Goal: Task Accomplishment & Management: Manage account settings

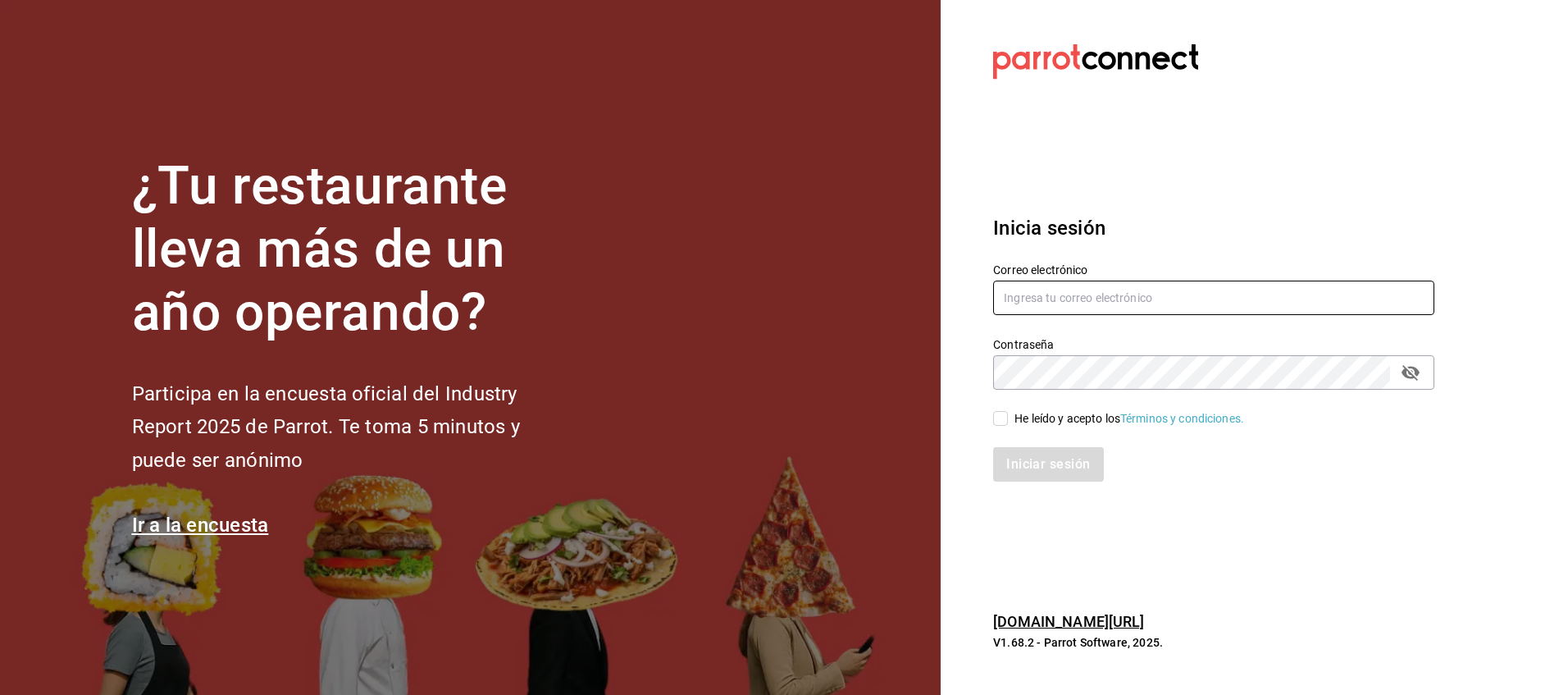
click at [1156, 289] on input "text" at bounding box center [1213, 298] width 441 height 35
click at [1176, 298] on input "[PERSON_NAME][EMAIL_ADDRESS][PERSON_NAME][PERSON_NAME][DOMAIN_NAME]" at bounding box center [1213, 298] width 441 height 35
type input "[EMAIL_ADDRESS][PERSON_NAME][PERSON_NAME]."
drag, startPoint x: 1188, startPoint y: 302, endPoint x: 987, endPoint y: 313, distance: 201.3
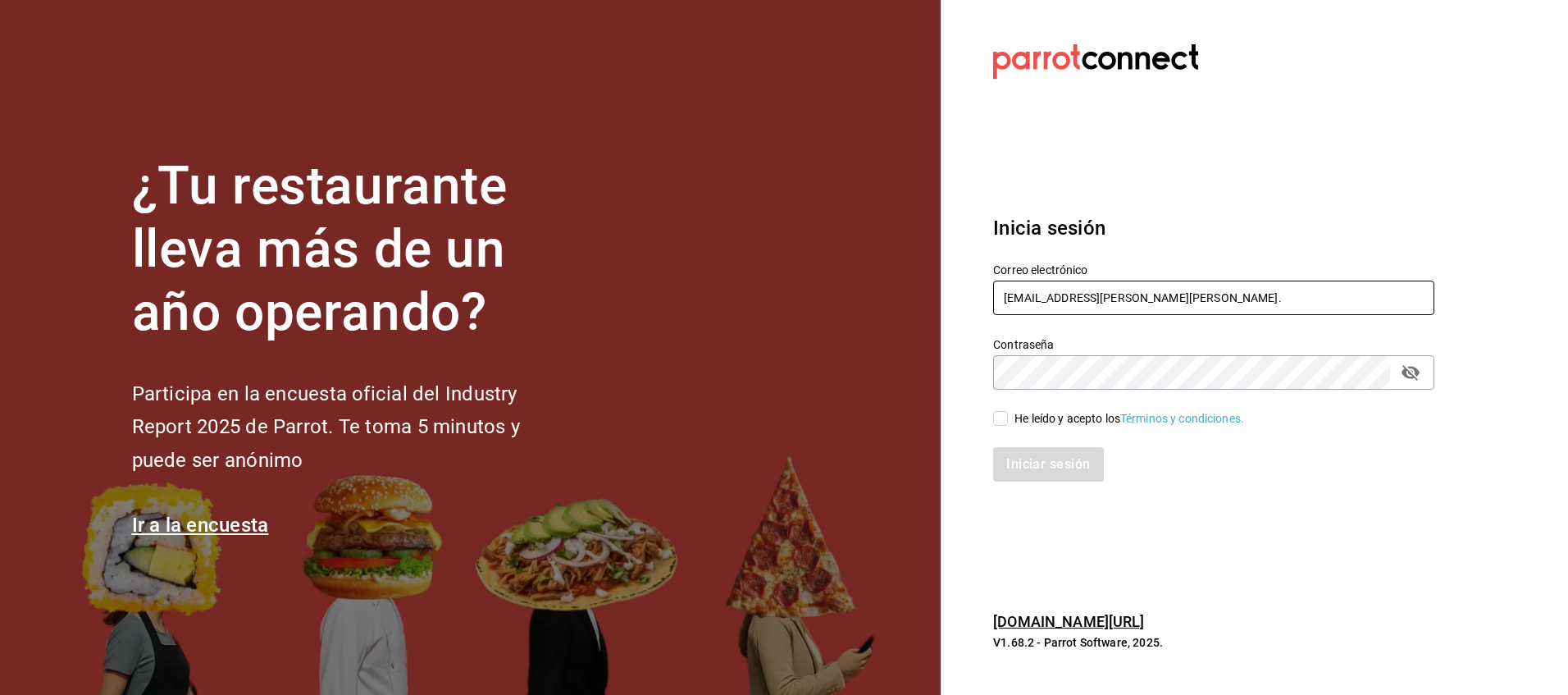
click at [987, 313] on div "Correo electrónico [EMAIL_ADDRESS][PERSON_NAME][PERSON_NAME]." at bounding box center [1204, 280] width 461 height 75
click at [1120, 295] on input "text" at bounding box center [1213, 298] width 441 height 35
paste input "[EMAIL_ADDRESS][DOMAIN_NAME]"
type input "[EMAIL_ADDRESS][DOMAIN_NAME]"
click at [1004, 421] on input "He leído y acepto los Términos y condiciones." at bounding box center [1001, 419] width 15 height 15
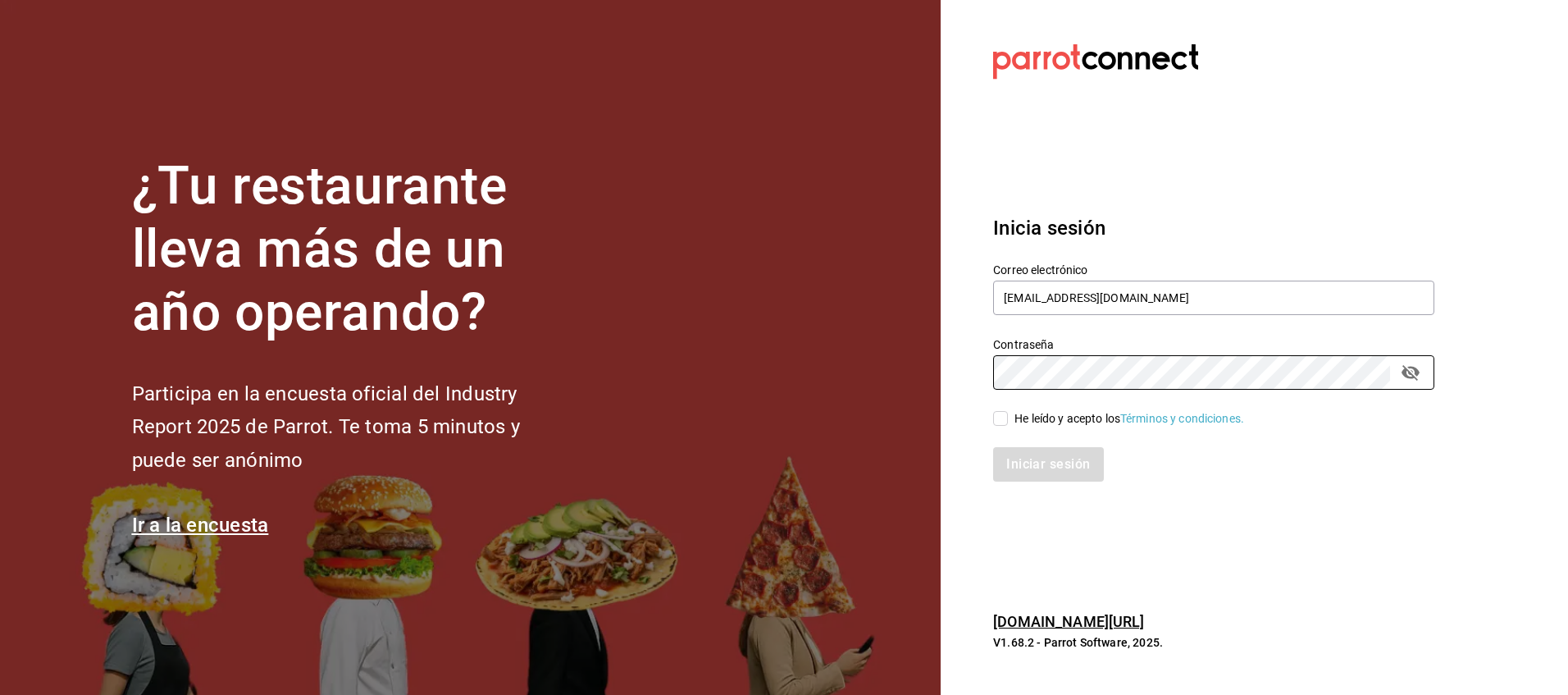
checkbox input "true"
click at [1039, 464] on button "Iniciar sesión" at bounding box center [1048, 465] width 111 height 35
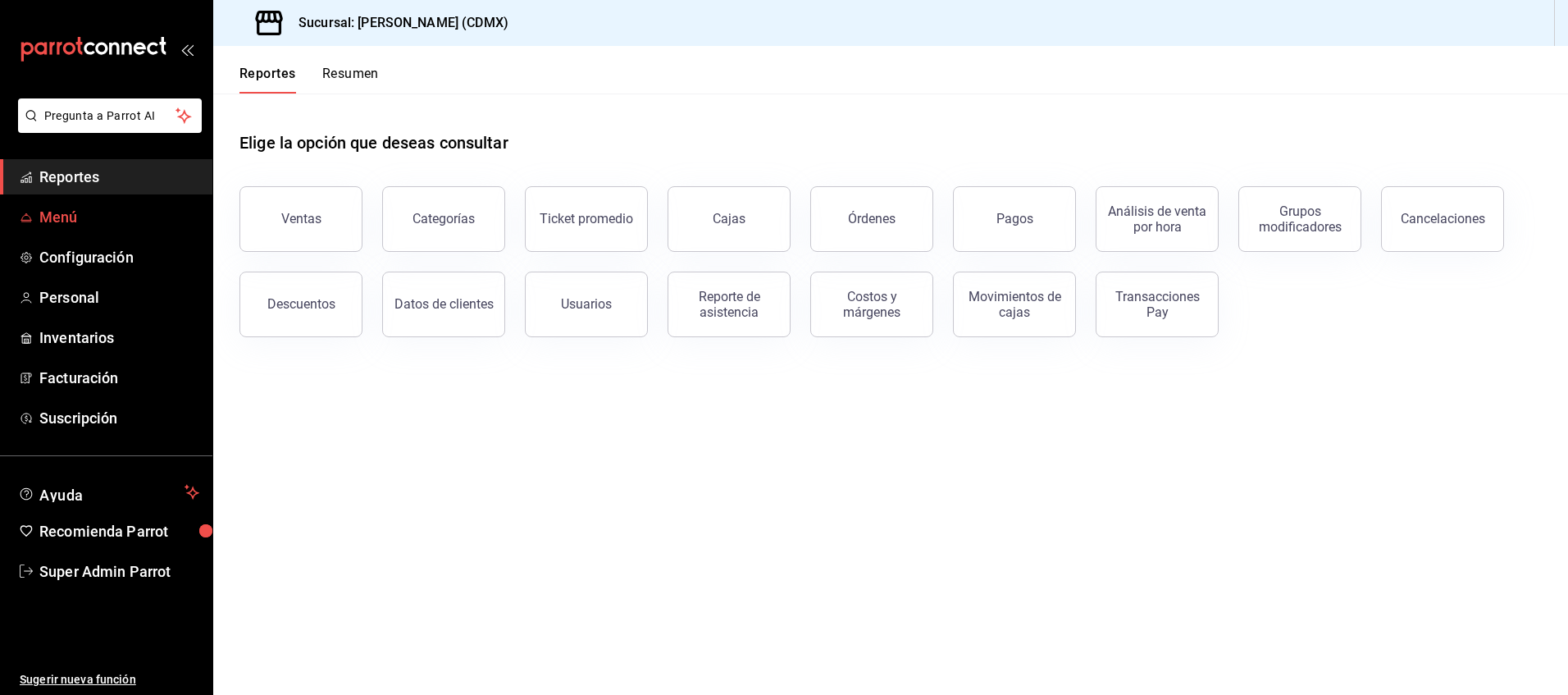
click at [139, 219] on span "Menú" at bounding box center [119, 217] width 160 height 22
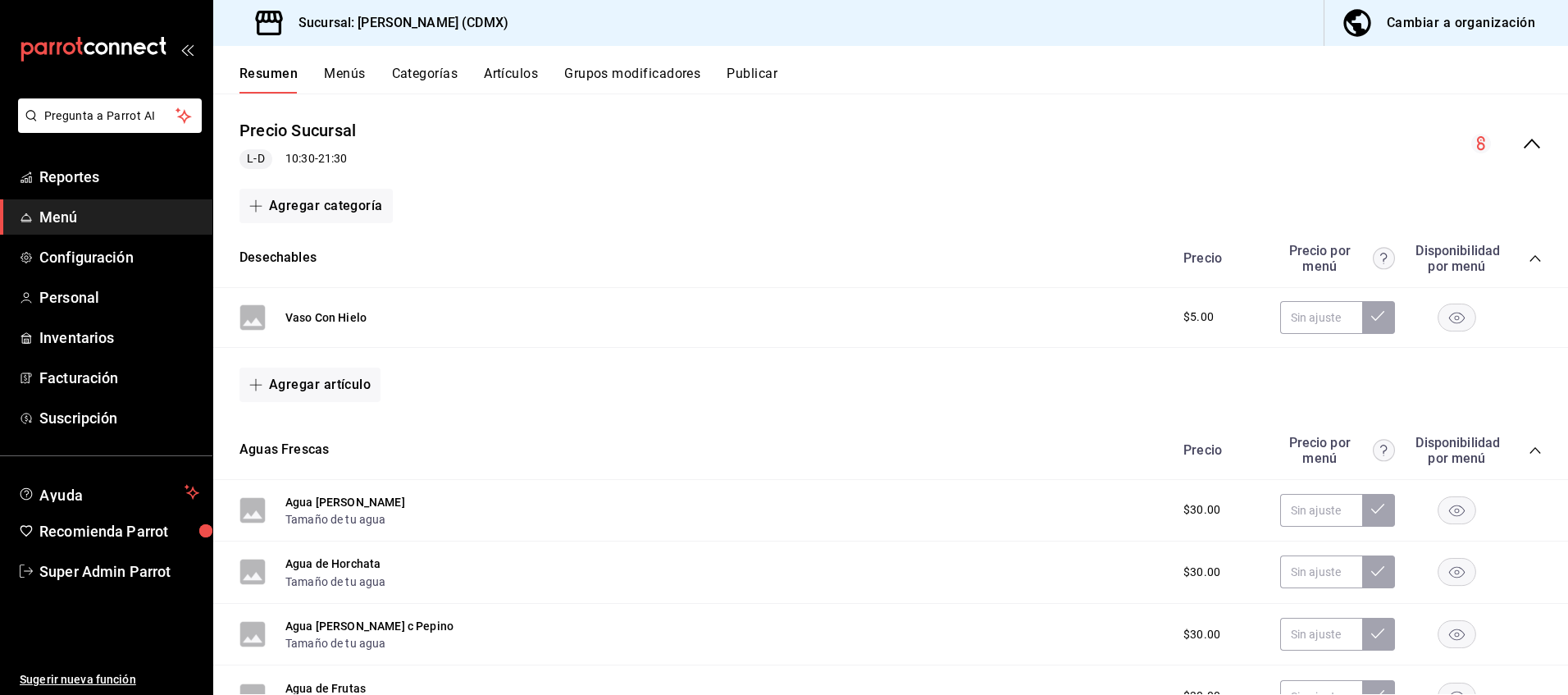
scroll to position [700, 0]
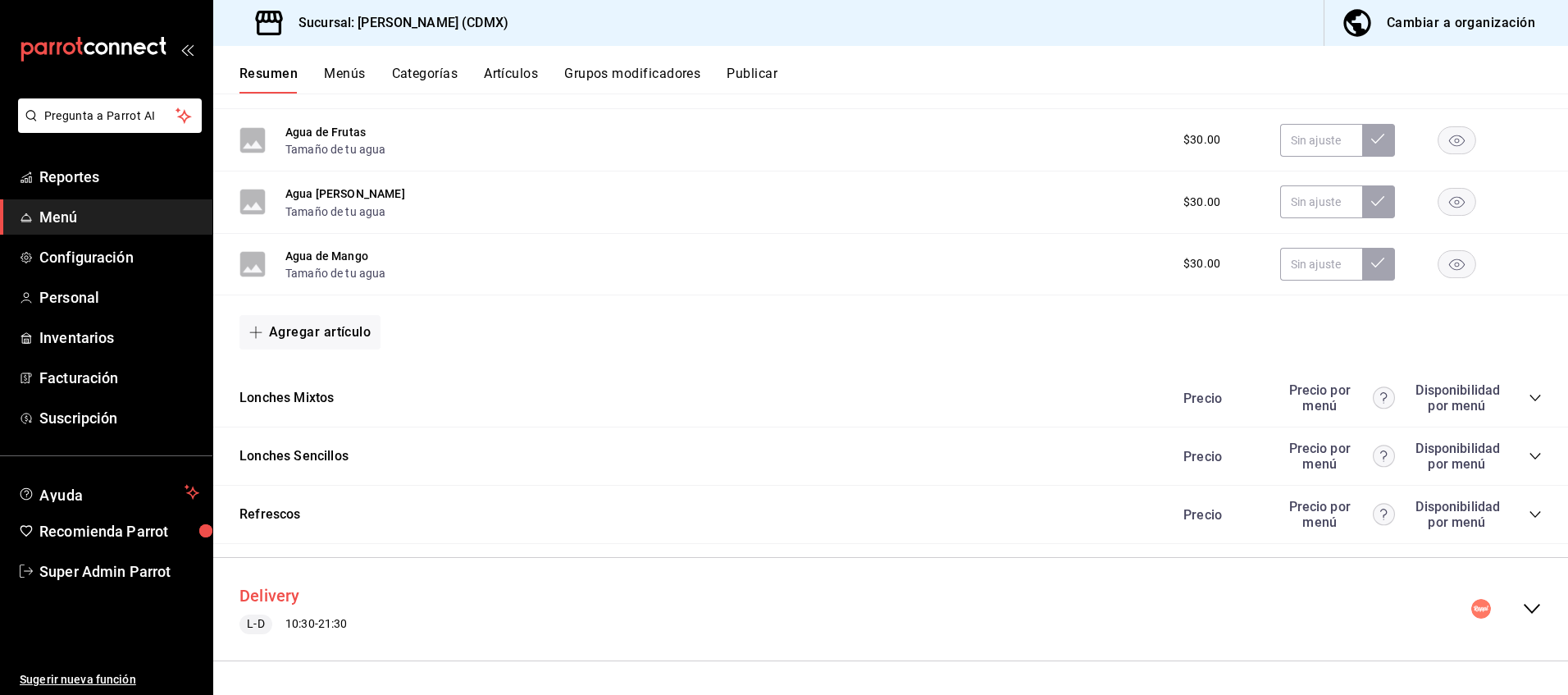
click at [288, 599] on button "Delivery" at bounding box center [270, 596] width 61 height 23
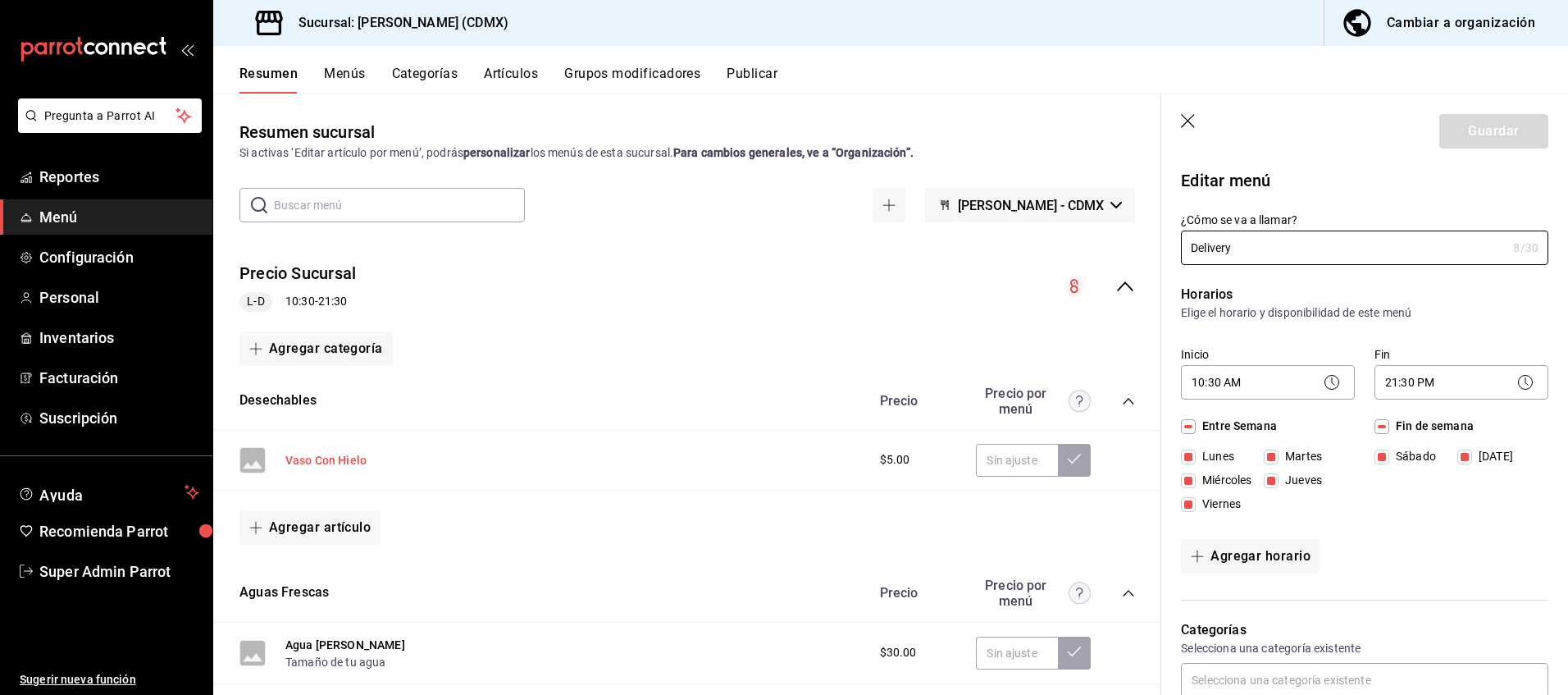
click at [318, 461] on button "Vaso Con Hielo" at bounding box center [326, 461] width 81 height 17
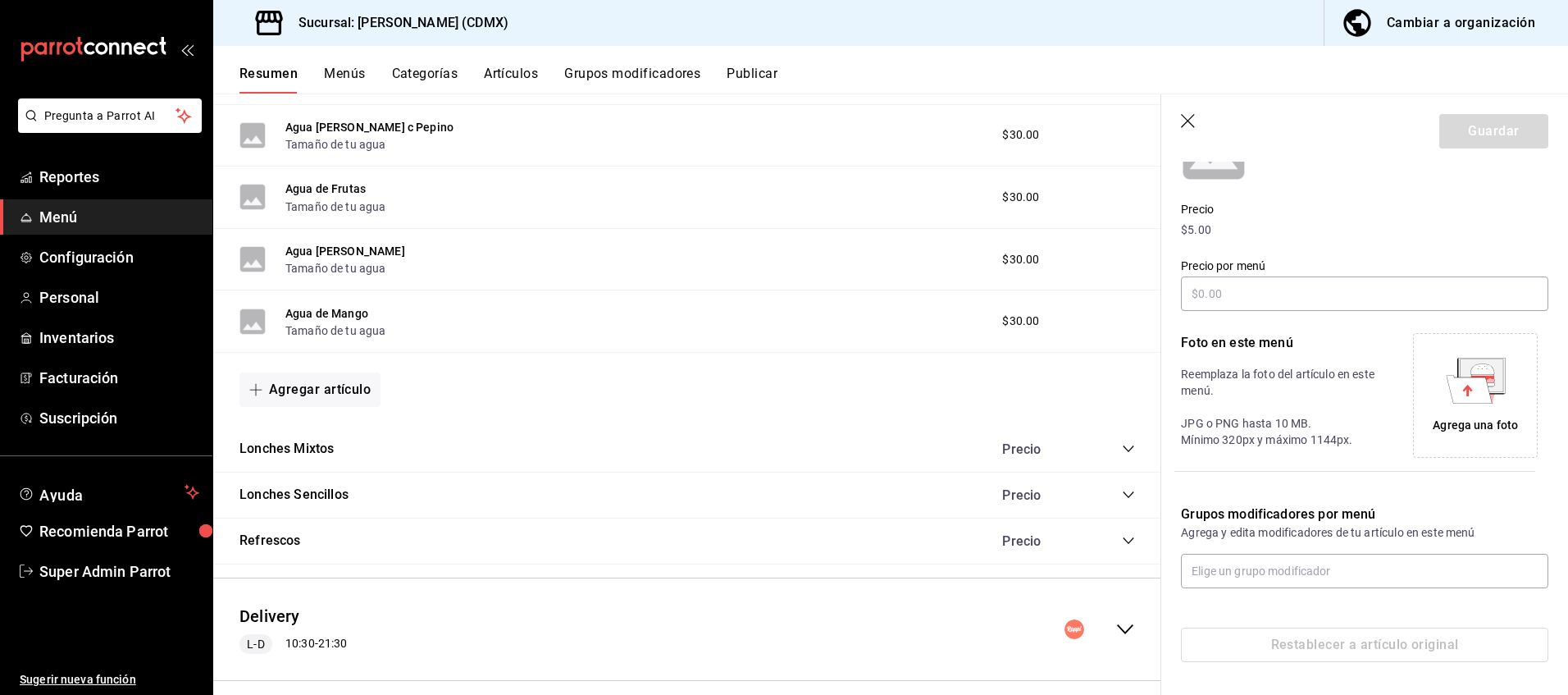
scroll to position [630, 0]
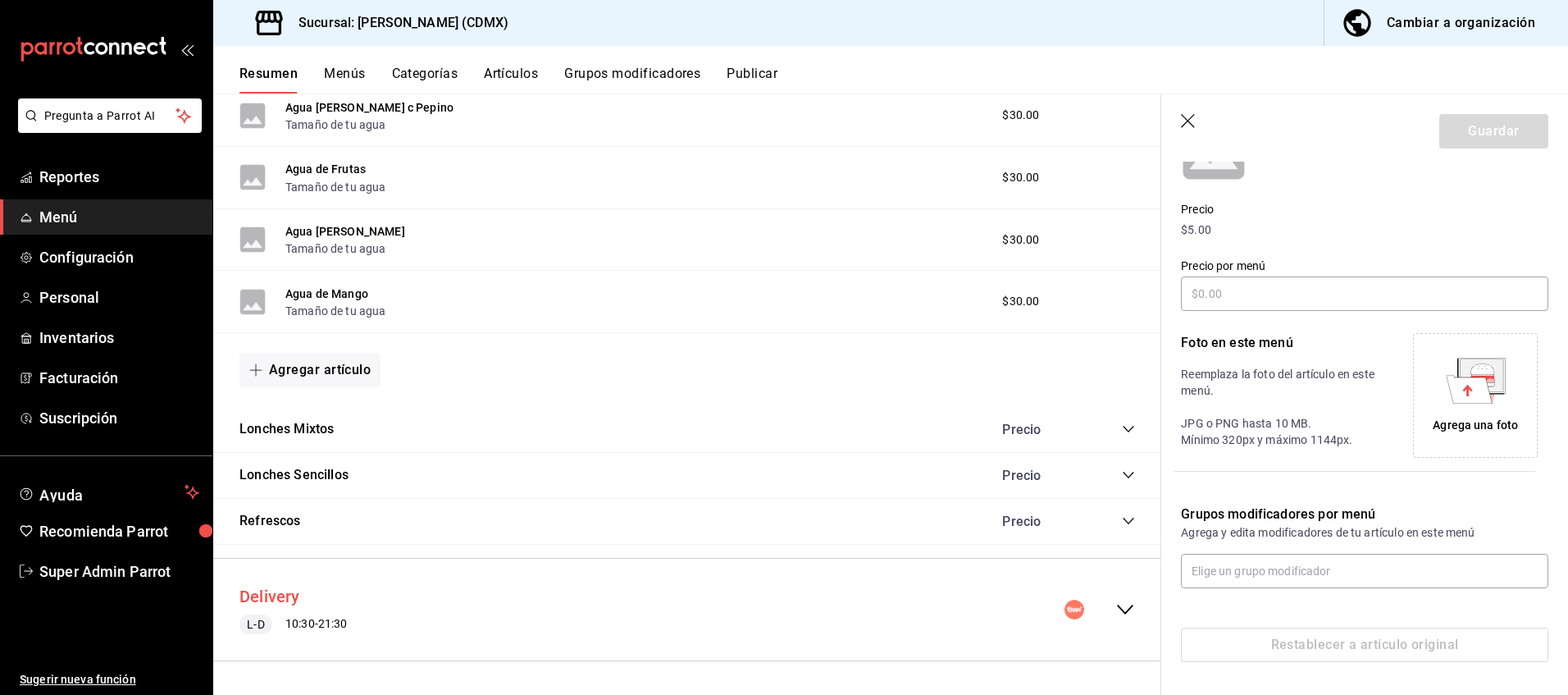
click at [259, 589] on button "Delivery" at bounding box center [270, 597] width 61 height 23
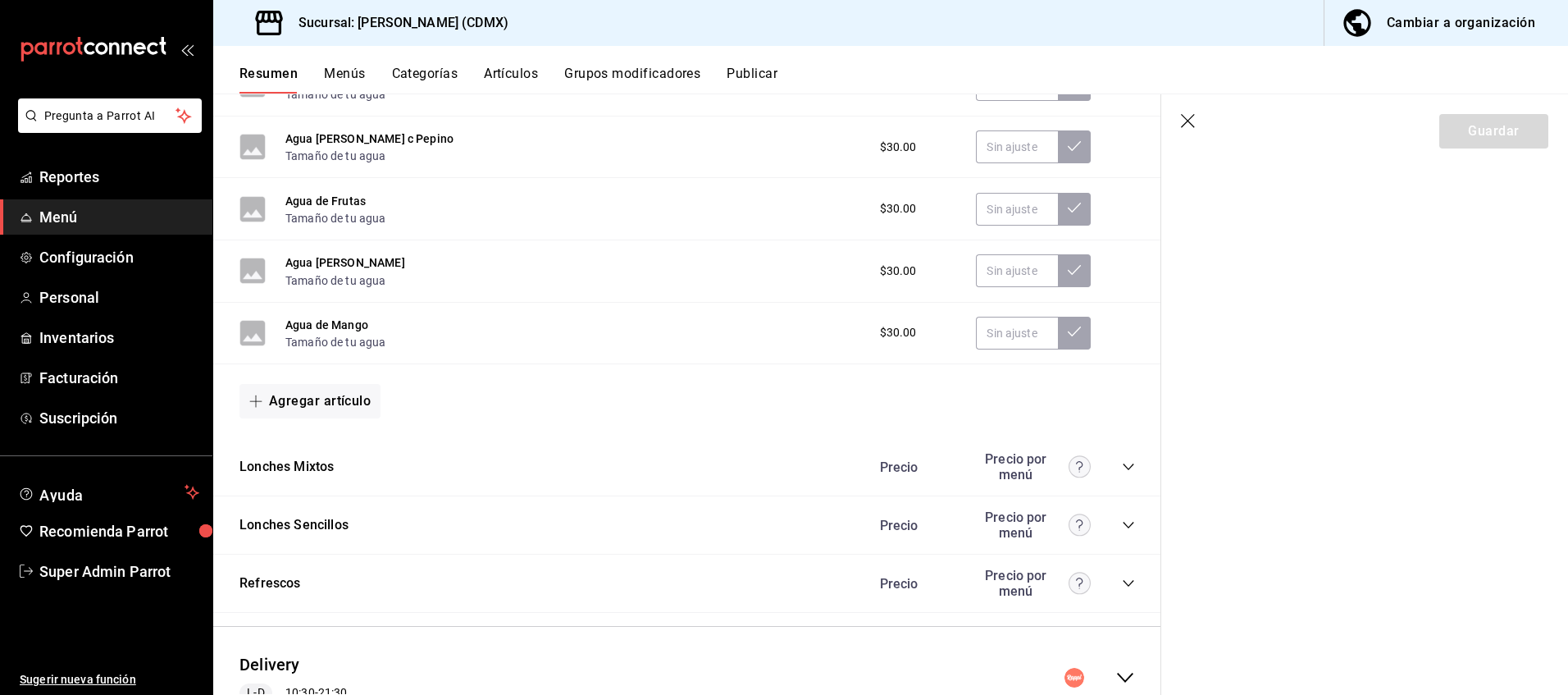
scroll to position [661, 0]
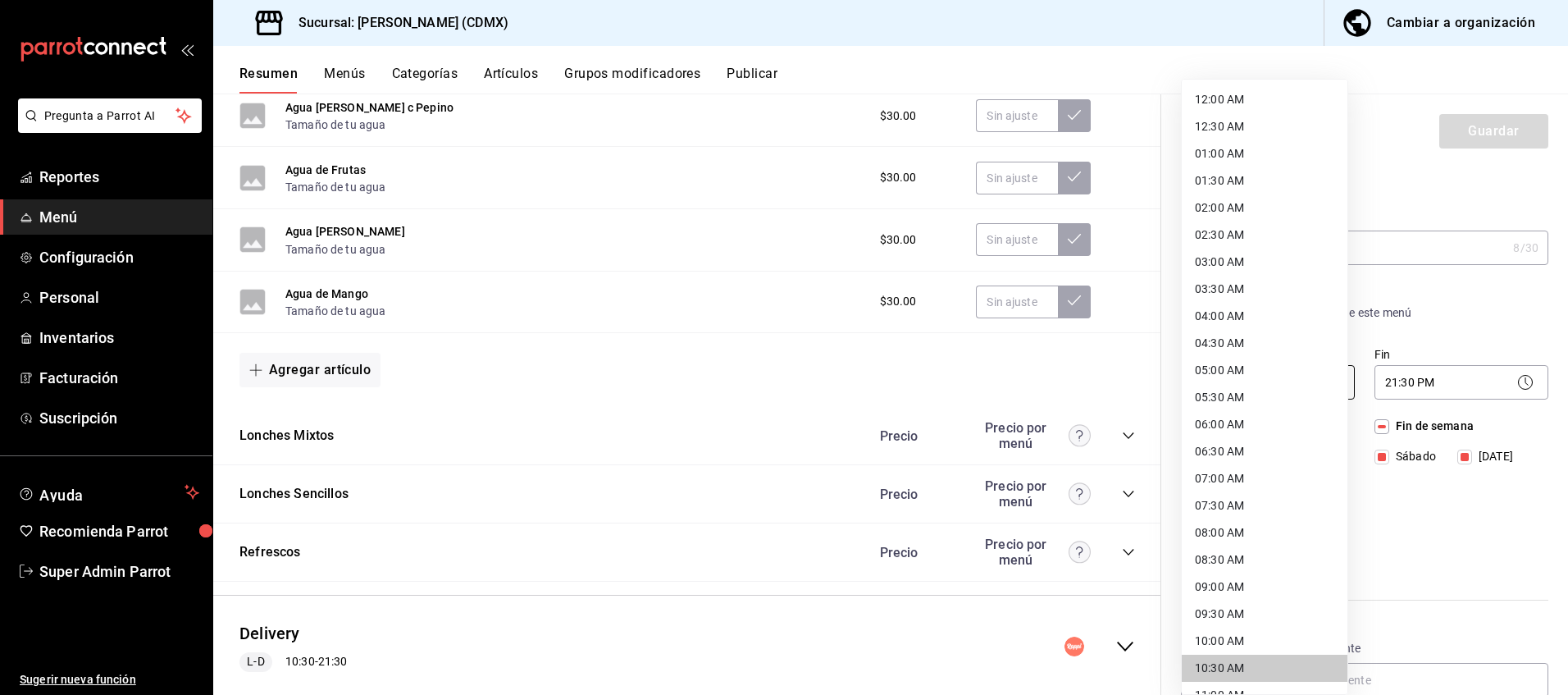
click at [1262, 381] on body "Pregunta a Parrot AI Reportes Menú Configuración Personal Inventarios Facturaci…" at bounding box center [784, 348] width 1568 height 695
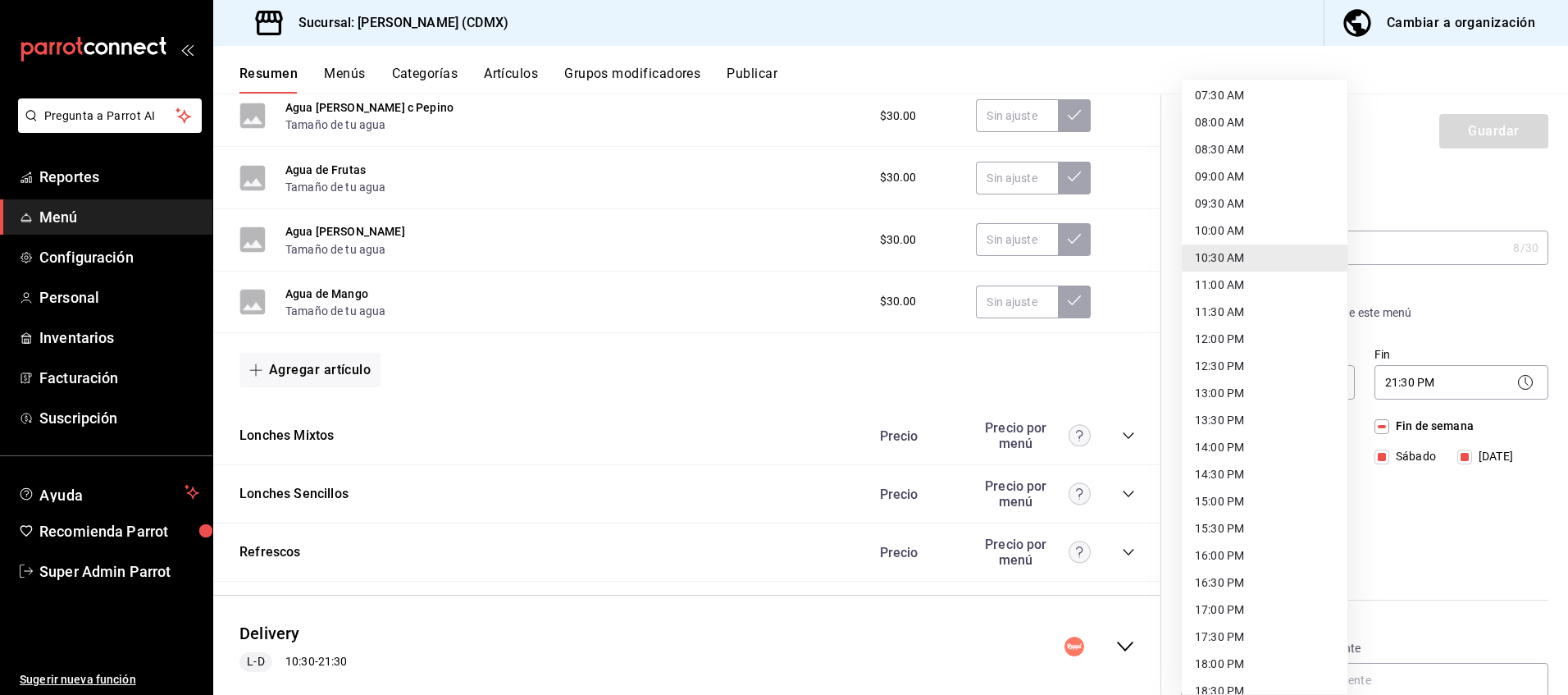
click at [1229, 317] on li "11:30 AM" at bounding box center [1265, 312] width 166 height 27
type input "11:30"
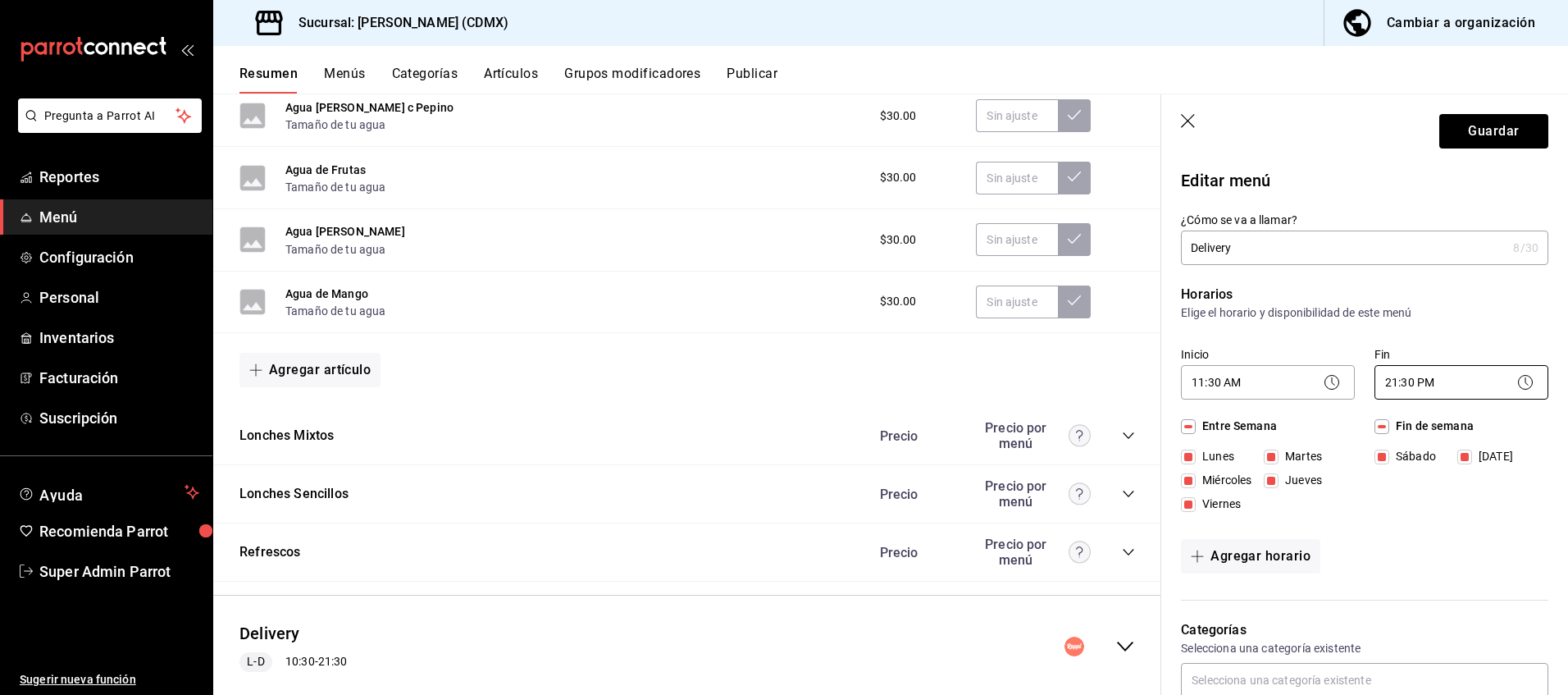
click at [1414, 393] on body "Pregunta a Parrot AI Reportes Menú Configuración Personal Inventarios Facturaci…" at bounding box center [784, 348] width 1568 height 695
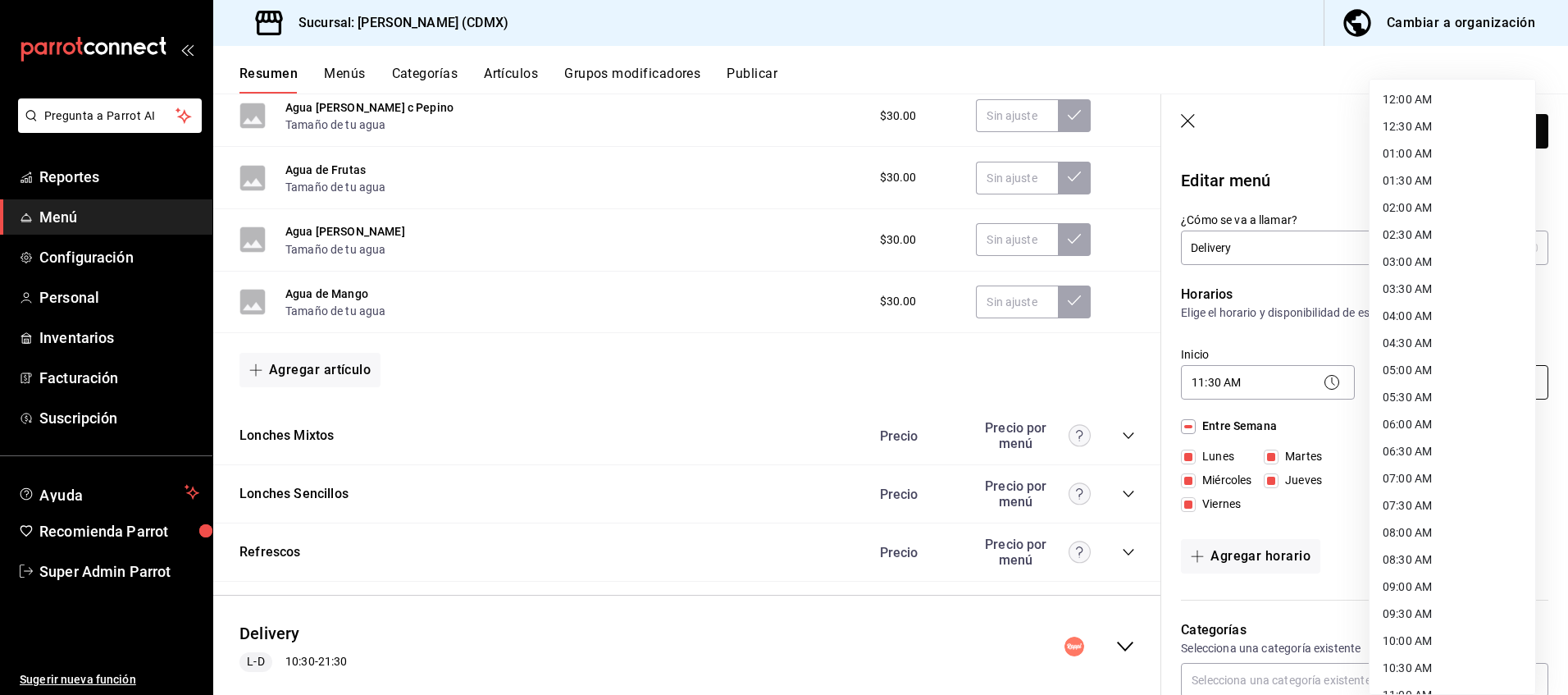
scroll to position [726, 0]
click at [1419, 491] on li "20:30 PM" at bounding box center [1452, 484] width 166 height 27
type input "20:30"
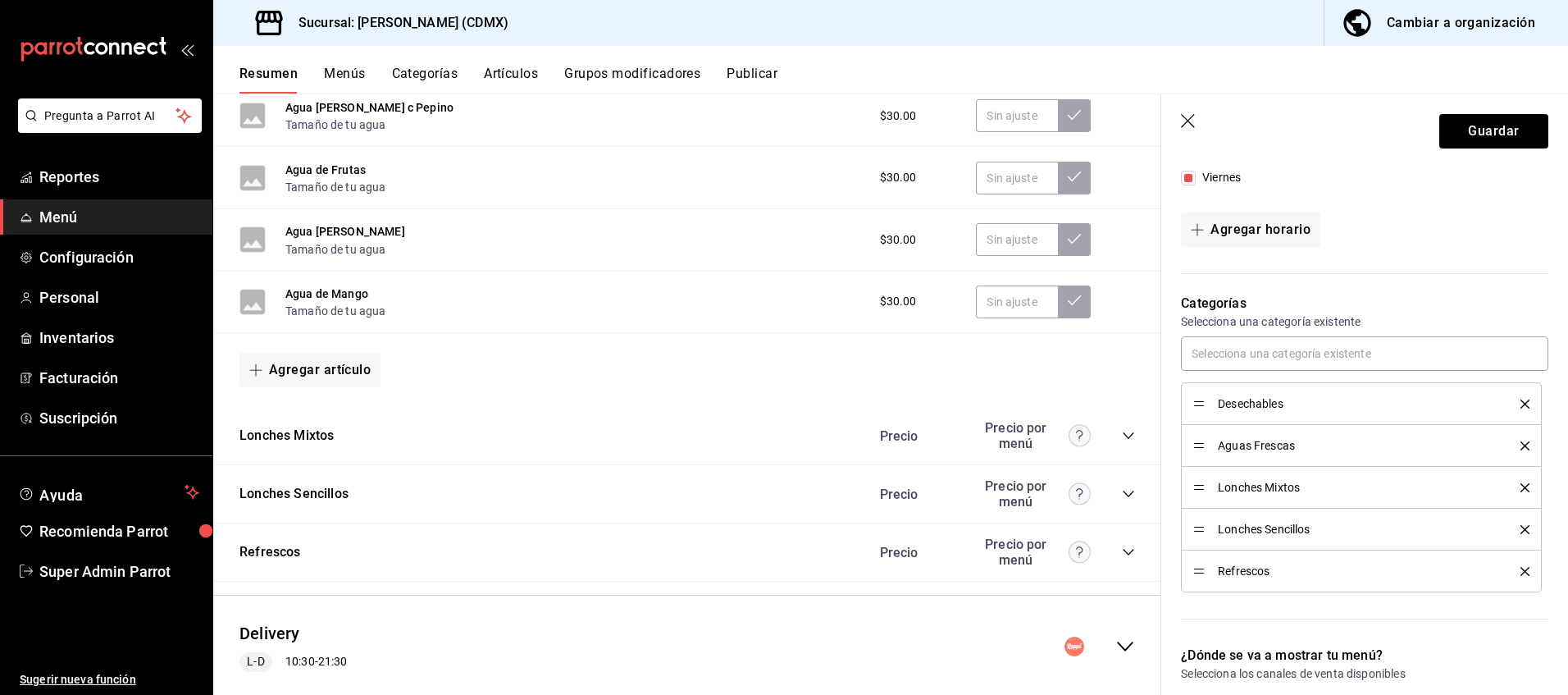
scroll to position [328, 0]
click at [1520, 404] on icon "delete" at bounding box center [1525, 403] width 9 height 9
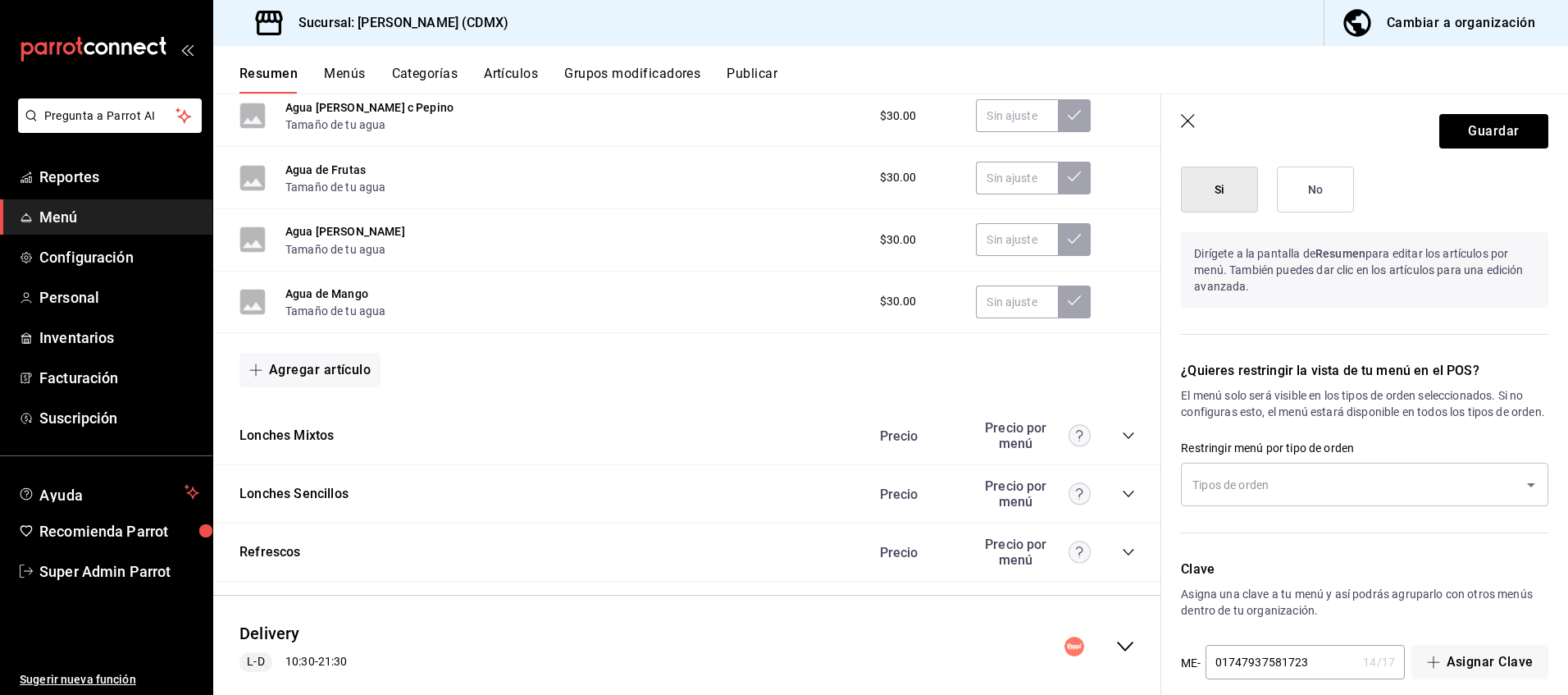
scroll to position [1115, 0]
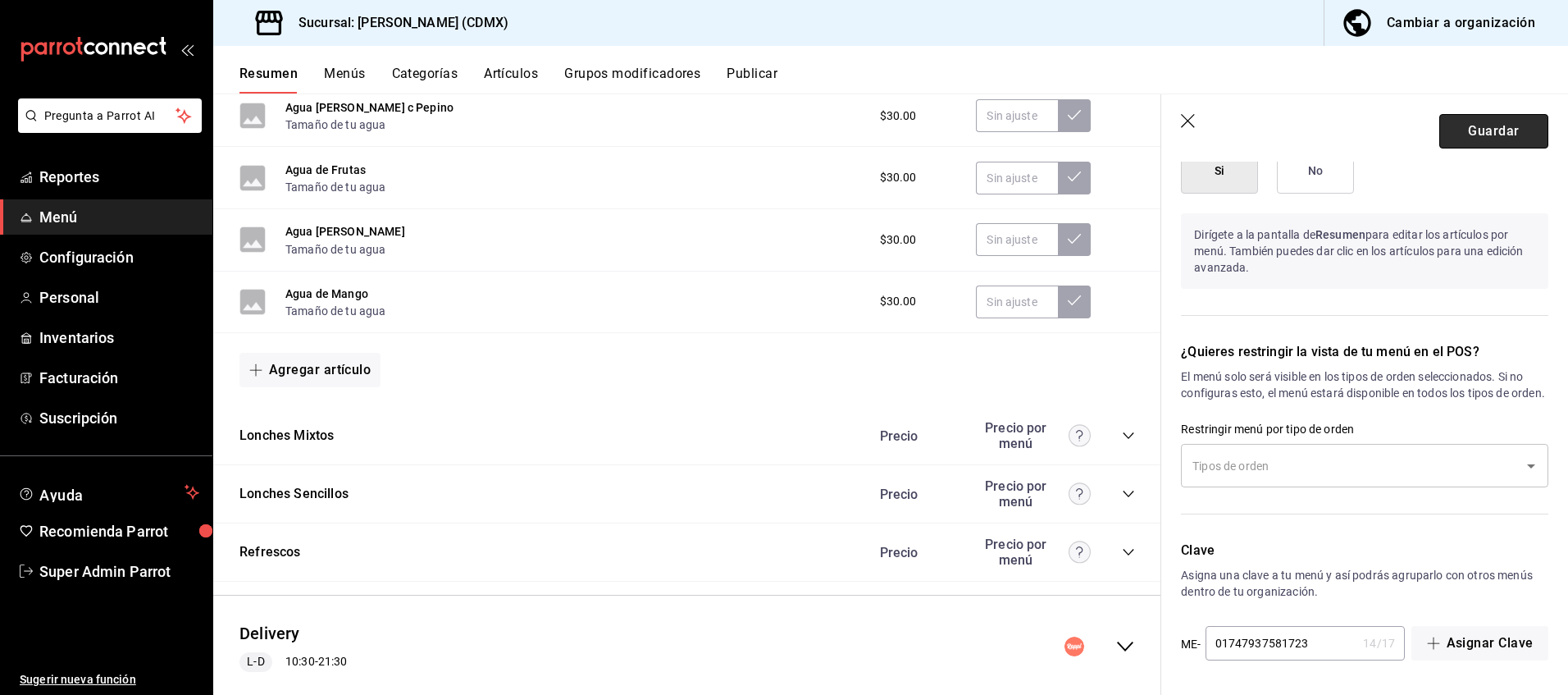
click at [1486, 125] on button "Guardar" at bounding box center [1494, 131] width 110 height 35
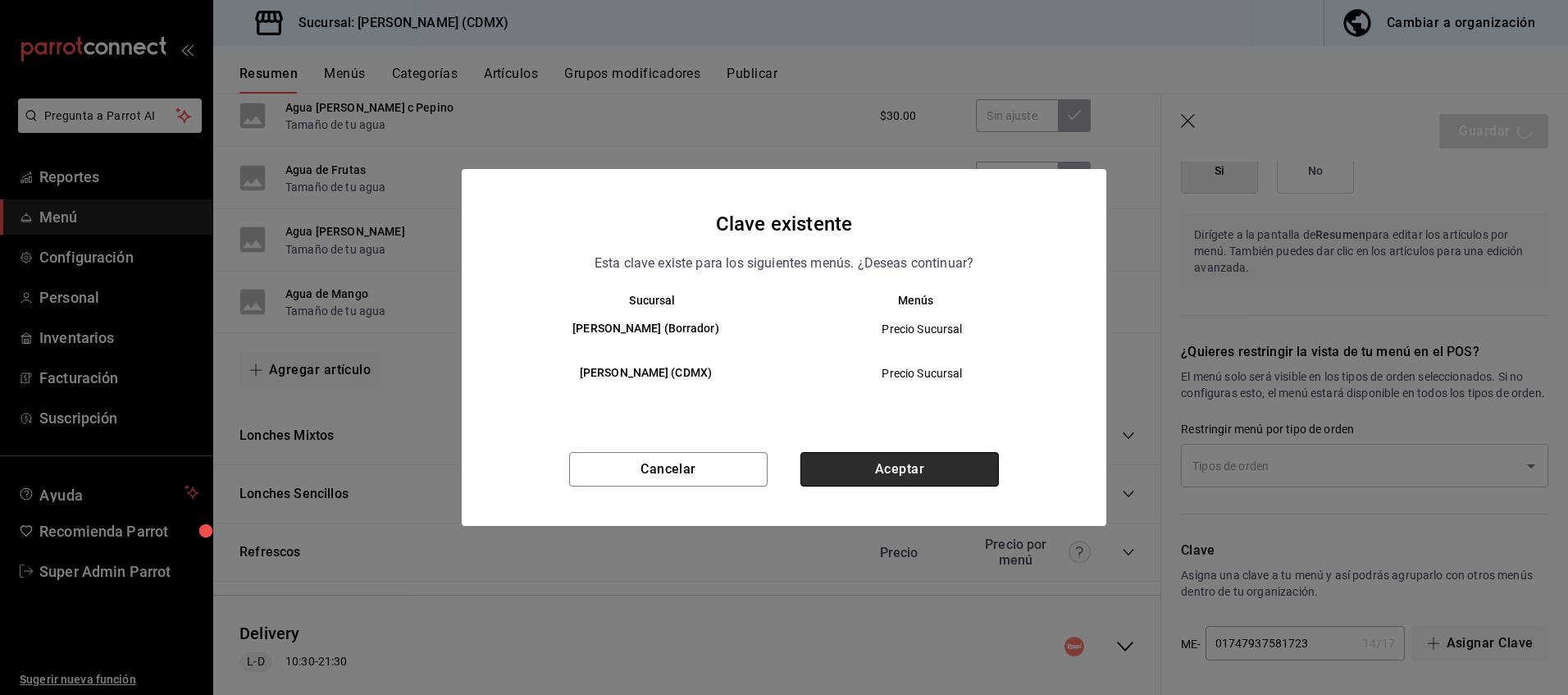
click at [937, 467] on button "Aceptar" at bounding box center [900, 469] width 198 height 35
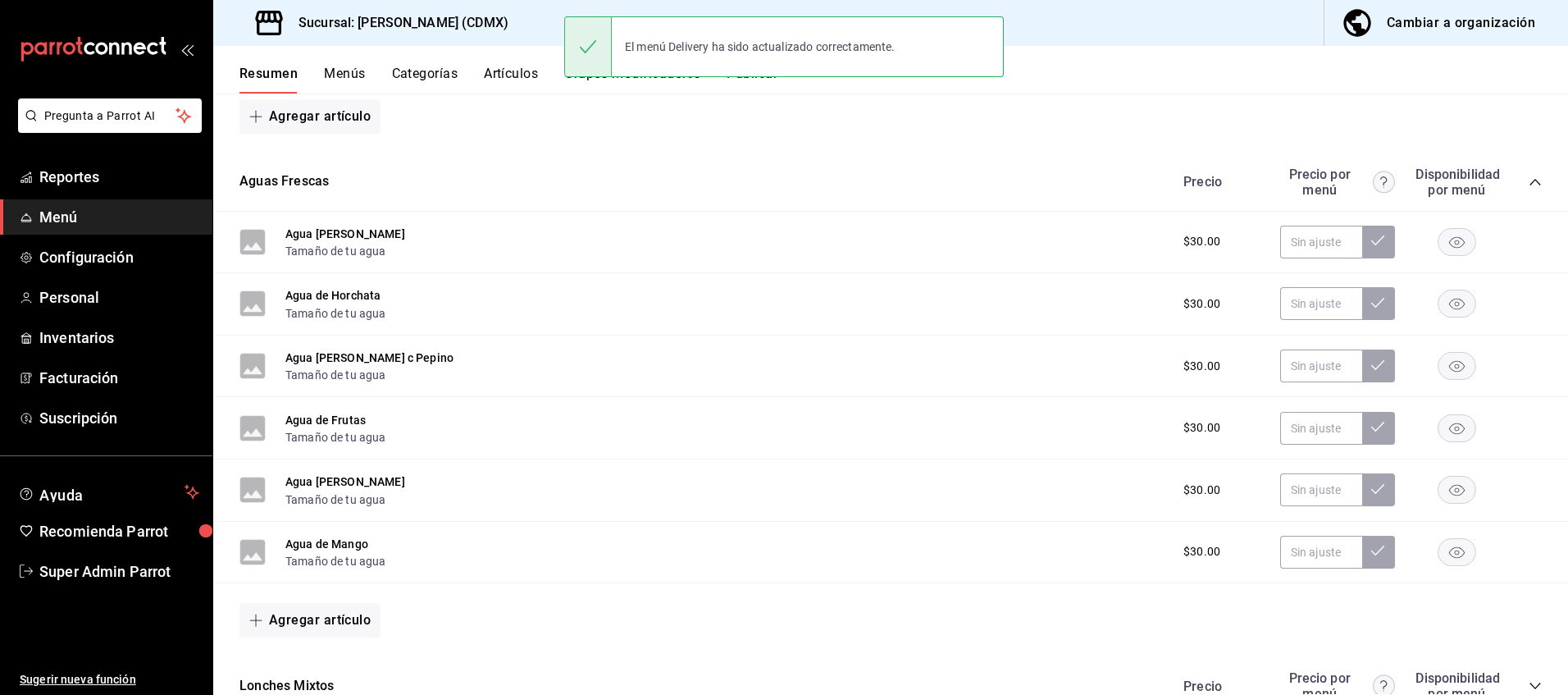
scroll to position [700, 0]
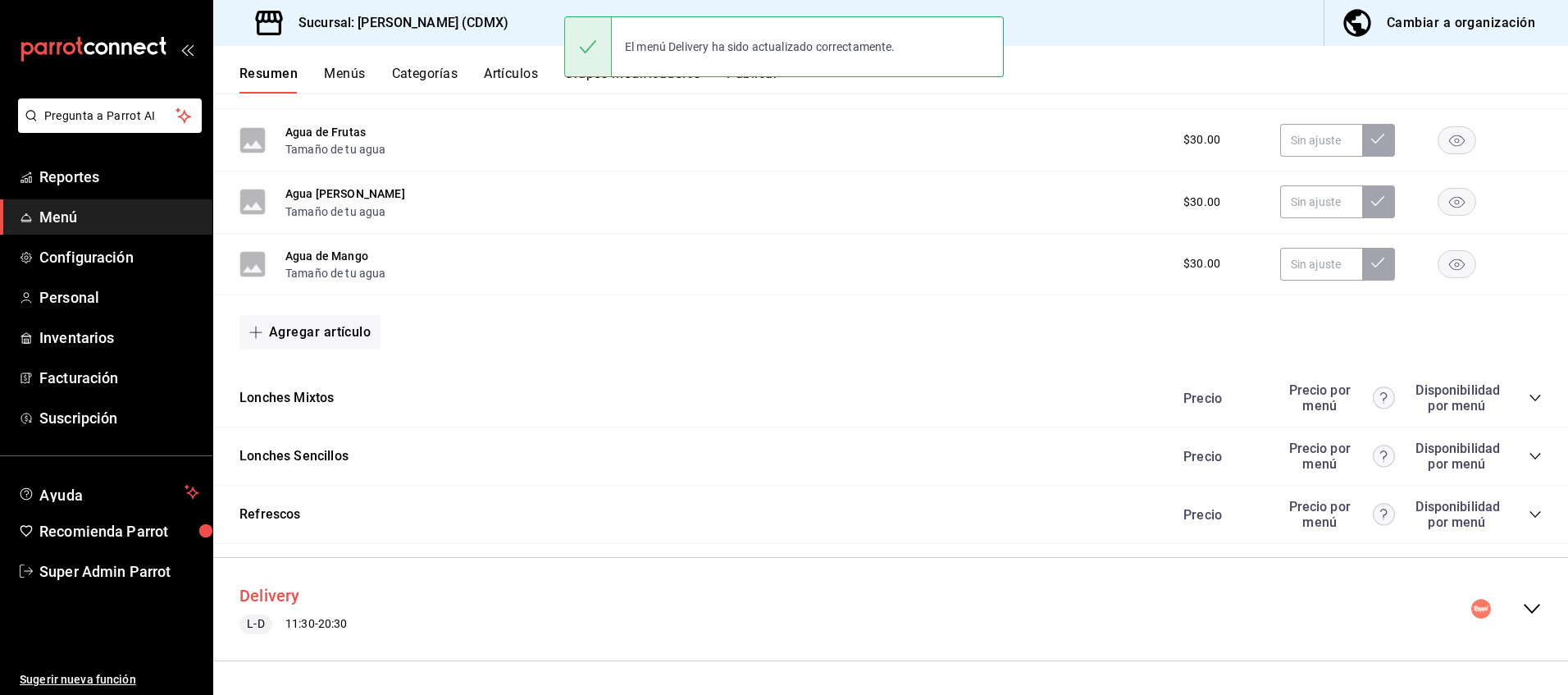
click at [263, 593] on button "Delivery" at bounding box center [270, 596] width 61 height 23
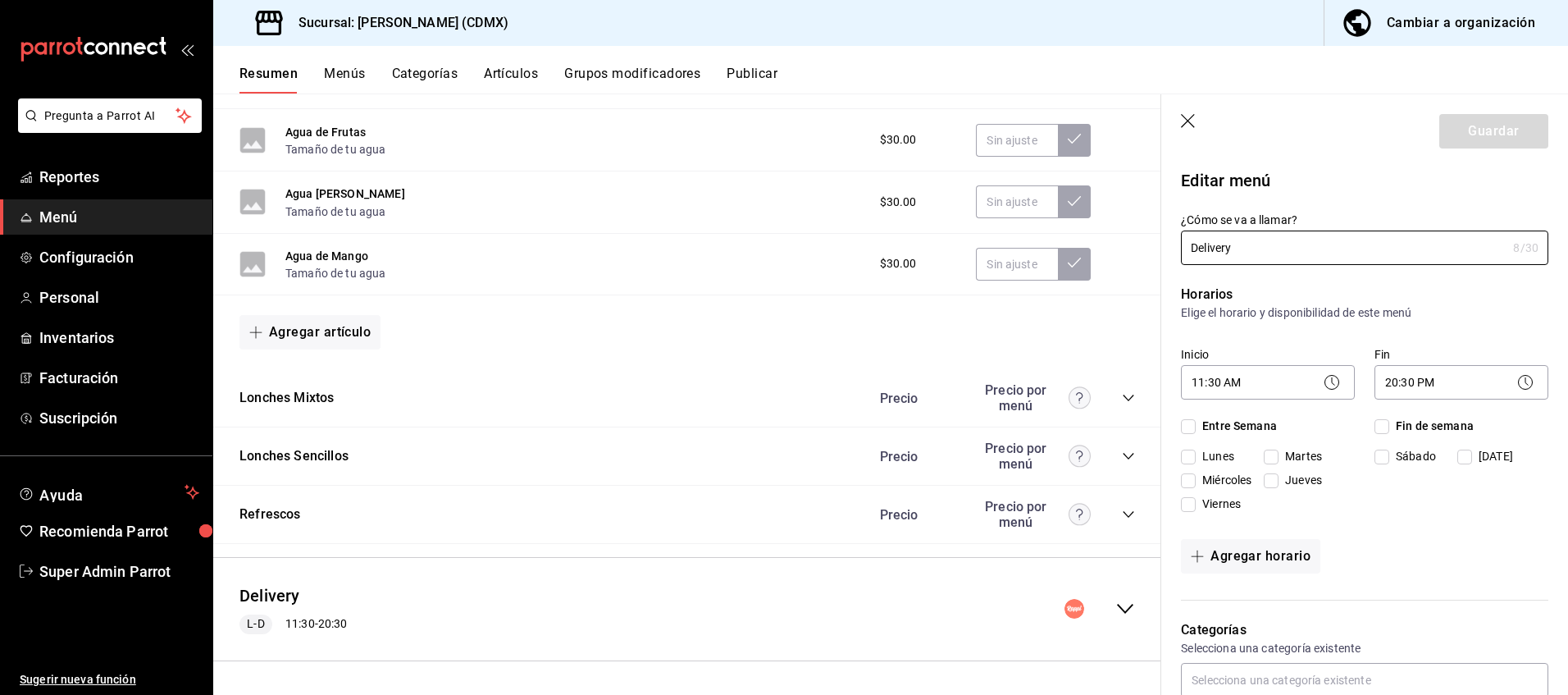
checkbox input "true"
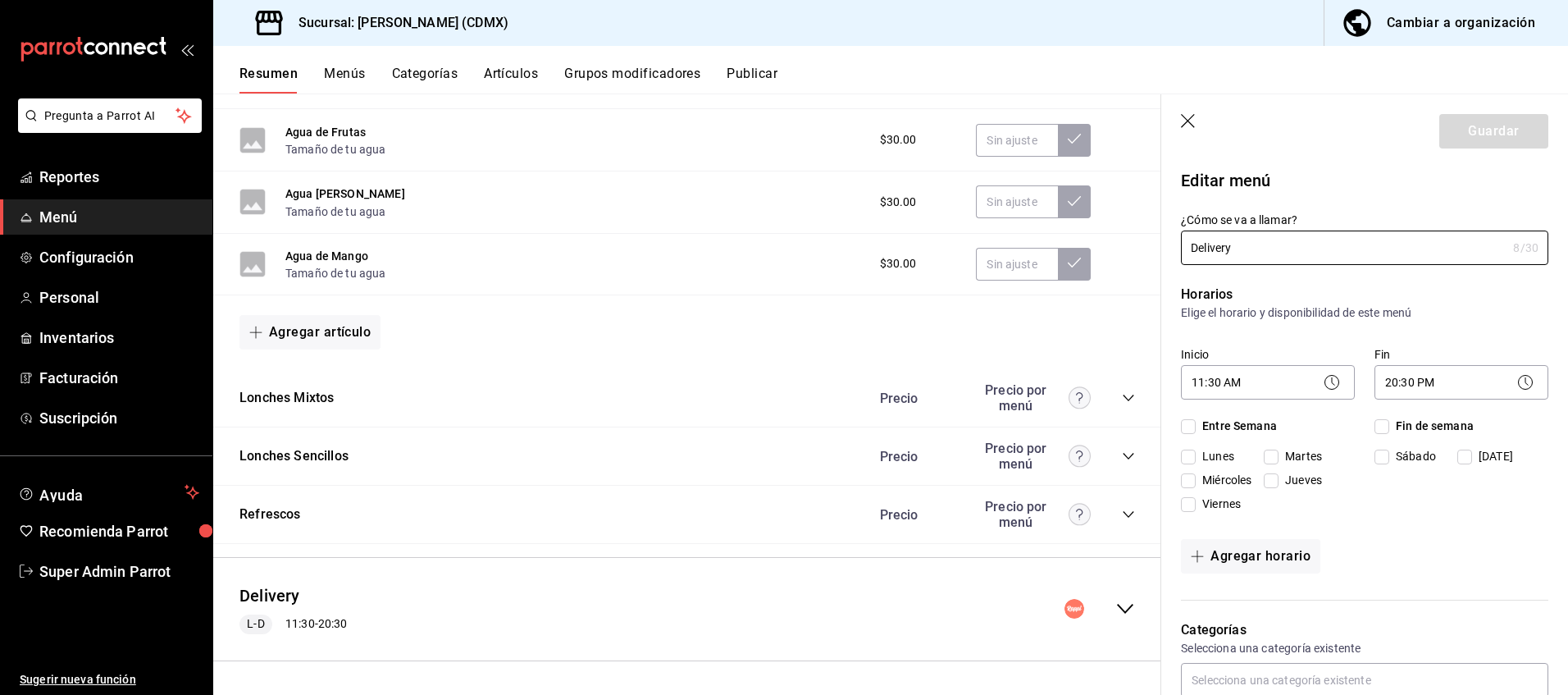
checkbox input "true"
click at [1117, 612] on icon "collapse-menu-row" at bounding box center [1125, 610] width 17 height 10
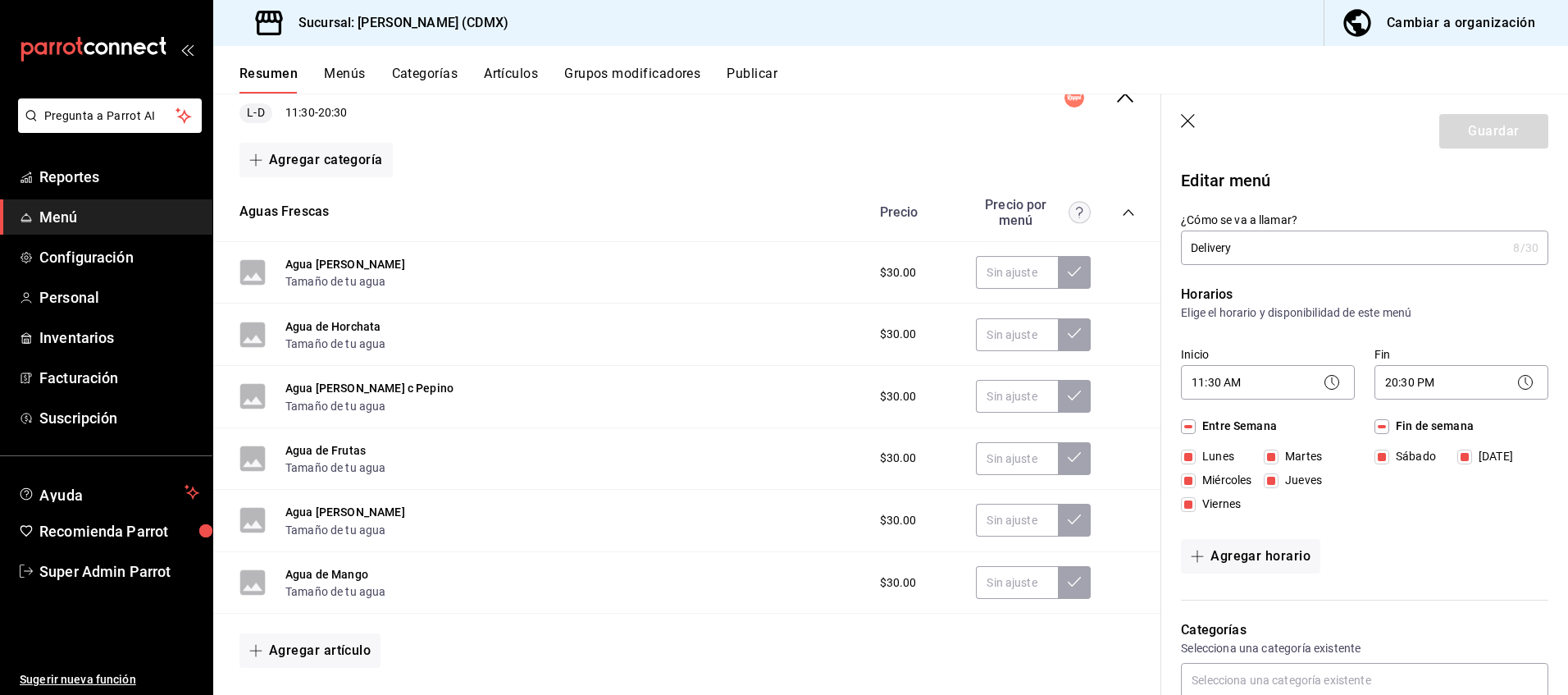
scroll to position [1191, 0]
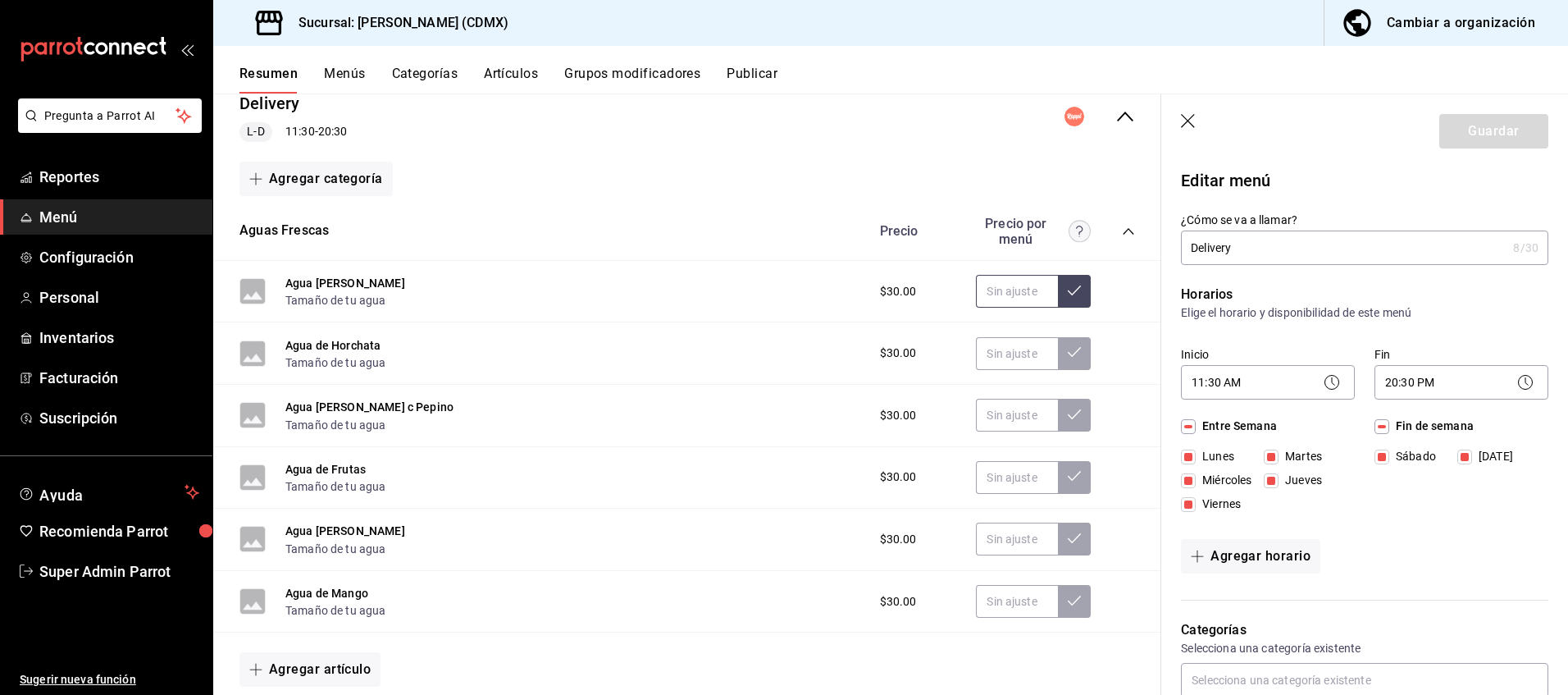
click at [1036, 297] on input "text" at bounding box center [1018, 291] width 82 height 33
type input "$3.00"
click at [1007, 295] on input "text" at bounding box center [1018, 291] width 82 height 33
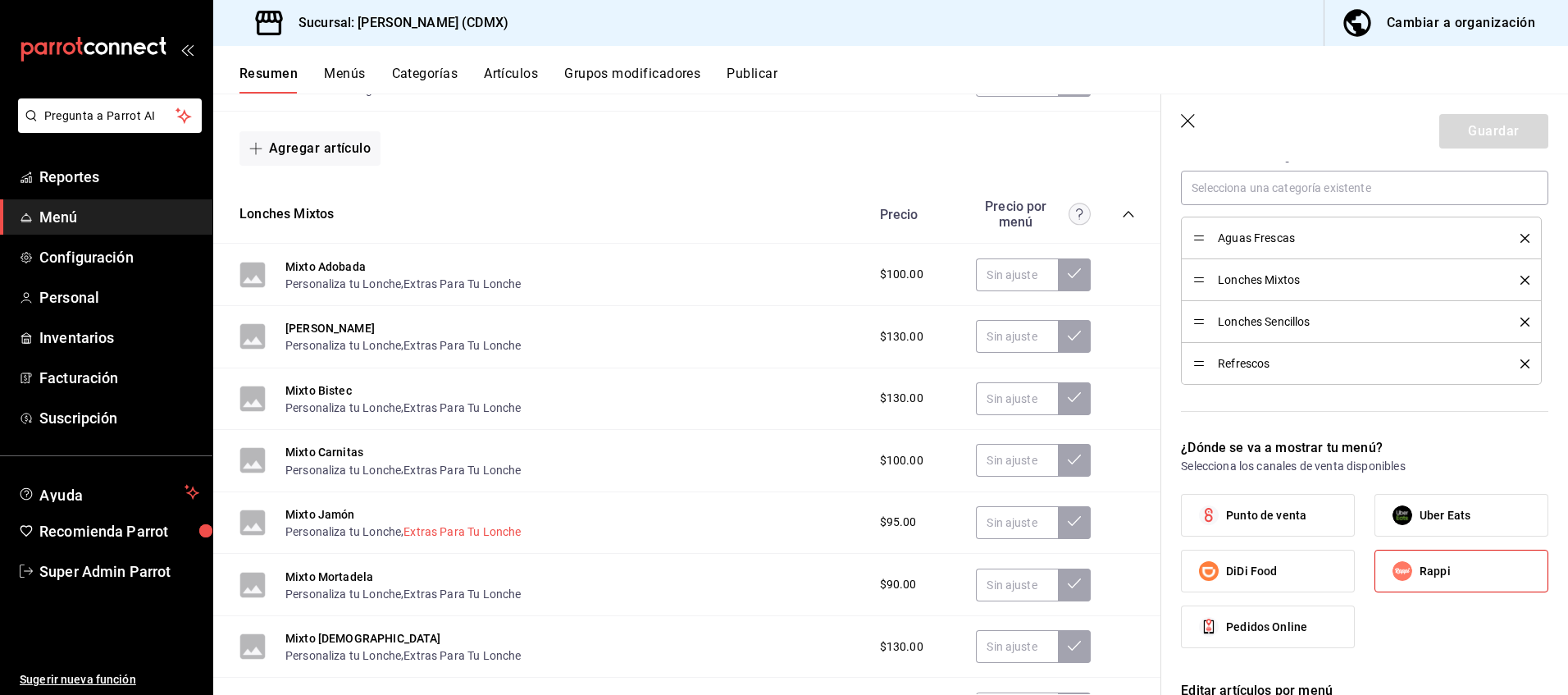
scroll to position [1730, 0]
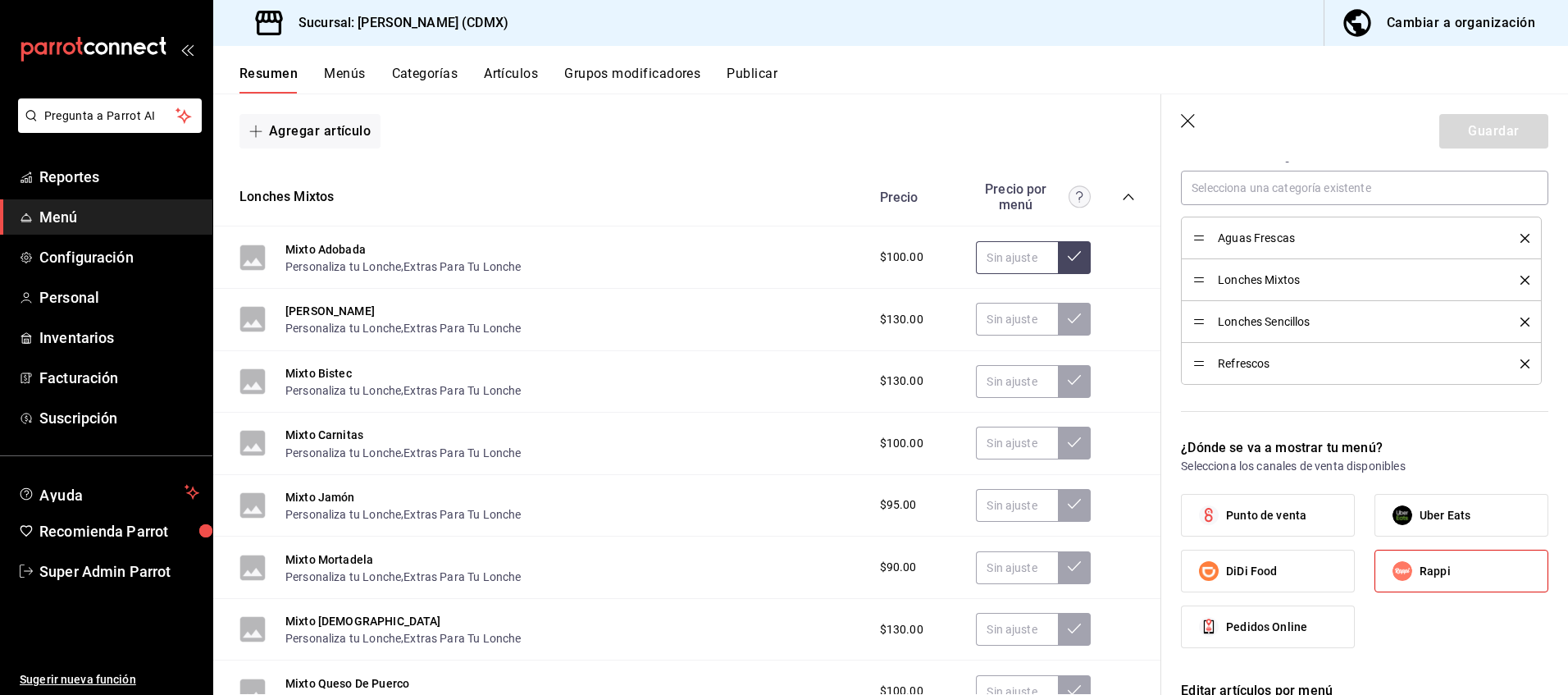
click at [1004, 263] on input "text" at bounding box center [1018, 258] width 82 height 33
type input "$145.00"
click at [1068, 260] on icon at bounding box center [1075, 256] width 13 height 13
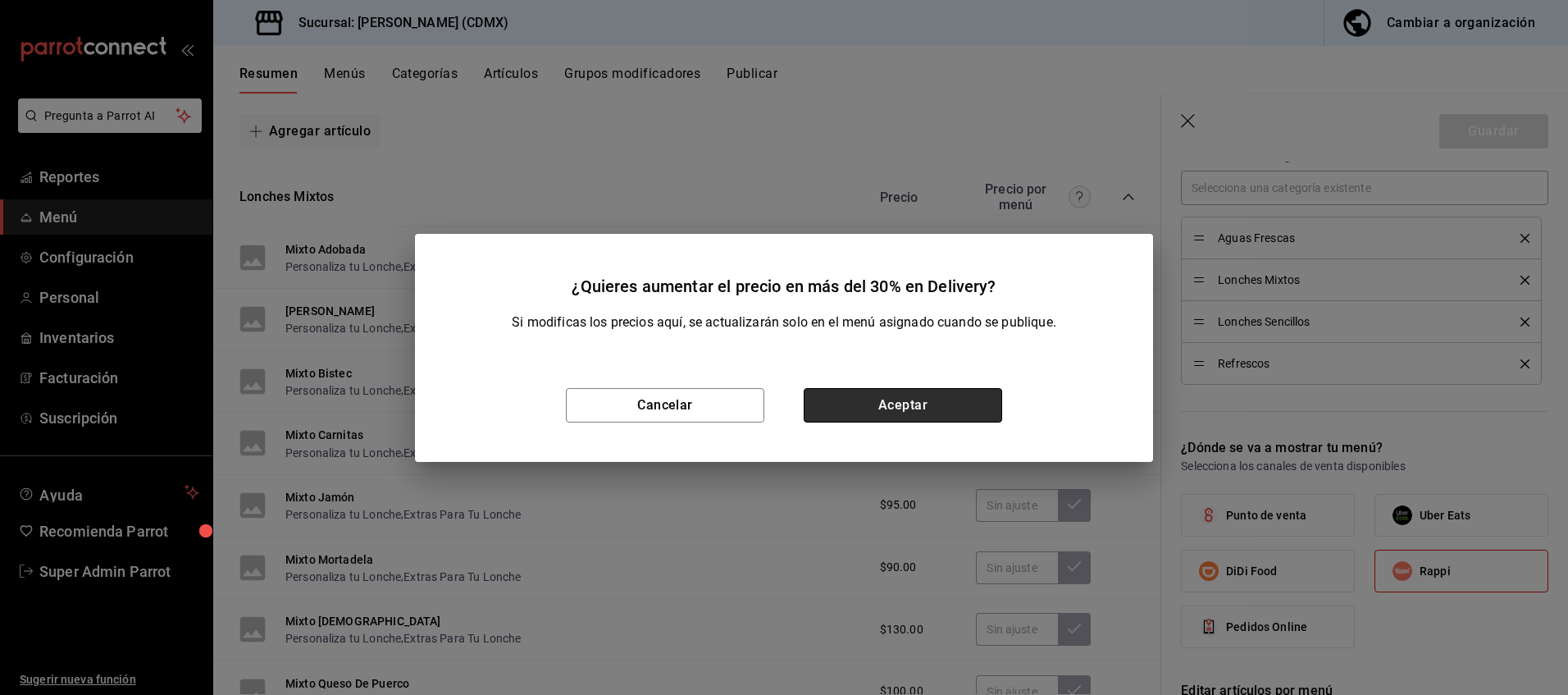
click at [869, 401] on button "Aceptar" at bounding box center [903, 405] width 198 height 35
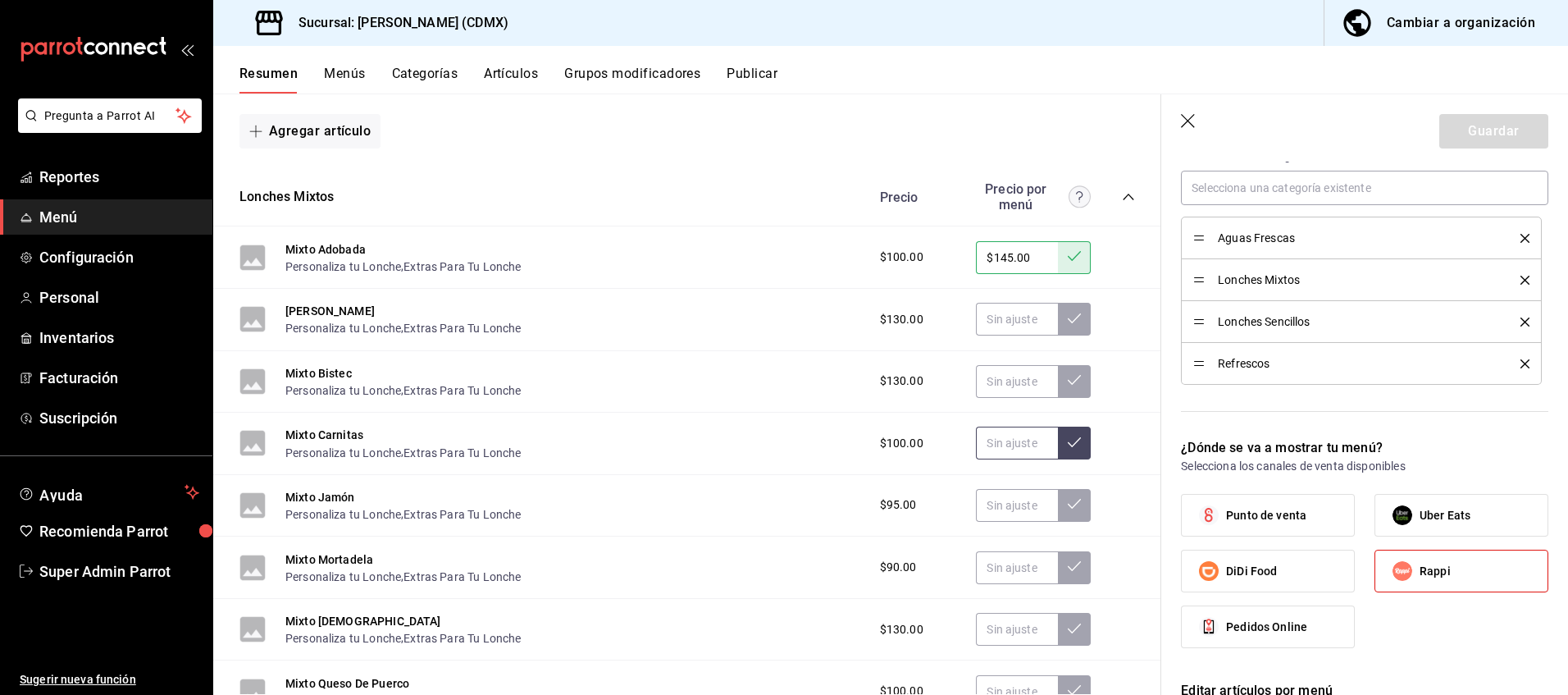
click at [1020, 452] on input "text" at bounding box center [1018, 443] width 82 height 33
type input "$145.00"
click at [1068, 439] on icon at bounding box center [1075, 442] width 13 height 13
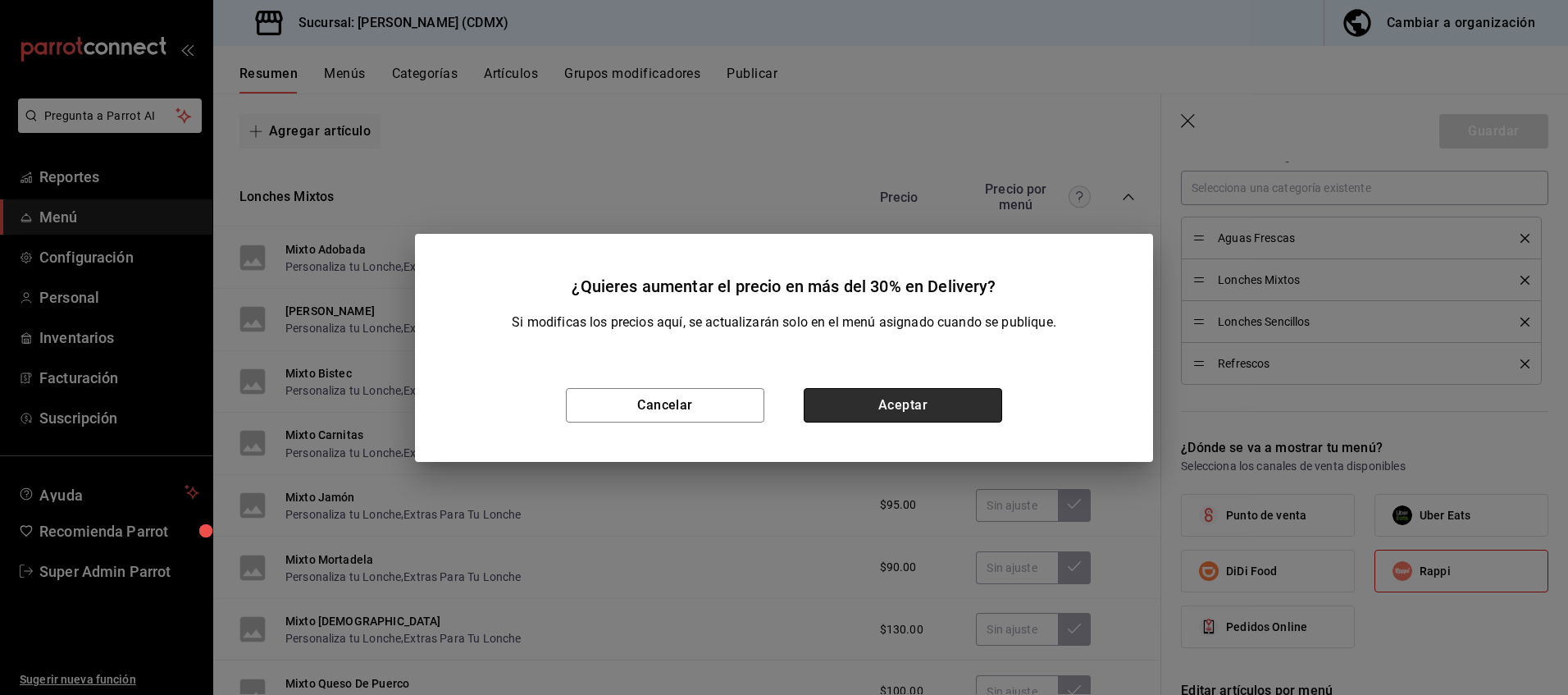
click at [989, 394] on button "Aceptar" at bounding box center [903, 405] width 198 height 35
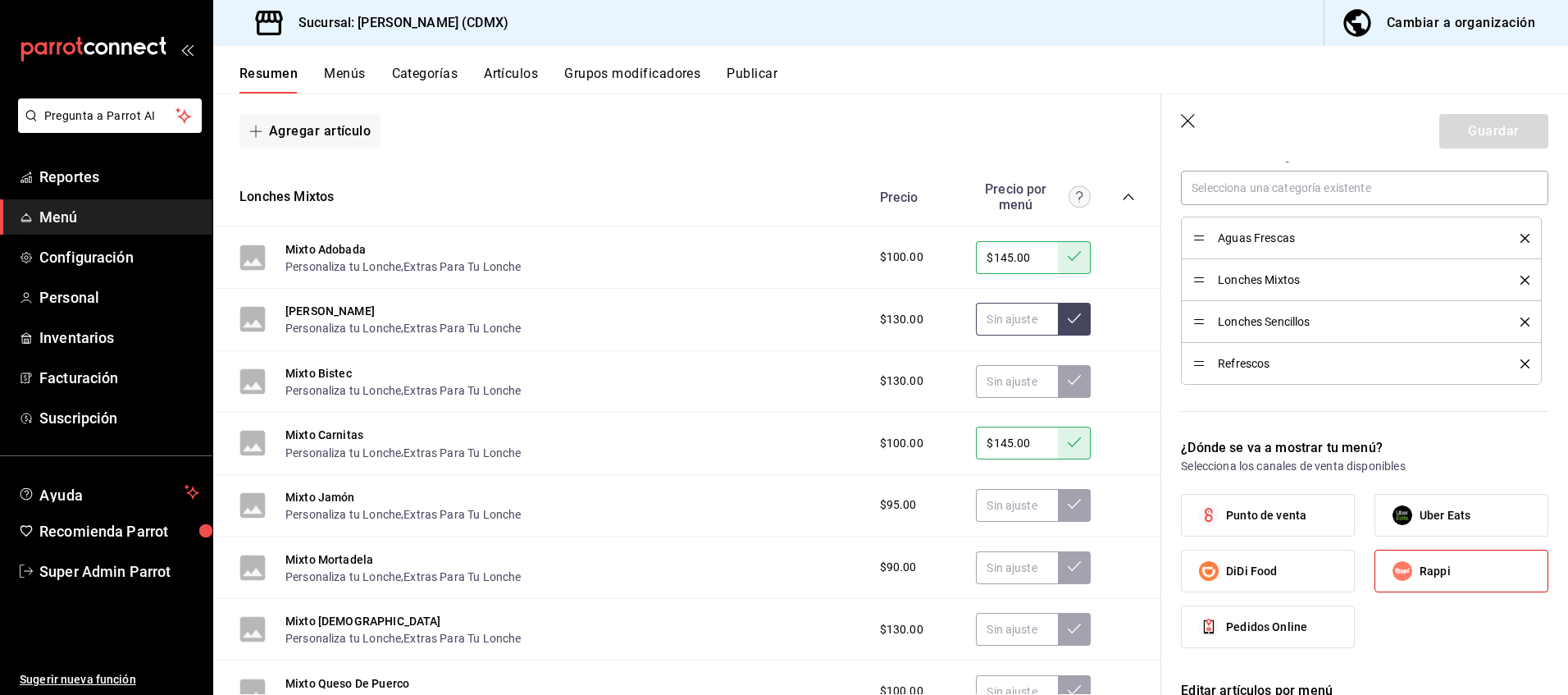
click at [976, 315] on input "text" at bounding box center [1018, 318] width 82 height 33
type input "$190.00"
click at [1063, 327] on button at bounding box center [1074, 318] width 33 height 33
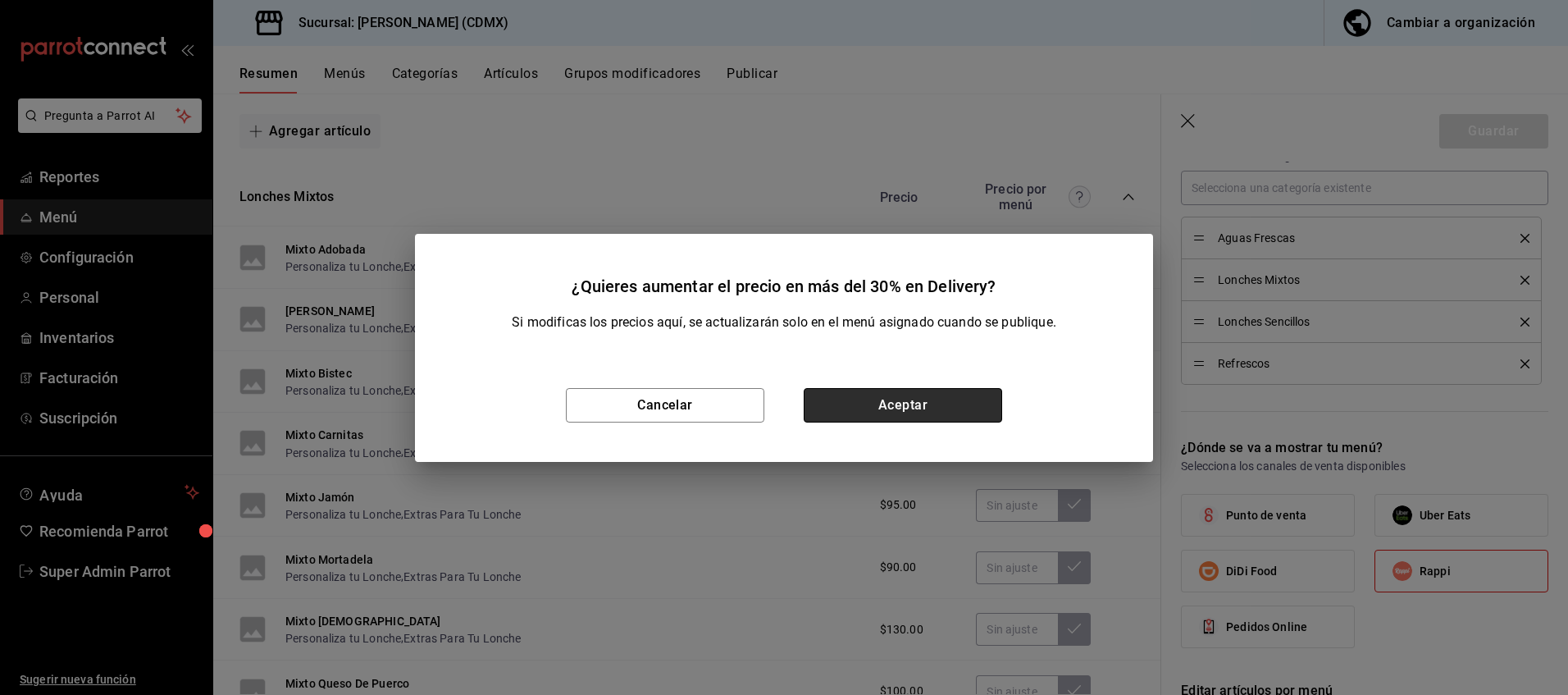
click at [942, 400] on button "Aceptar" at bounding box center [903, 405] width 198 height 35
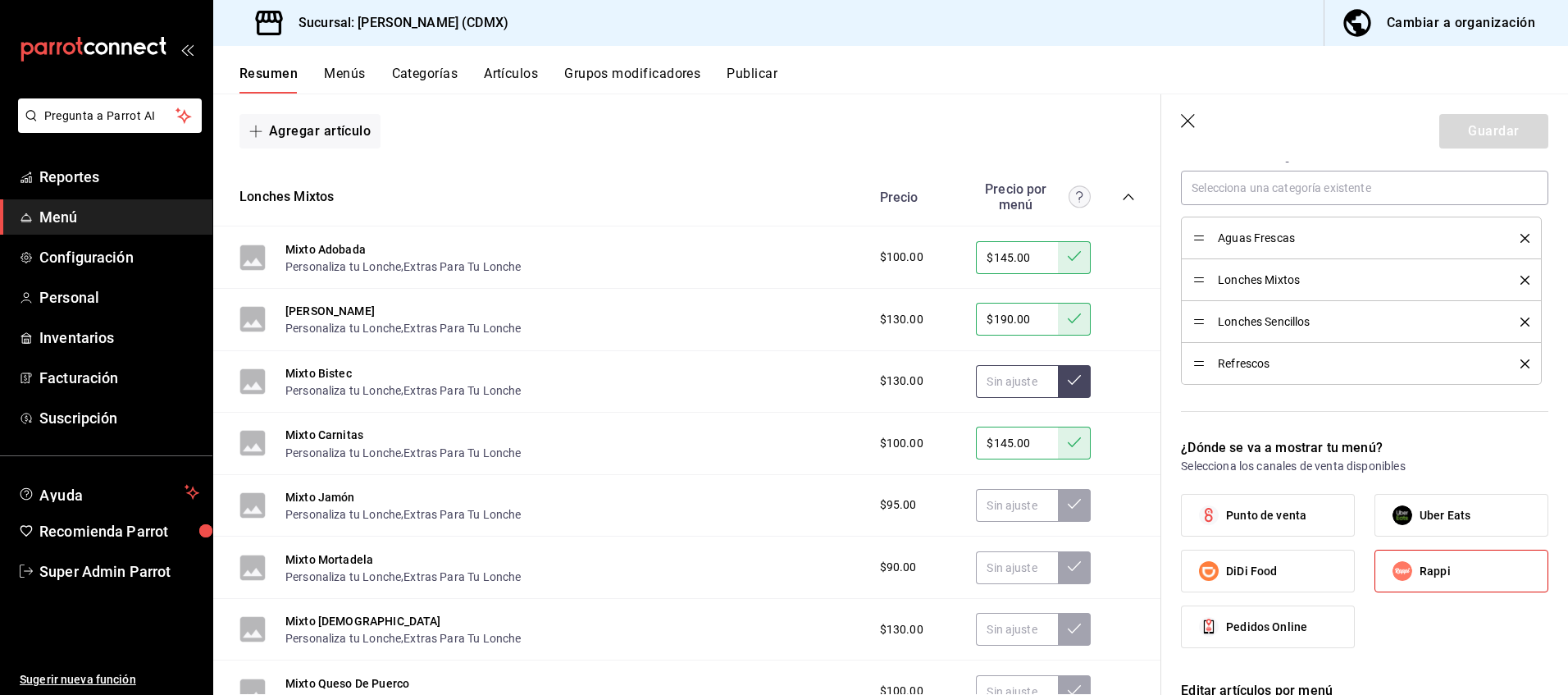
click at [1003, 377] on input "text" at bounding box center [1018, 381] width 82 height 33
type input "$190.00"
click at [1068, 379] on icon at bounding box center [1075, 380] width 13 height 13
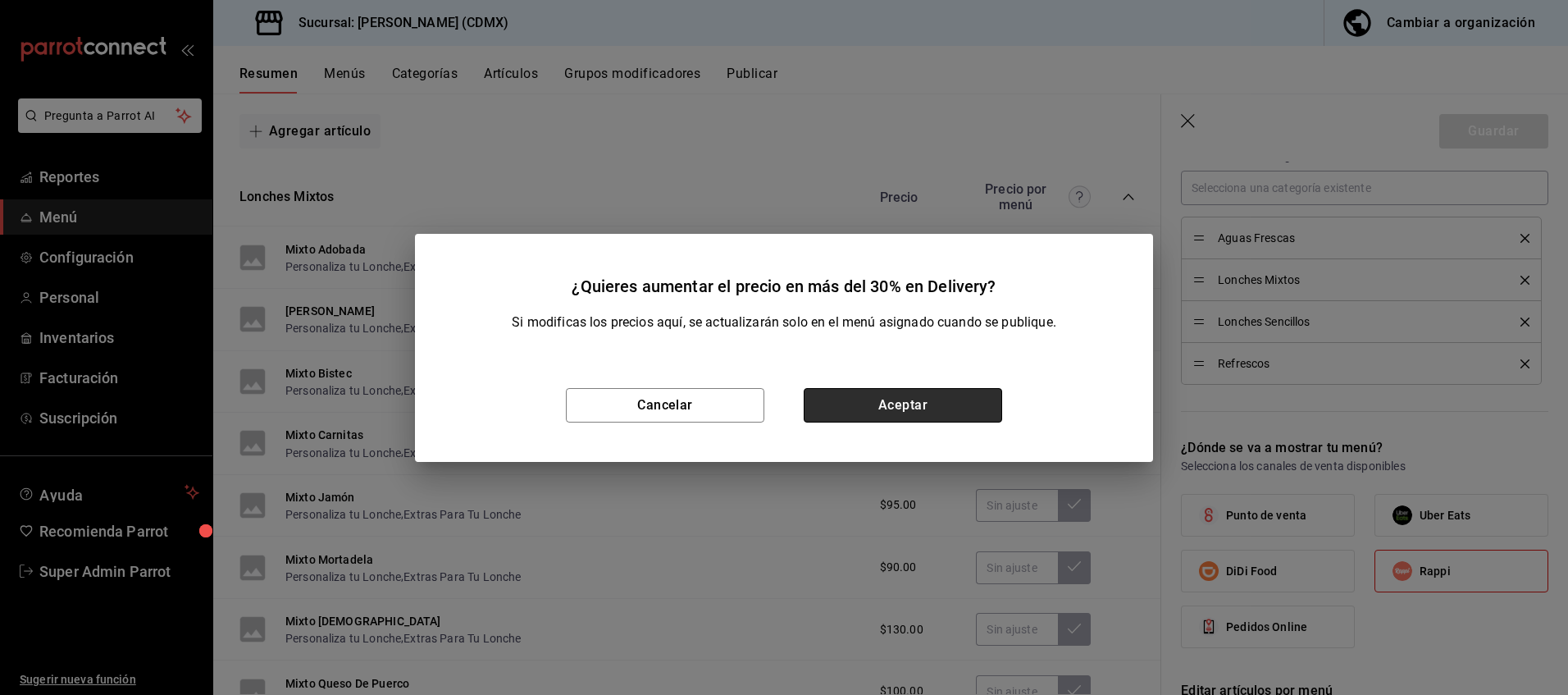
click at [964, 403] on button "Aceptar" at bounding box center [903, 405] width 198 height 35
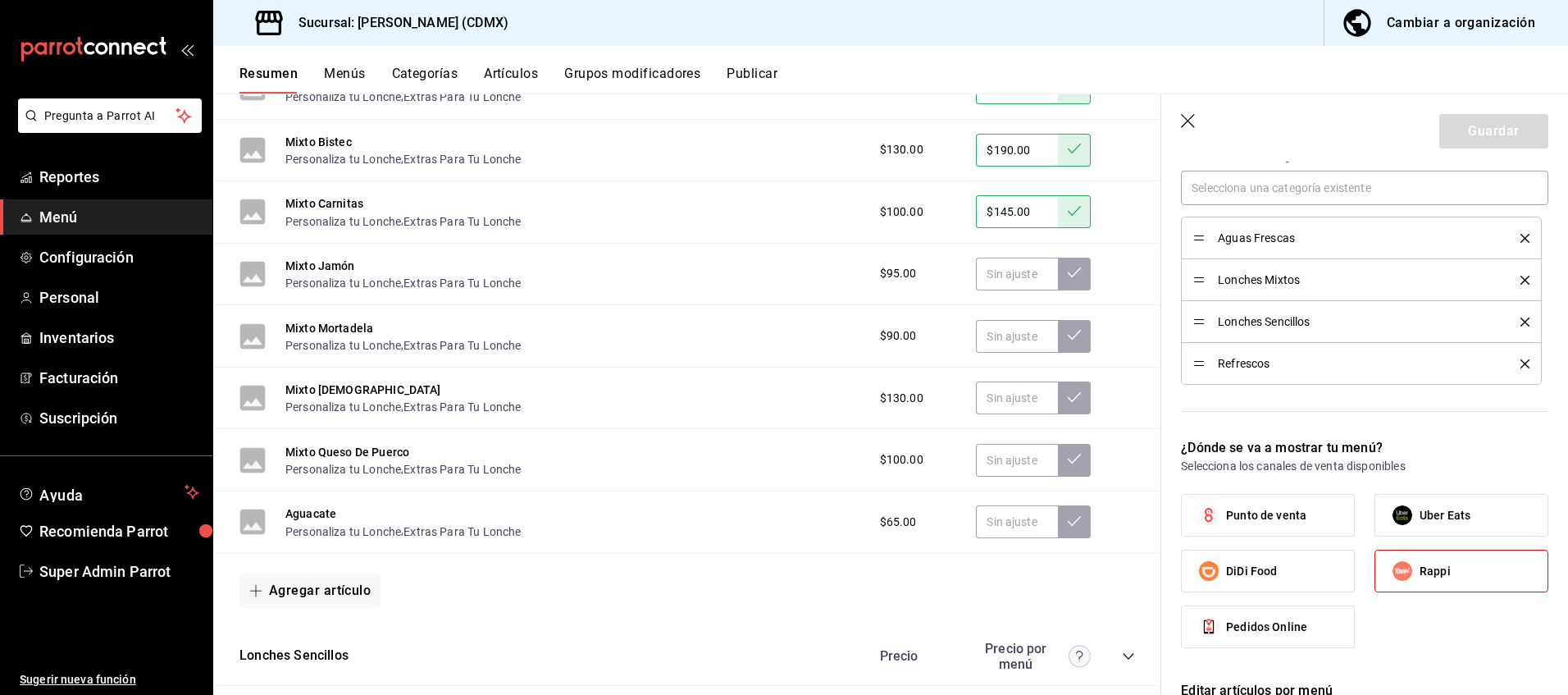
scroll to position [1976, 0]
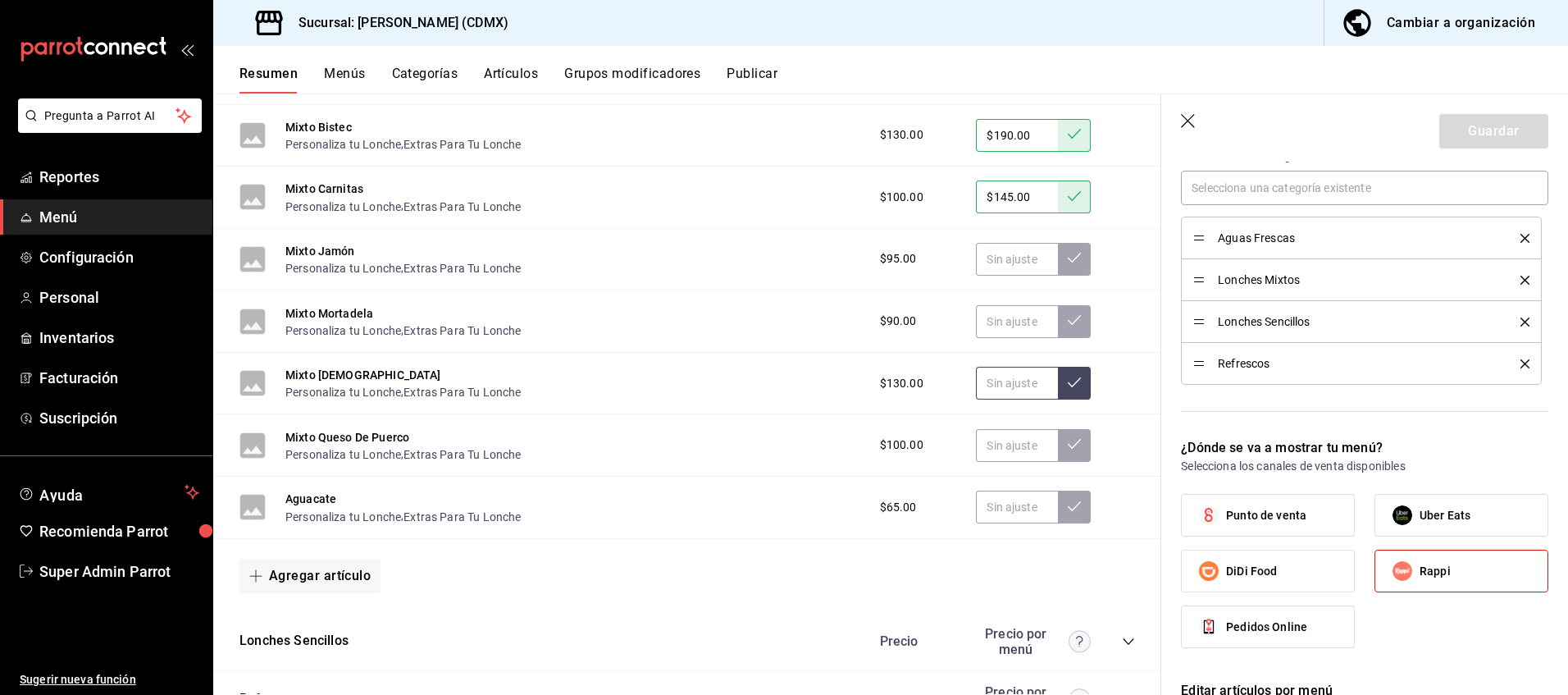
click at [1017, 386] on input "text" at bounding box center [1018, 383] width 82 height 33
type input "$190.00"
click at [1068, 384] on icon at bounding box center [1075, 382] width 13 height 13
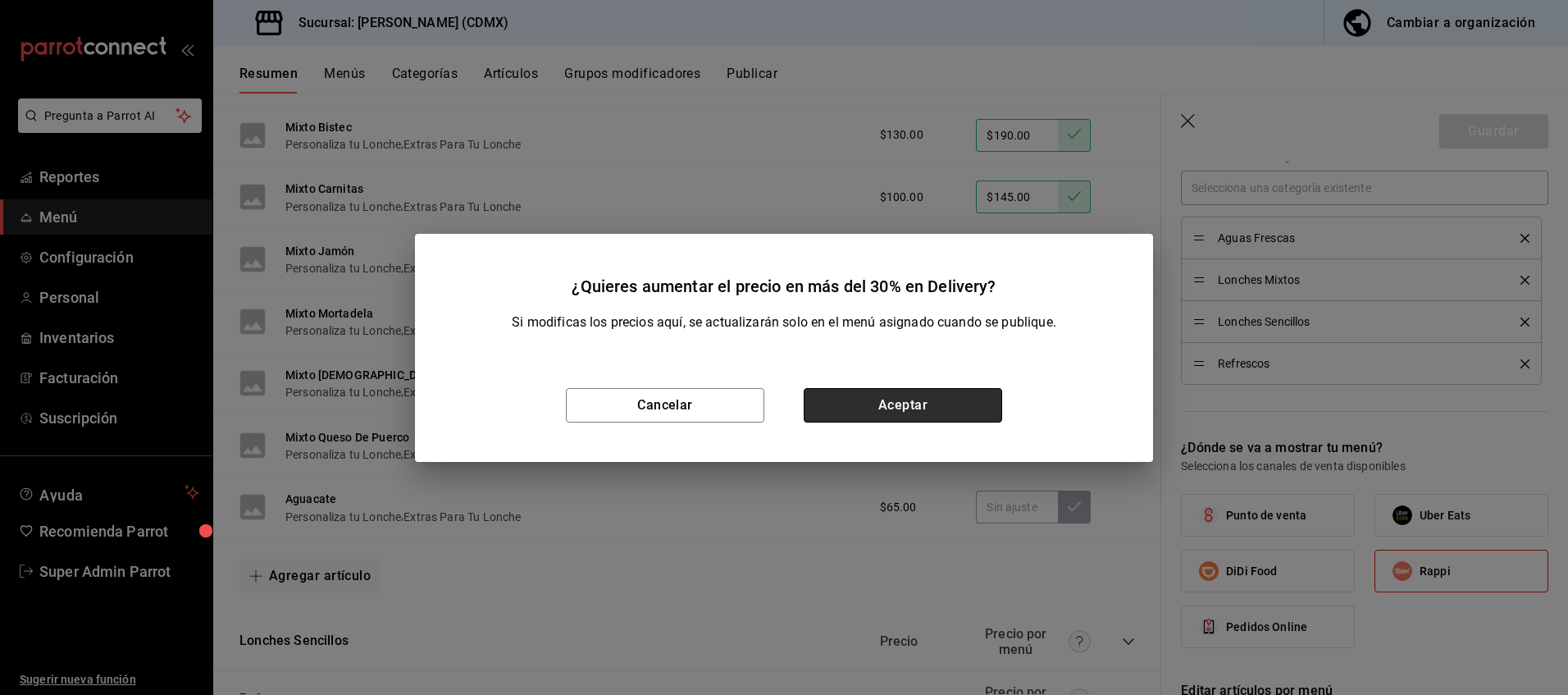
click at [958, 415] on button "Aceptar" at bounding box center [903, 405] width 198 height 35
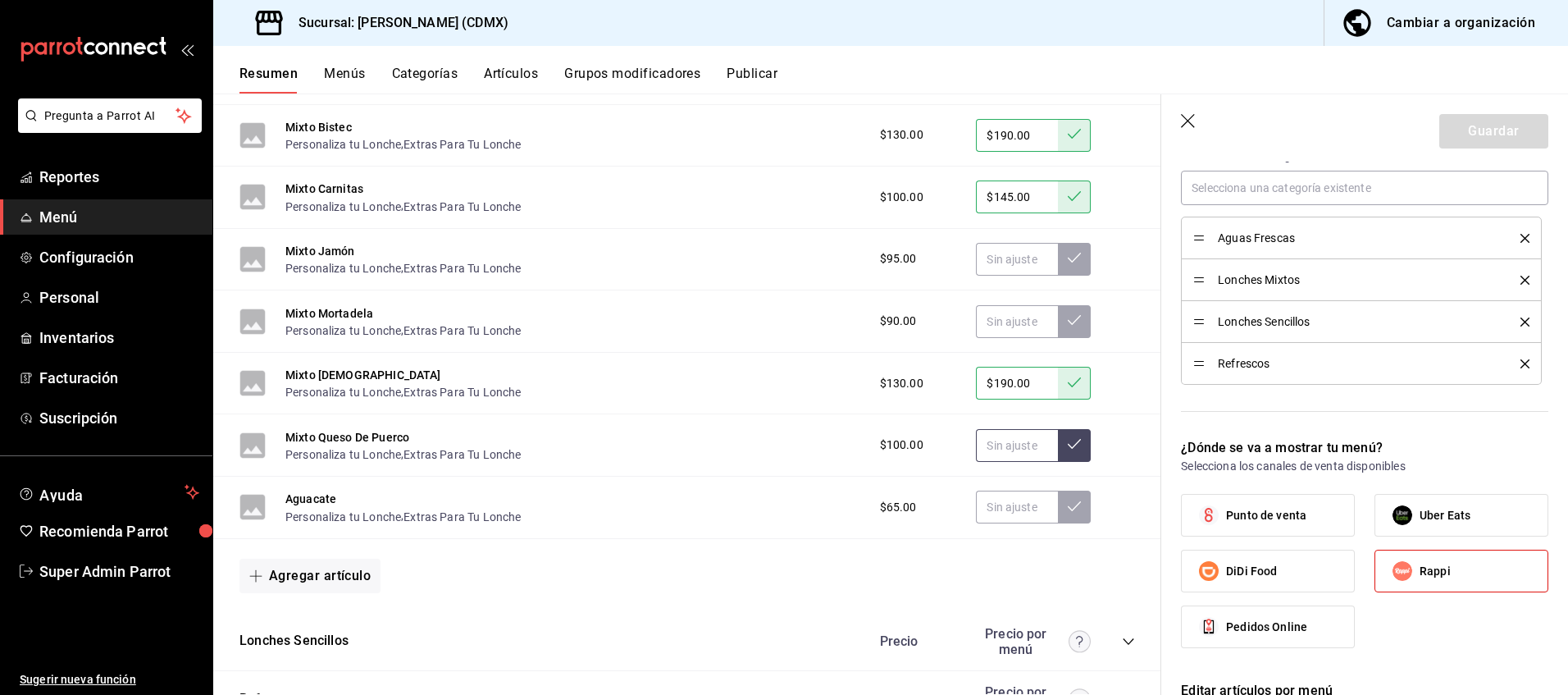
click at [1011, 447] on input "text" at bounding box center [1018, 445] width 82 height 33
type input "$145.00"
click at [1069, 444] on button at bounding box center [1074, 445] width 33 height 33
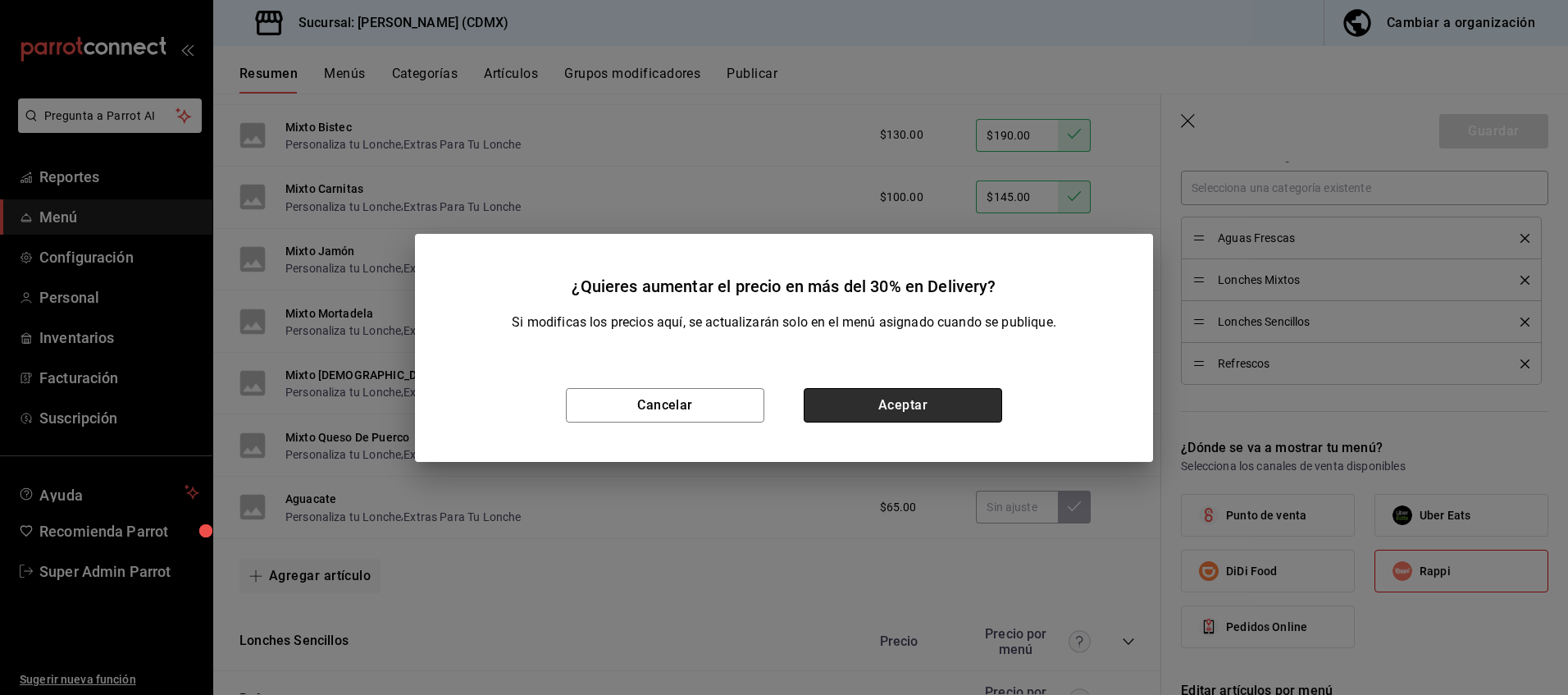
click at [880, 401] on button "Aceptar" at bounding box center [903, 405] width 198 height 35
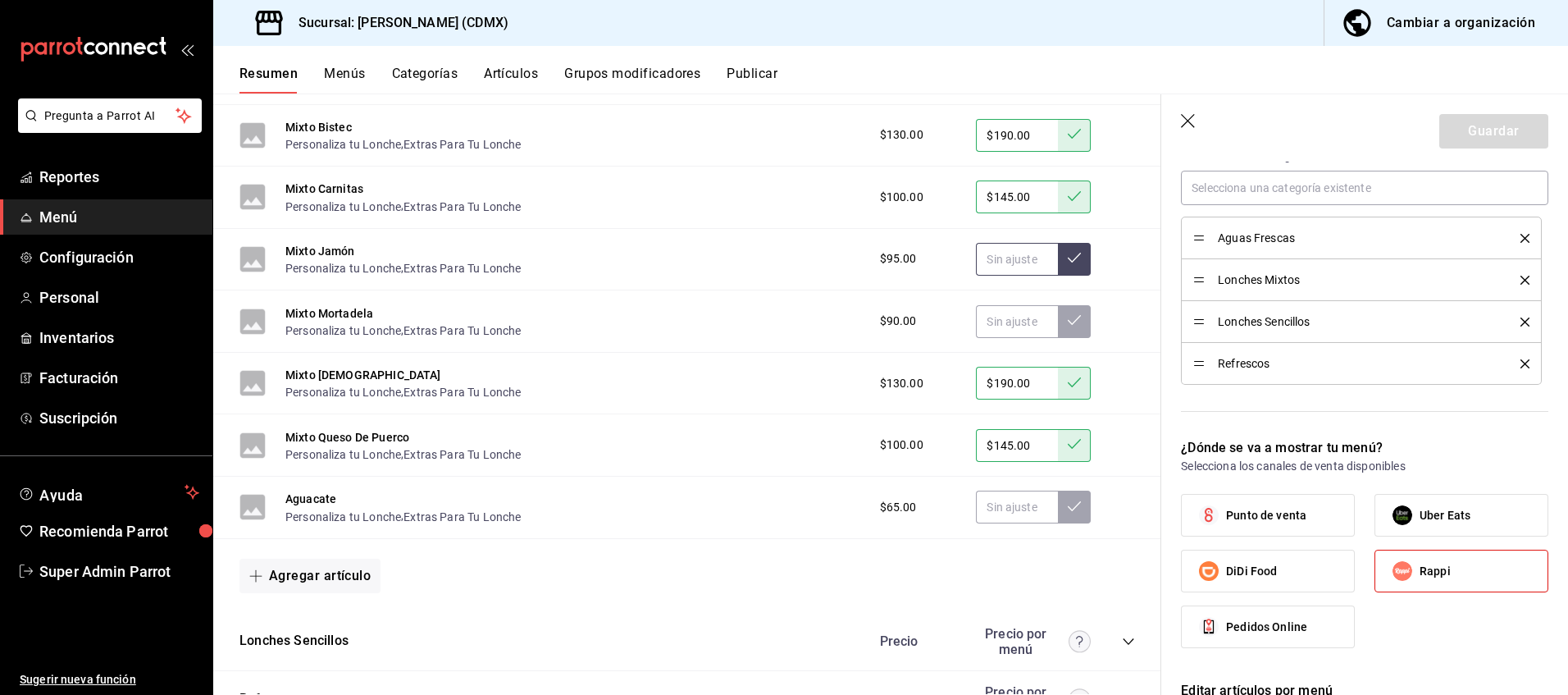
click at [1012, 274] on input "text" at bounding box center [1018, 259] width 82 height 33
type input "$135.00"
click at [1075, 262] on button at bounding box center [1074, 259] width 33 height 33
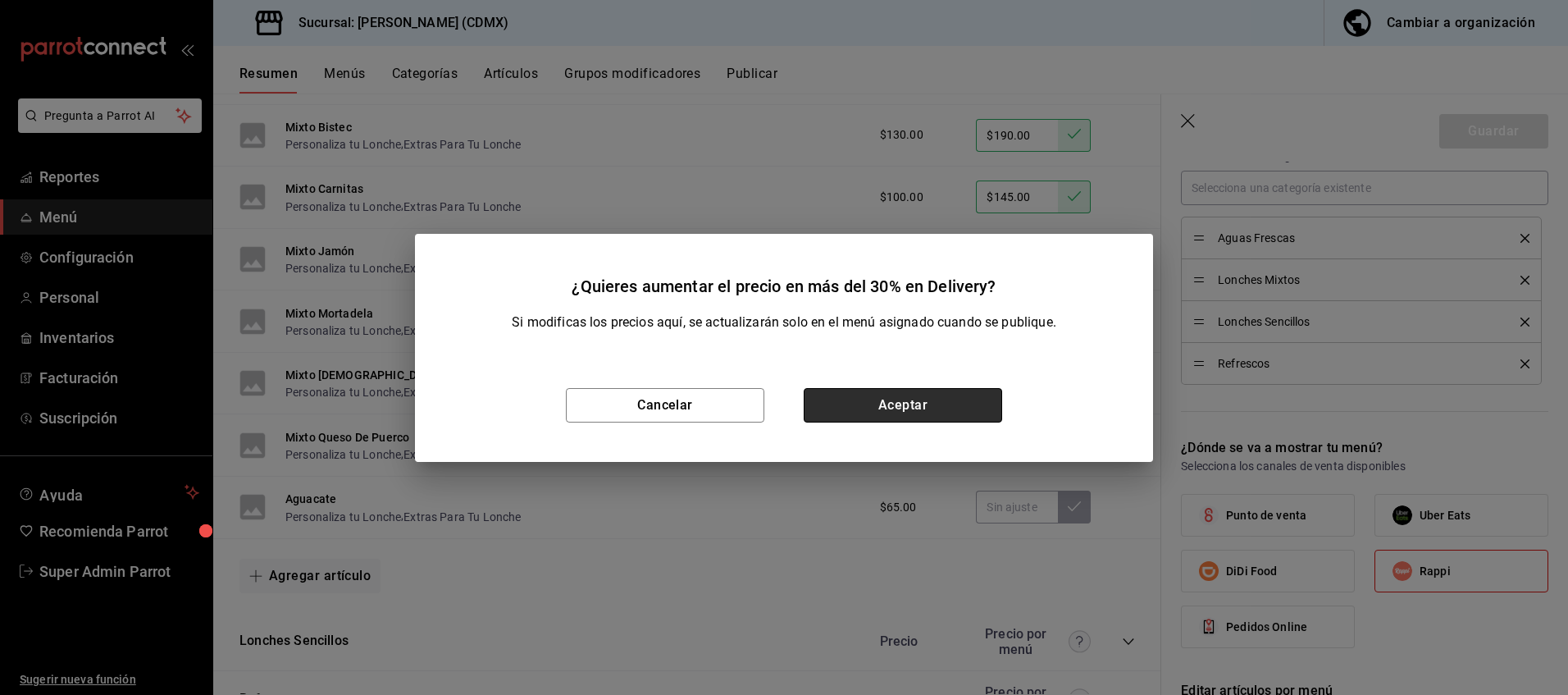
click at [928, 418] on button "Aceptar" at bounding box center [903, 405] width 198 height 35
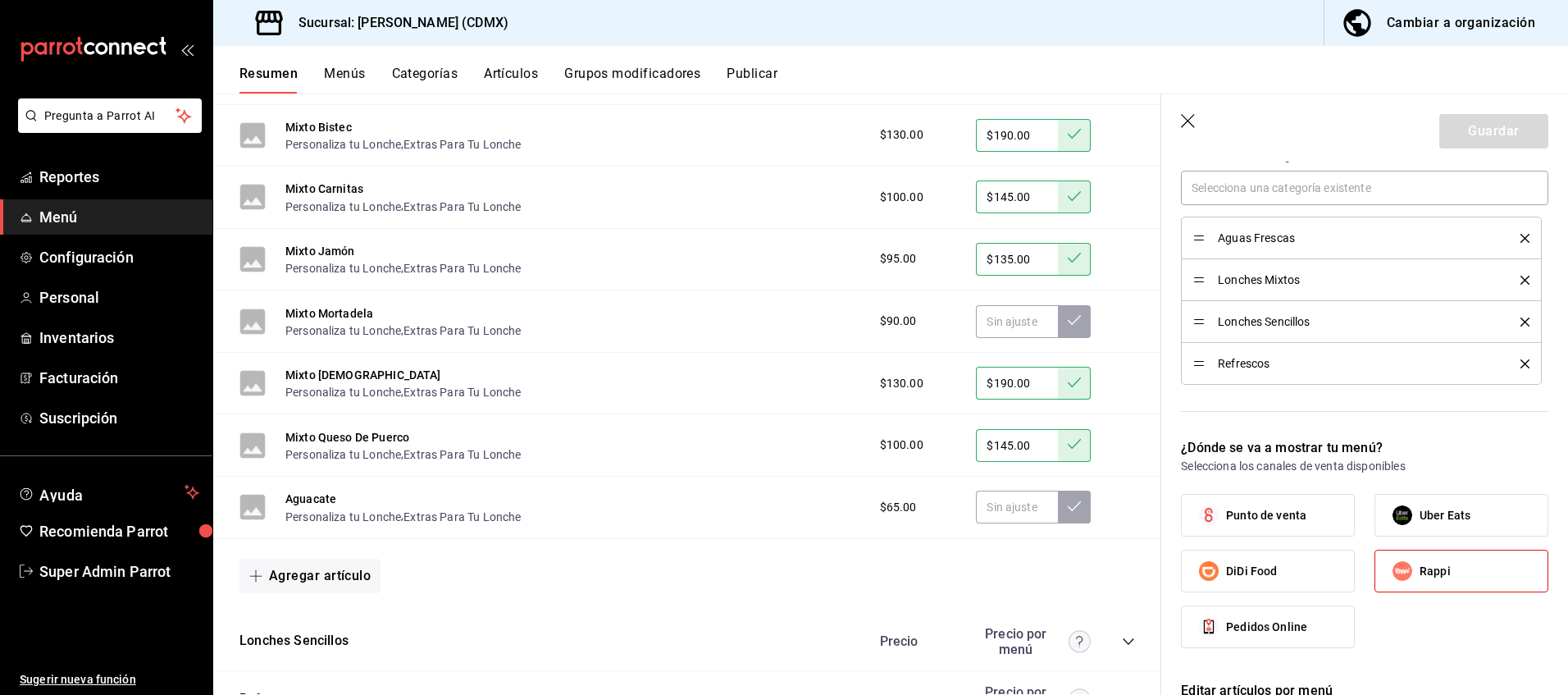
click at [1004, 338] on div "Mixto Mortadela Personaliza tu Lonche , Extras Para Tu Lonche $90.00" at bounding box center [687, 321] width 948 height 63
click at [1015, 315] on input "text" at bounding box center [1018, 321] width 82 height 33
type input "$130.00"
click at [1066, 328] on button at bounding box center [1074, 321] width 33 height 33
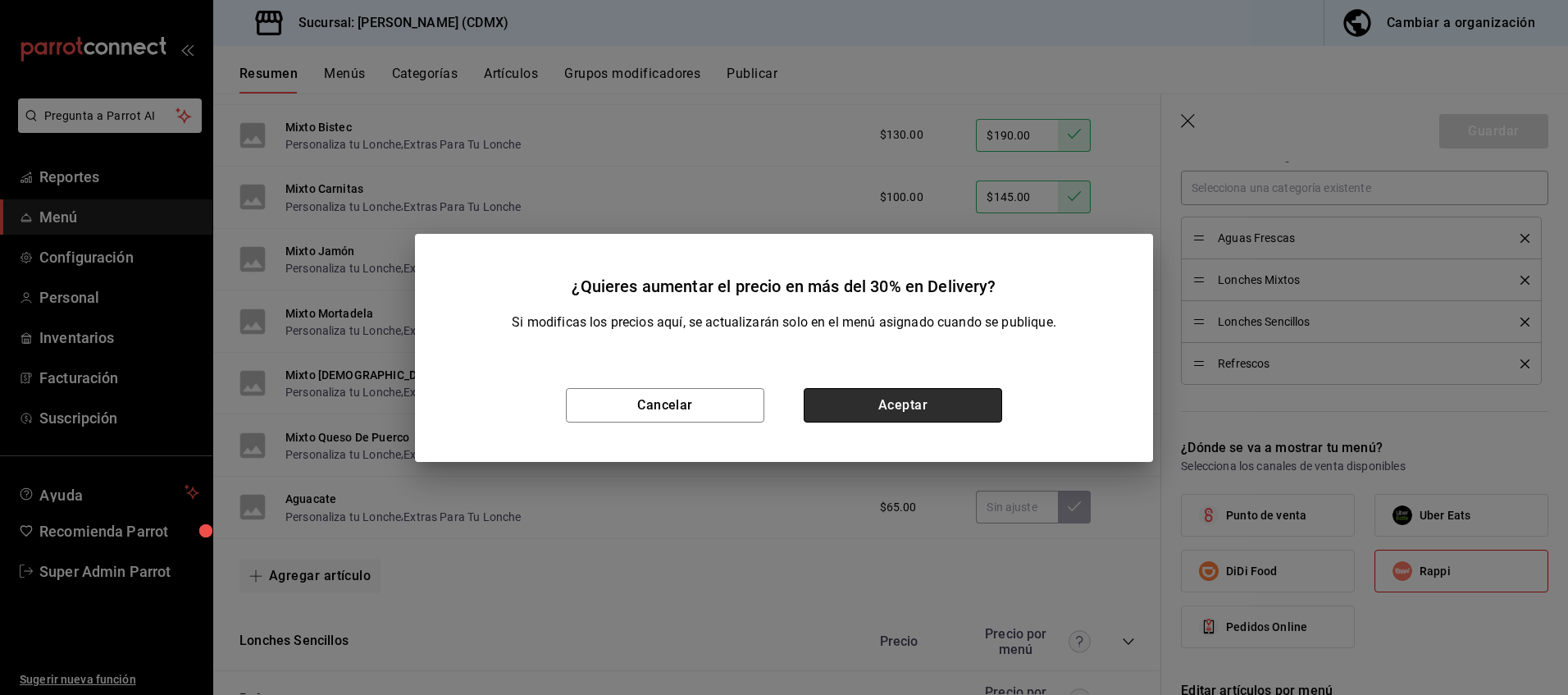
click at [940, 409] on button "Aceptar" at bounding box center [903, 405] width 198 height 35
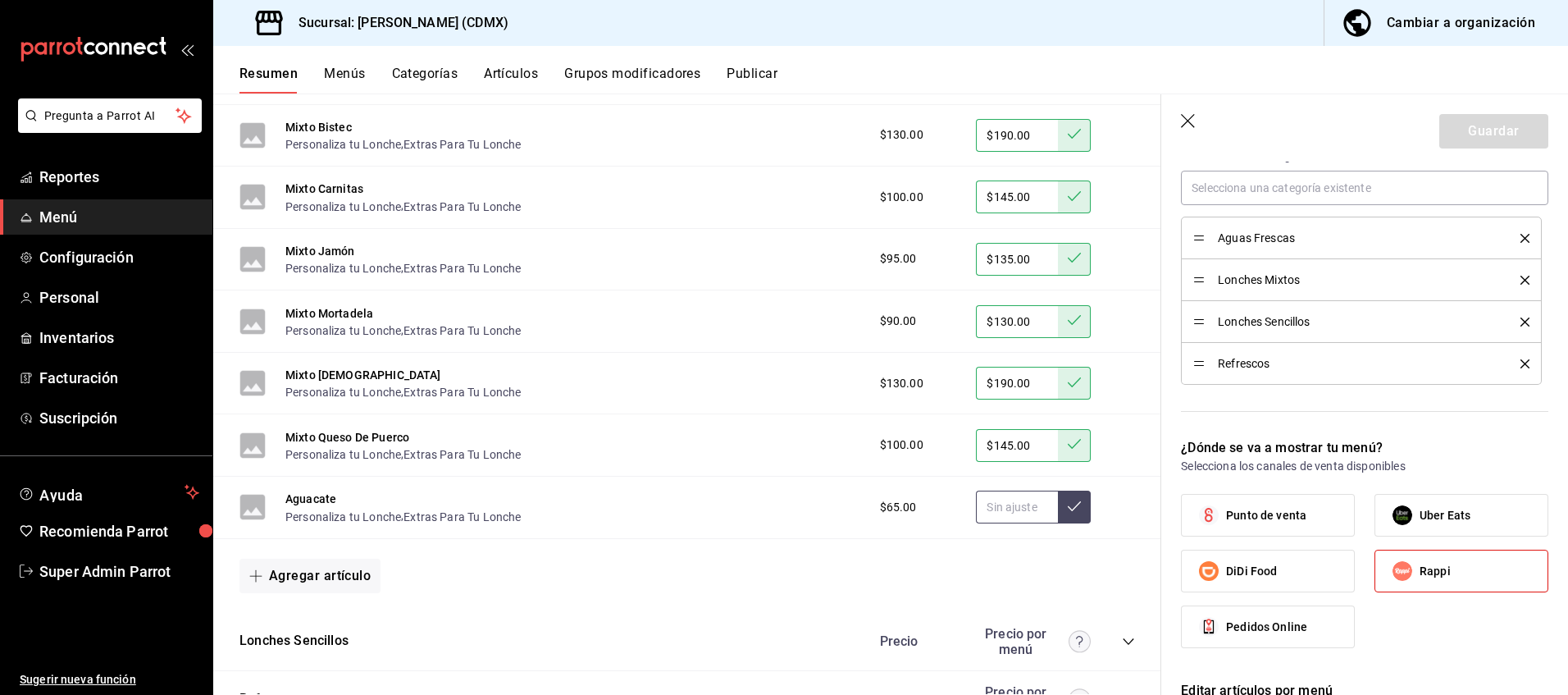
click at [1011, 504] on input "text" at bounding box center [1018, 507] width 82 height 33
click at [993, 500] on input "text" at bounding box center [1018, 507] width 82 height 33
type input "$100.00"
click at [1068, 510] on icon at bounding box center [1075, 507] width 13 height 13
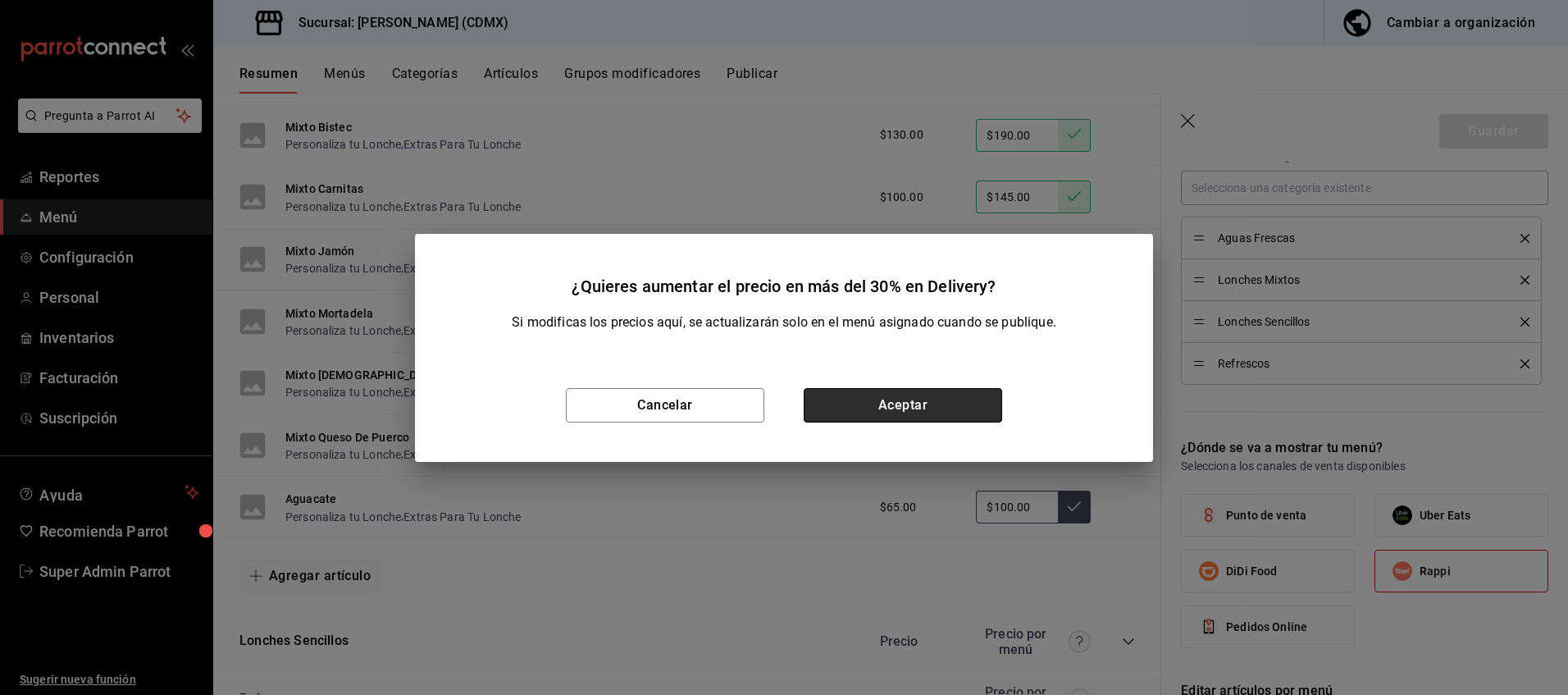
click at [917, 401] on button "Aceptar" at bounding box center [903, 405] width 198 height 35
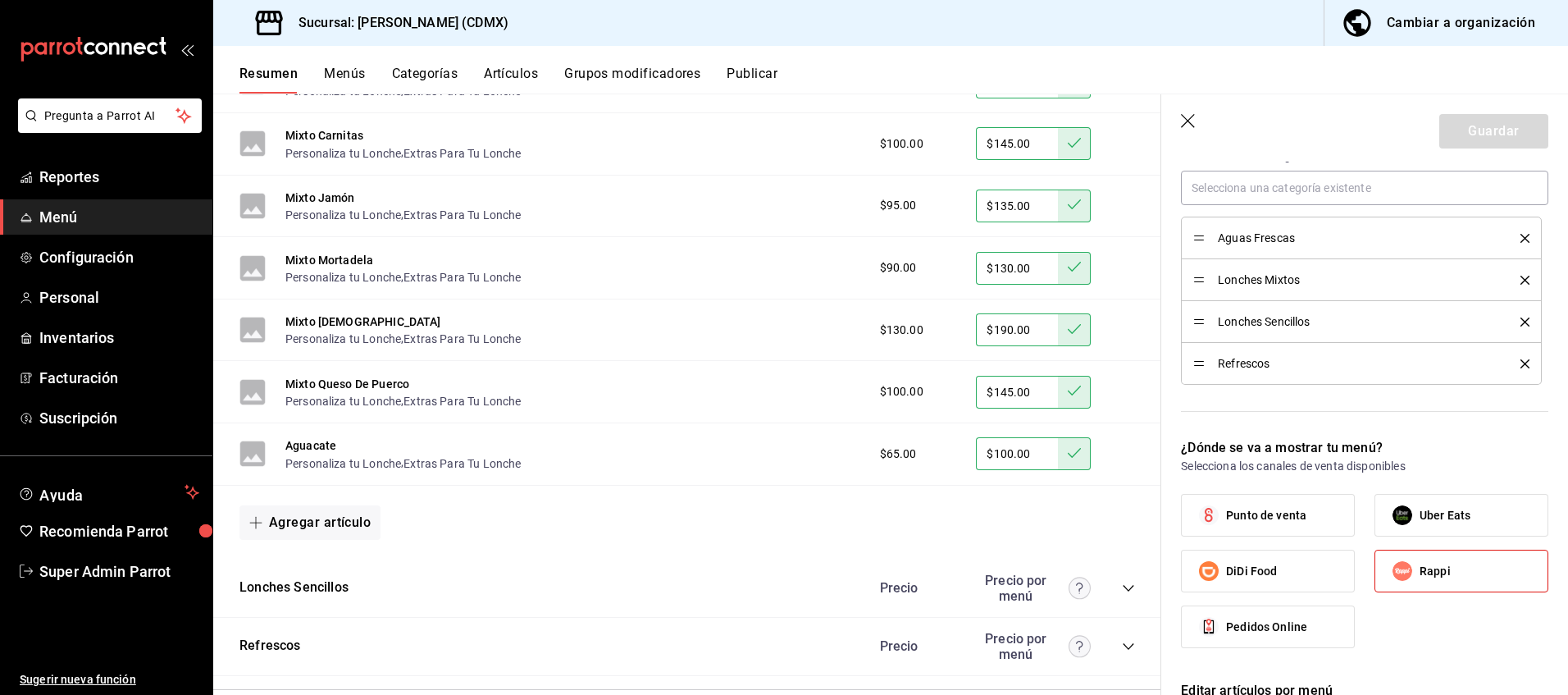
scroll to position [2059, 0]
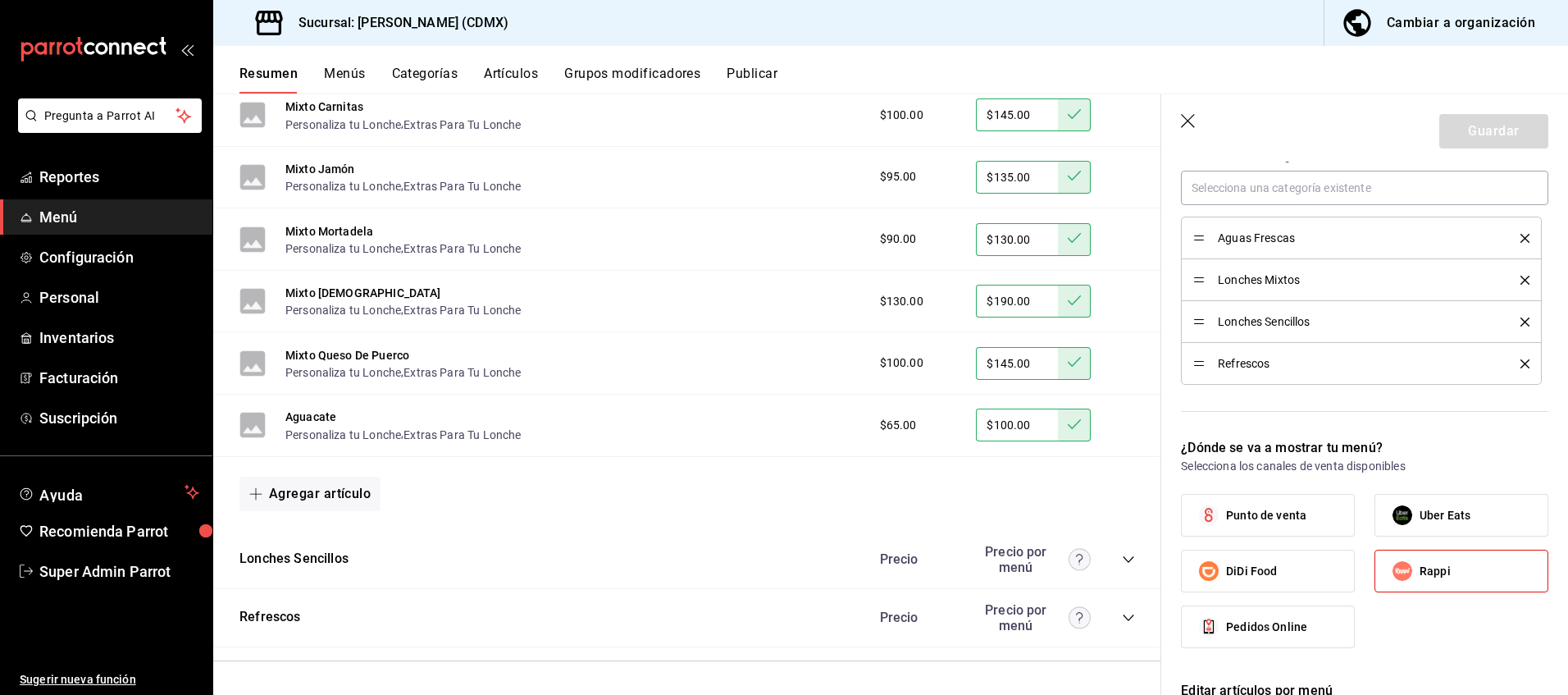
click at [1122, 560] on icon "collapse-category-row" at bounding box center [1129, 560] width 13 height 13
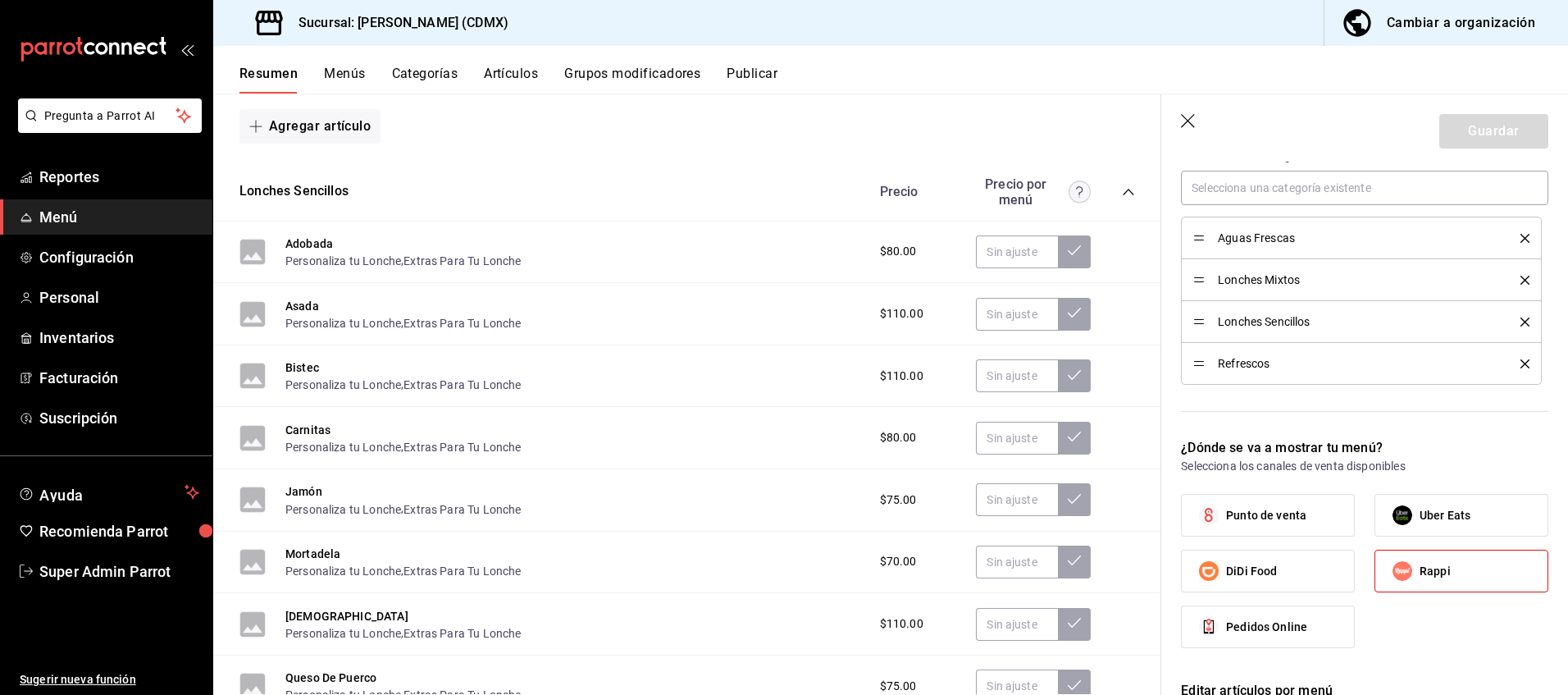
scroll to position [2382, 0]
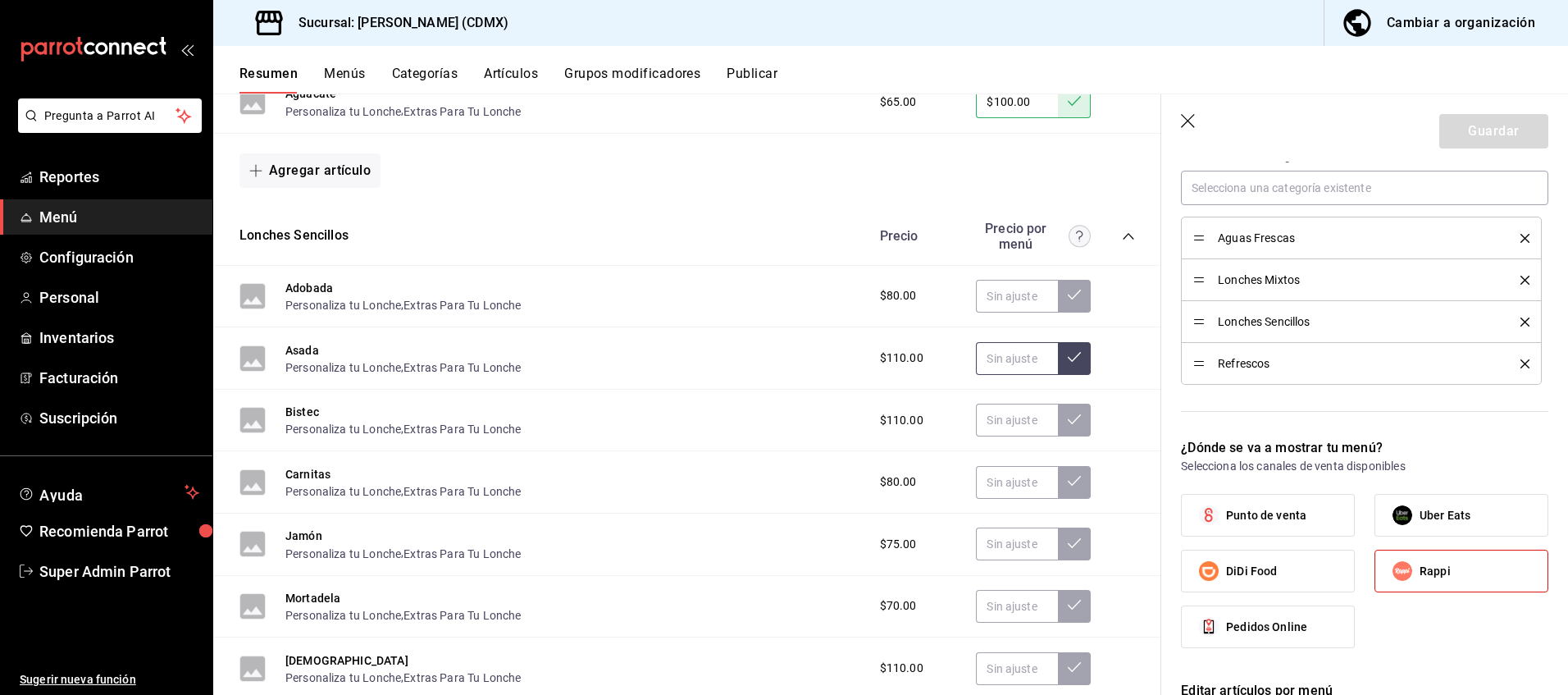
click at [1005, 366] on input "text" at bounding box center [1018, 358] width 82 height 33
type input "$160.00"
click at [1068, 358] on icon at bounding box center [1075, 357] width 13 height 10
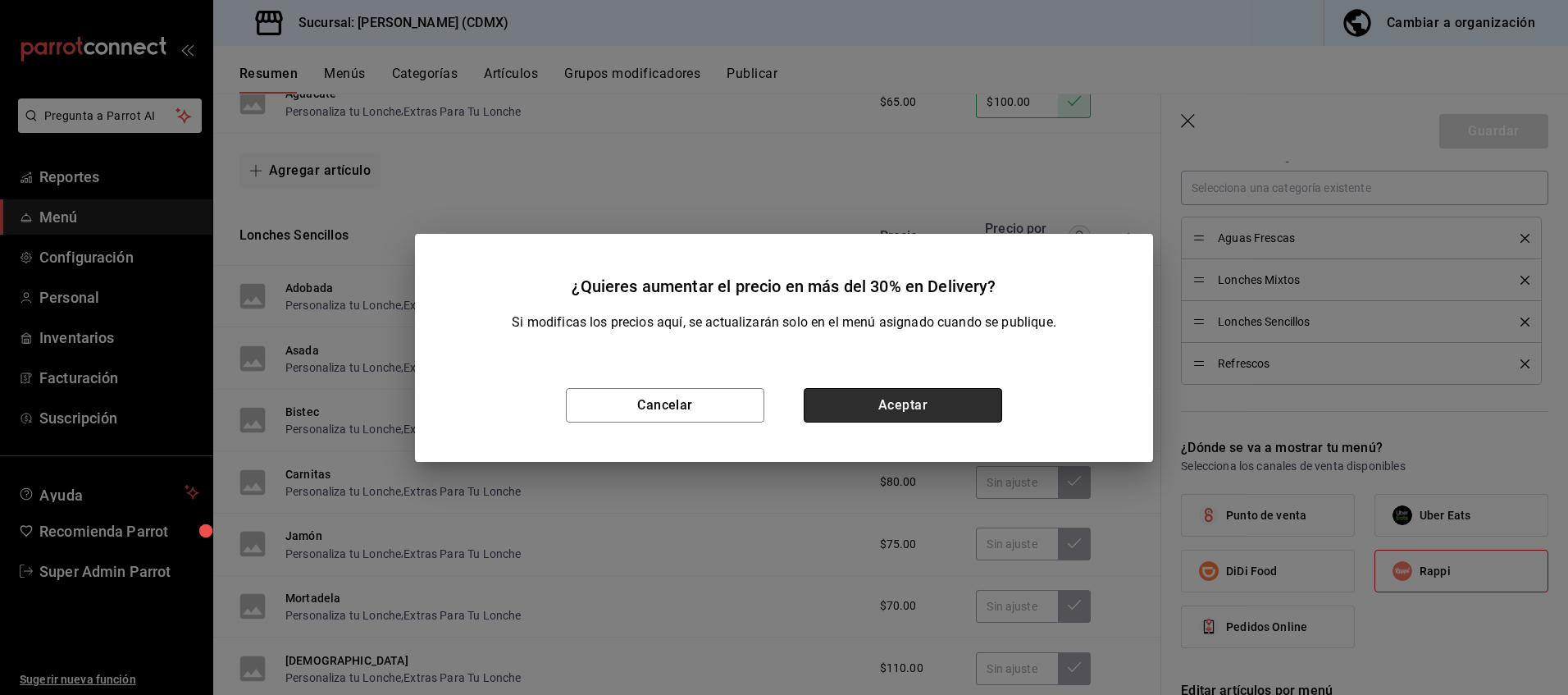
click at [960, 392] on button "Aceptar" at bounding box center [903, 405] width 198 height 35
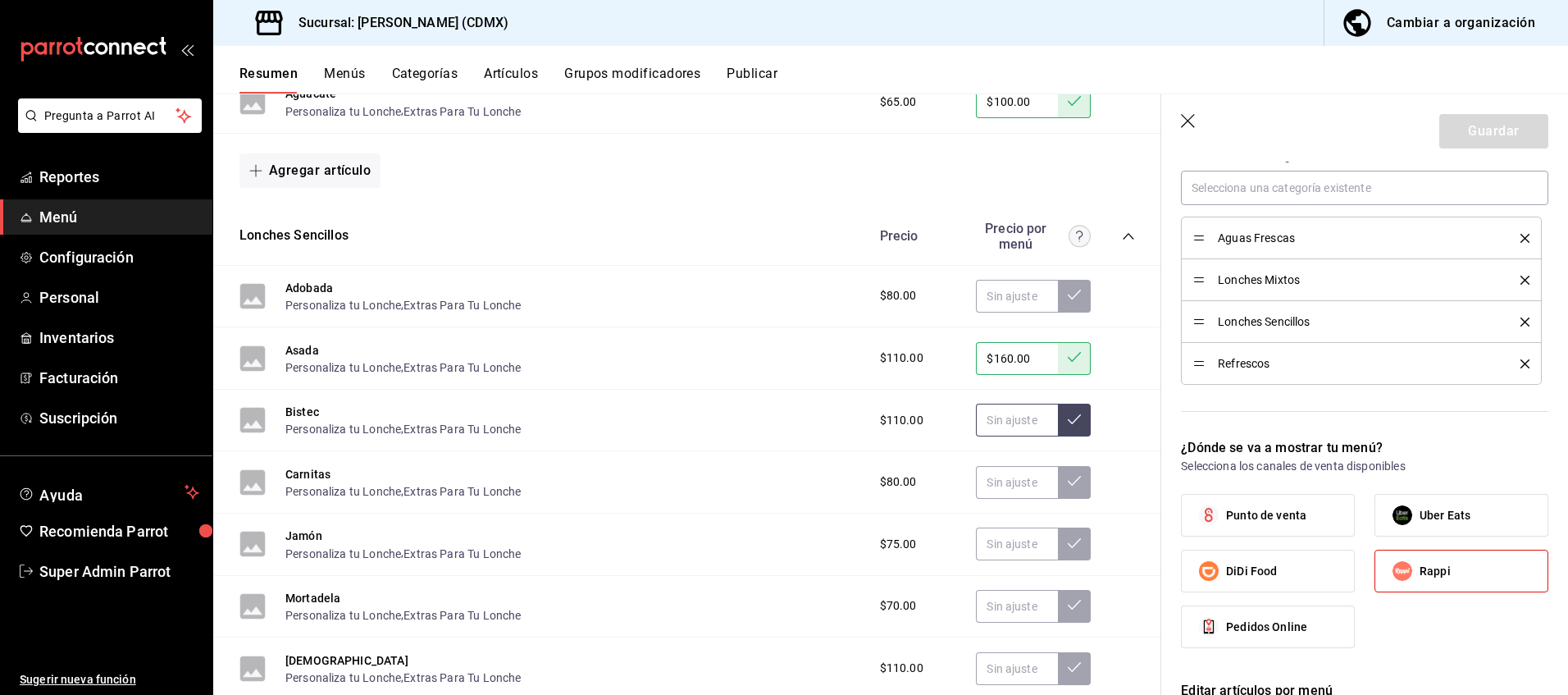
click at [999, 422] on input "text" at bounding box center [1018, 420] width 82 height 33
type input "$160.00"
click at [1070, 425] on button at bounding box center [1074, 420] width 33 height 33
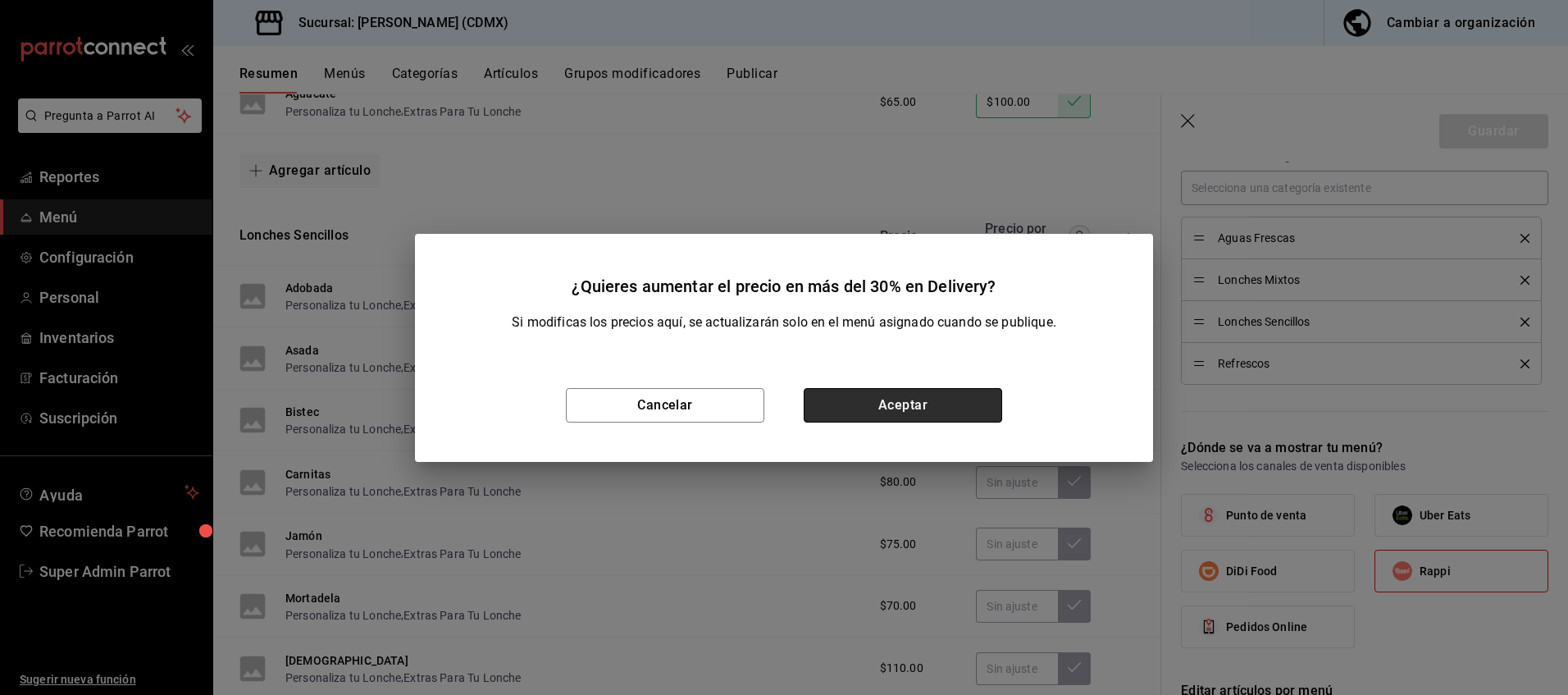
click at [921, 407] on button "Aceptar" at bounding box center [903, 405] width 198 height 35
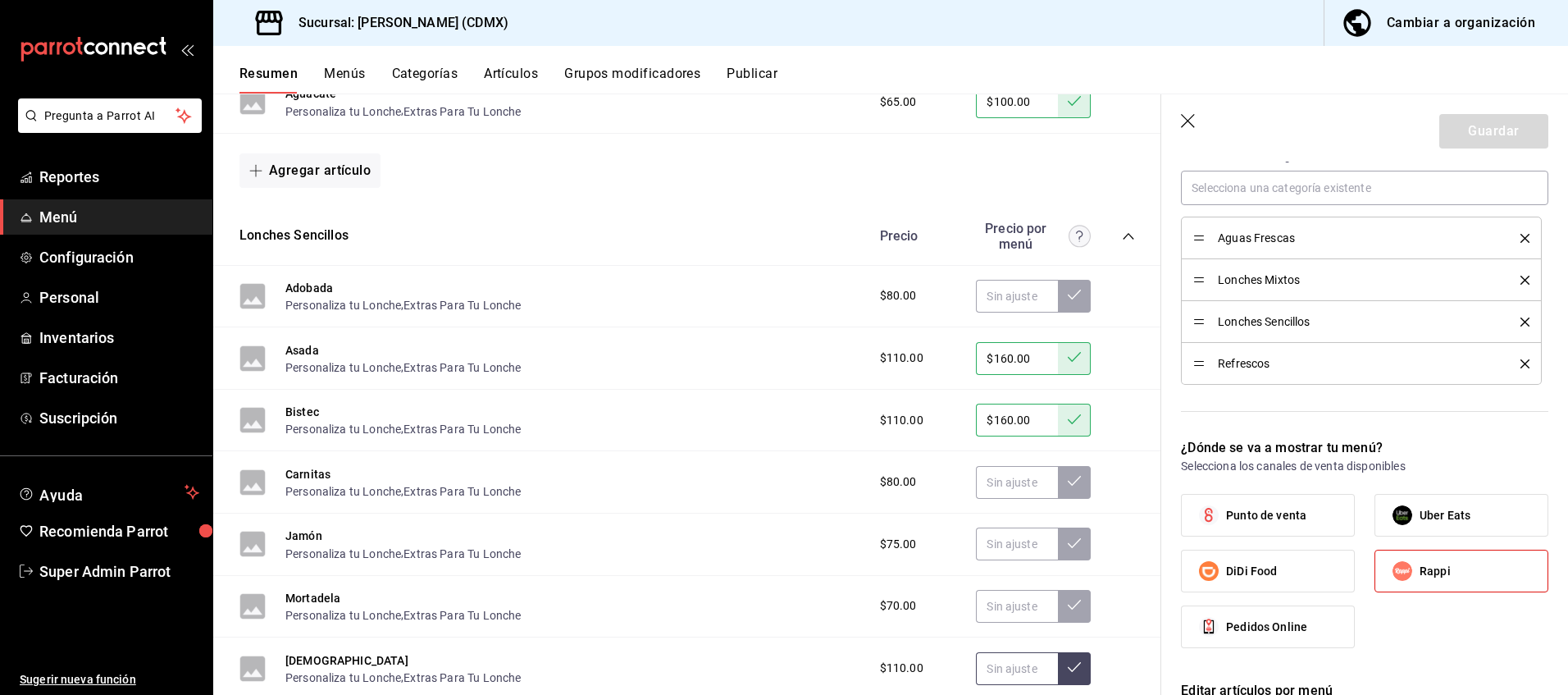
click at [1019, 671] on input "text" at bounding box center [1018, 669] width 82 height 33
type input "$160.00"
click at [1068, 664] on icon at bounding box center [1075, 667] width 13 height 13
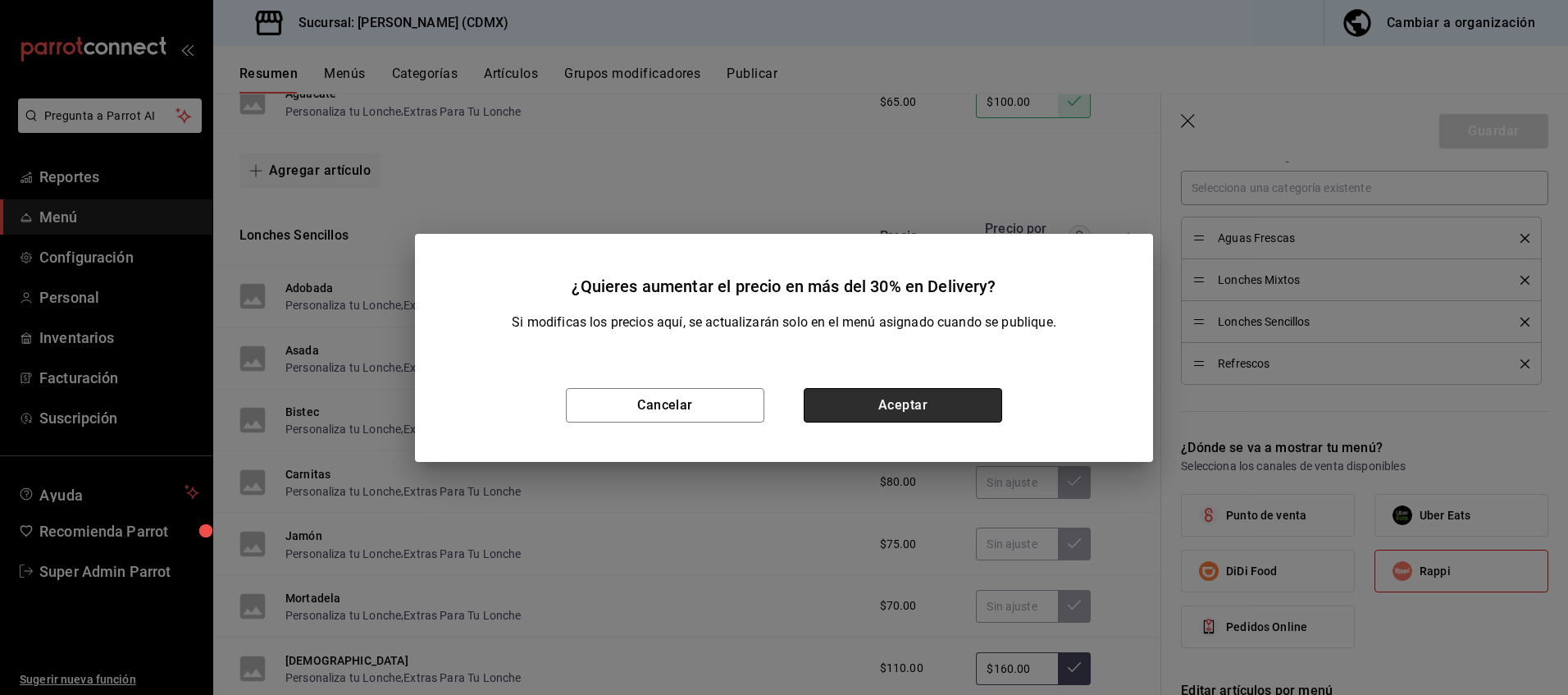
click at [921, 398] on button "Aceptar" at bounding box center [903, 405] width 198 height 35
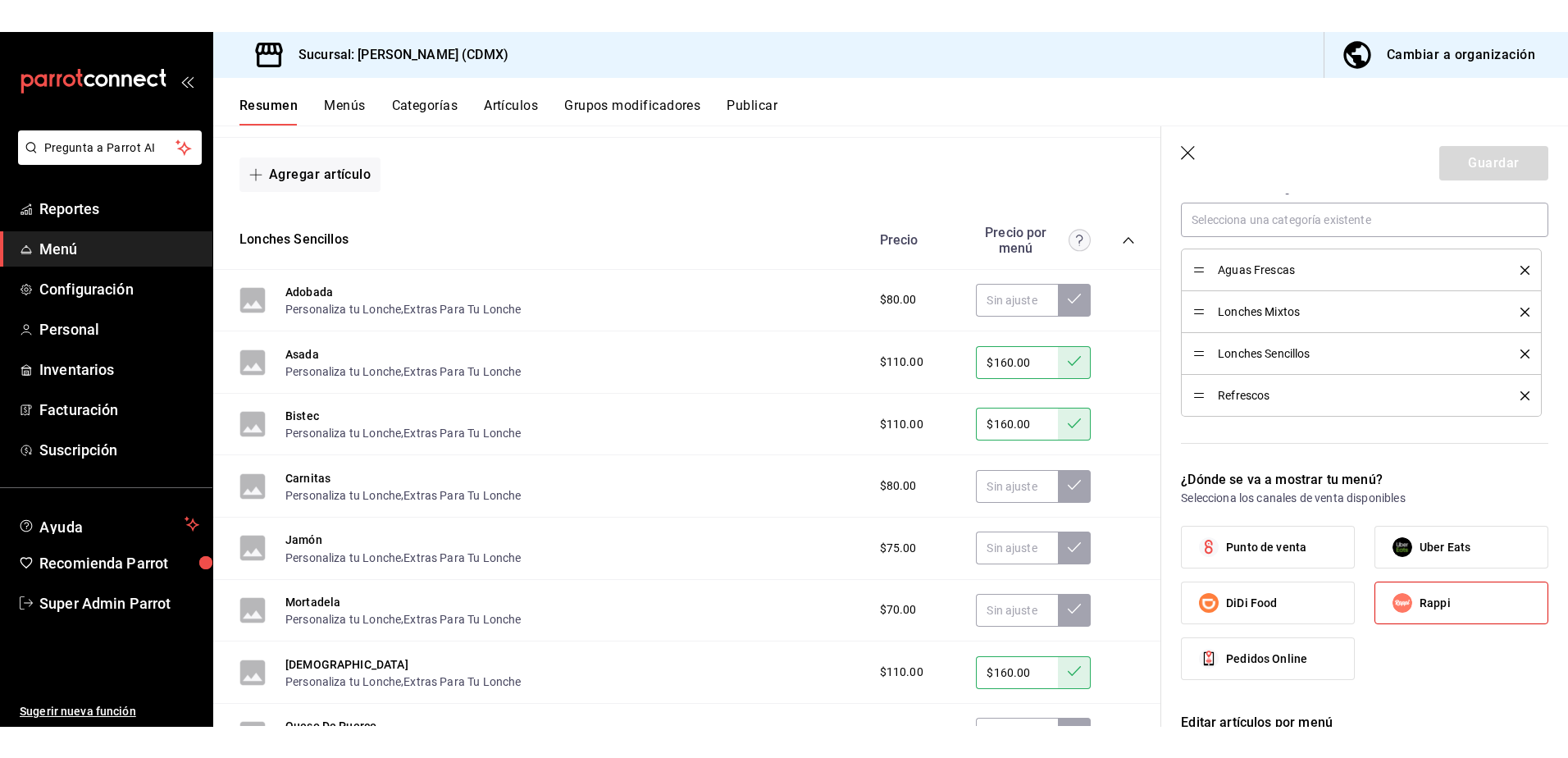
scroll to position [2544, 0]
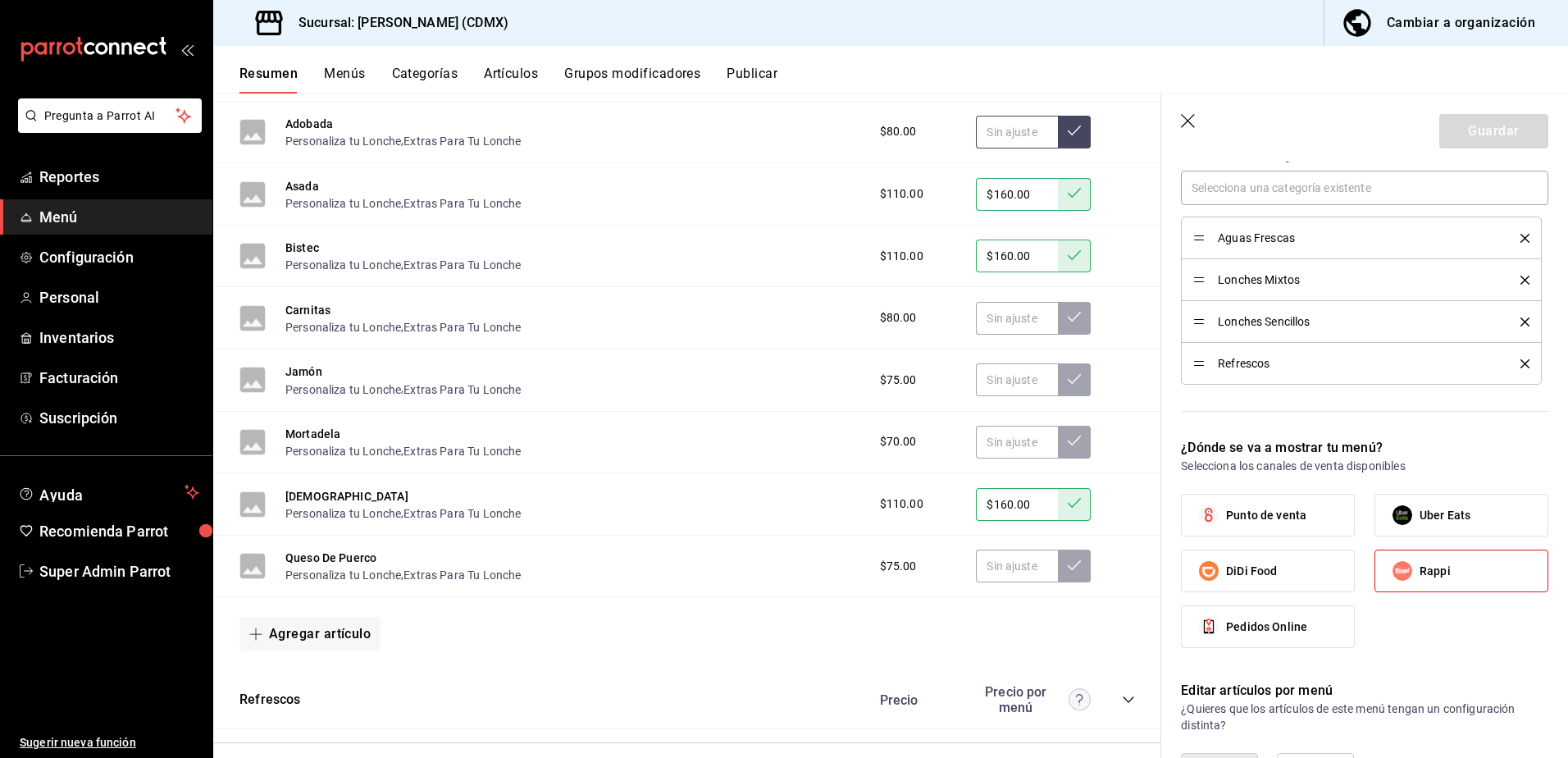
click at [1016, 130] on input "text" at bounding box center [1018, 132] width 82 height 33
type input "$115.00"
click at [1063, 138] on button at bounding box center [1074, 132] width 33 height 33
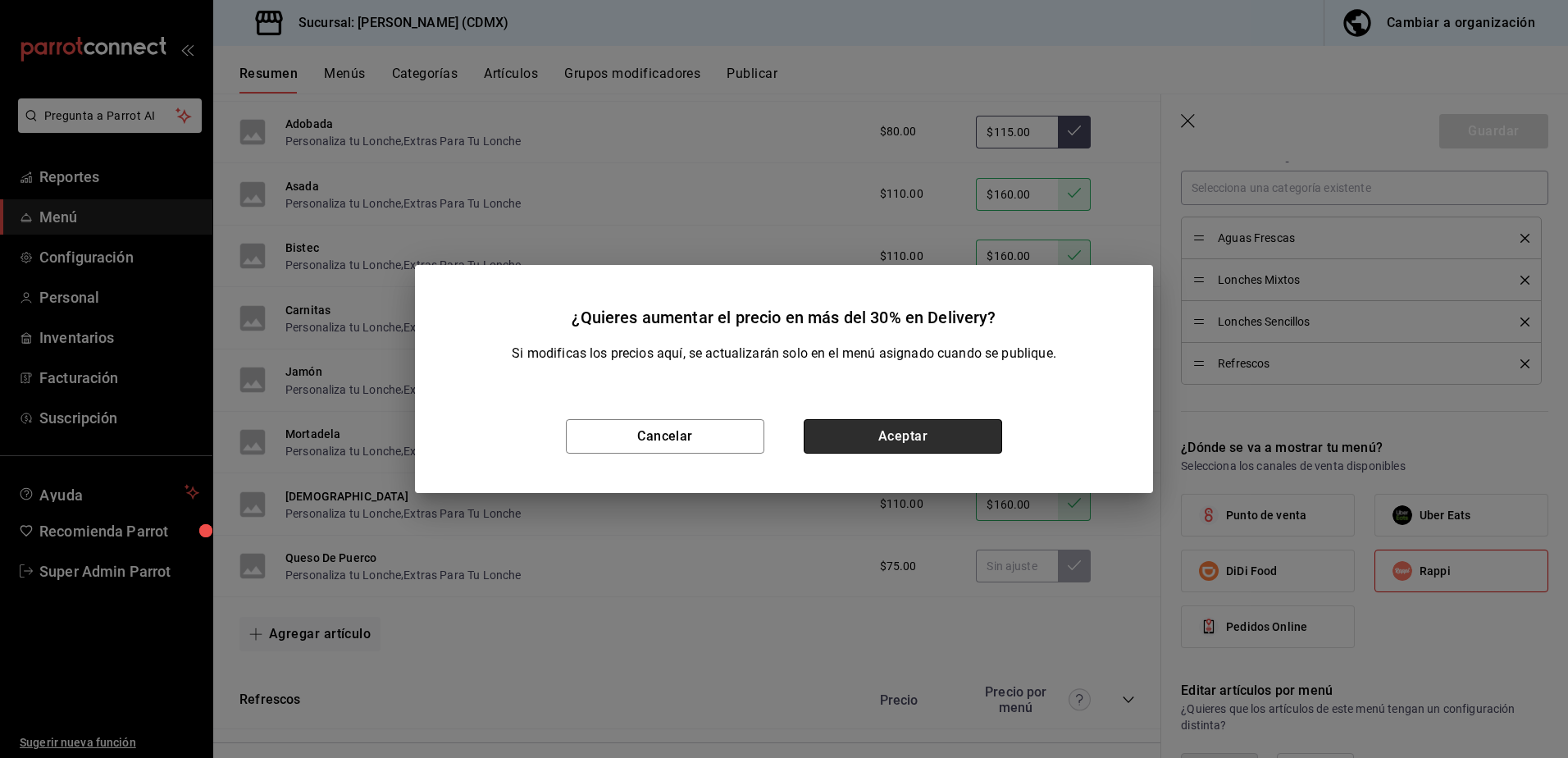
click at [898, 440] on button "Aceptar" at bounding box center [903, 436] width 198 height 35
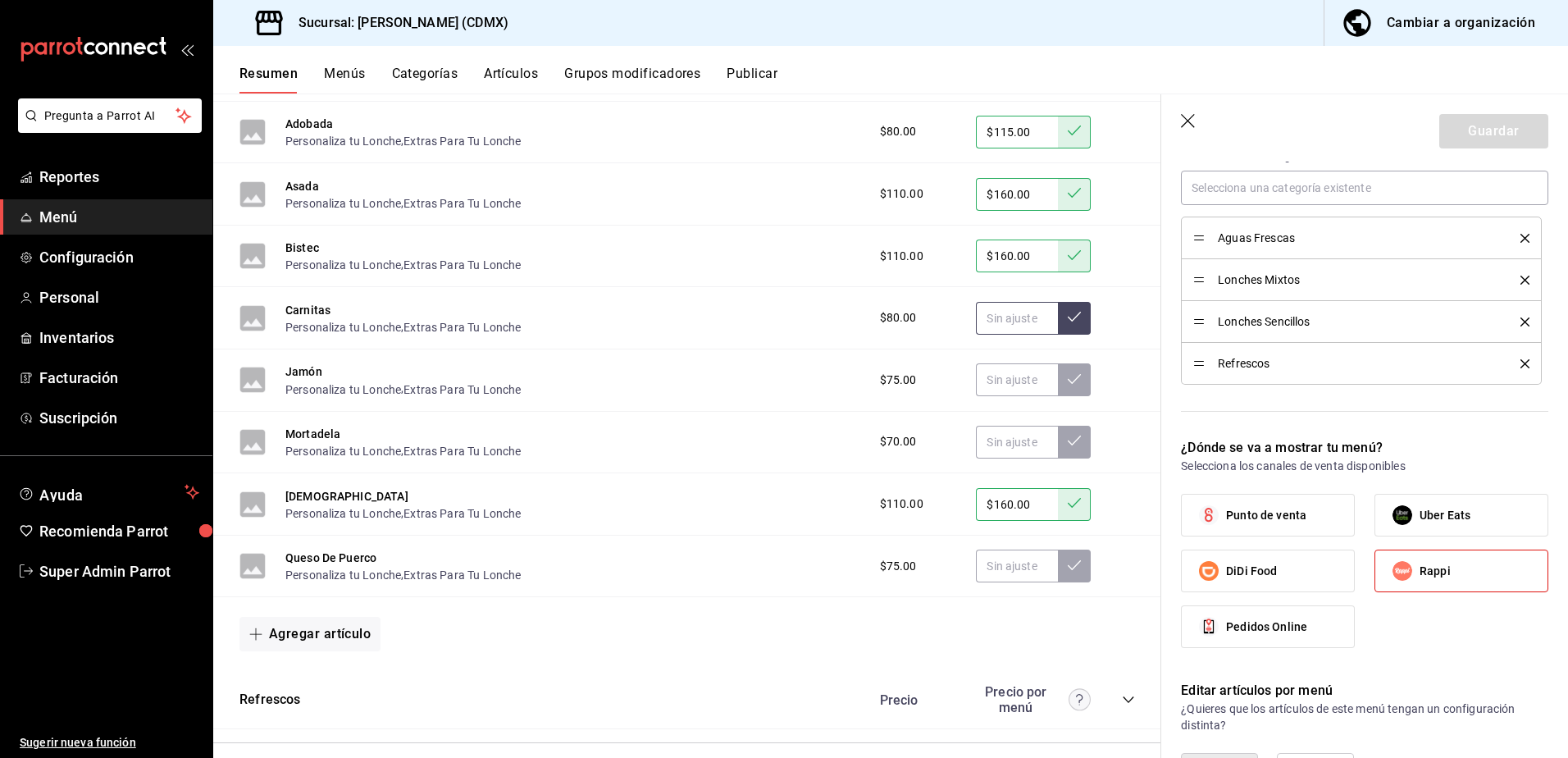
click at [1004, 330] on input "text" at bounding box center [1018, 317] width 82 height 33
type input "$115.00"
click at [1064, 308] on button at bounding box center [1074, 317] width 33 height 33
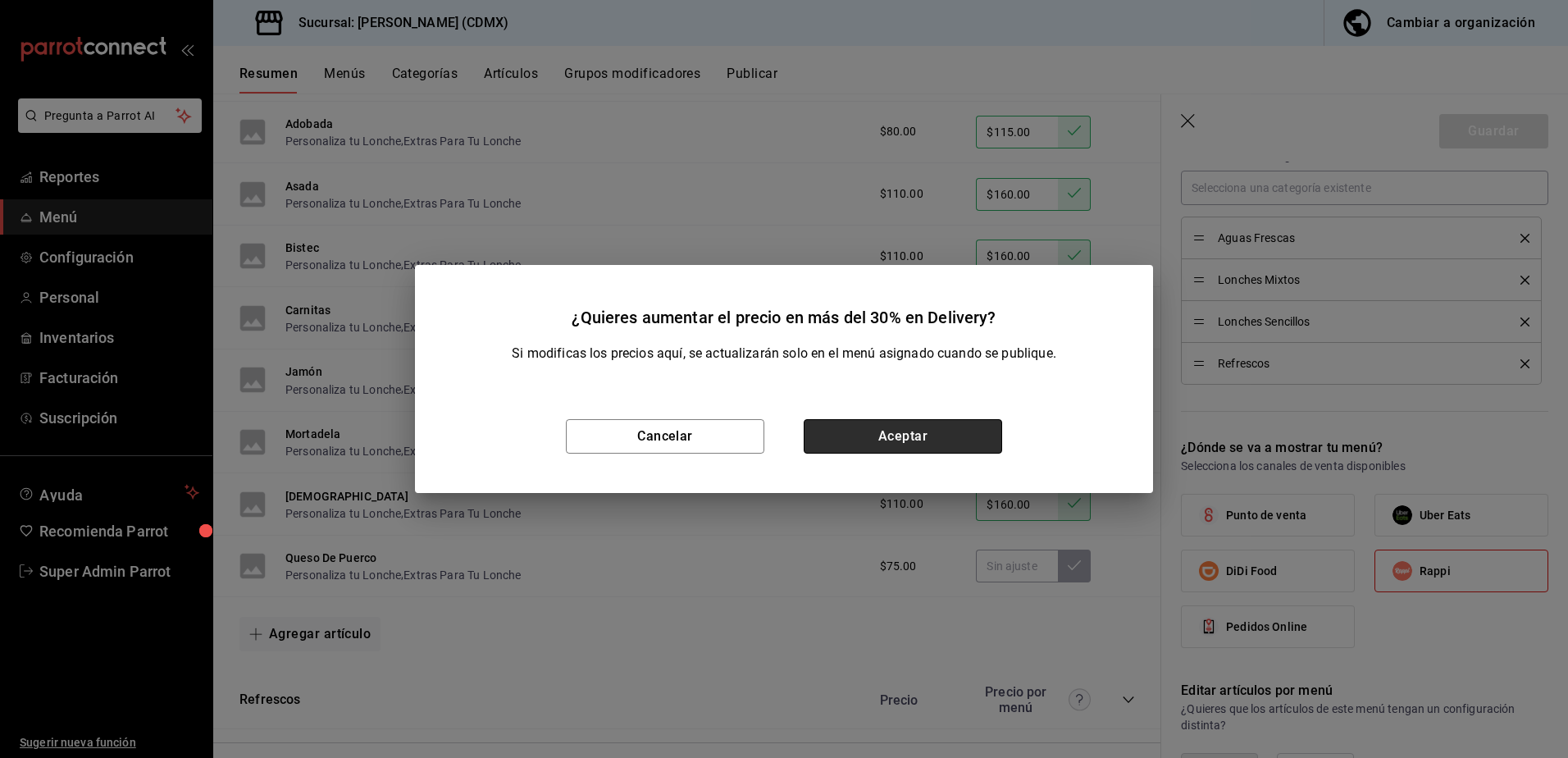
click at [943, 430] on button "Aceptar" at bounding box center [903, 436] width 198 height 35
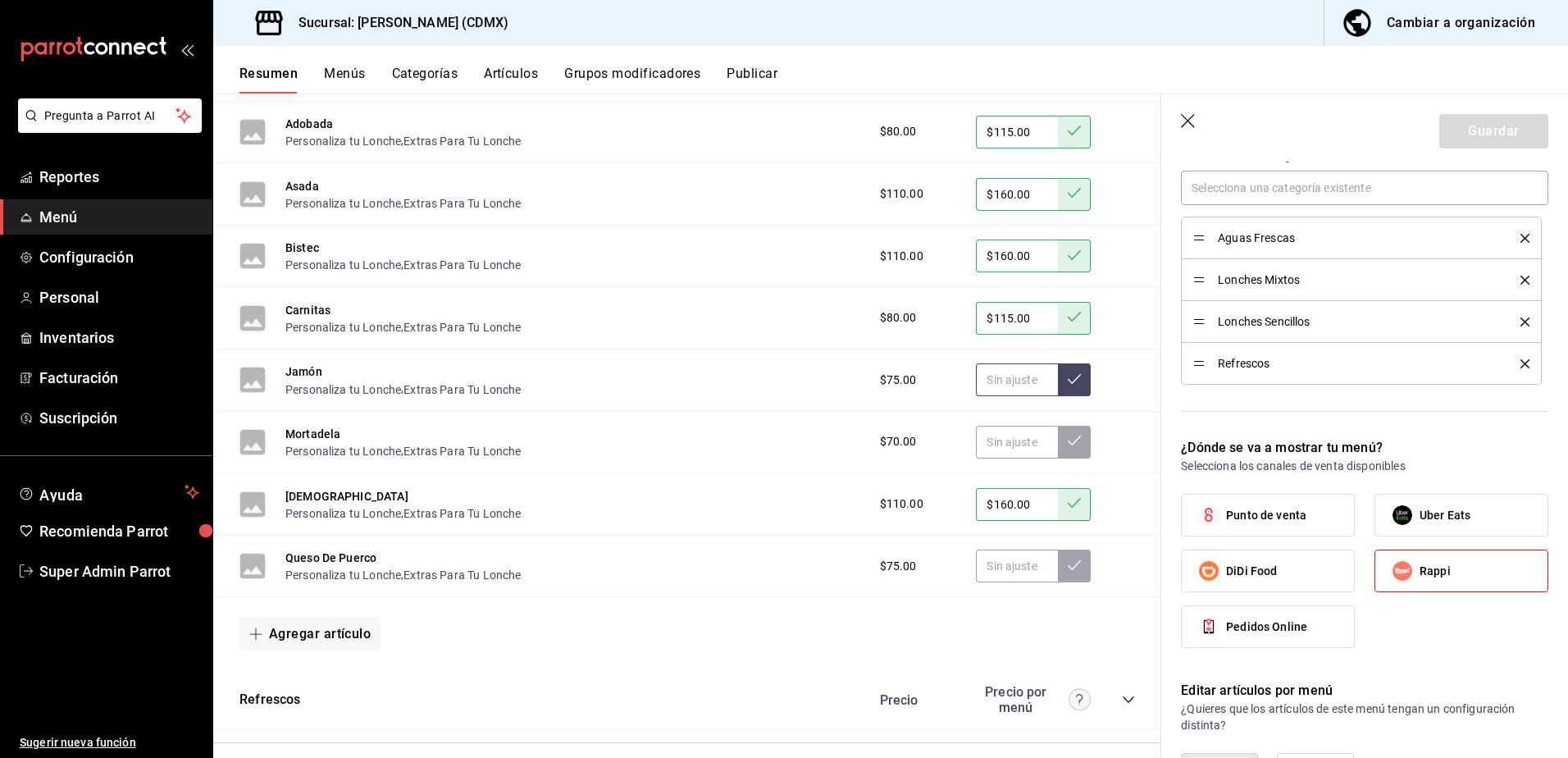
click at [1022, 379] on input "text" at bounding box center [1018, 379] width 82 height 33
type input "$110.00"
click at [1068, 377] on icon at bounding box center [1075, 379] width 13 height 13
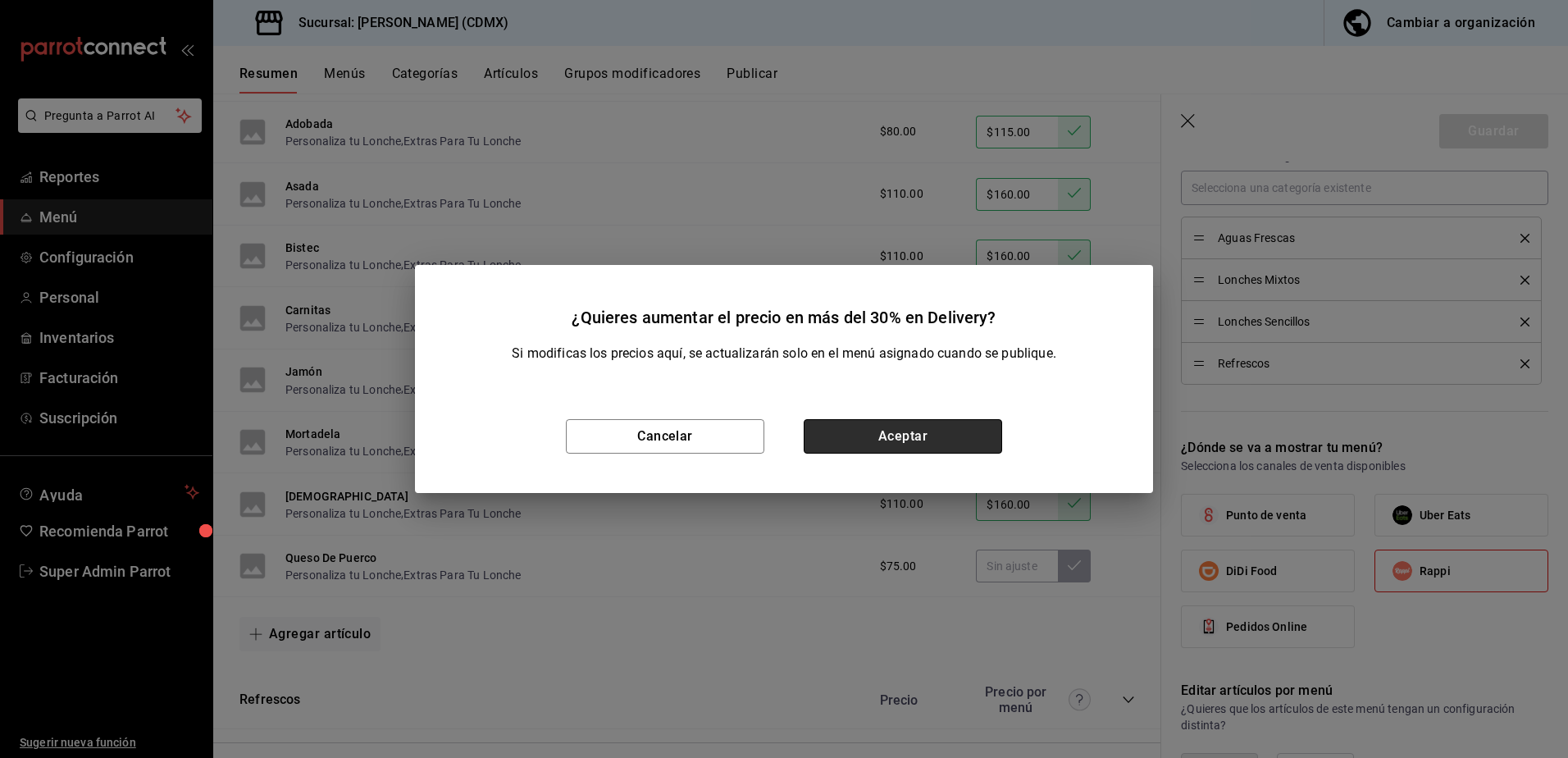
click at [955, 430] on button "Aceptar" at bounding box center [903, 436] width 198 height 35
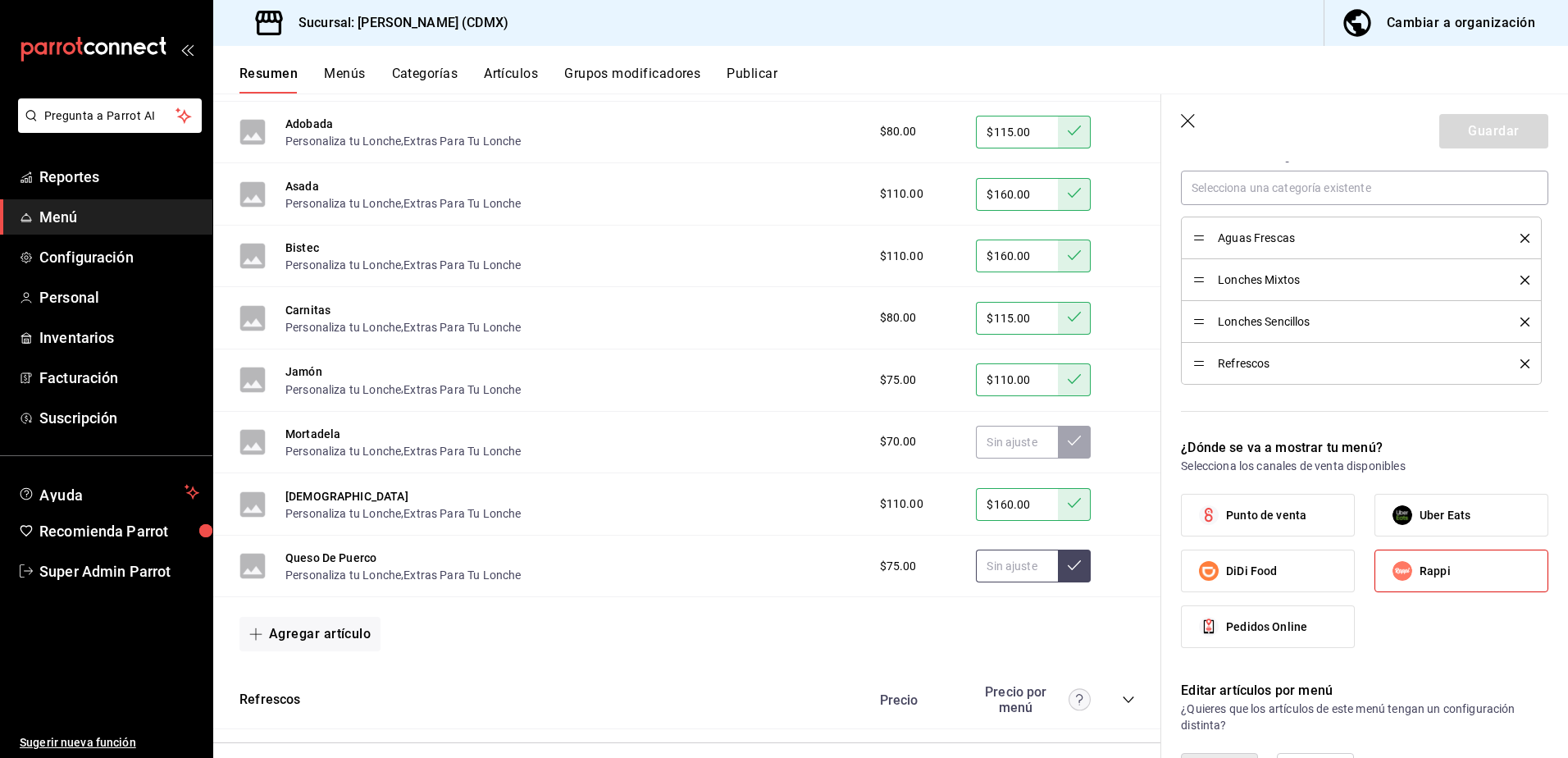
click at [1015, 569] on input "text" at bounding box center [1018, 565] width 82 height 33
type input "$110.00"
click at [1063, 554] on button at bounding box center [1074, 565] width 33 height 33
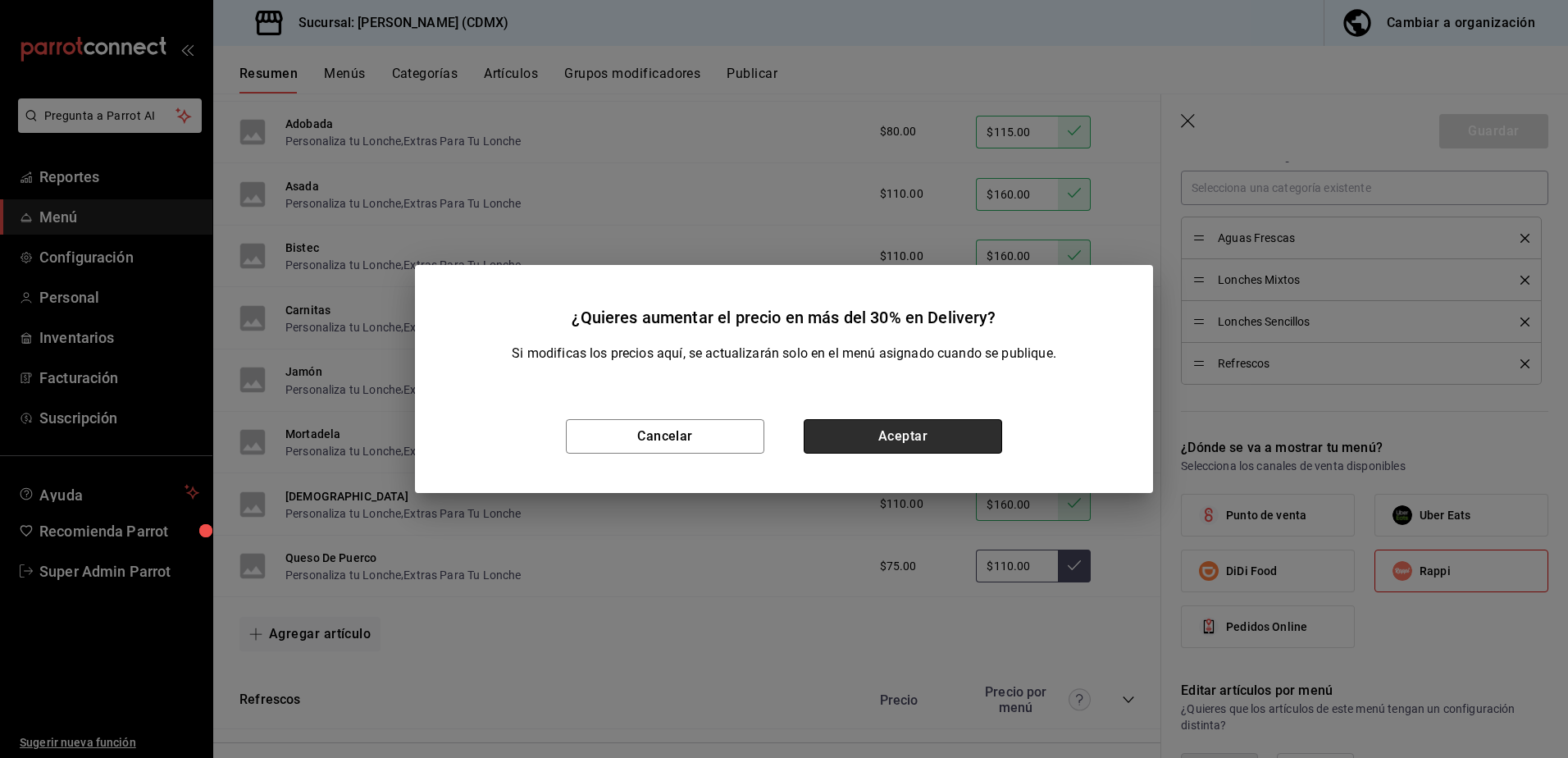
click at [945, 434] on button "Aceptar" at bounding box center [903, 436] width 198 height 35
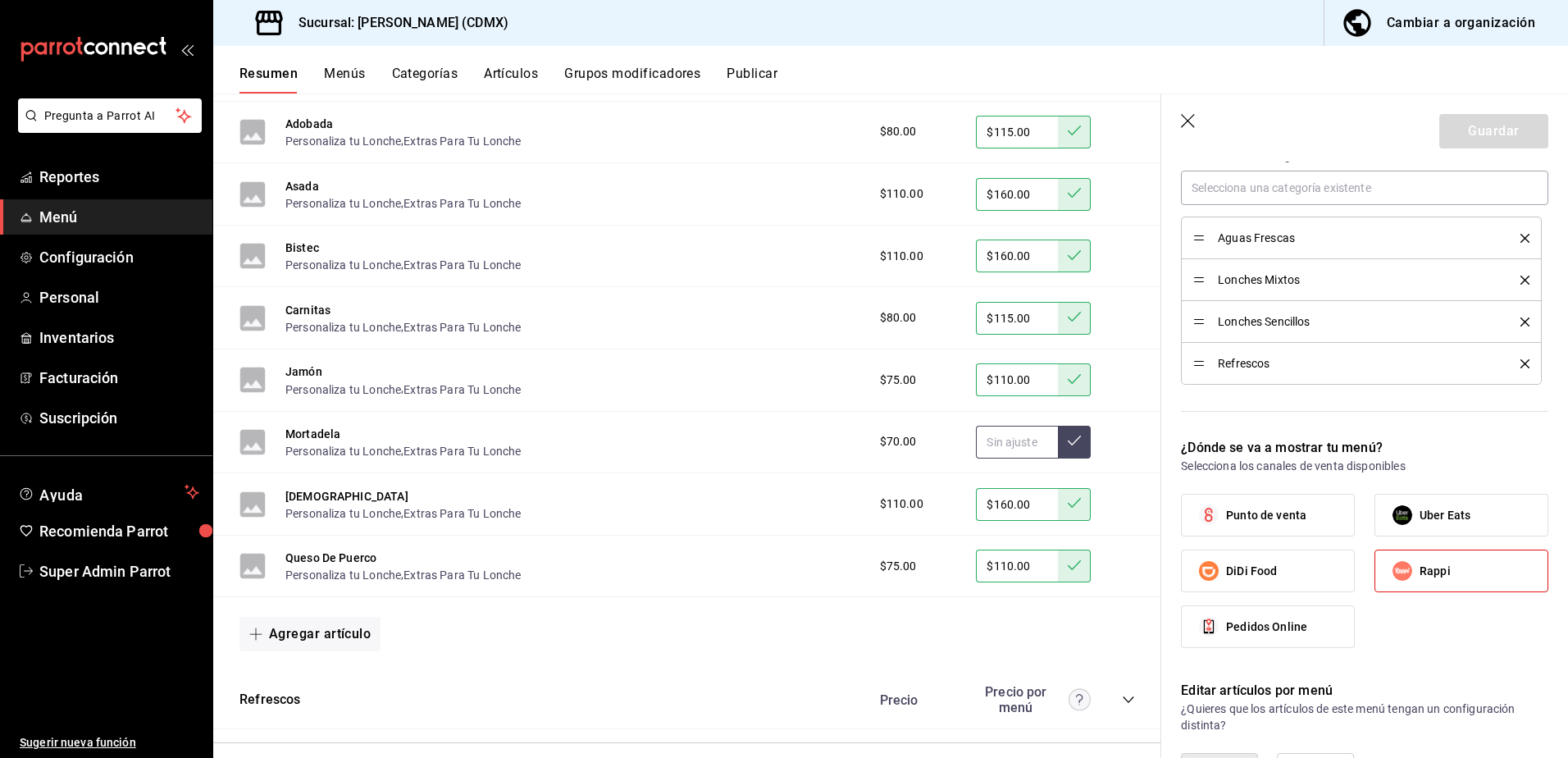
click at [1005, 447] on input "text" at bounding box center [1018, 442] width 82 height 33
type input "$100.00"
click at [1068, 445] on icon at bounding box center [1075, 441] width 13 height 13
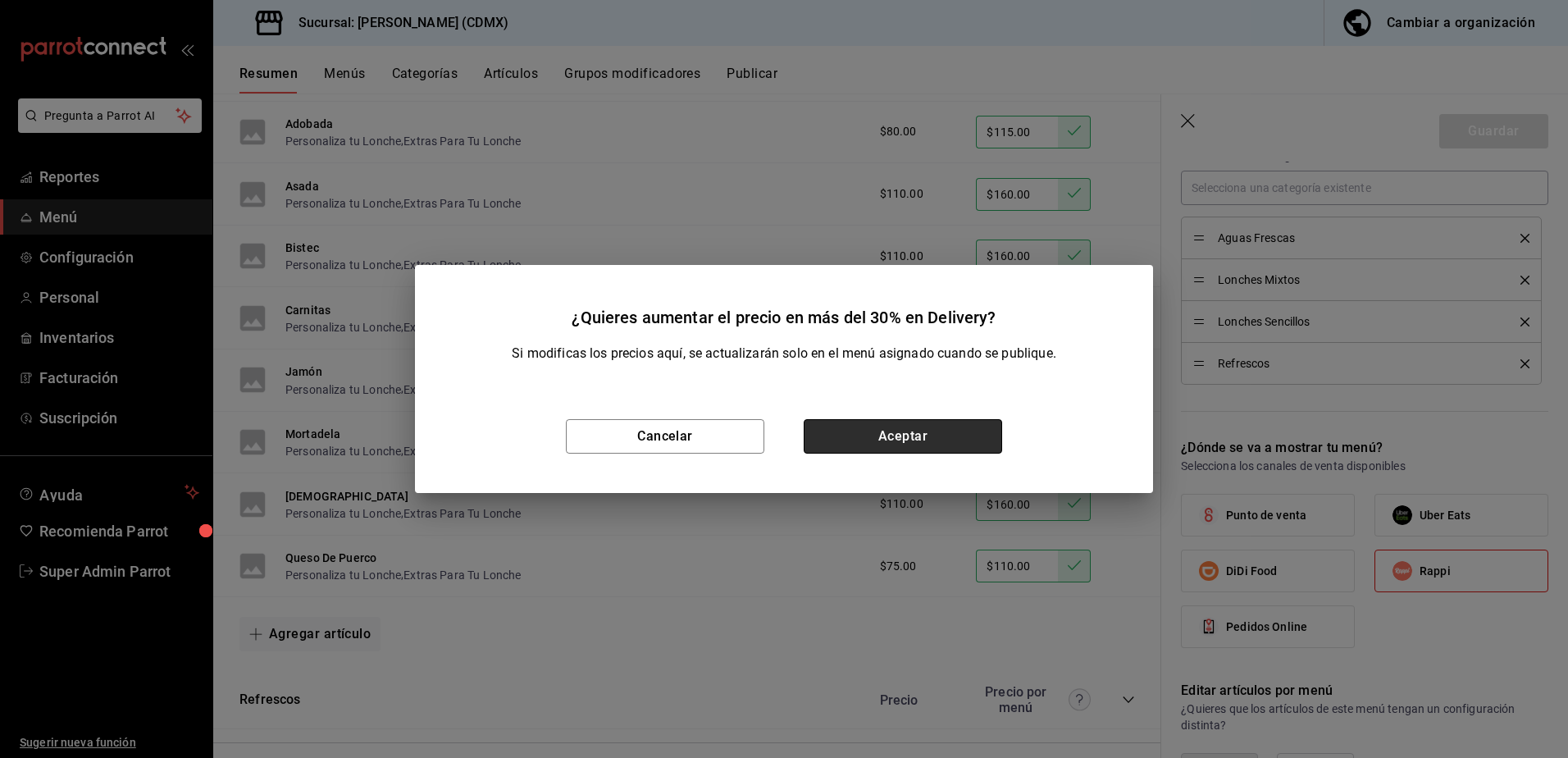
click at [975, 430] on button "Aceptar" at bounding box center [903, 436] width 198 height 35
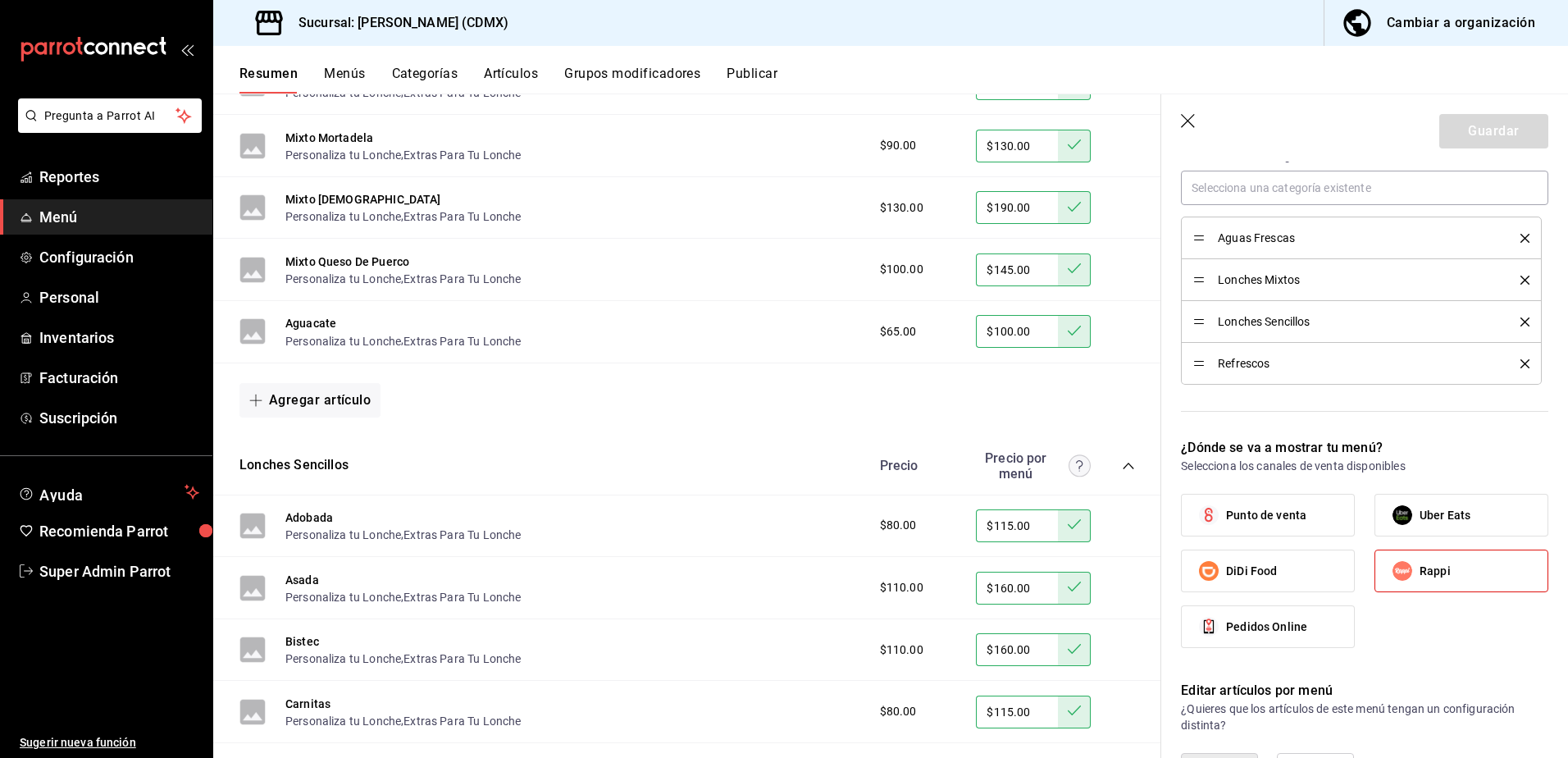
scroll to position [2562, 0]
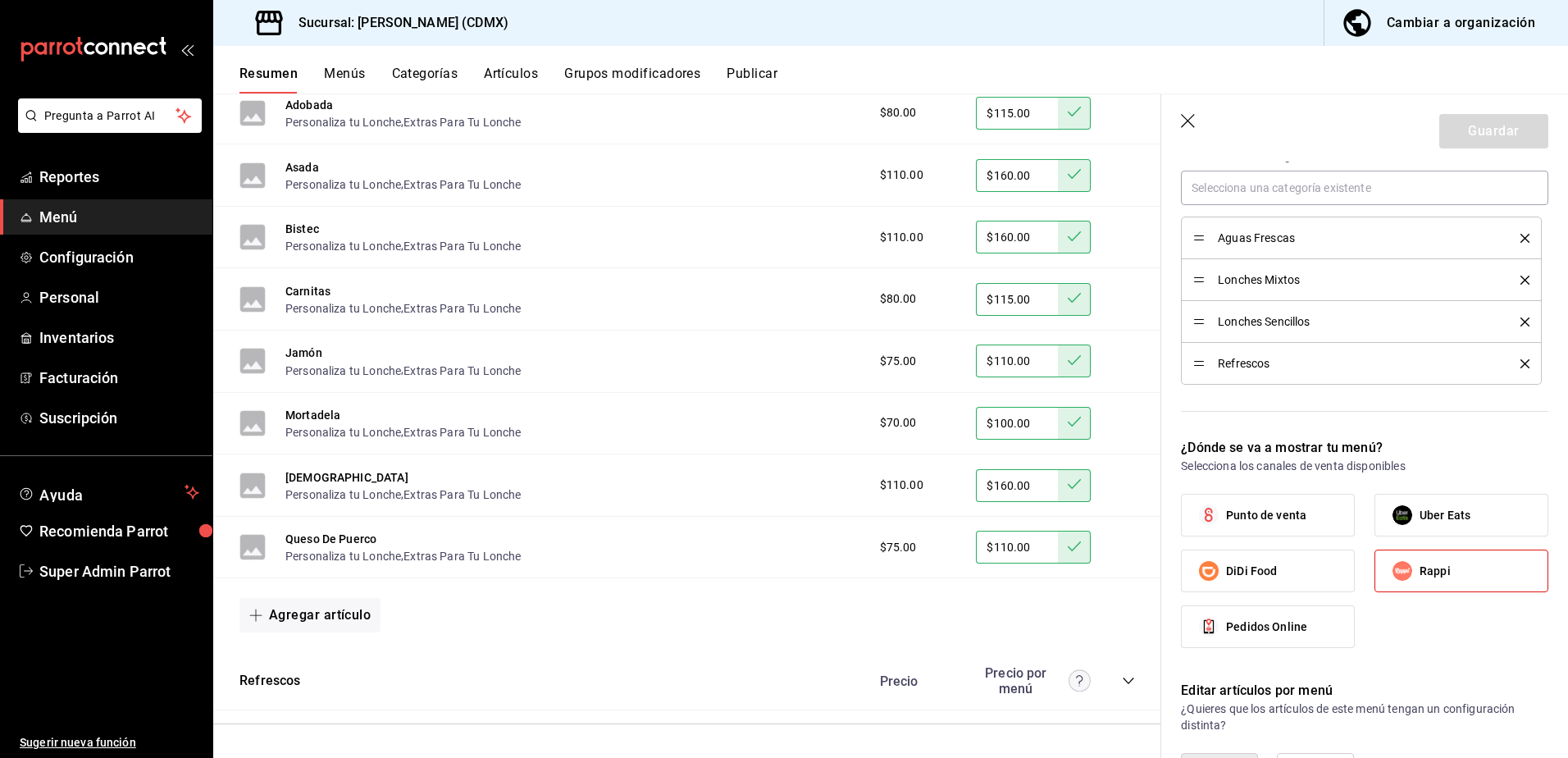
click at [1121, 672] on div "Precio Precio por menú" at bounding box center [1000, 680] width 271 height 31
click at [1122, 679] on icon "collapse-category-row" at bounding box center [1129, 680] width 13 height 13
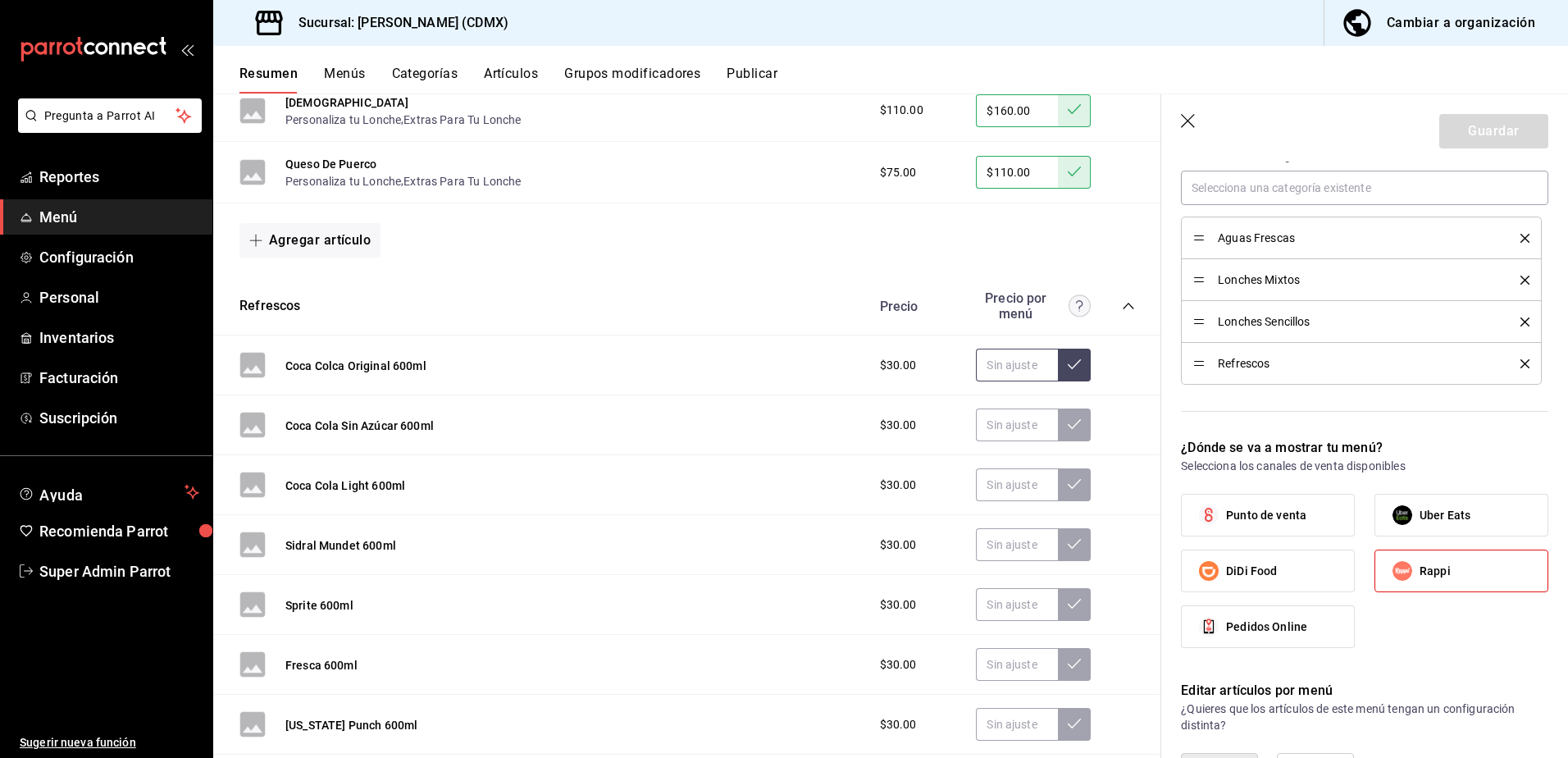
scroll to position [2969, 0]
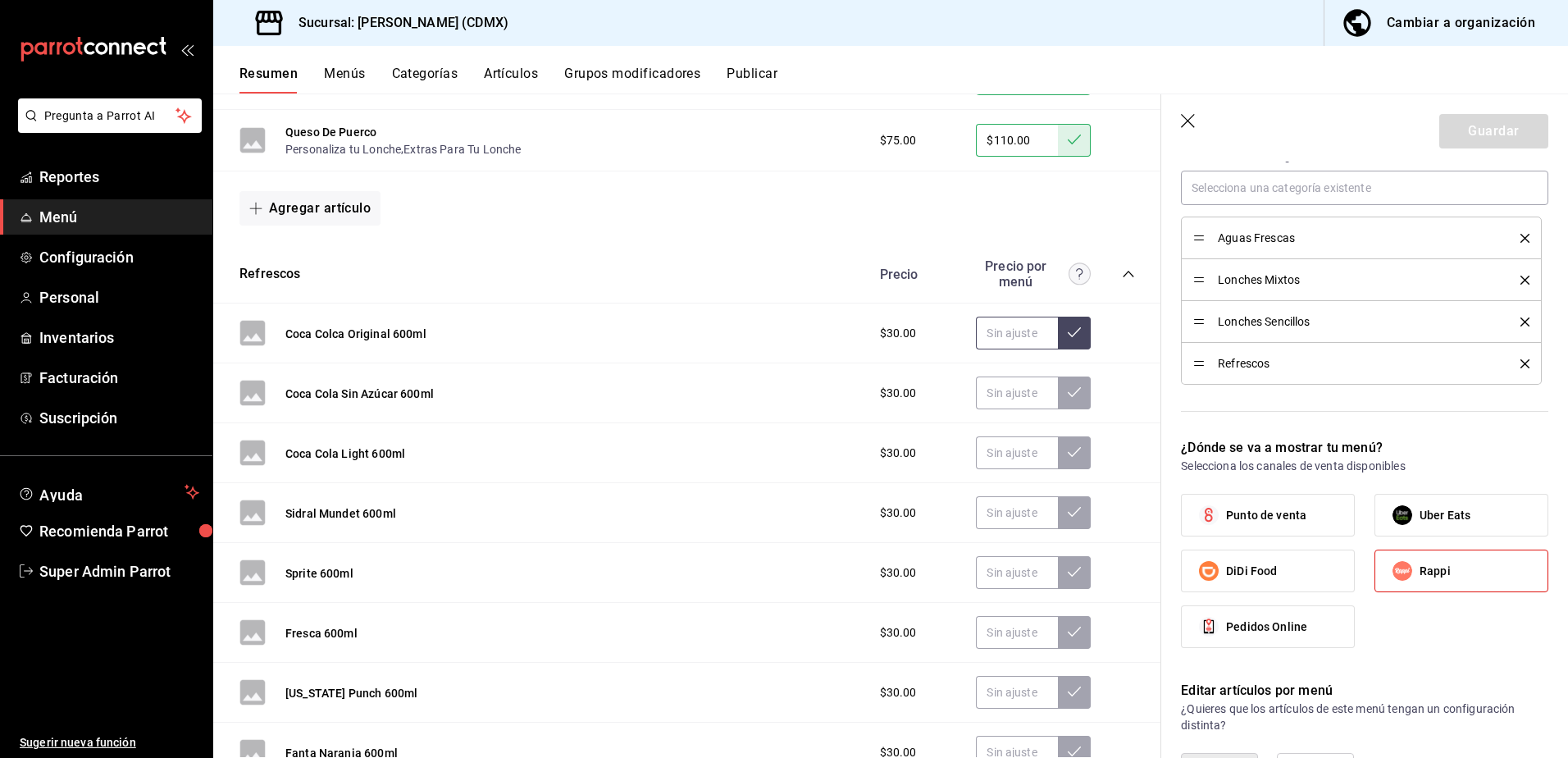
click at [1022, 330] on input "text" at bounding box center [1018, 332] width 82 height 33
type input "$45.00"
drag, startPoint x: 1080, startPoint y: 343, endPoint x: 1066, endPoint y: 341, distance: 14.1
click at [1077, 343] on div "$30.00 $45.00" at bounding box center [1000, 332] width 271 height 33
click at [1013, 334] on input "text" at bounding box center [1018, 332] width 82 height 33
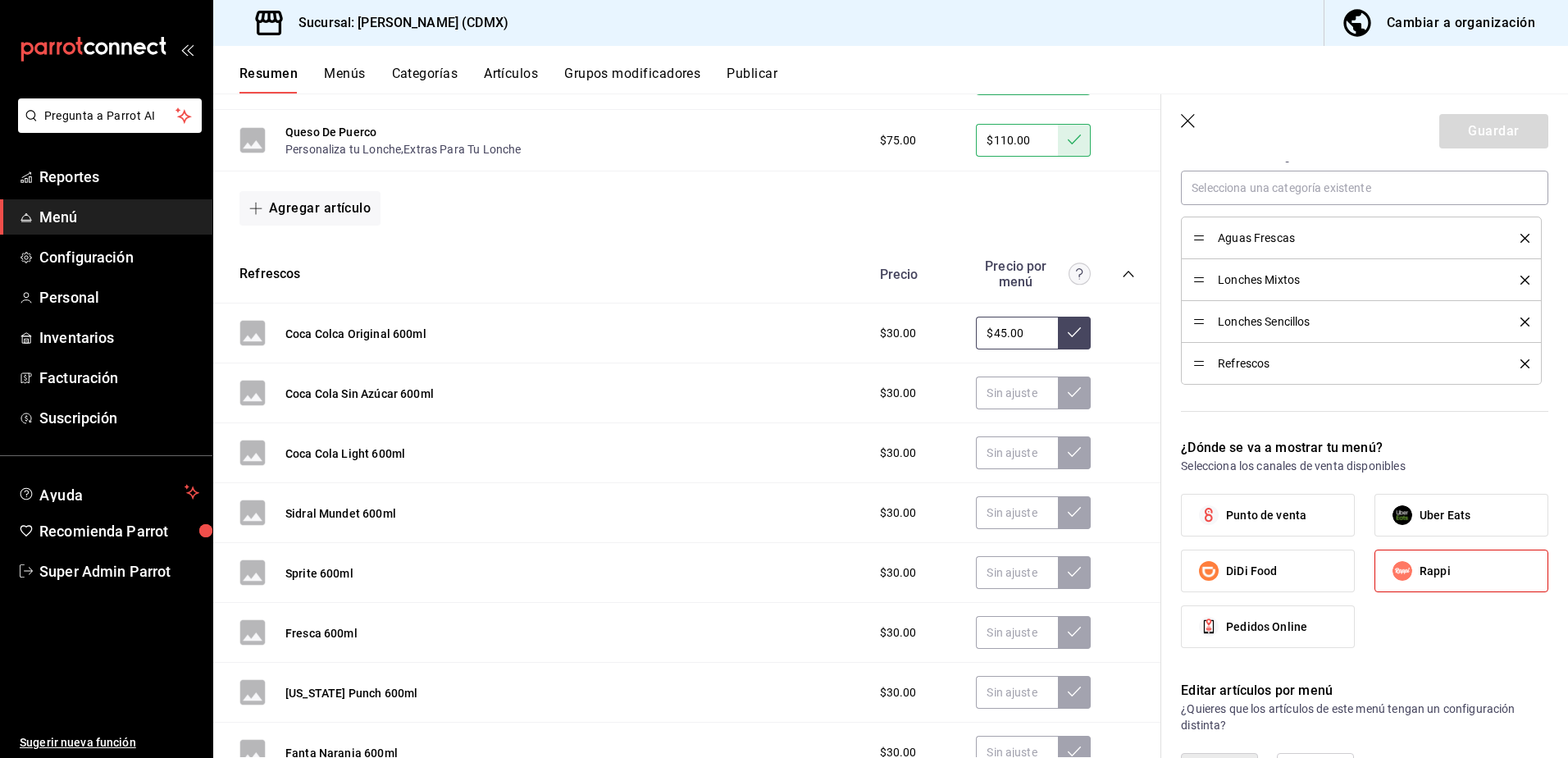
type input "$45.00"
click at [1068, 327] on icon at bounding box center [1075, 332] width 13 height 13
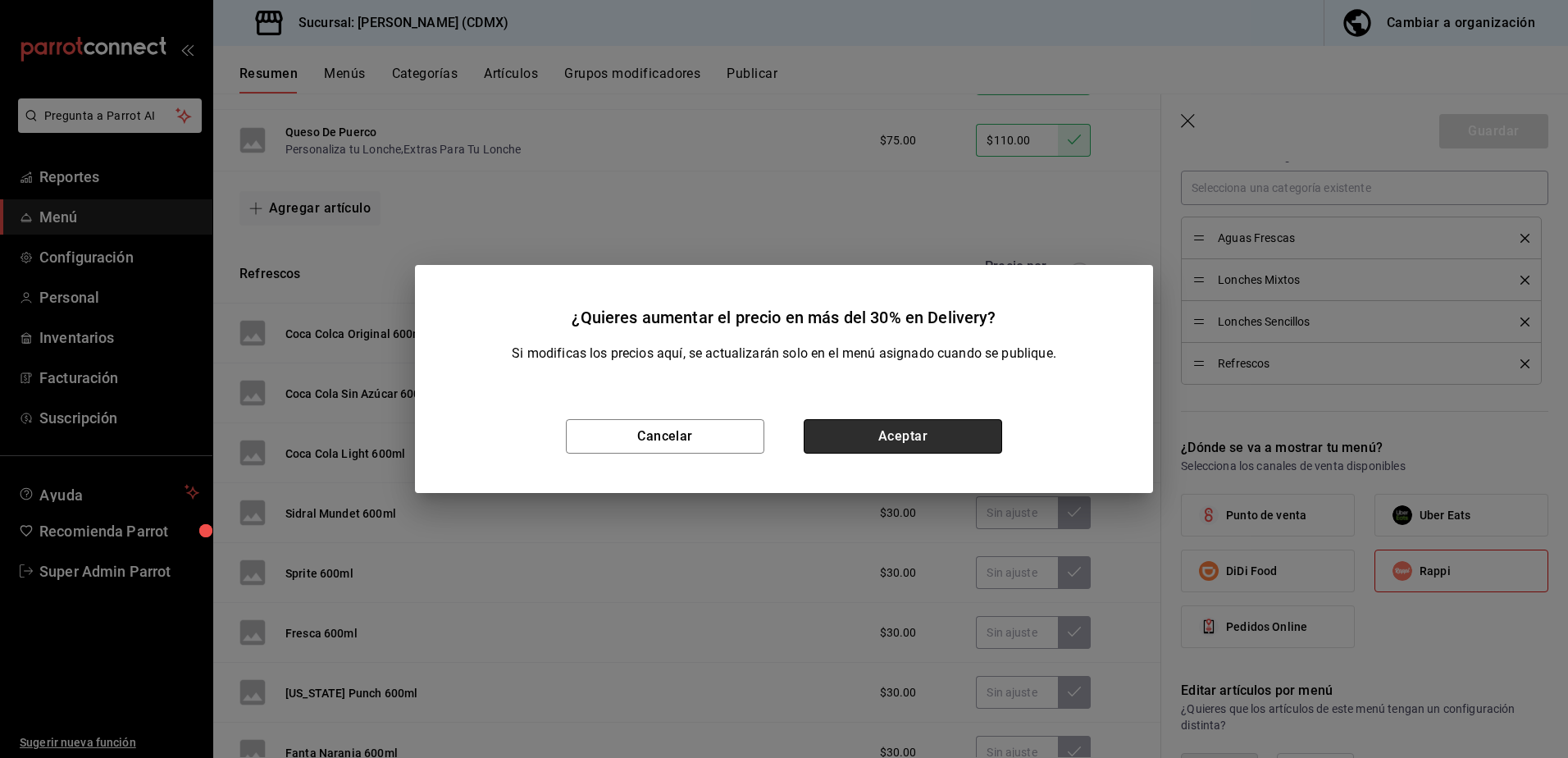
click at [913, 448] on button "Aceptar" at bounding box center [903, 436] width 198 height 35
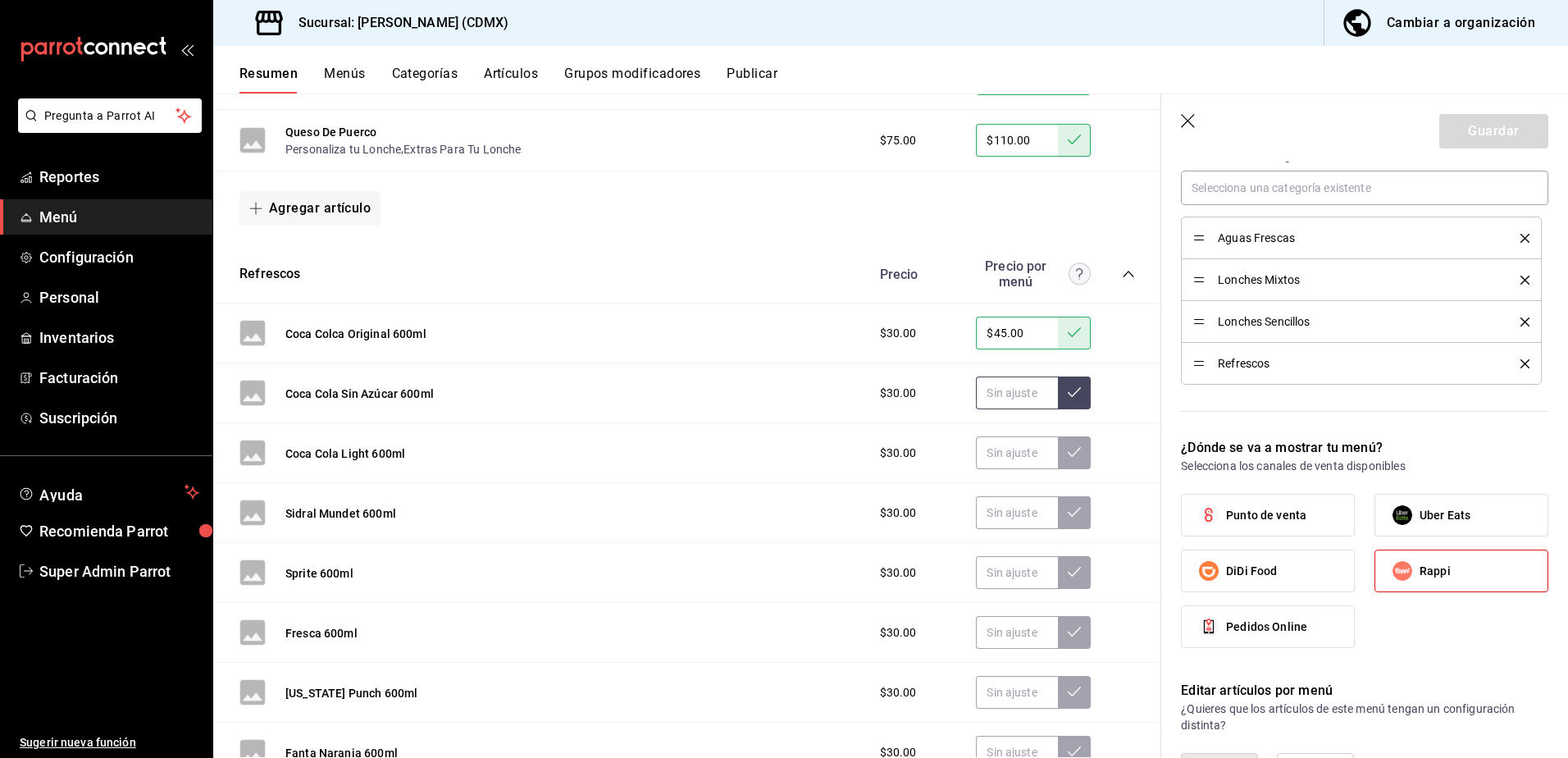
click at [999, 399] on input "text" at bounding box center [1018, 392] width 82 height 33
type input "$45.00"
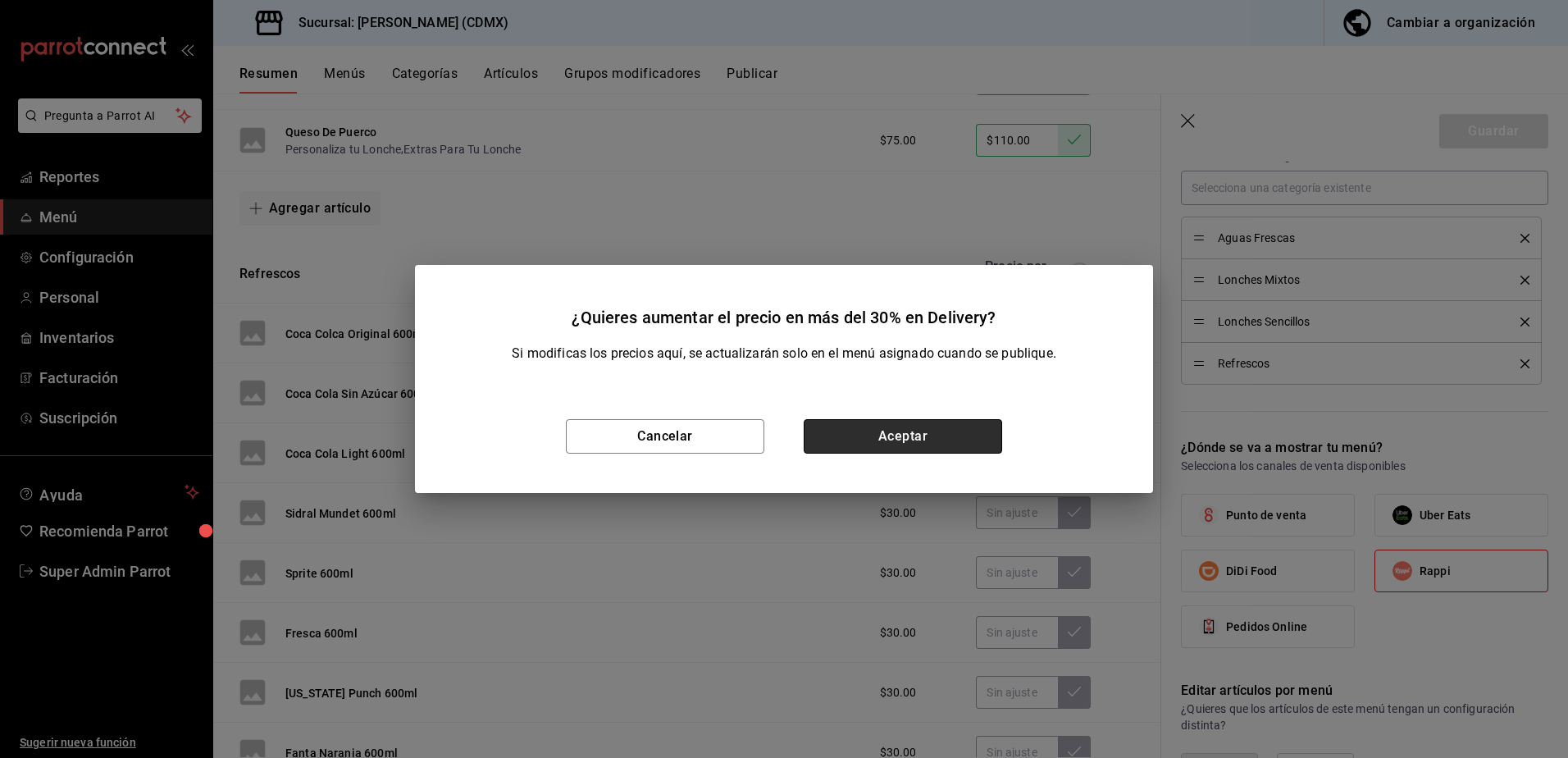
click at [966, 430] on button "Aceptar" at bounding box center [903, 436] width 198 height 35
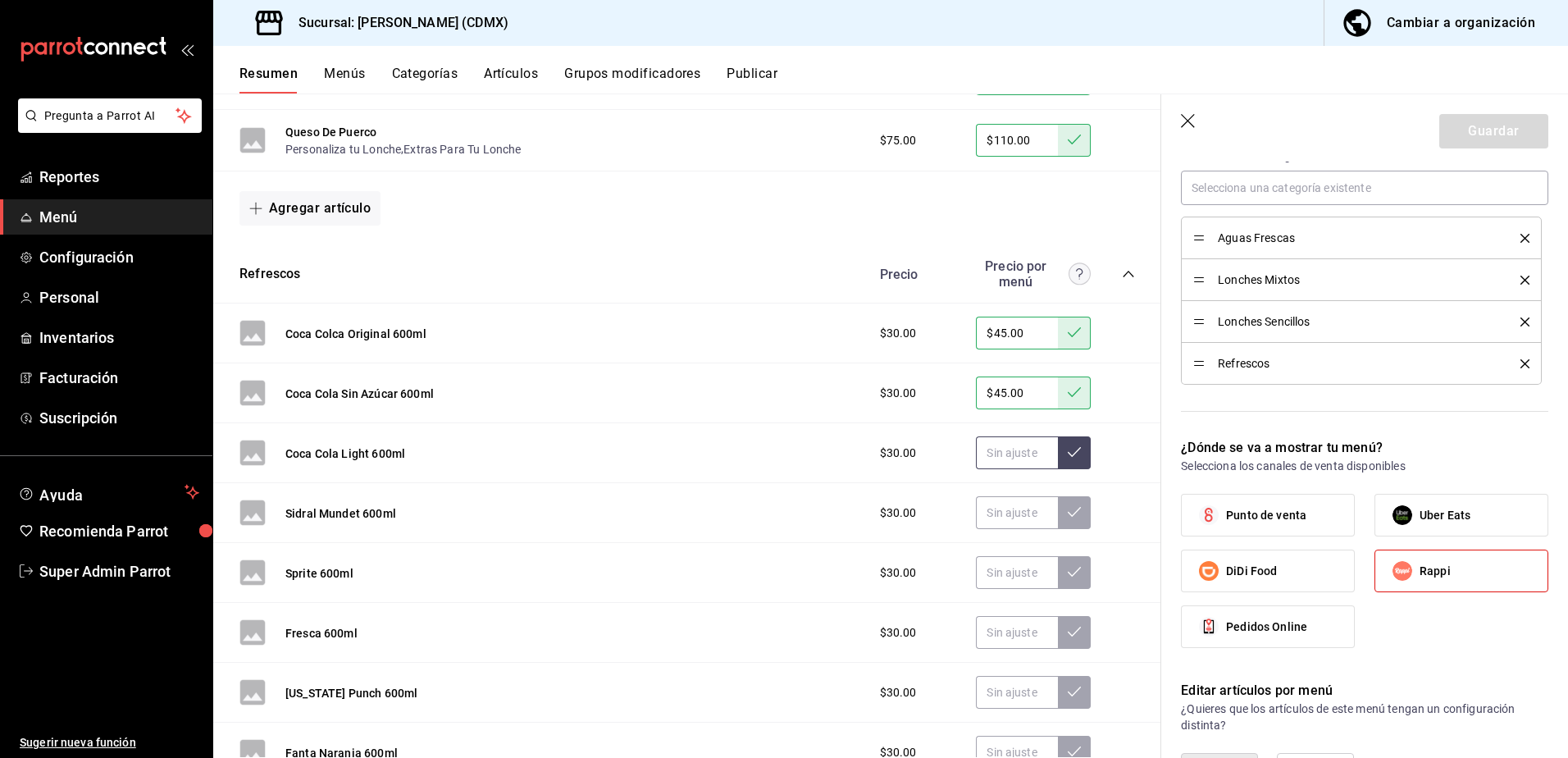
click at [1010, 454] on input "text" at bounding box center [1018, 452] width 82 height 33
type input "$45.00"
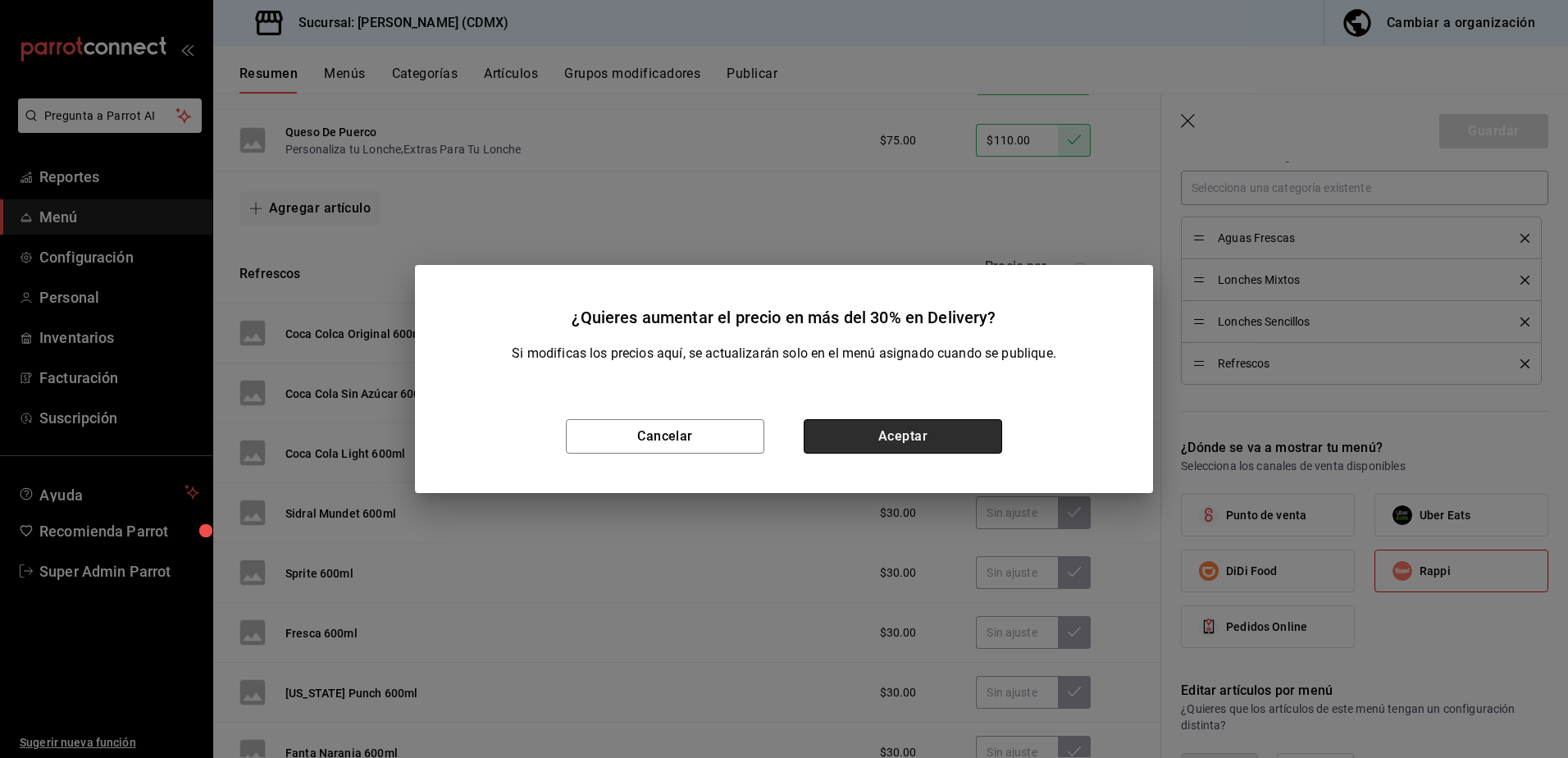
click at [881, 434] on button "Aceptar" at bounding box center [903, 436] width 198 height 35
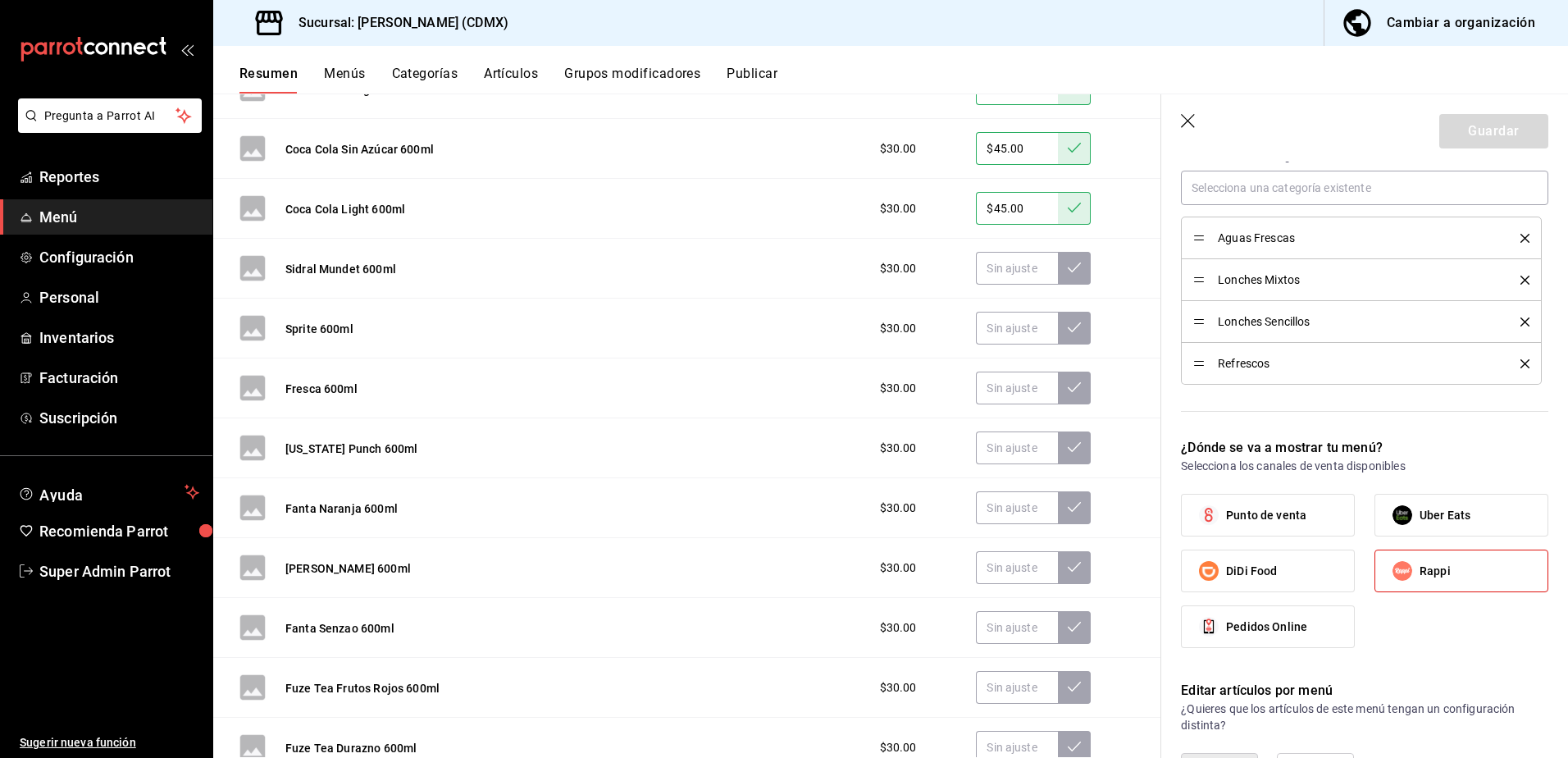
scroll to position [3215, 0]
click at [1006, 277] on input "text" at bounding box center [1018, 266] width 82 height 33
type input "$45.00"
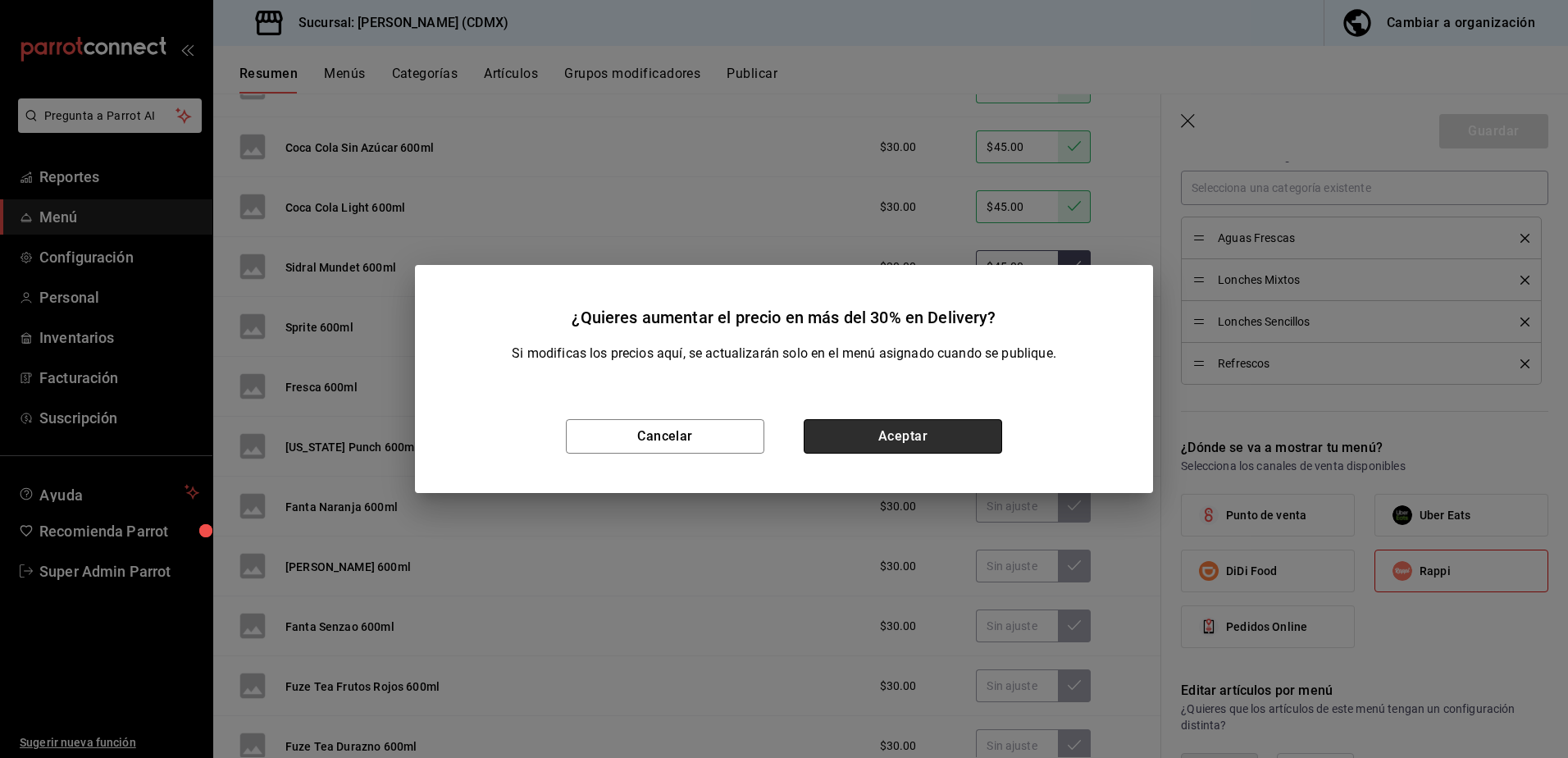
click at [917, 445] on button "Aceptar" at bounding box center [903, 436] width 198 height 35
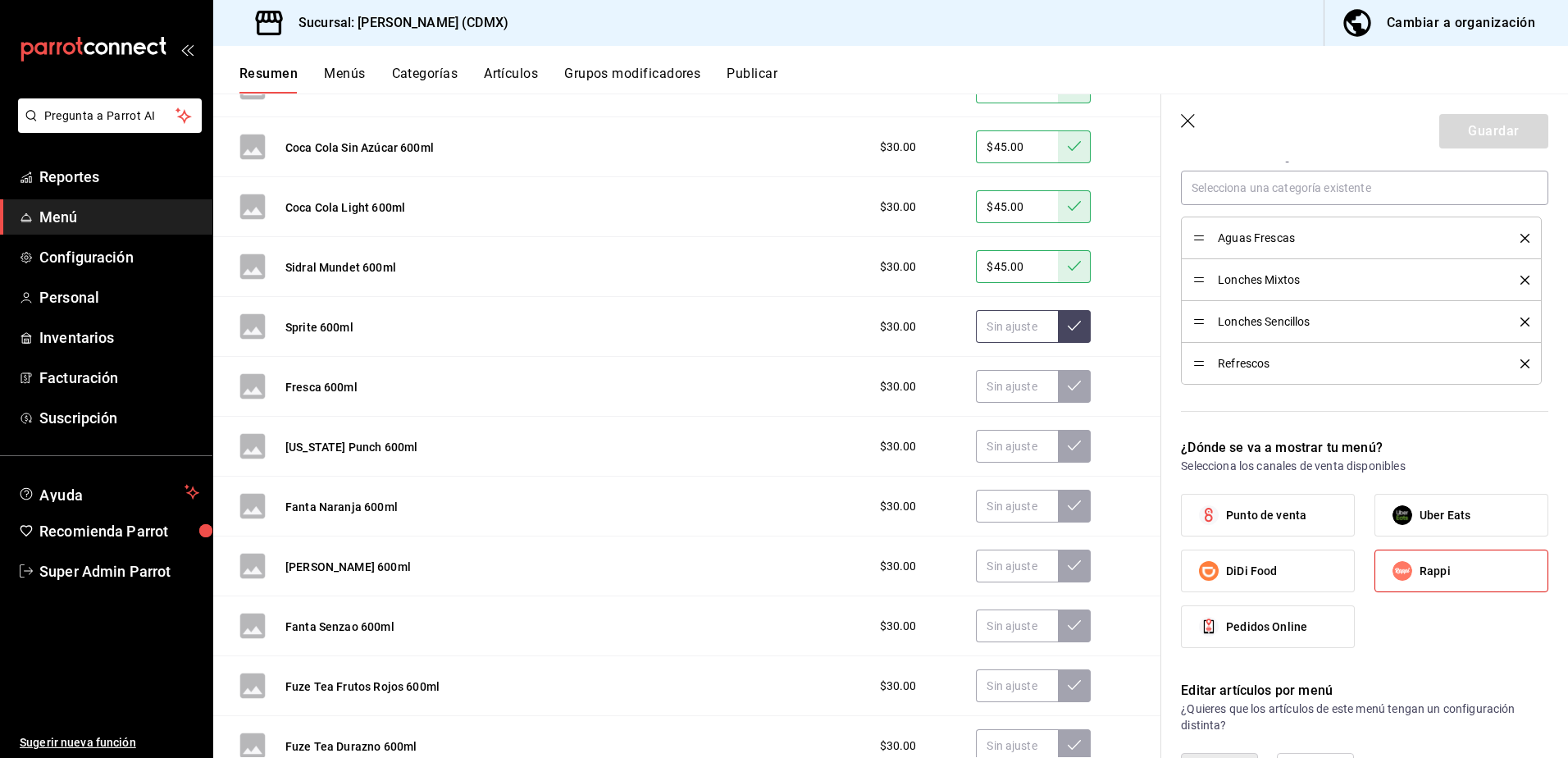
click at [994, 331] on input "text" at bounding box center [1018, 326] width 82 height 33
type input "$45.00"
click at [1061, 334] on button at bounding box center [1074, 326] width 33 height 33
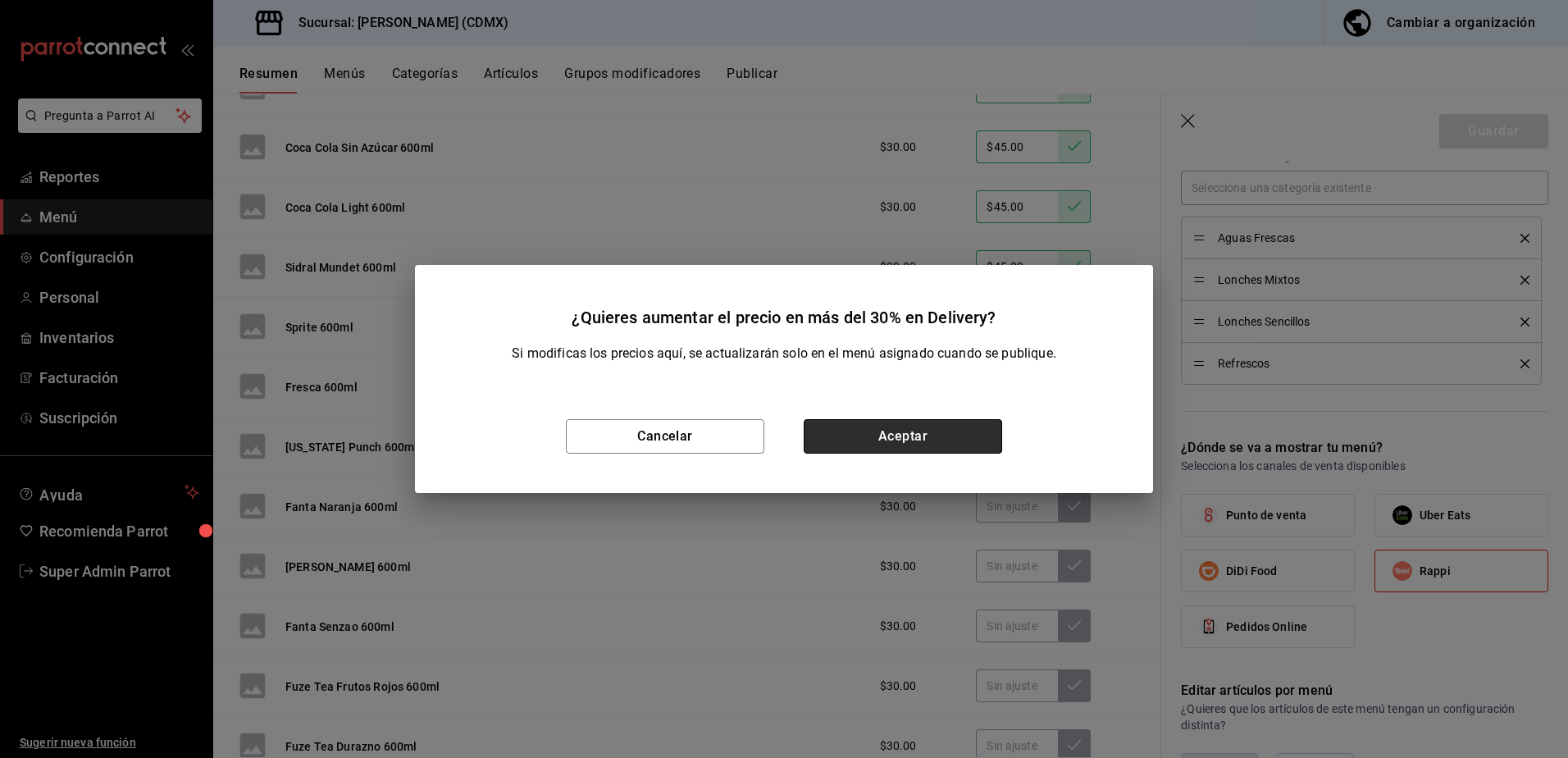
click at [929, 437] on button "Aceptar" at bounding box center [903, 436] width 198 height 35
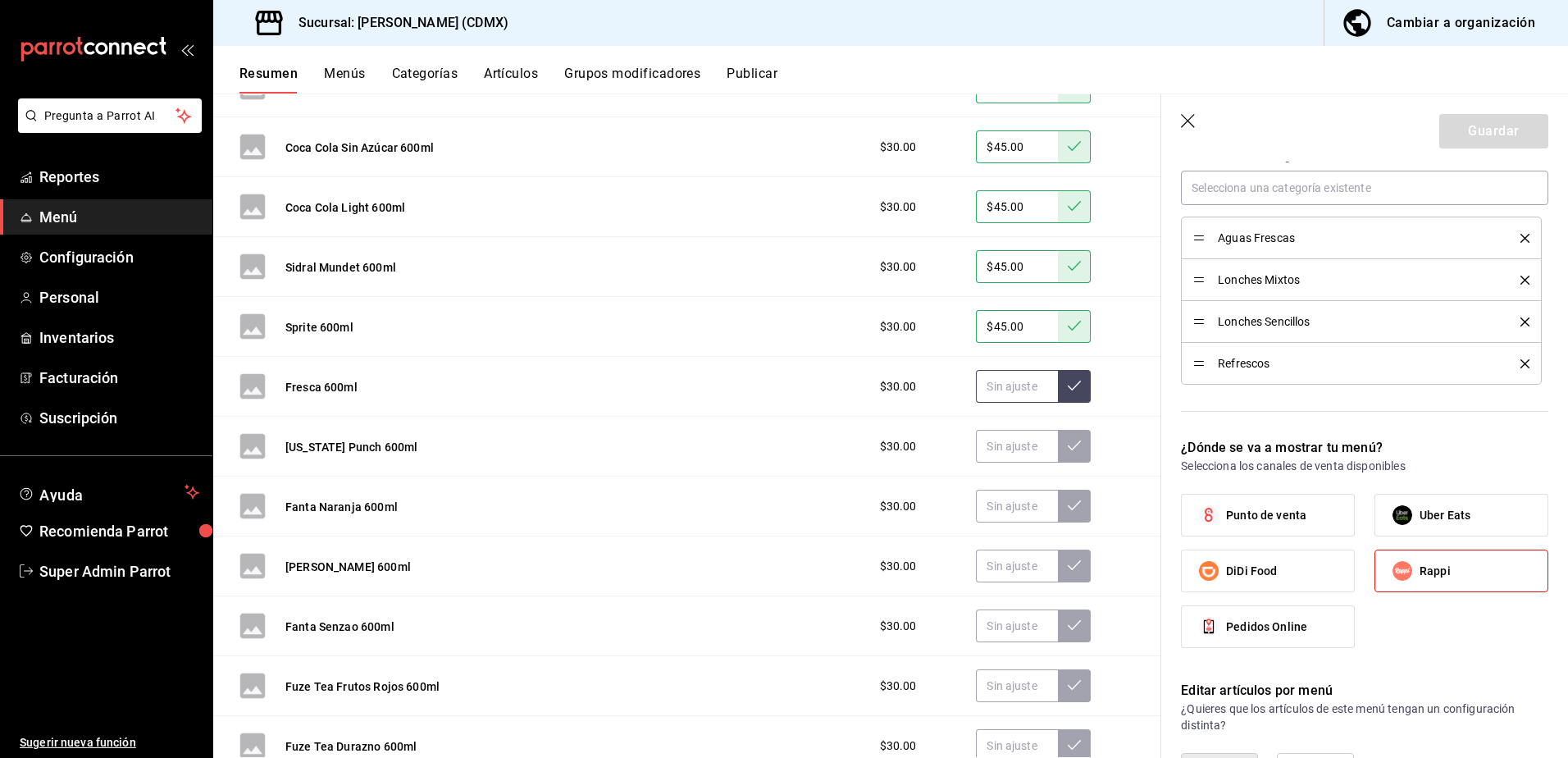
click at [1007, 387] on input "text" at bounding box center [1018, 386] width 82 height 33
type input "$45.00"
click at [1068, 387] on icon at bounding box center [1075, 386] width 13 height 13
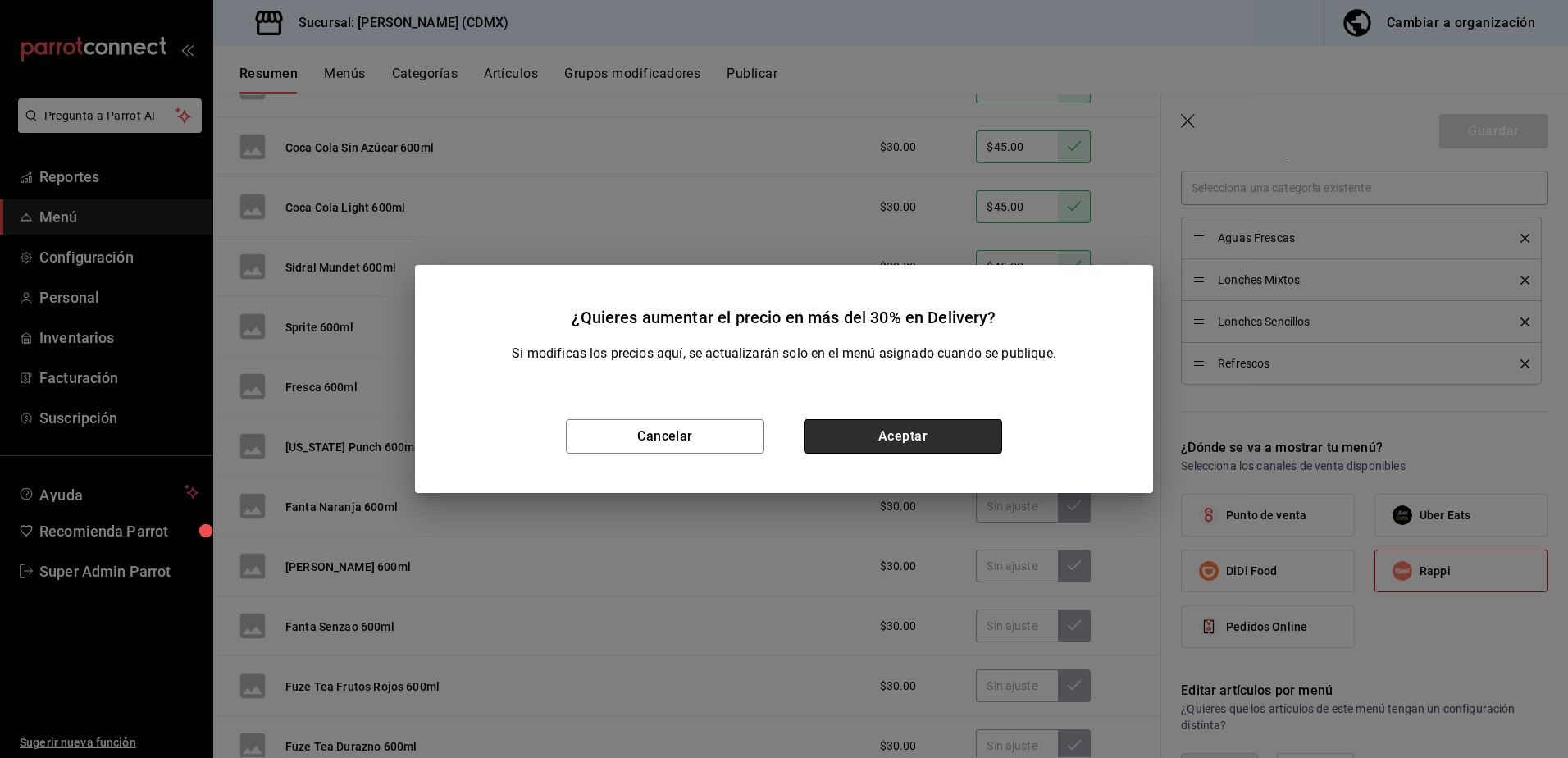
click at [954, 440] on button "Aceptar" at bounding box center [903, 436] width 198 height 35
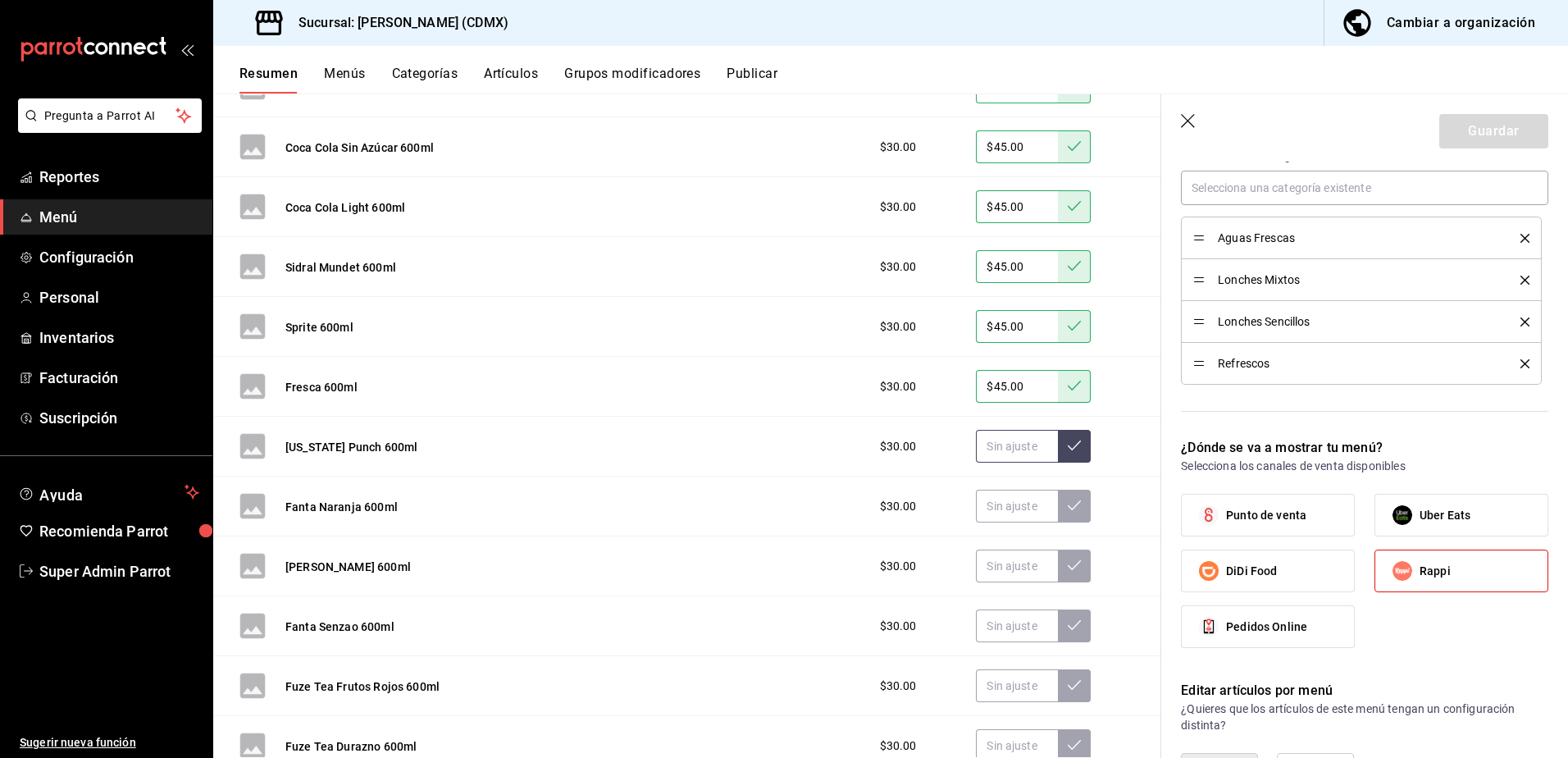
click at [1010, 452] on input "text" at bounding box center [1018, 445] width 82 height 33
type input "$45.00"
click at [1068, 445] on icon at bounding box center [1075, 445] width 13 height 13
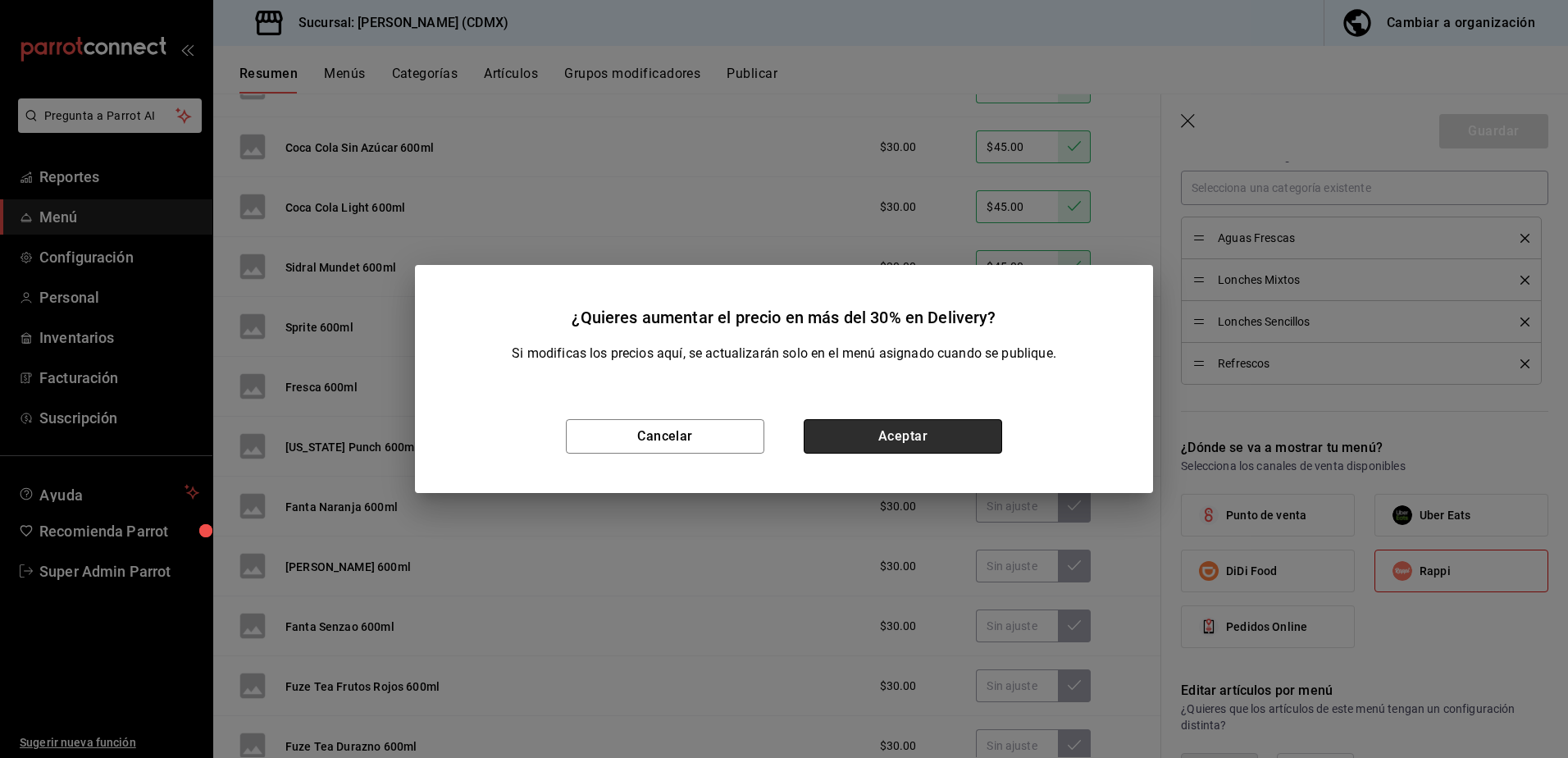
click at [926, 426] on button "Aceptar" at bounding box center [903, 436] width 198 height 35
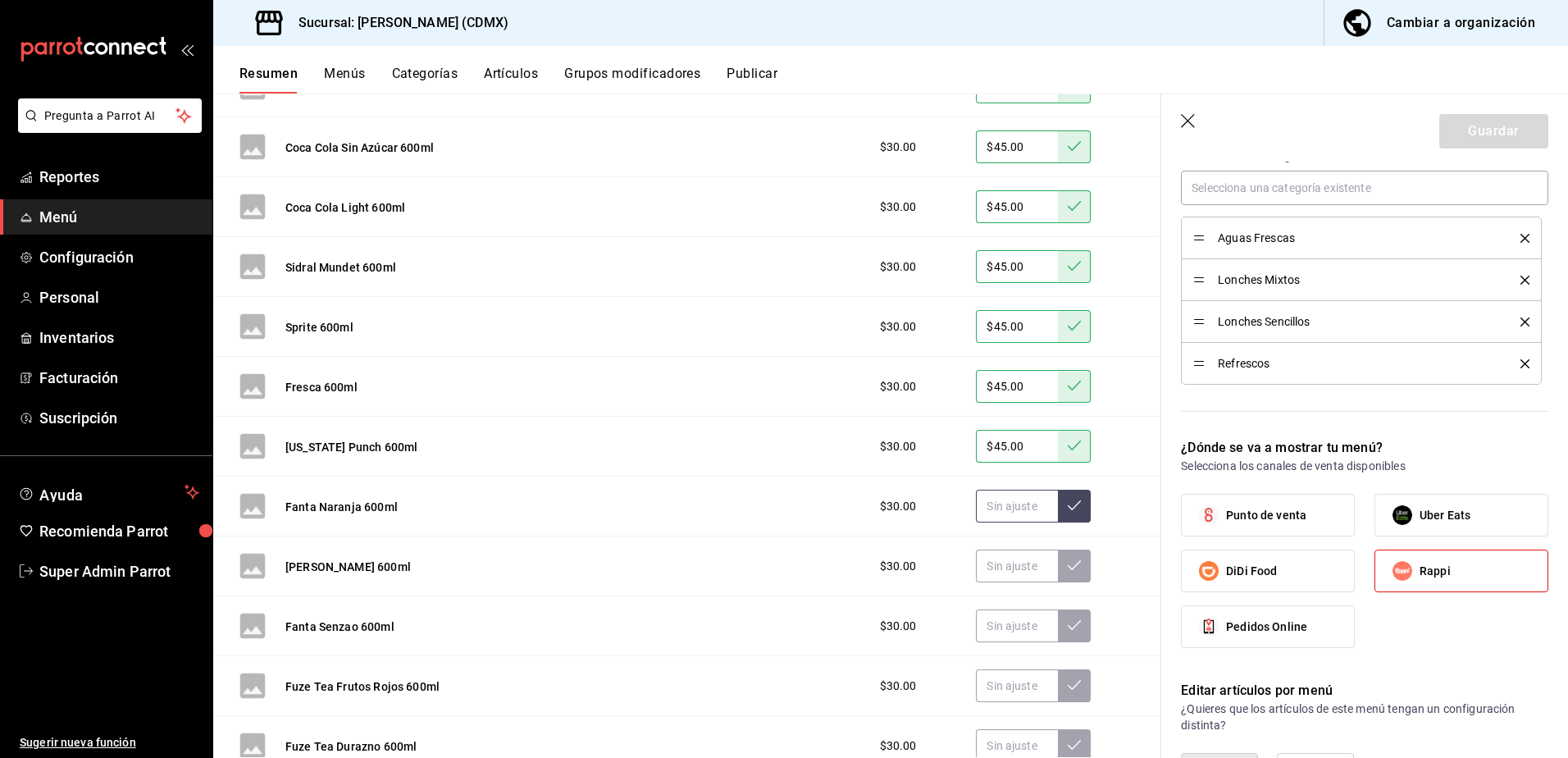
click at [990, 502] on input "text" at bounding box center [1018, 505] width 82 height 33
type input "$45.00"
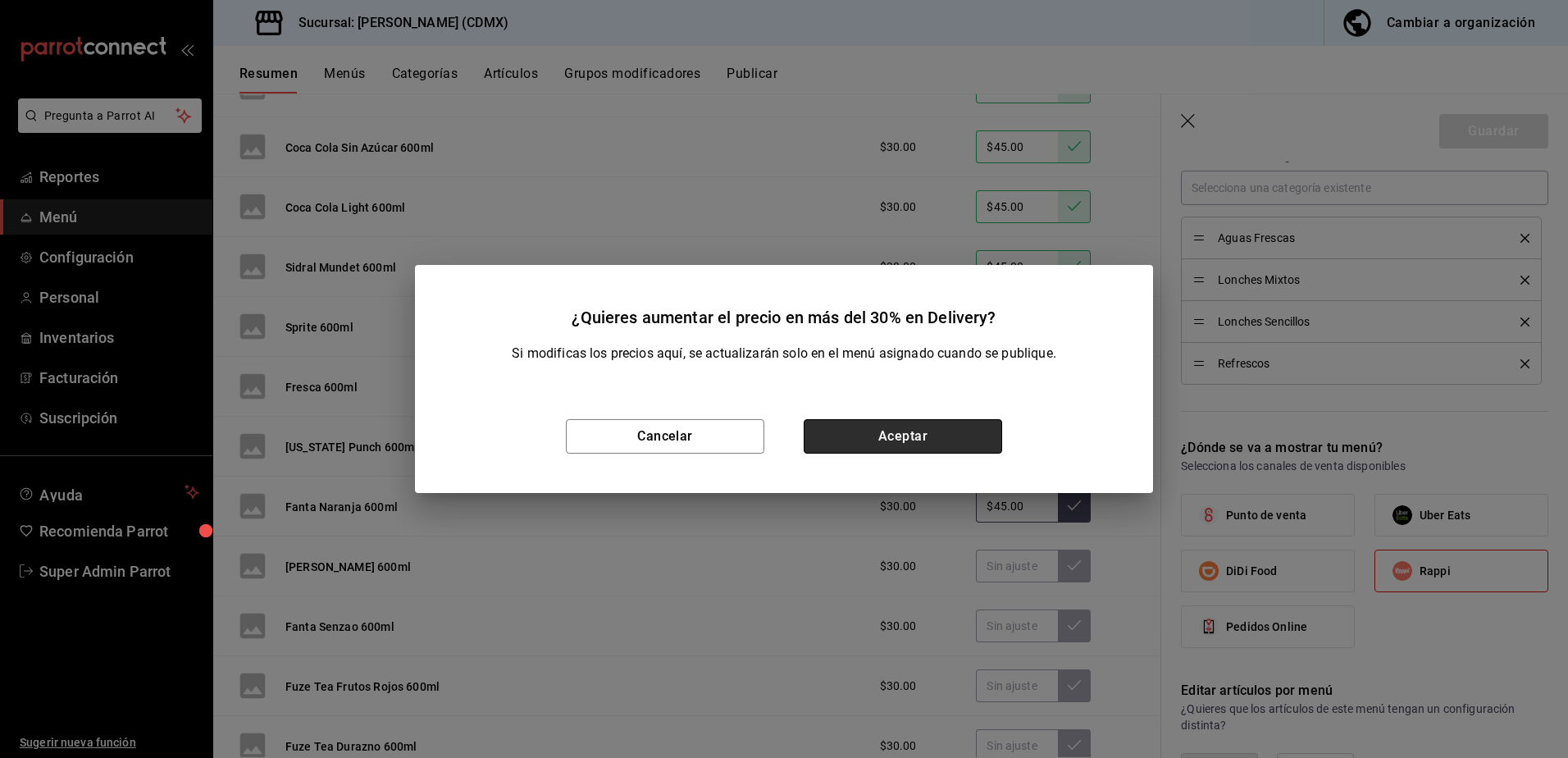
click at [951, 441] on button "Aceptar" at bounding box center [903, 436] width 198 height 35
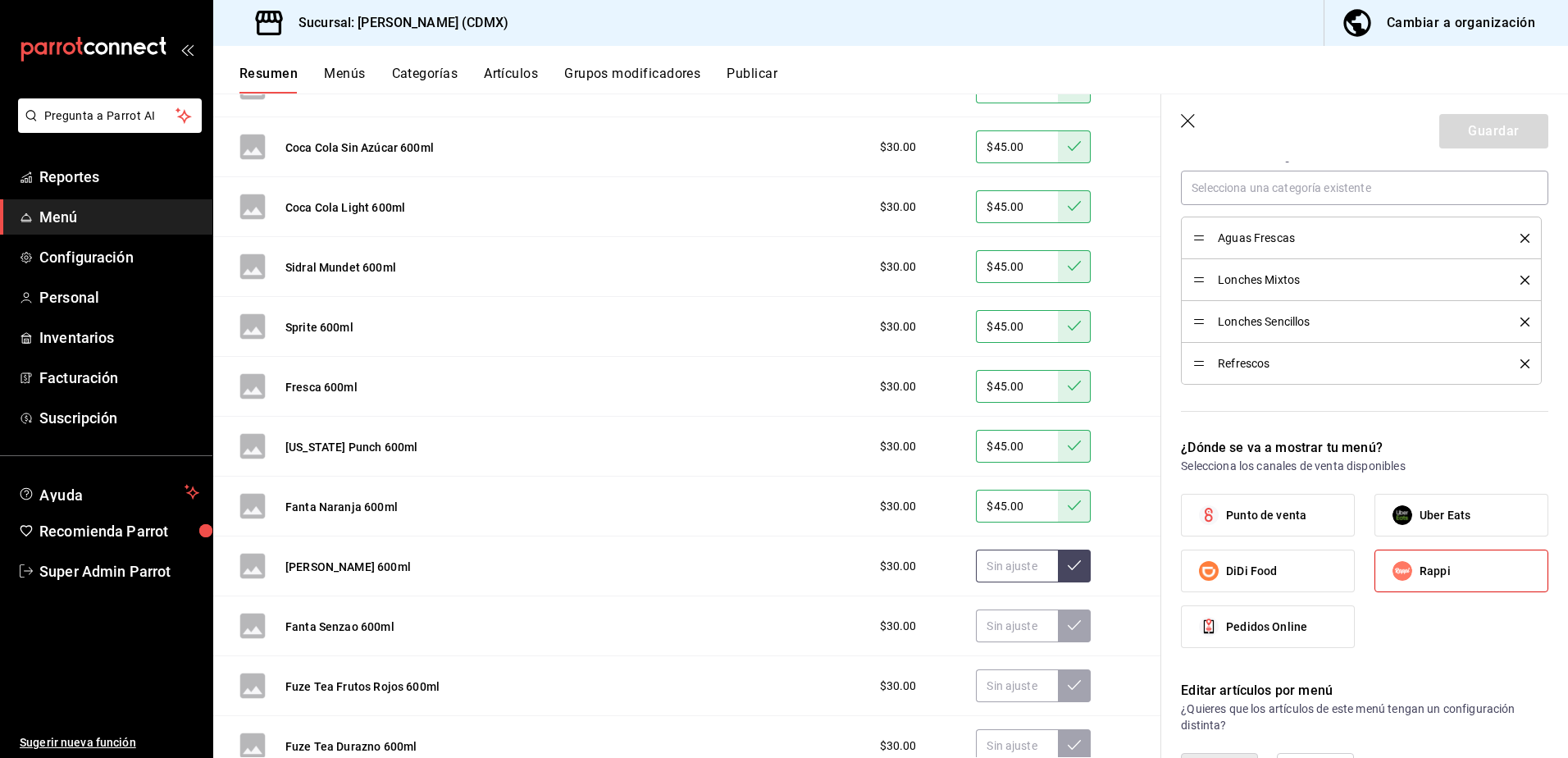
click at [1012, 571] on input "text" at bounding box center [1018, 565] width 82 height 33
type input "$45.00"
click at [1058, 573] on button at bounding box center [1074, 565] width 33 height 33
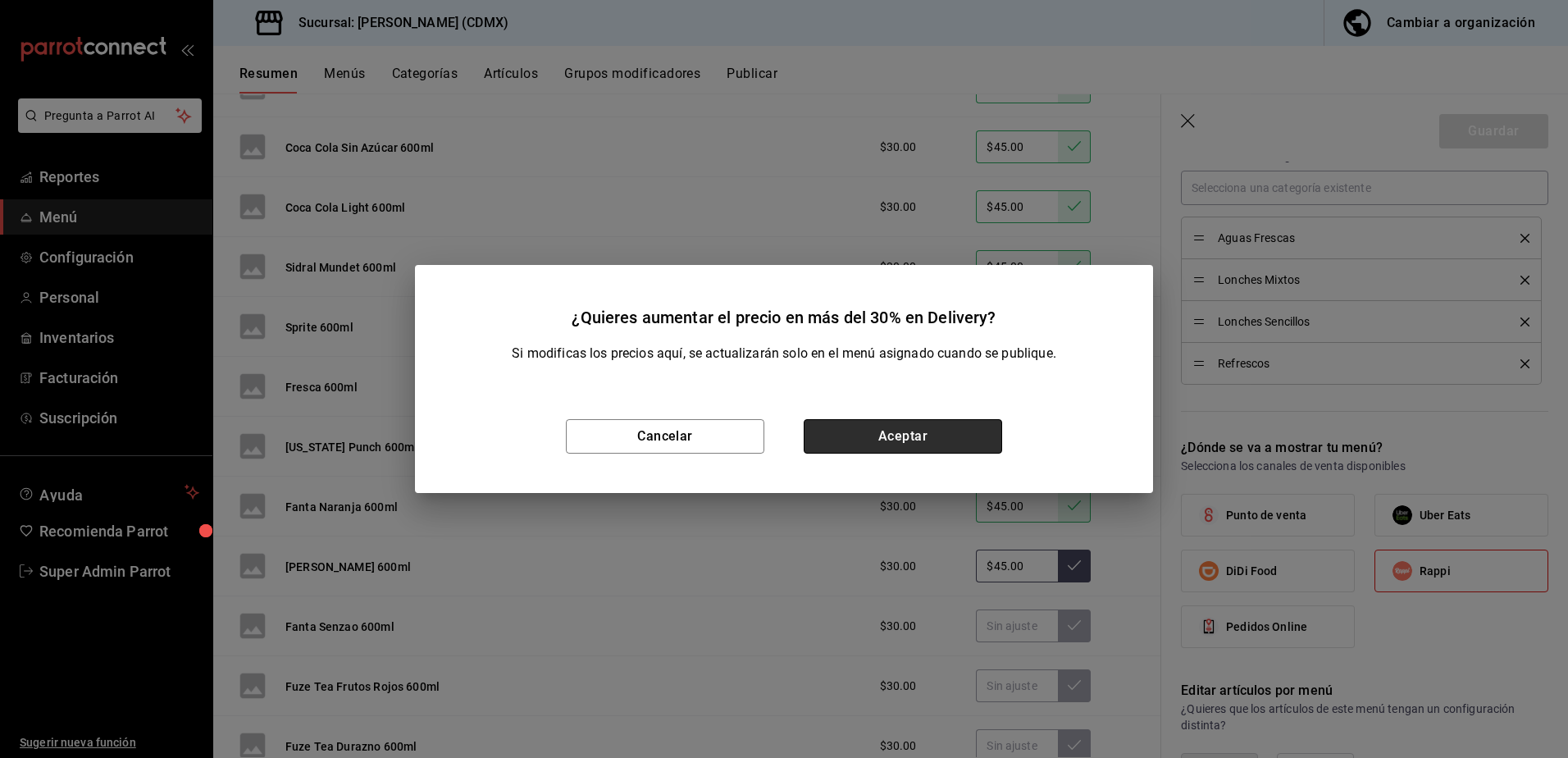
click at [937, 434] on button "Aceptar" at bounding box center [903, 436] width 198 height 35
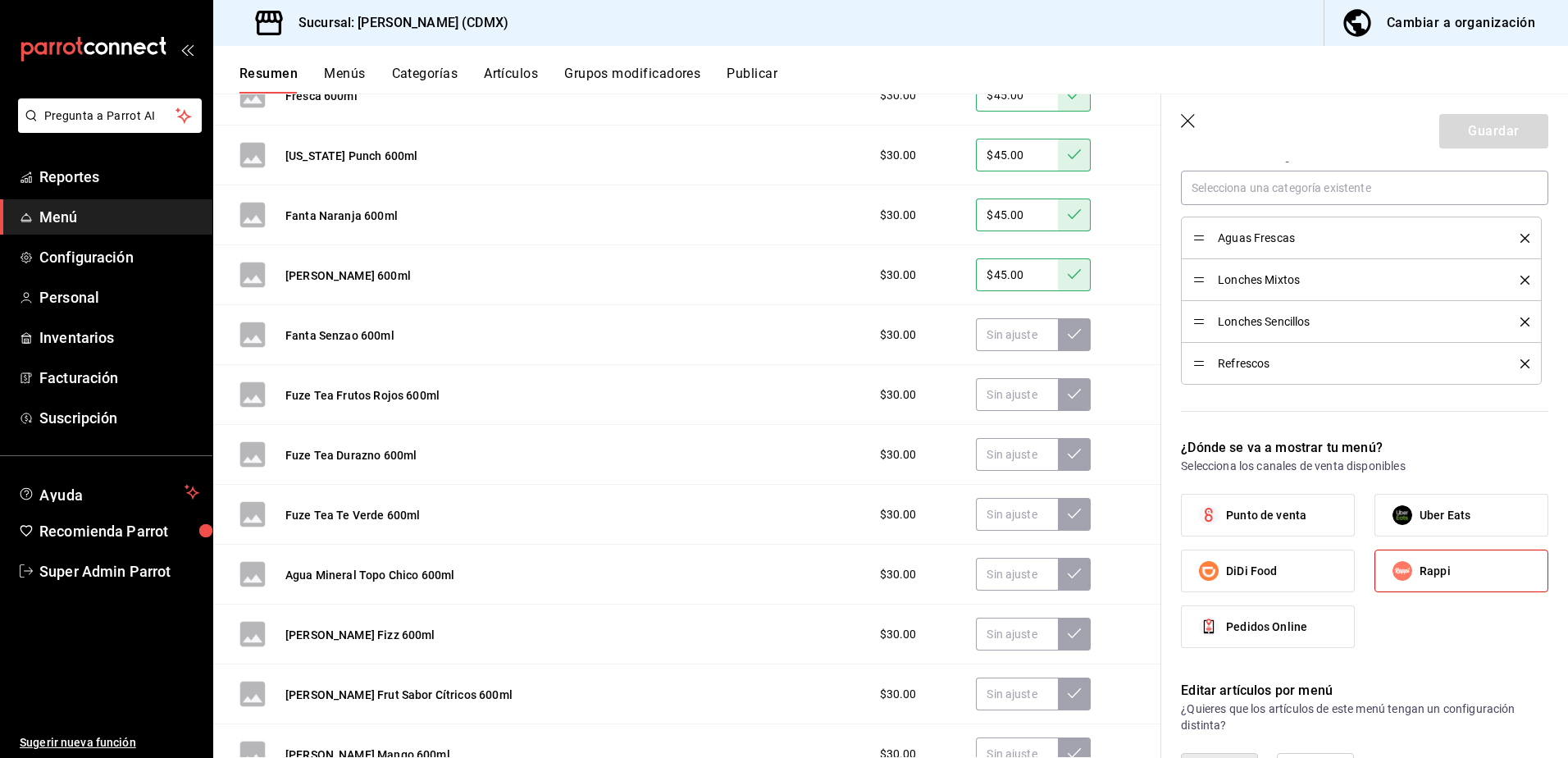
scroll to position [3543, 0]
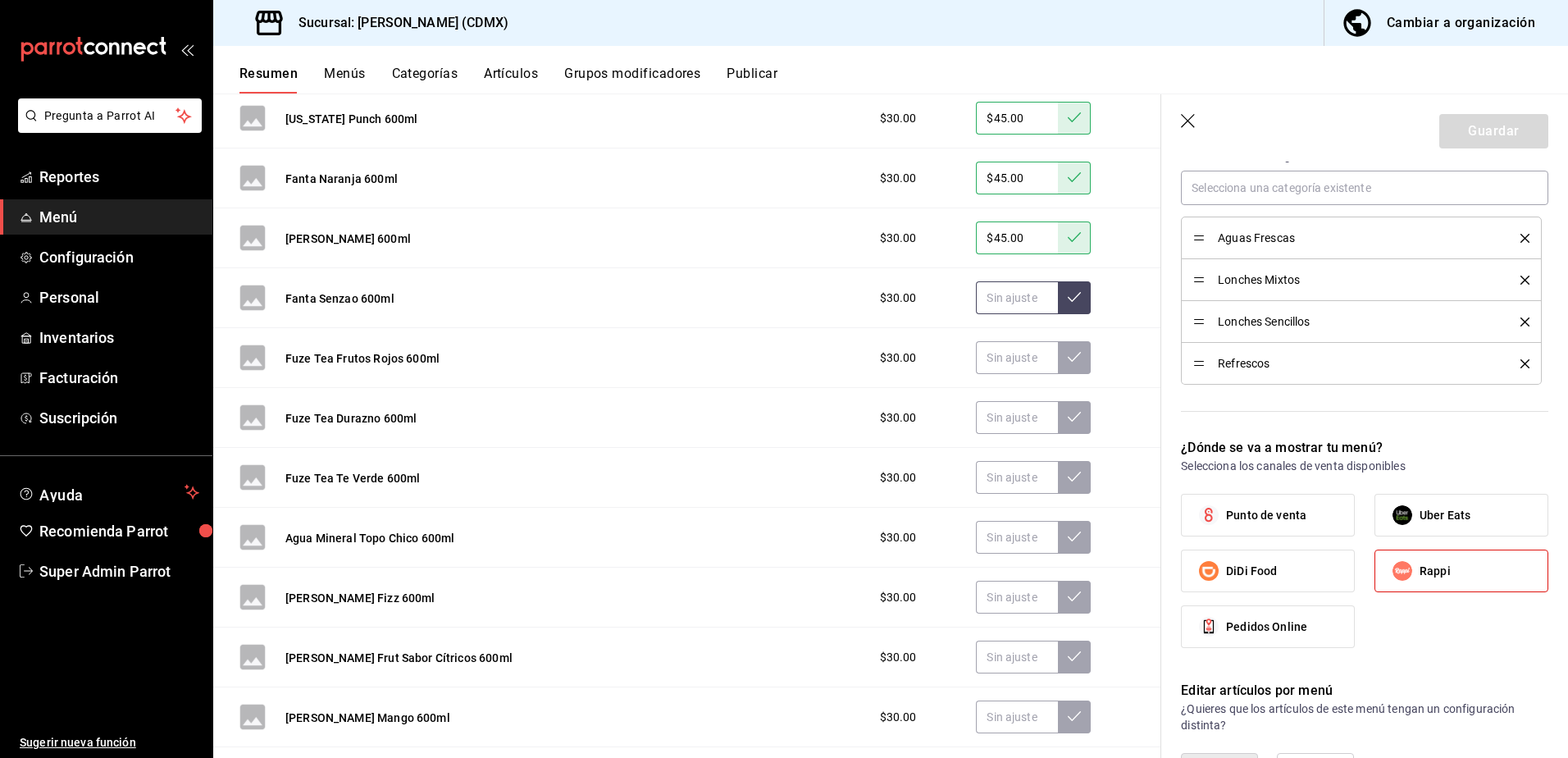
click at [1010, 293] on input "text" at bounding box center [1018, 298] width 82 height 33
type input "$45.00"
click at [1058, 295] on button at bounding box center [1074, 298] width 33 height 33
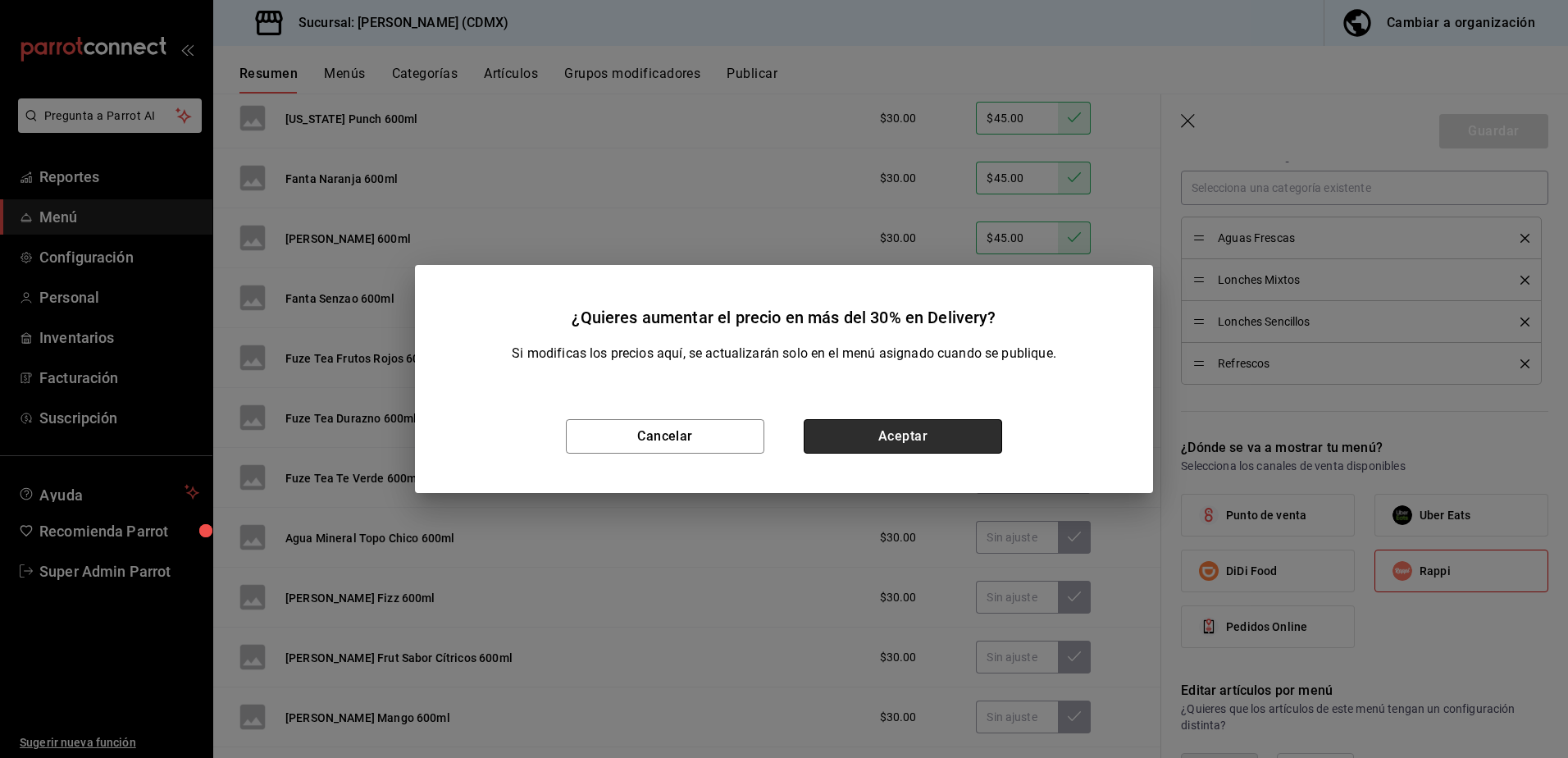
click at [943, 442] on button "Aceptar" at bounding box center [903, 436] width 198 height 35
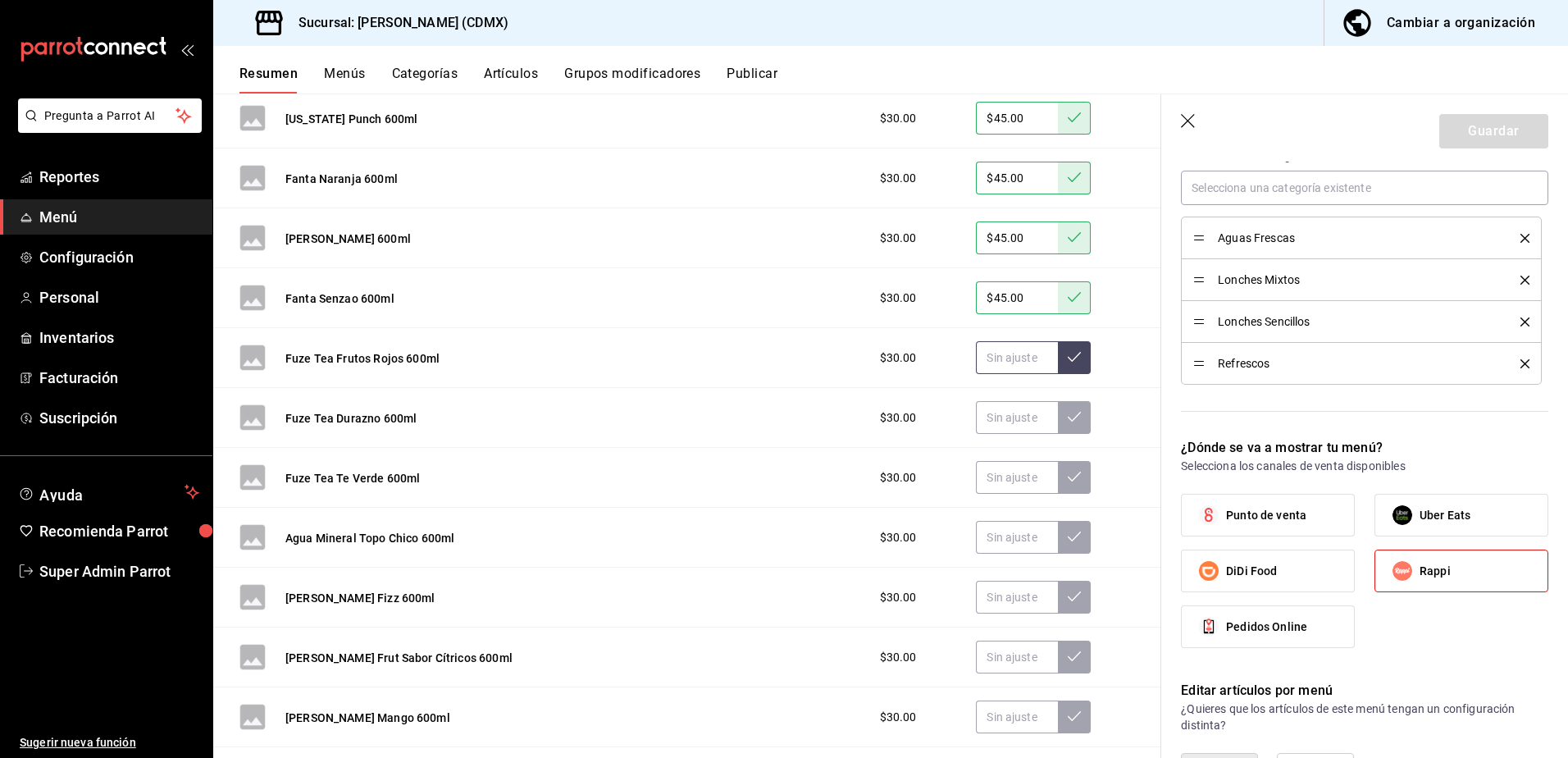
click at [989, 361] on input "text" at bounding box center [1018, 357] width 82 height 33
type input "$45.00"
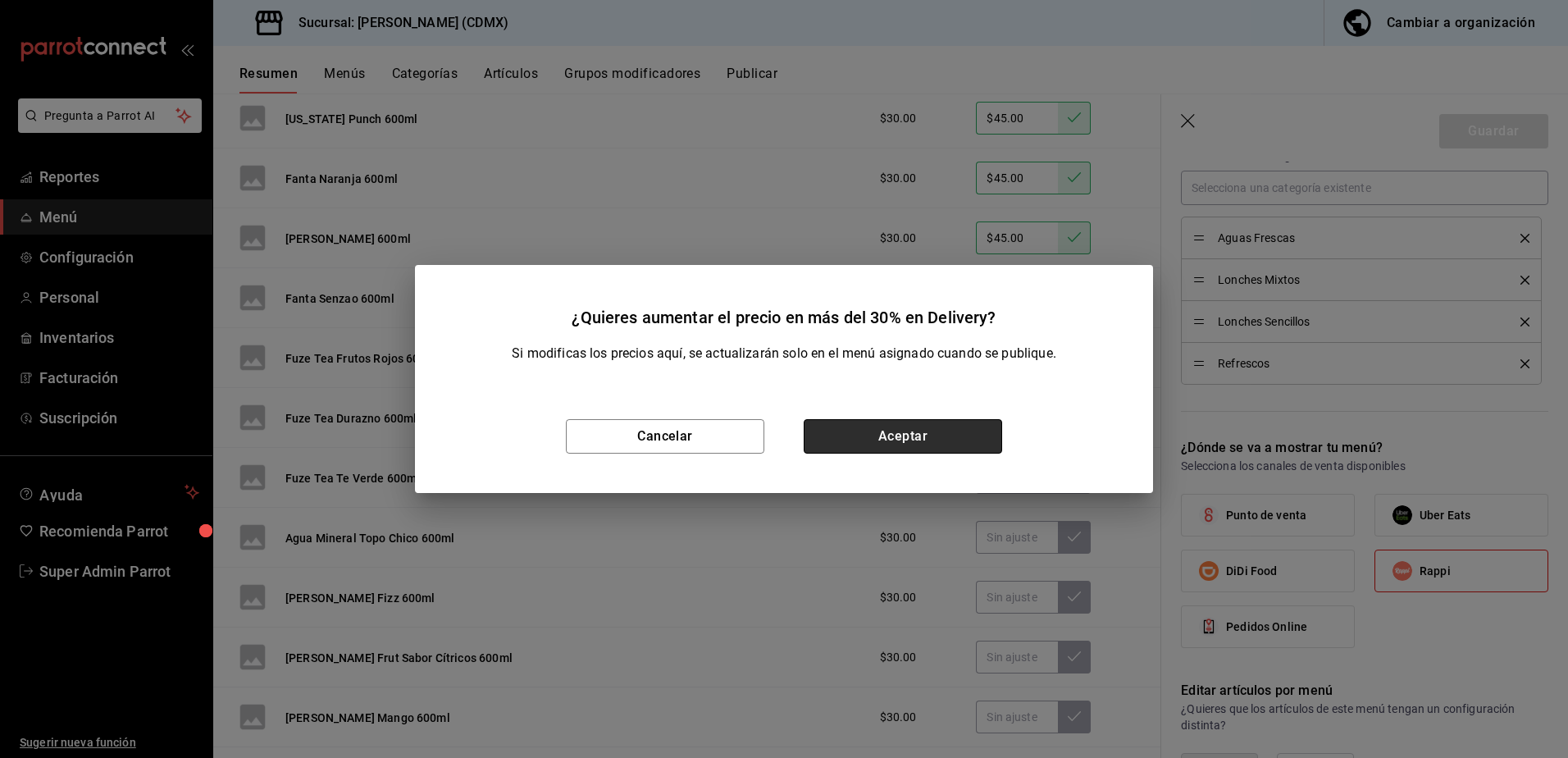
click at [930, 436] on button "Aceptar" at bounding box center [903, 436] width 198 height 35
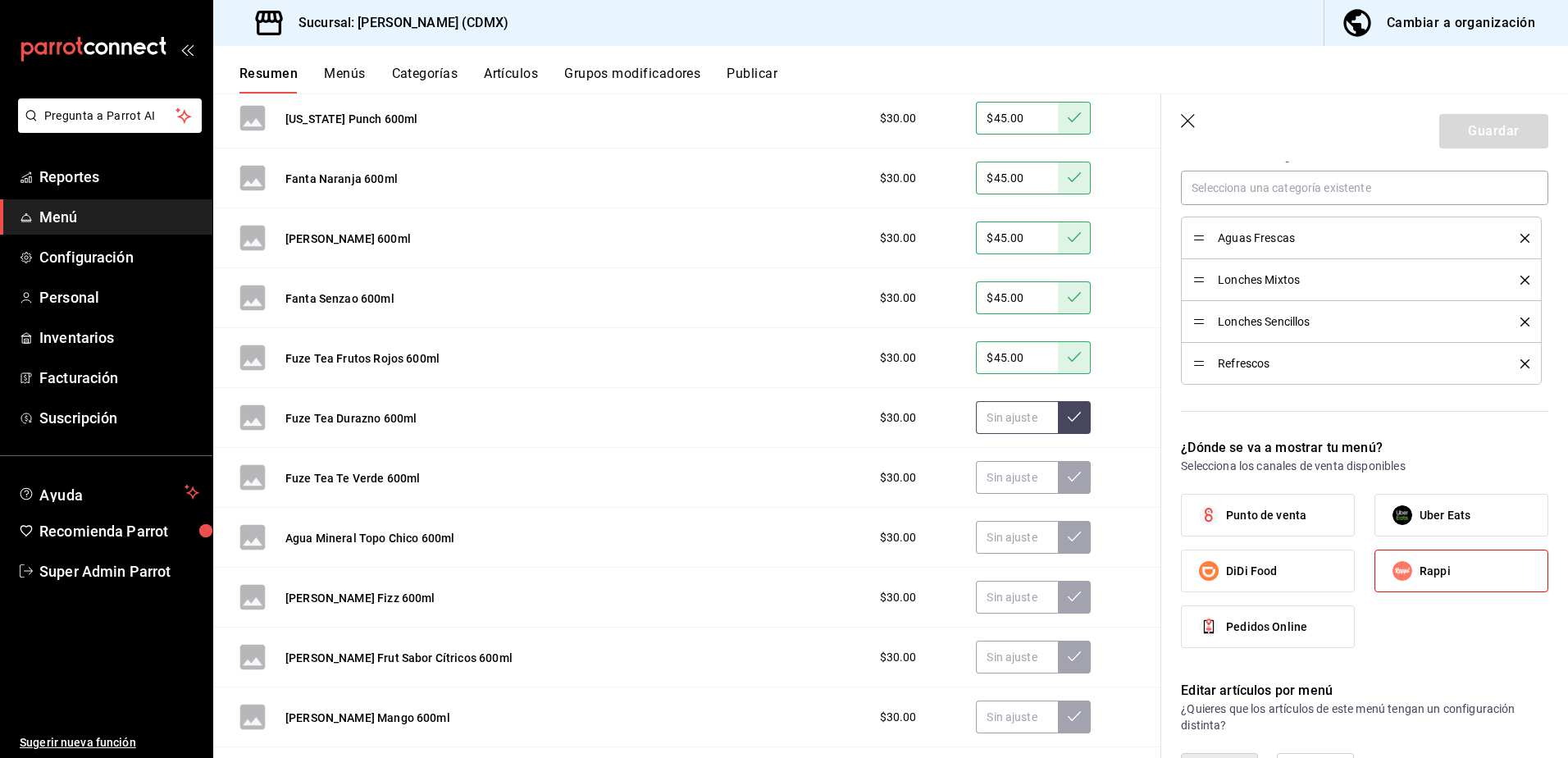
click at [1000, 420] on input "text" at bounding box center [1018, 416] width 82 height 33
type input "$45.00"
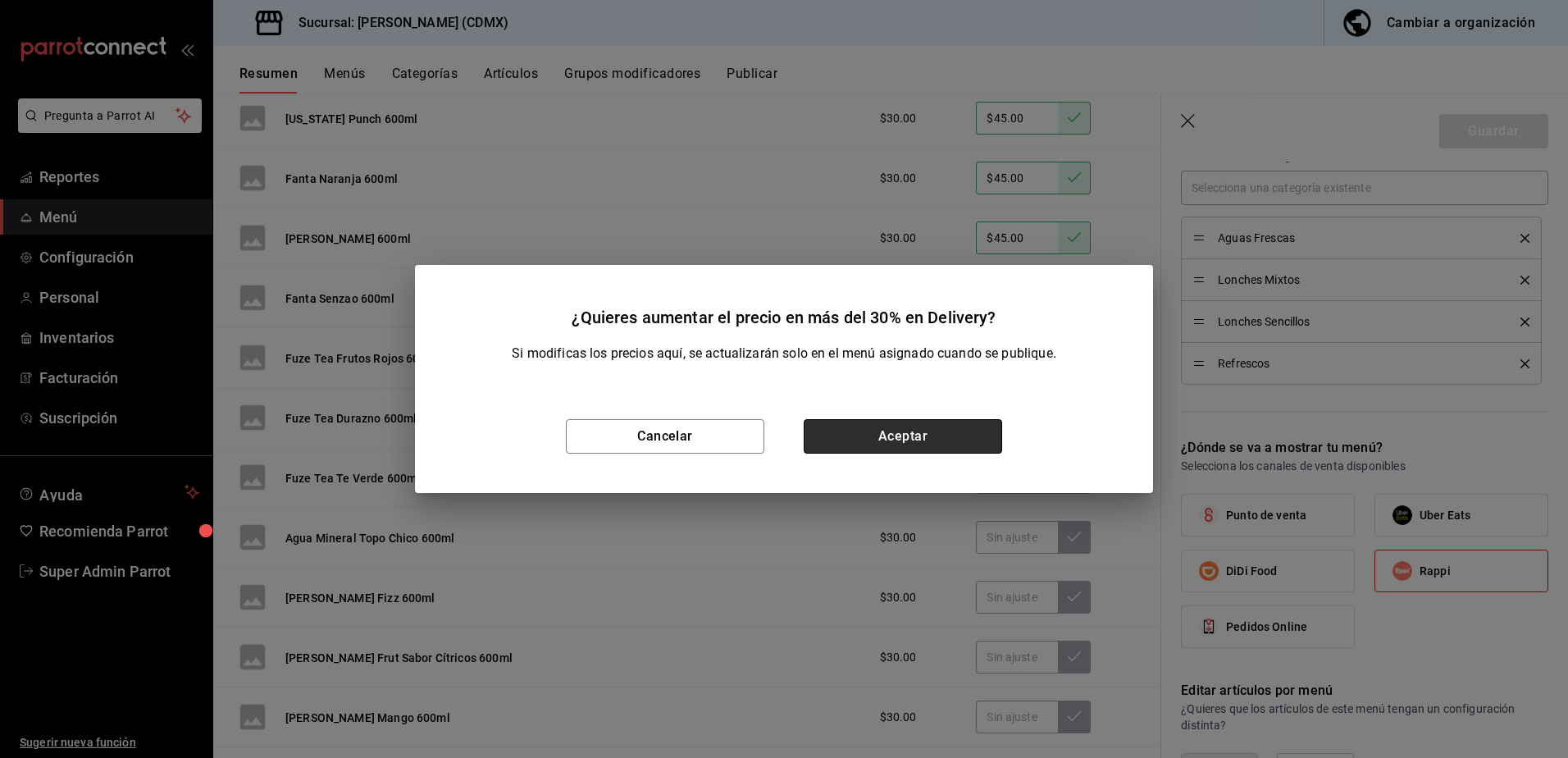
click at [984, 428] on button "Aceptar" at bounding box center [903, 436] width 198 height 35
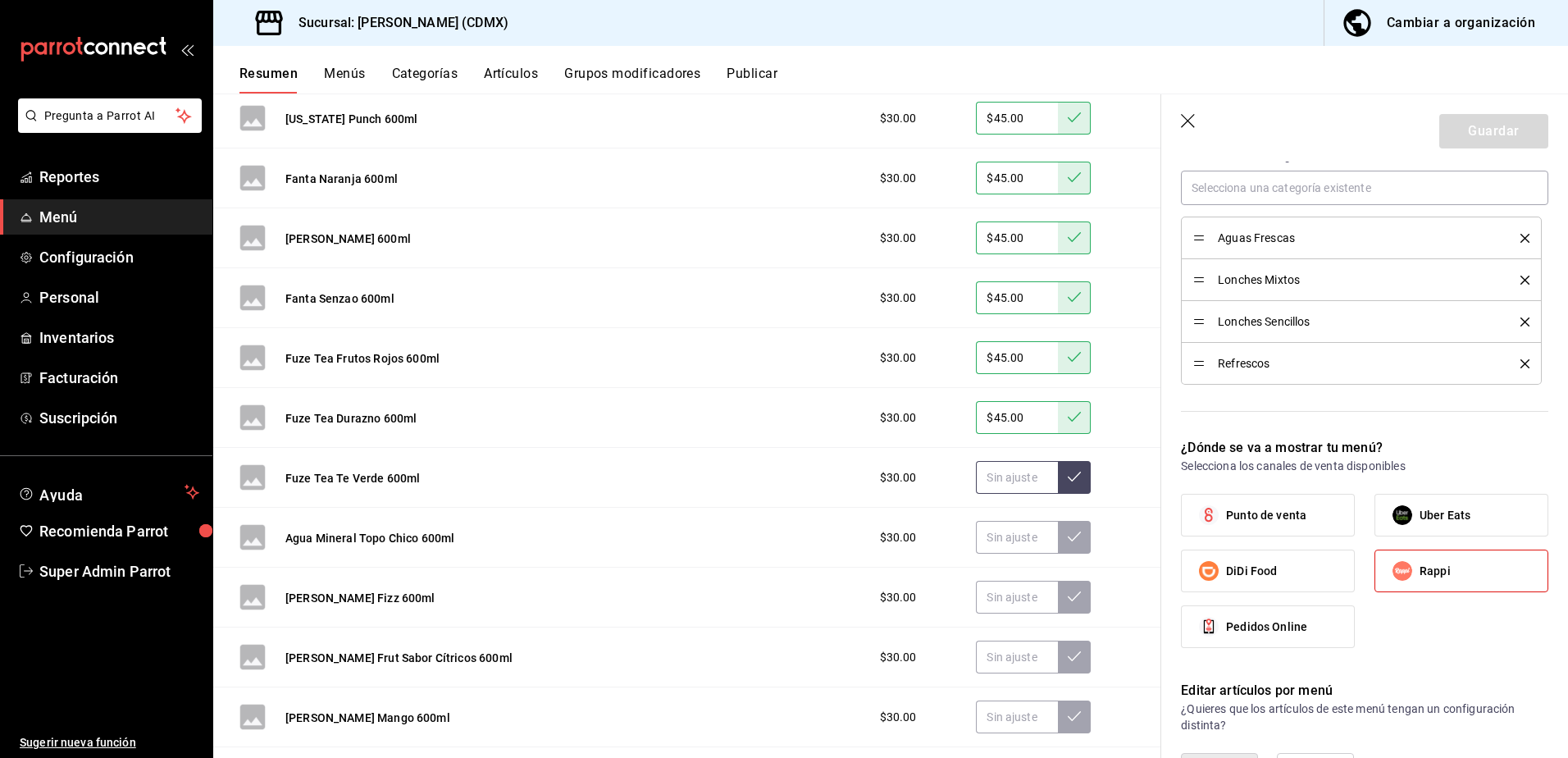
click at [986, 474] on input "text" at bounding box center [1018, 476] width 82 height 33
type input "$45.00"
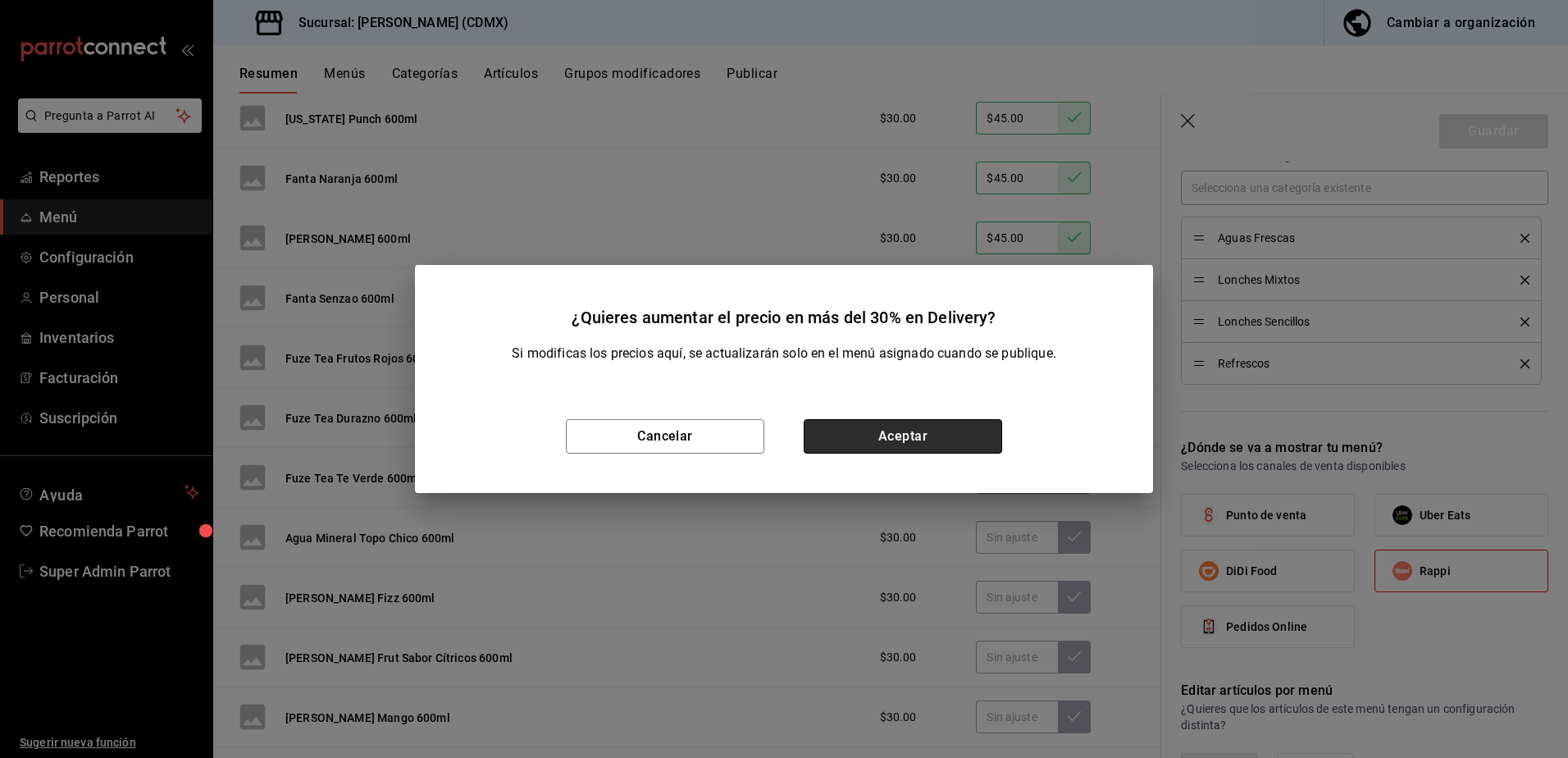
click at [931, 438] on button "Aceptar" at bounding box center [903, 436] width 198 height 35
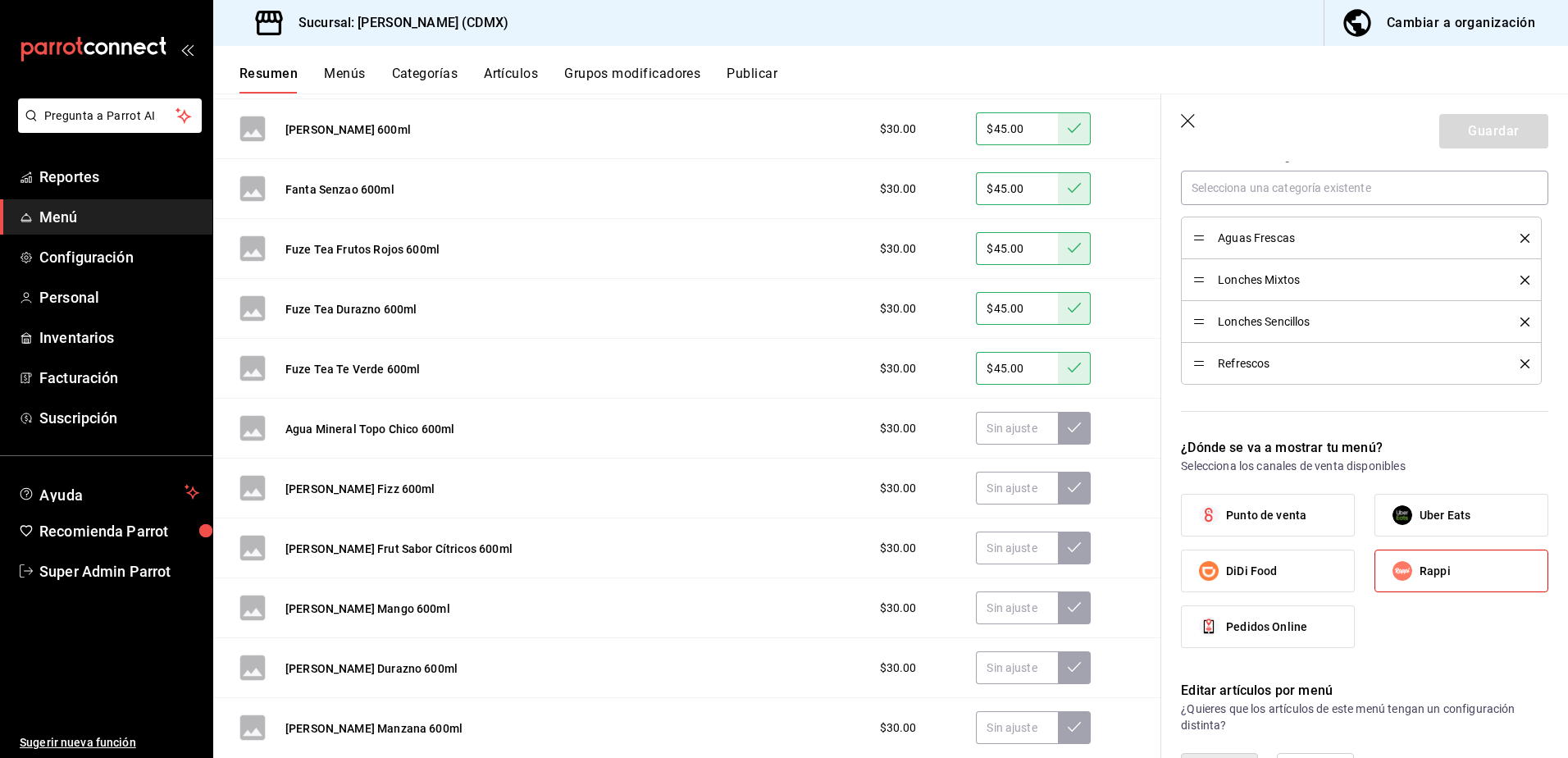
scroll to position [3707, 0]
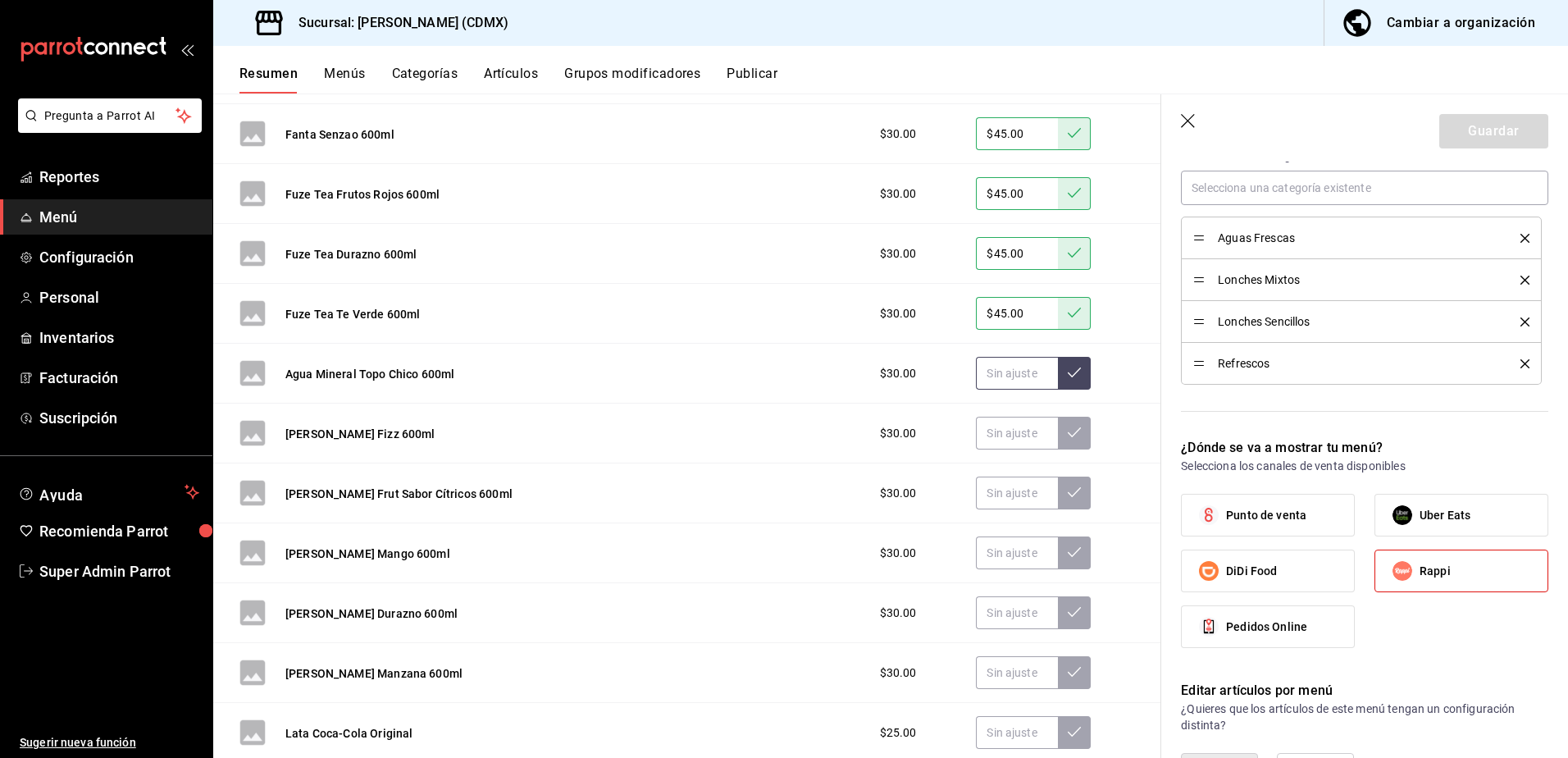
click at [1004, 366] on input "text" at bounding box center [1018, 372] width 82 height 33
type input "$45.00"
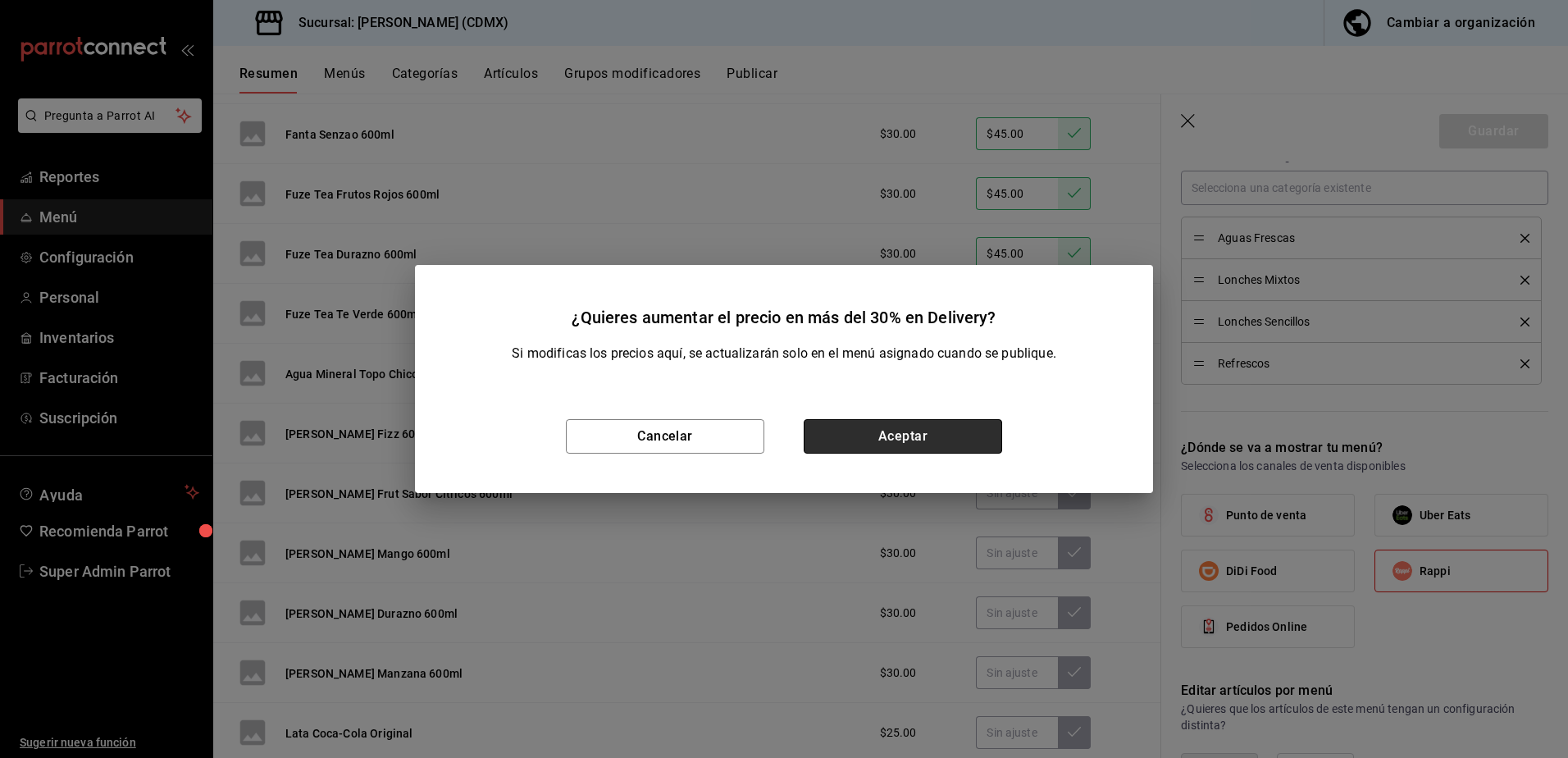
click at [934, 434] on button "Aceptar" at bounding box center [903, 436] width 198 height 35
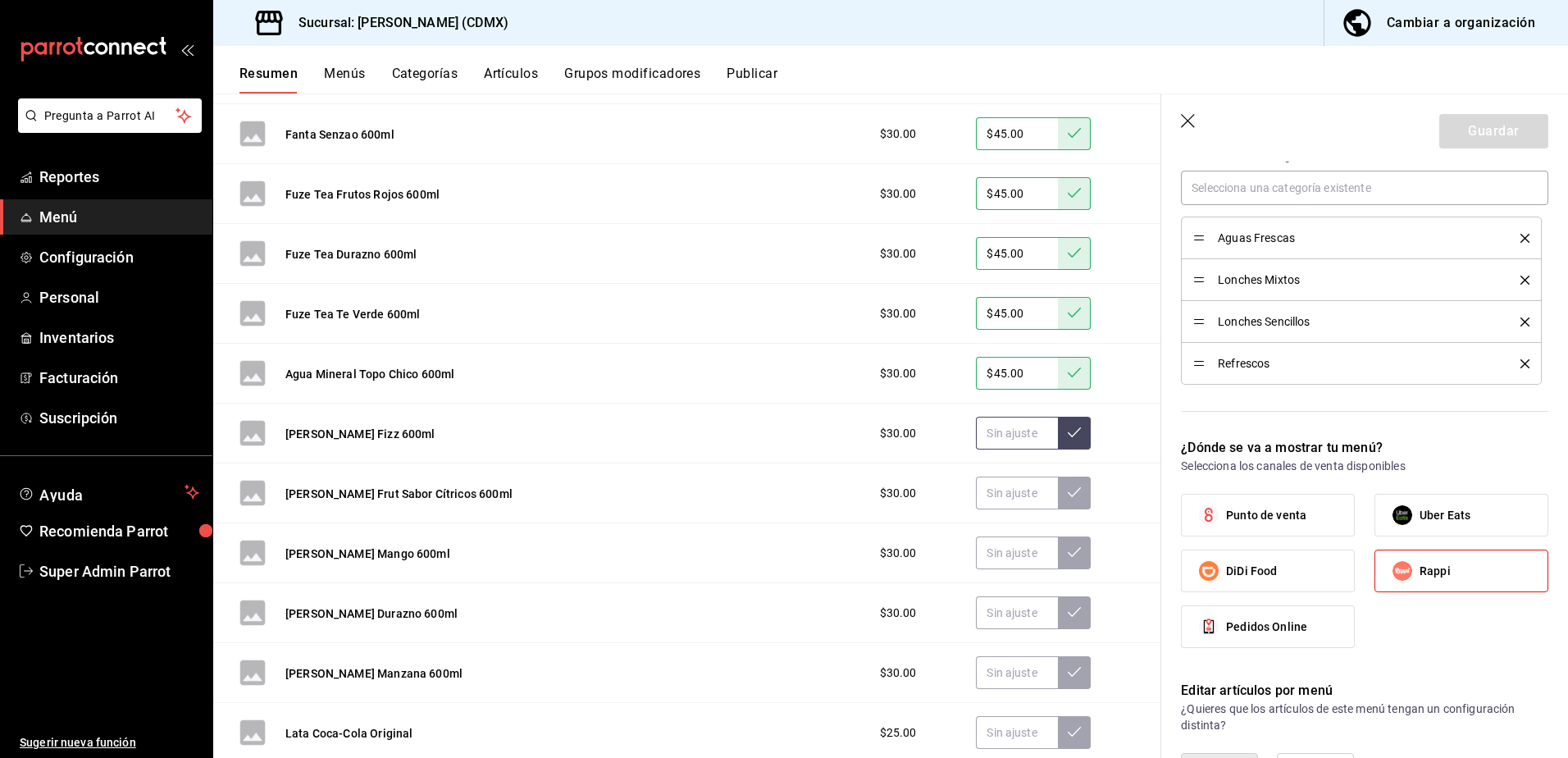
click at [1003, 435] on input "text" at bounding box center [1018, 432] width 82 height 33
type input "$45.00"
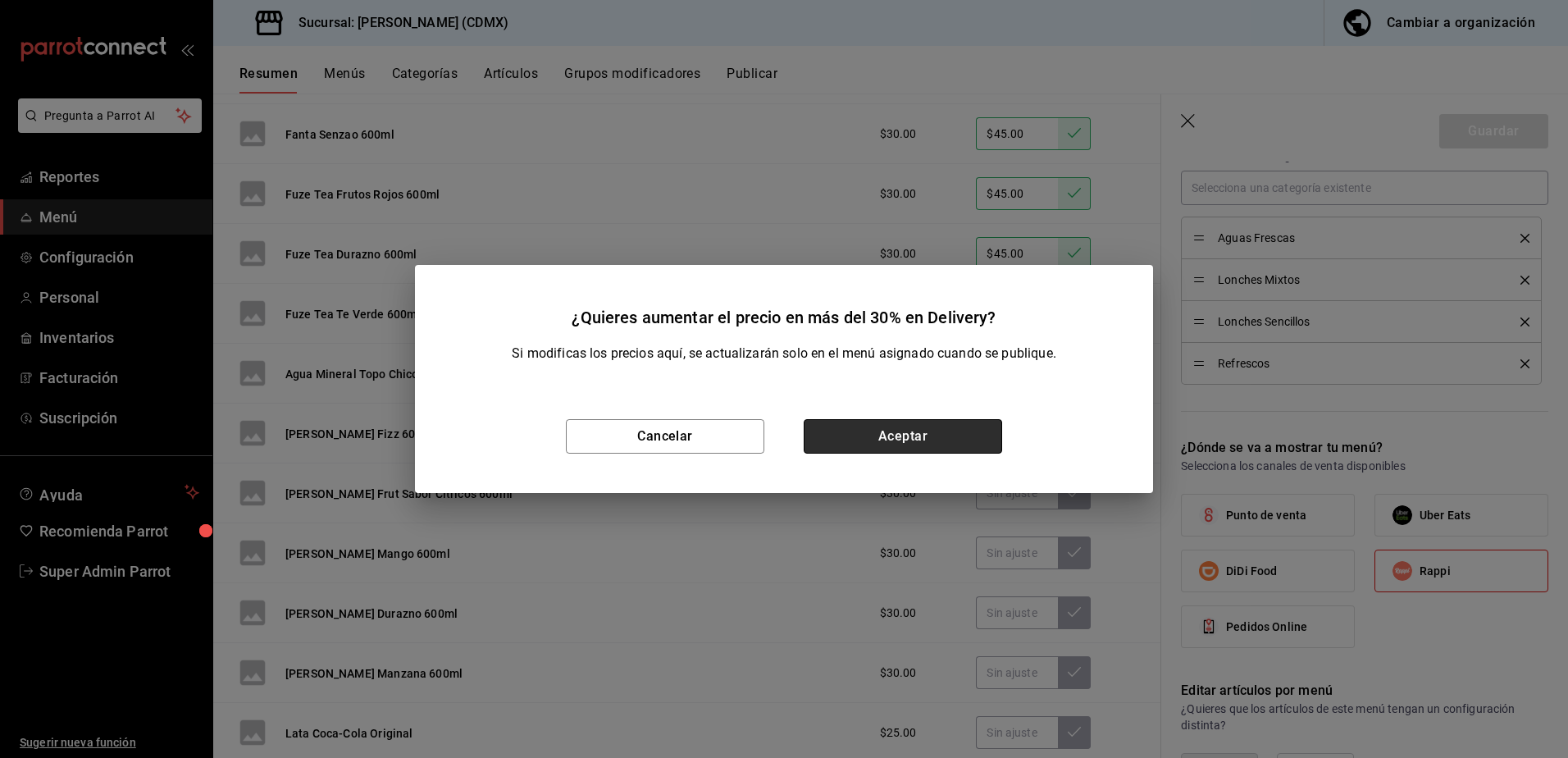
click at [913, 445] on button "Aceptar" at bounding box center [903, 436] width 198 height 35
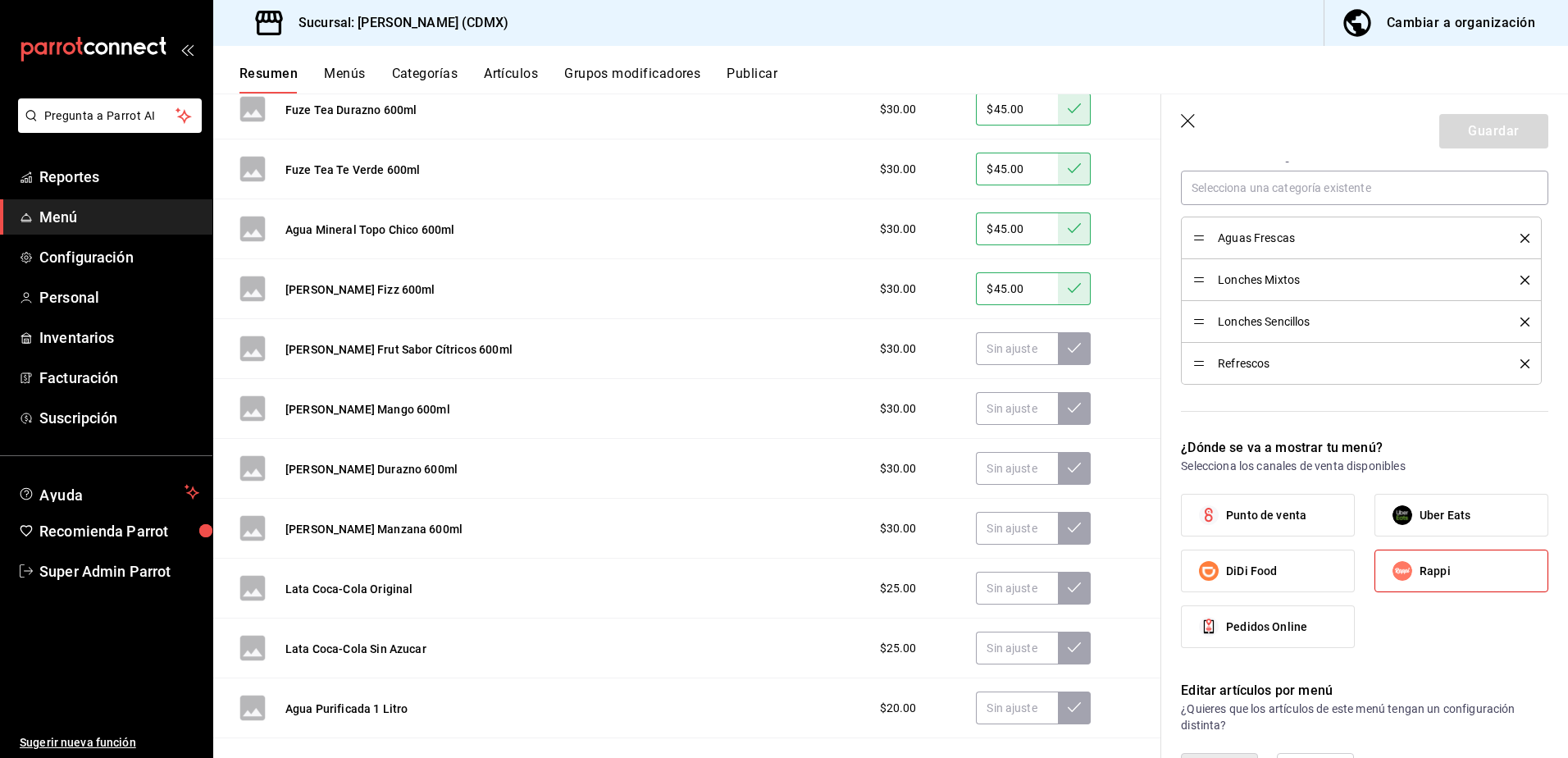
scroll to position [3953, 0]
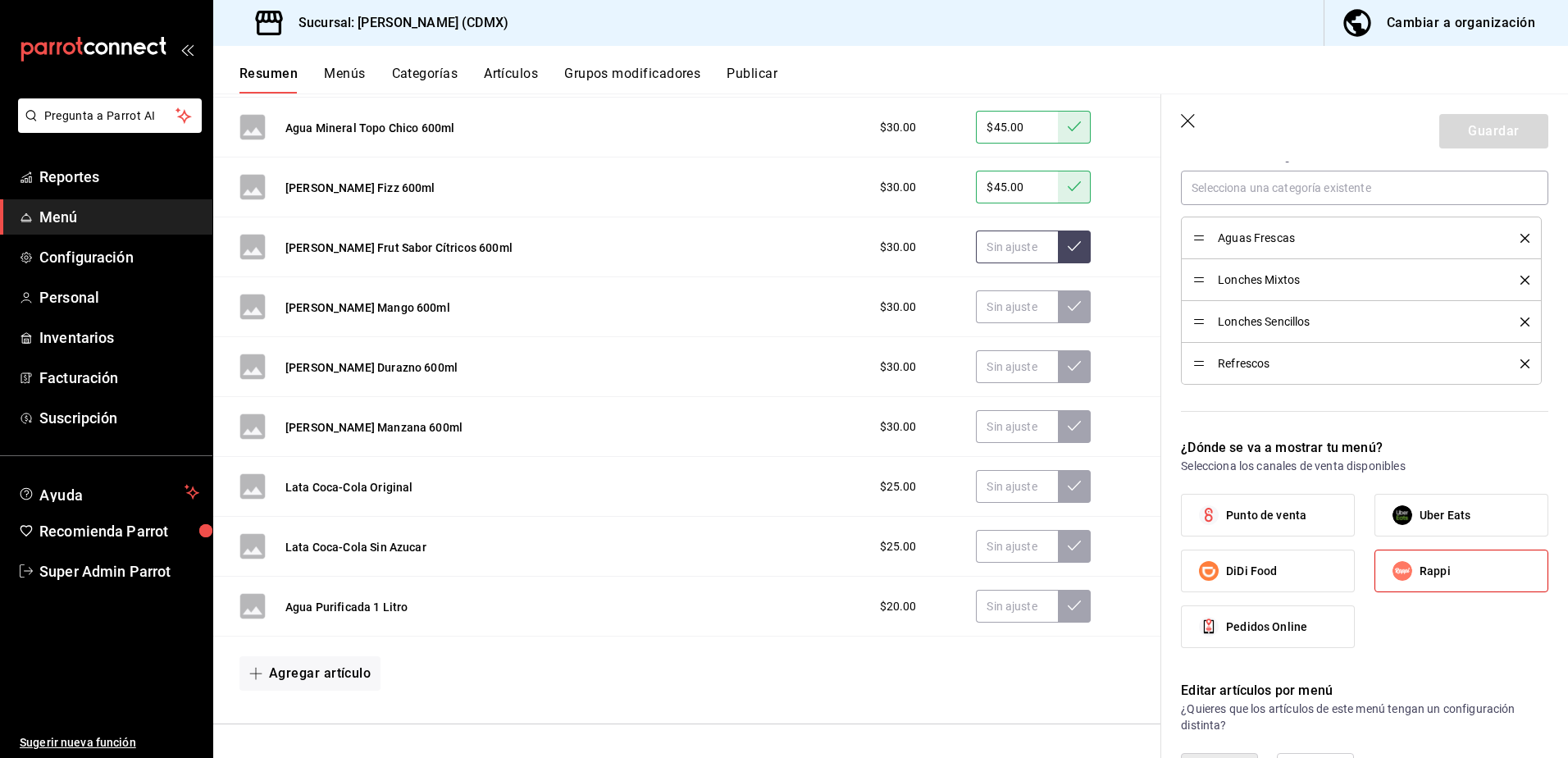
click at [1002, 242] on input "text" at bounding box center [1018, 246] width 82 height 33
type input "$45.00"
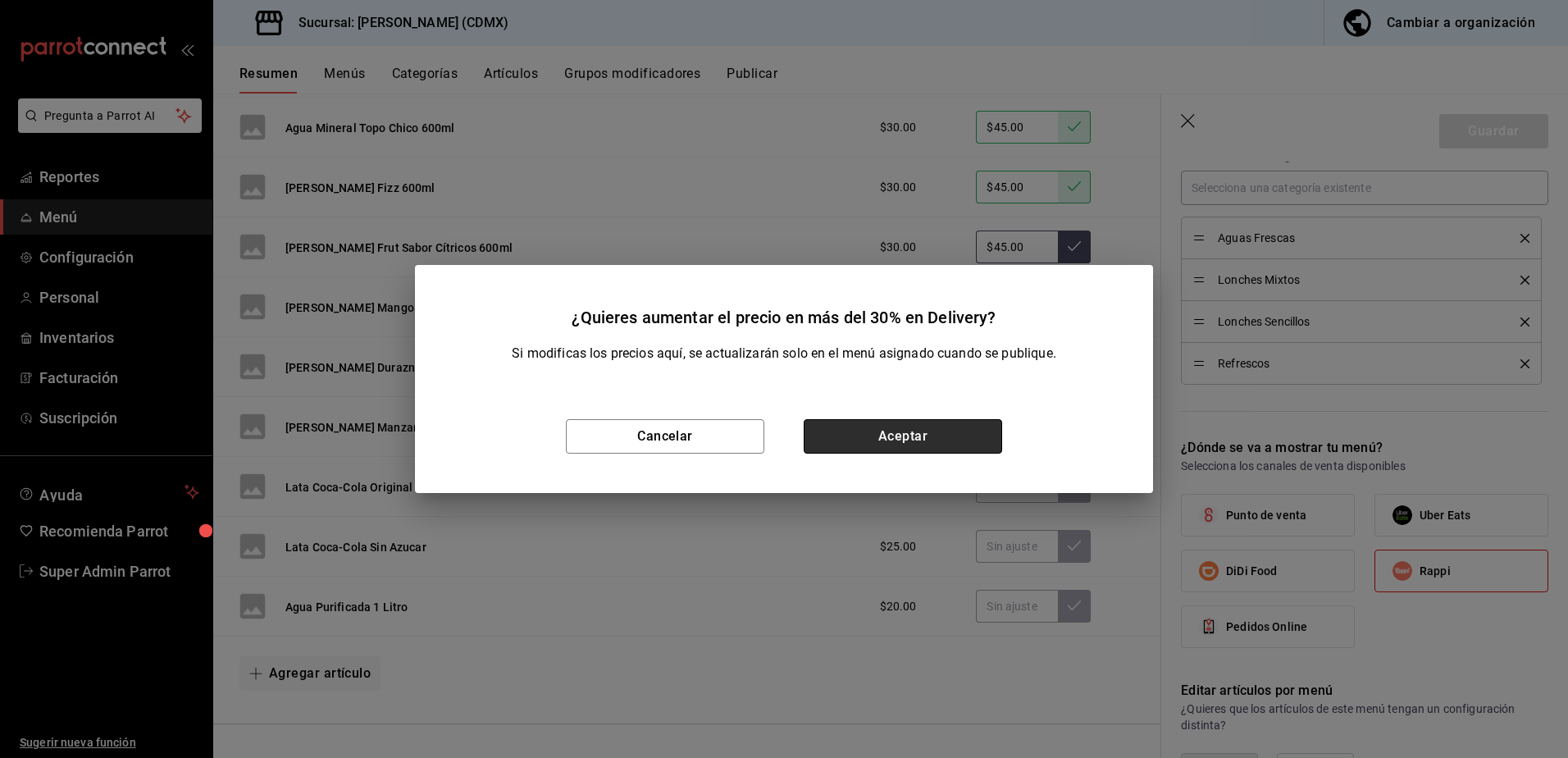
click at [936, 437] on button "Aceptar" at bounding box center [903, 436] width 198 height 35
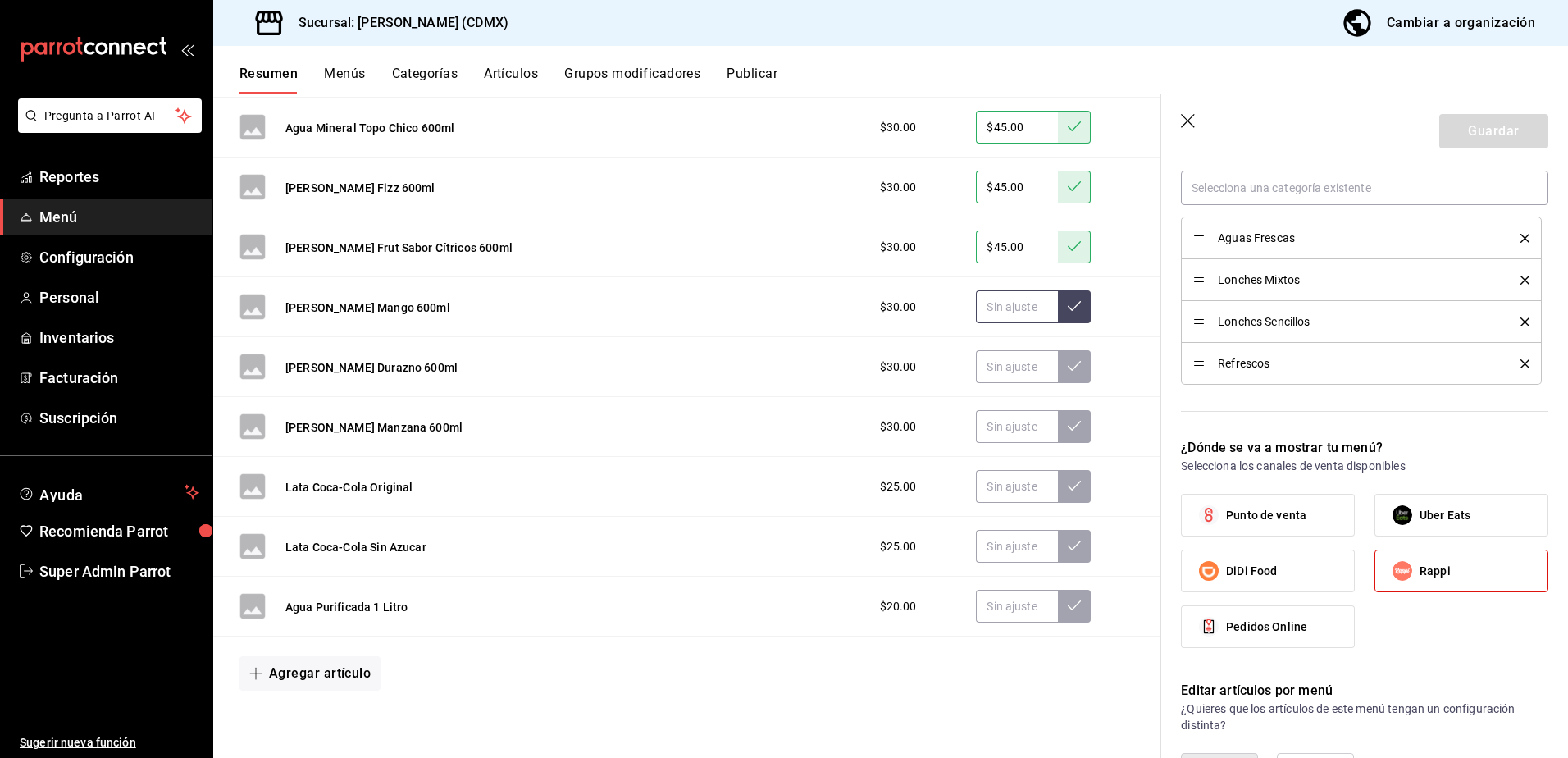
click at [1011, 312] on input "text" at bounding box center [1018, 306] width 82 height 33
type input "$45.00"
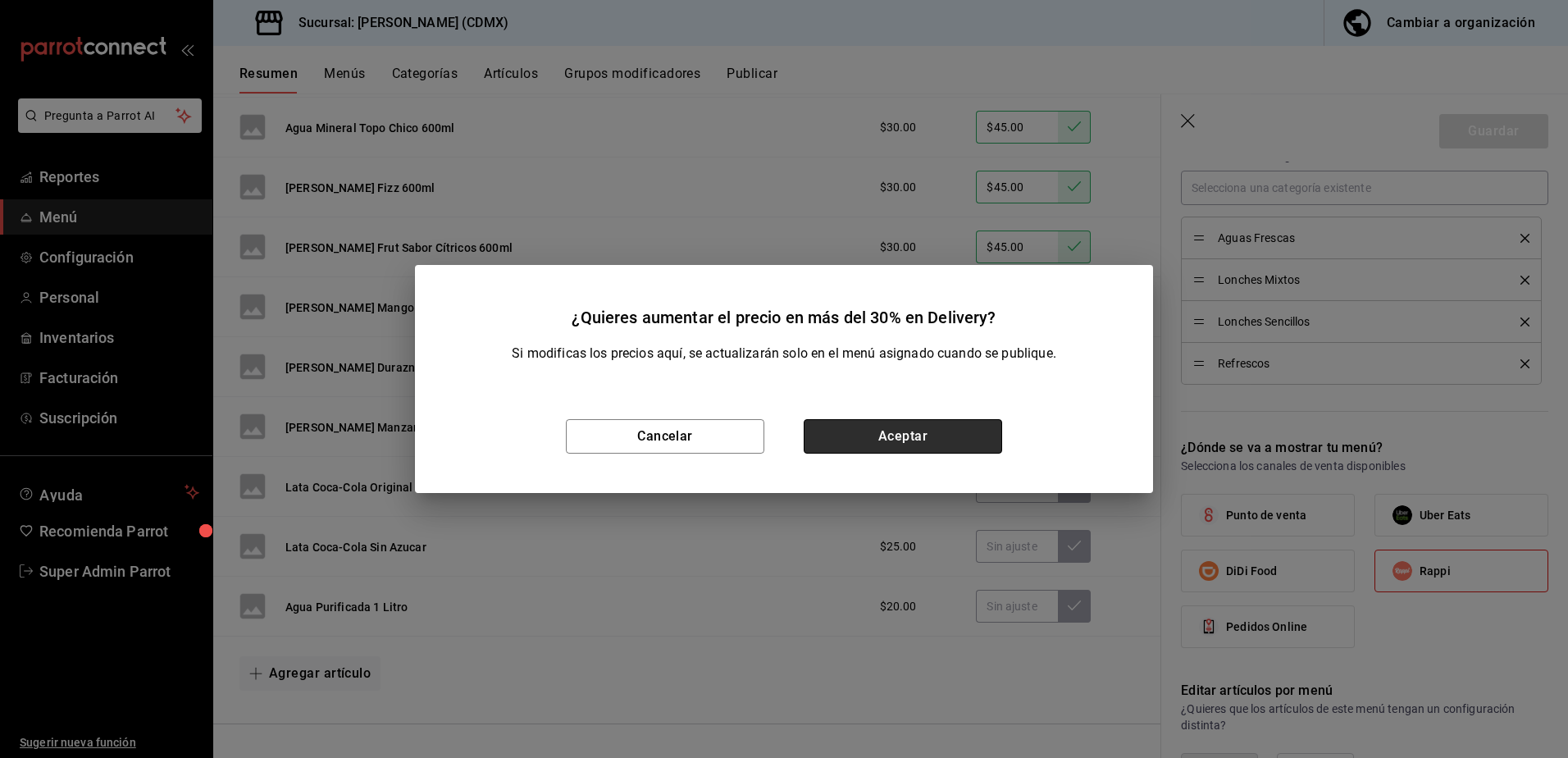
click at [879, 430] on button "Aceptar" at bounding box center [903, 436] width 198 height 35
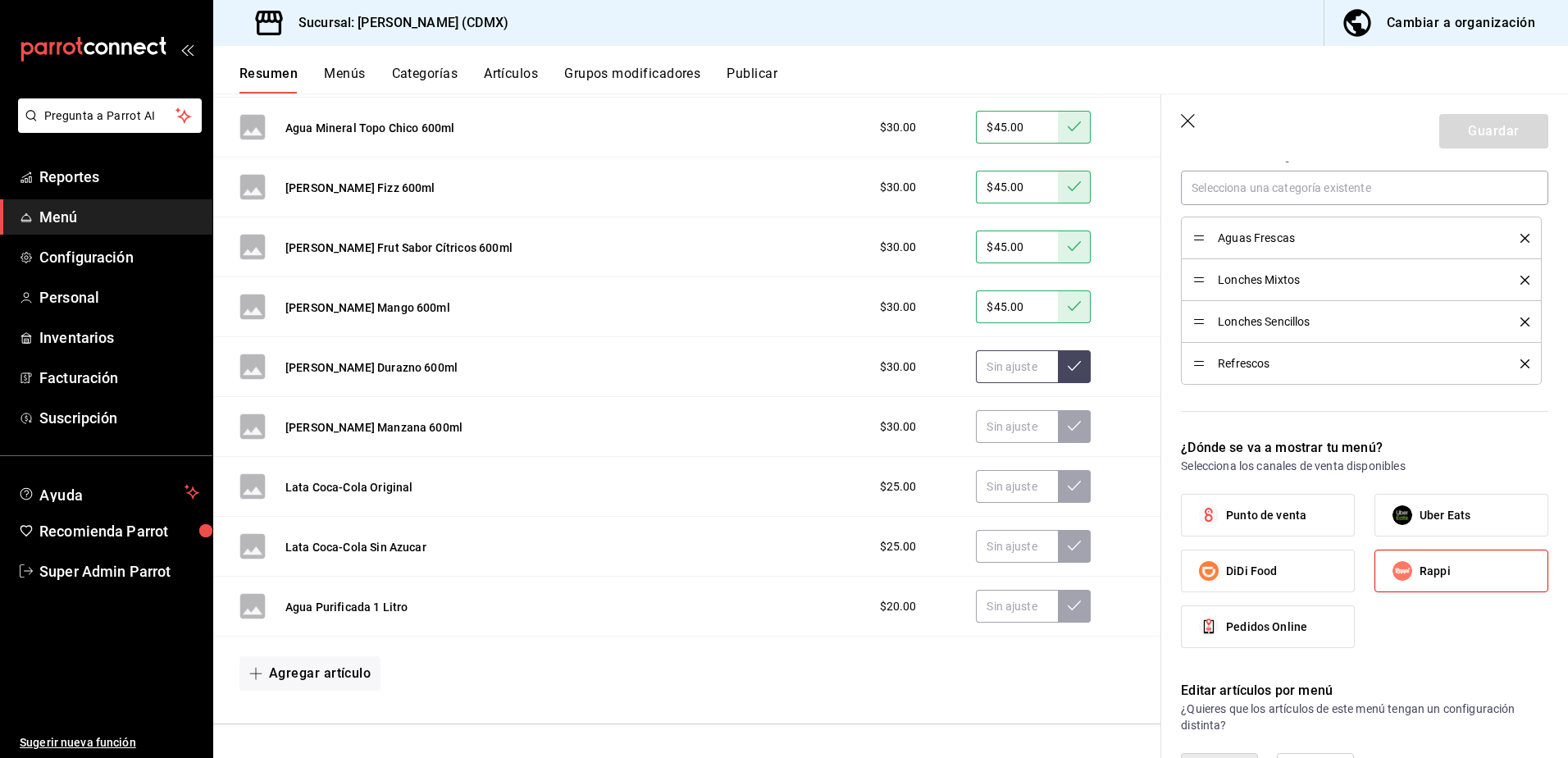
click at [1006, 363] on input "text" at bounding box center [1018, 366] width 82 height 33
type input "$45.00"
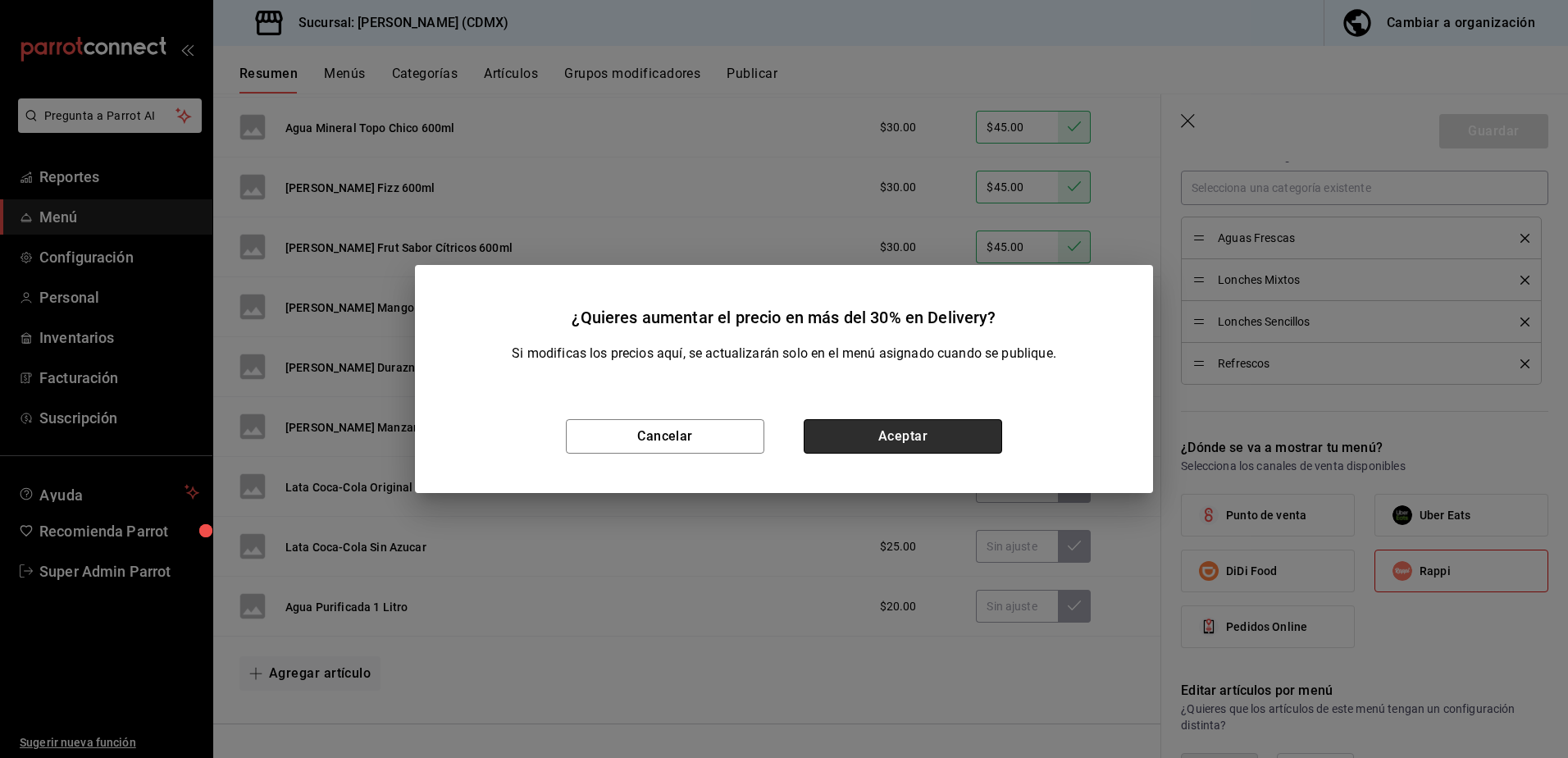
click at [885, 441] on button "Aceptar" at bounding box center [903, 436] width 198 height 35
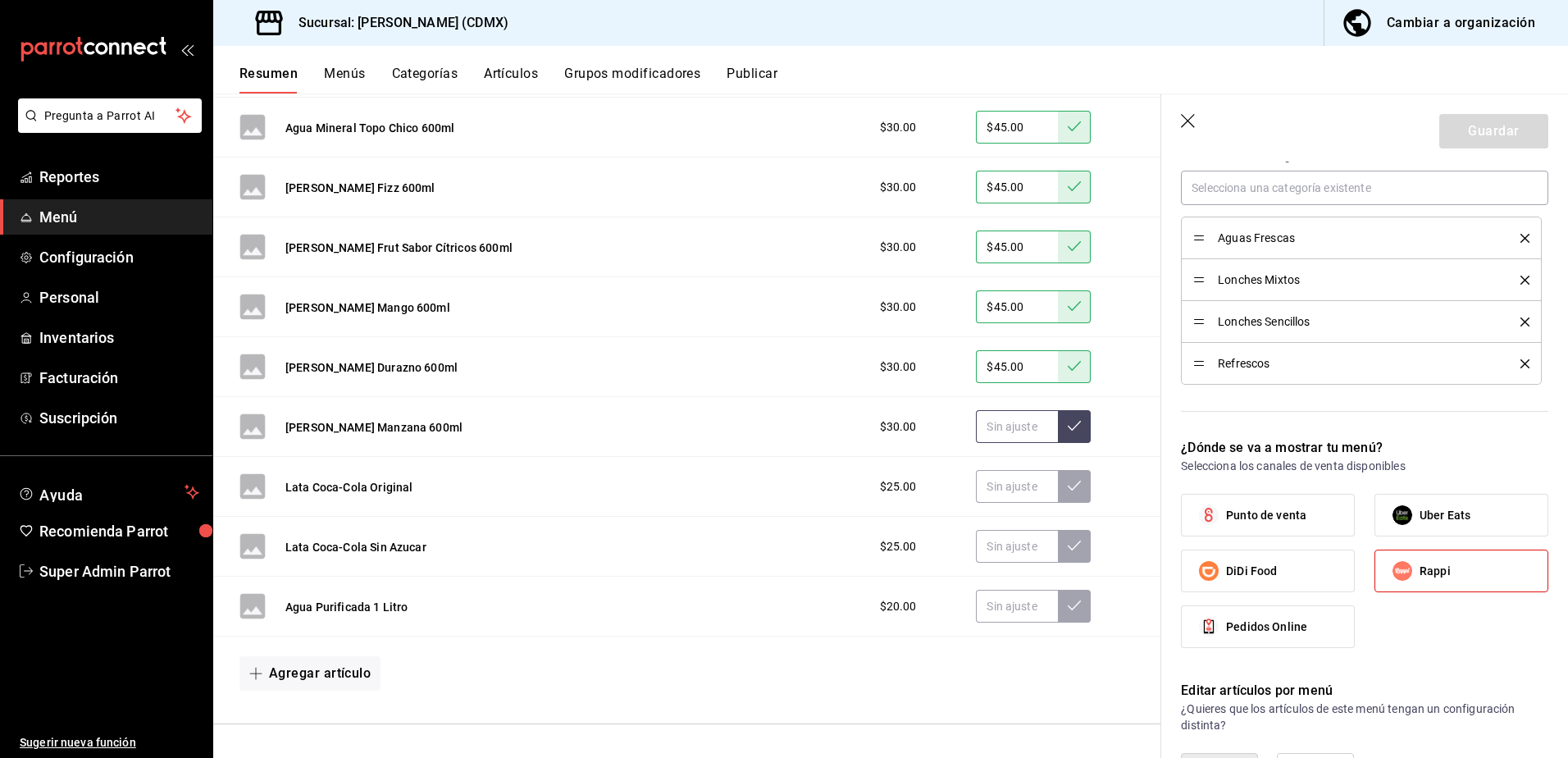
click at [1010, 424] on input "text" at bounding box center [1018, 426] width 82 height 33
type input "$45.00"
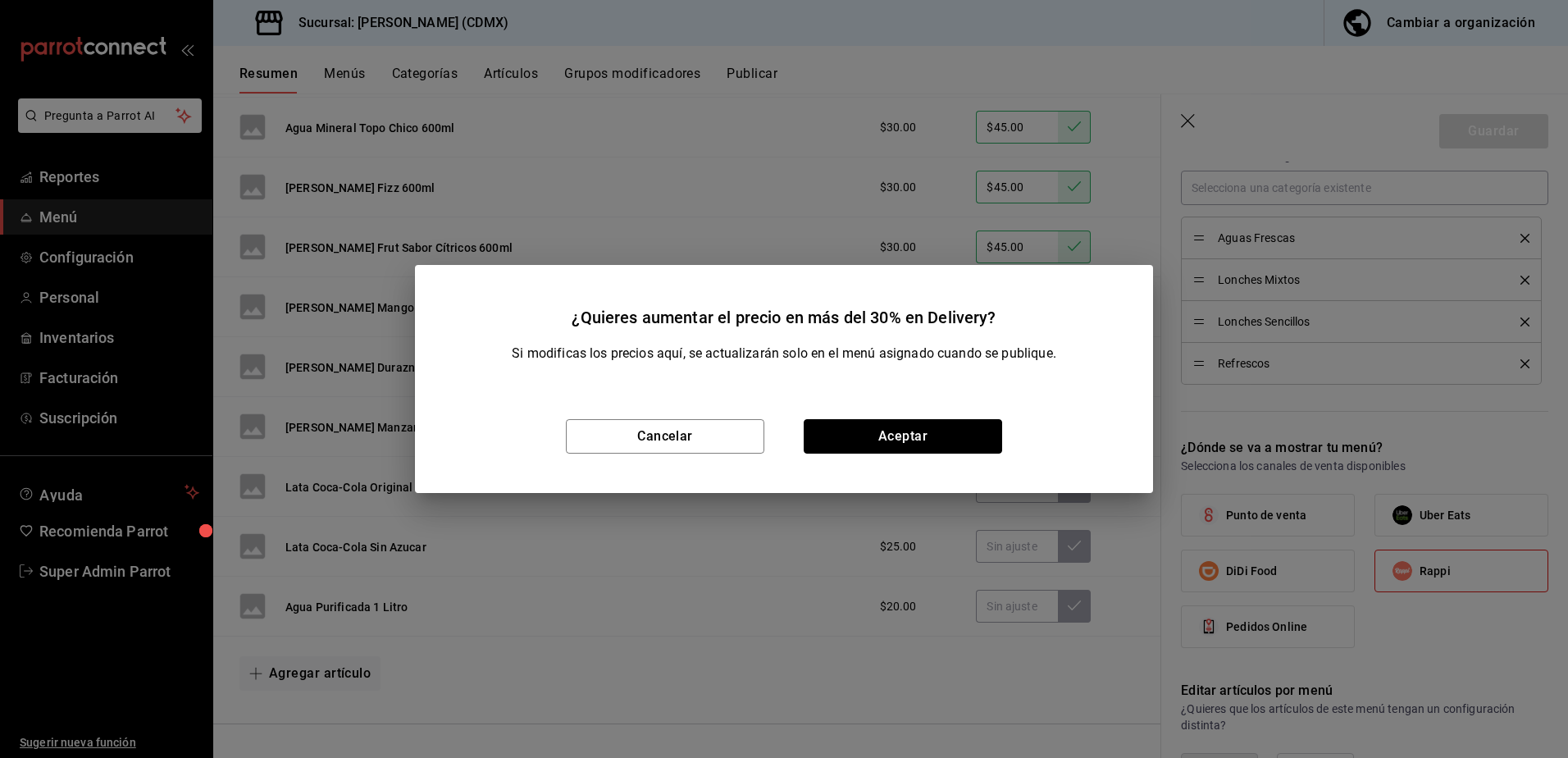
drag, startPoint x: 945, startPoint y: 433, endPoint x: 934, endPoint y: 431, distance: 11.2
click at [946, 432] on button "Aceptar" at bounding box center [903, 436] width 198 height 35
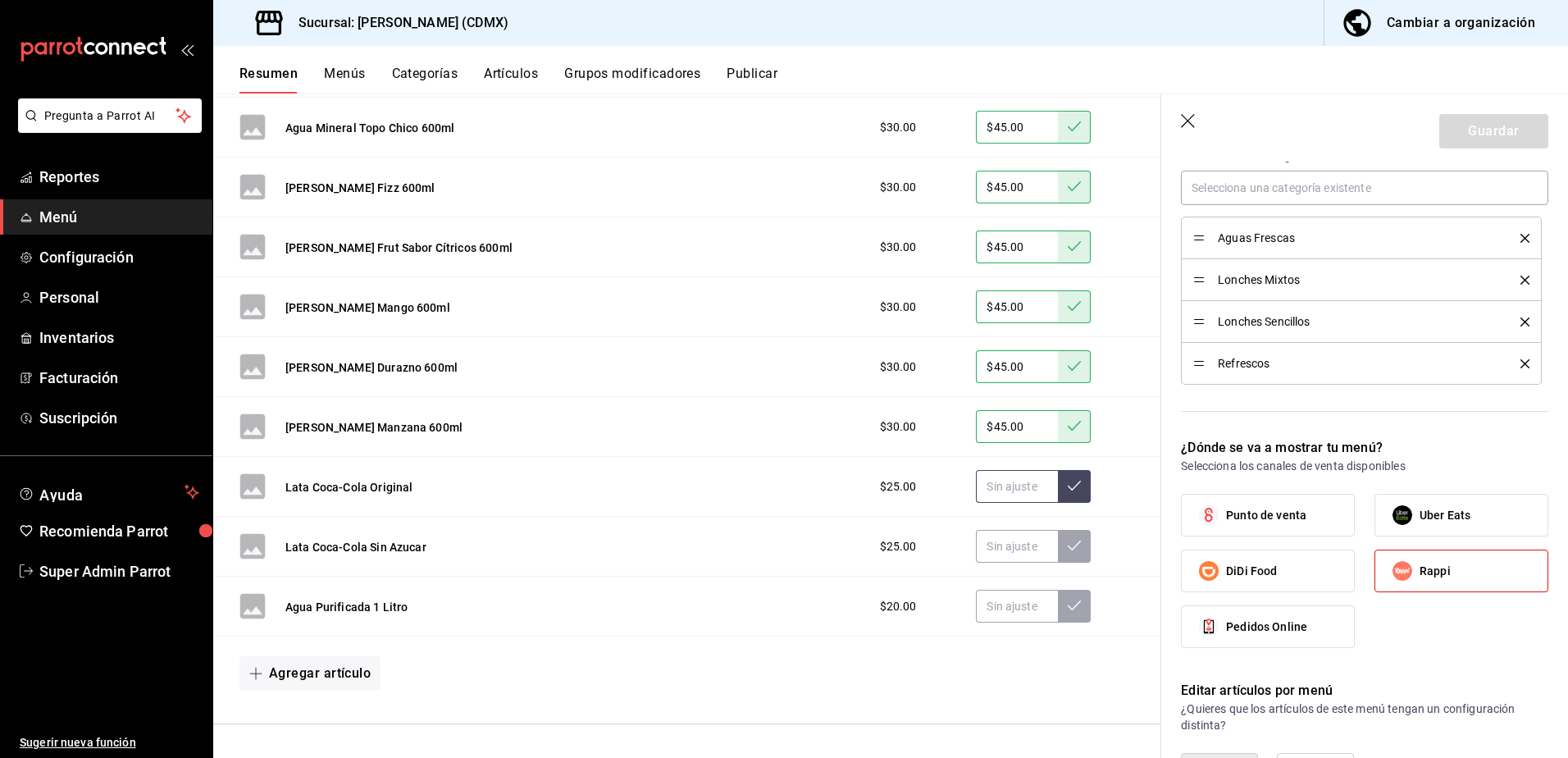
click at [1011, 497] on input "text" at bounding box center [1018, 486] width 82 height 33
type input "$35.00"
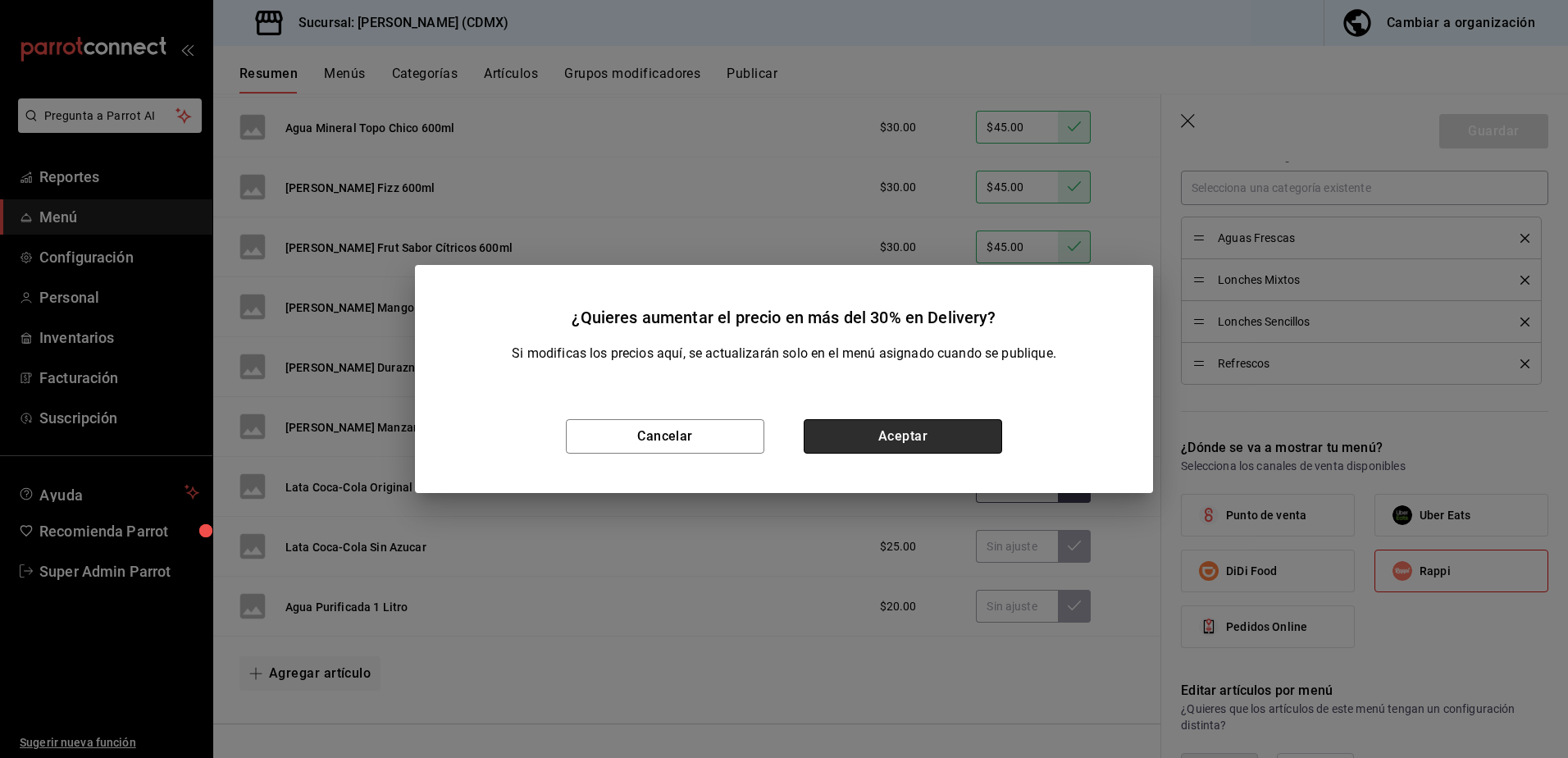
click at [958, 441] on button "Aceptar" at bounding box center [903, 436] width 198 height 35
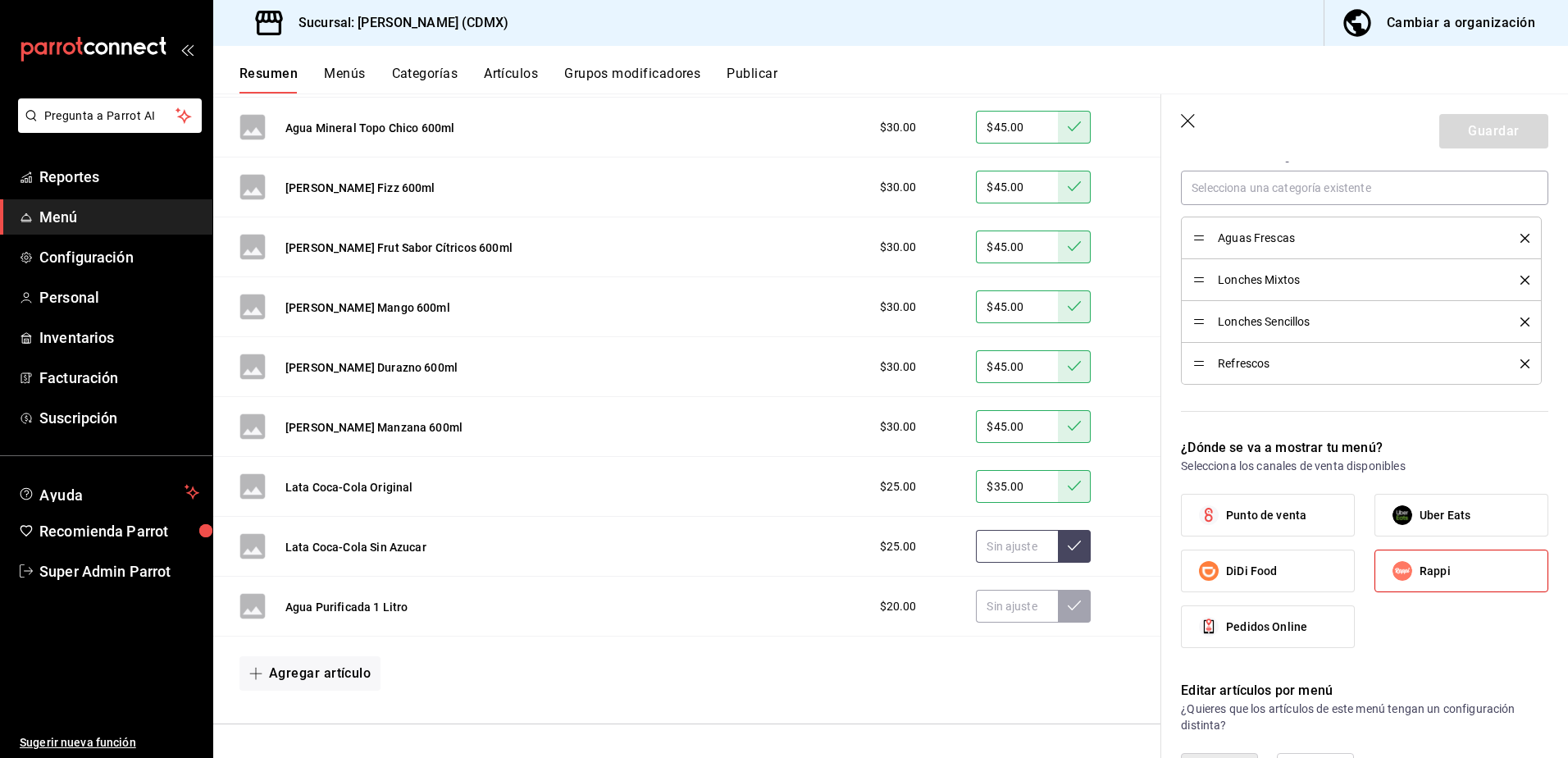
click at [1017, 549] on input "text" at bounding box center [1018, 546] width 82 height 33
type input "$35.00"
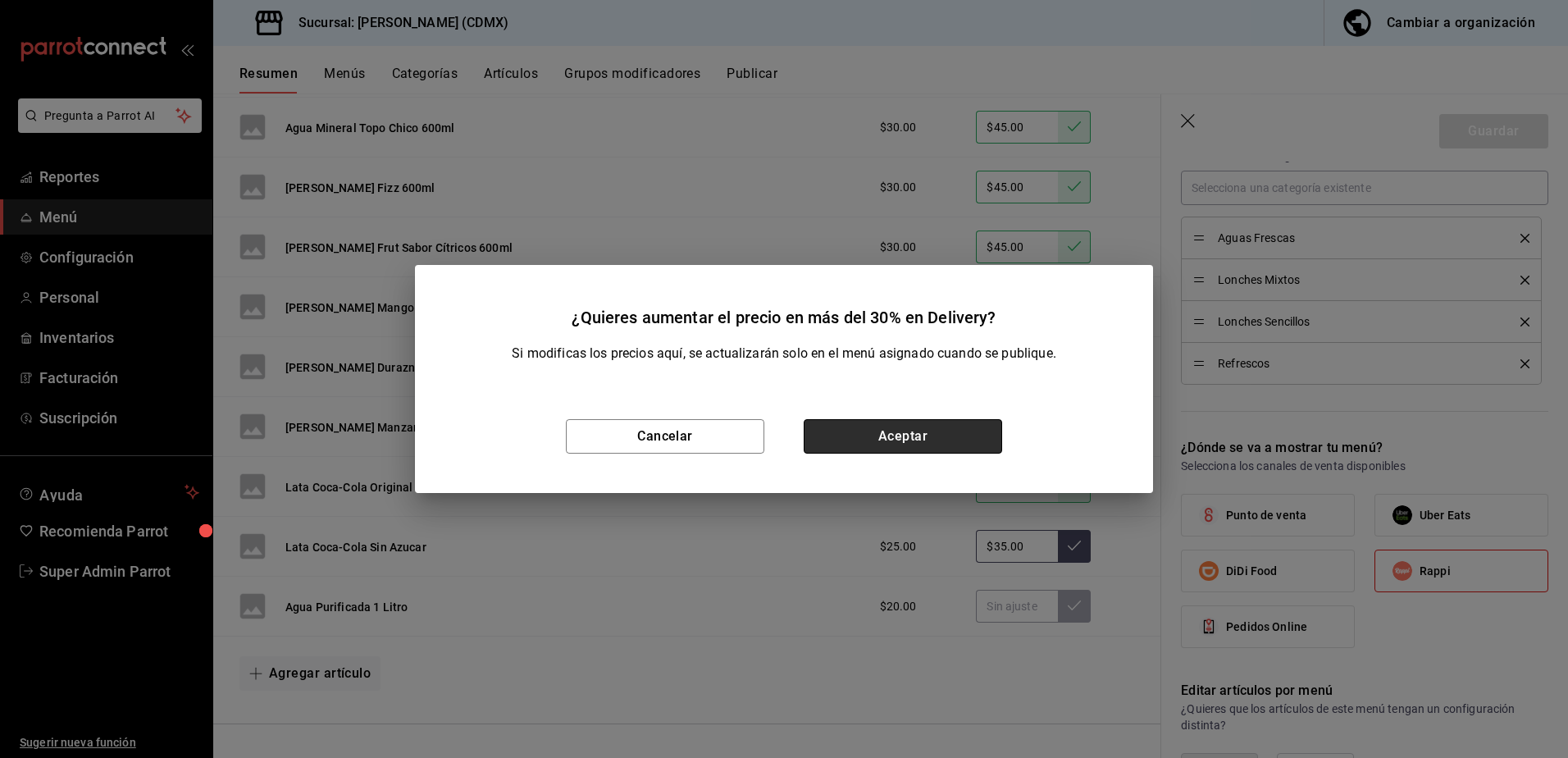
click at [948, 434] on button "Aceptar" at bounding box center [903, 436] width 198 height 35
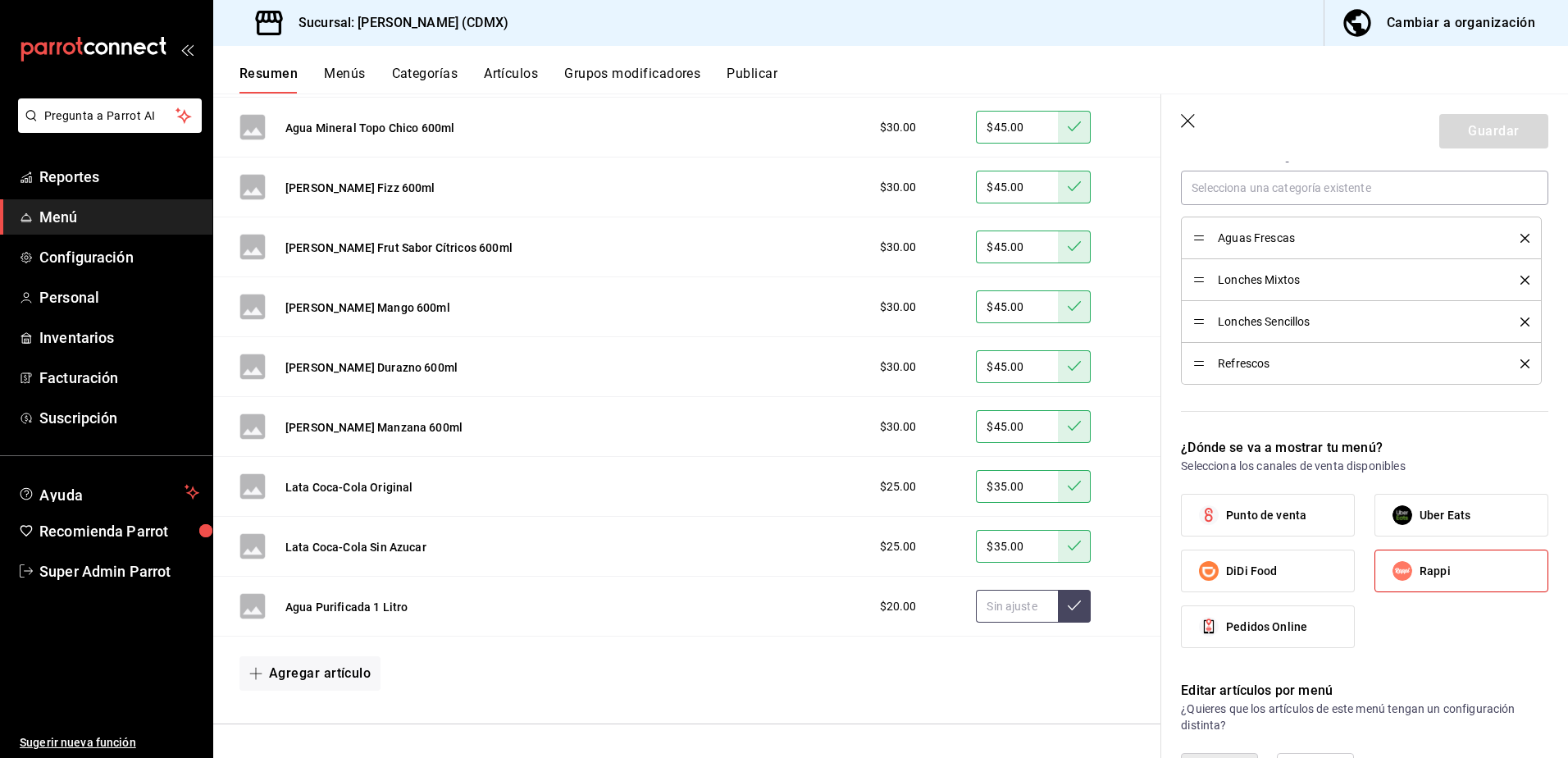
click at [1008, 605] on input "text" at bounding box center [1018, 605] width 82 height 33
type input "$30.00"
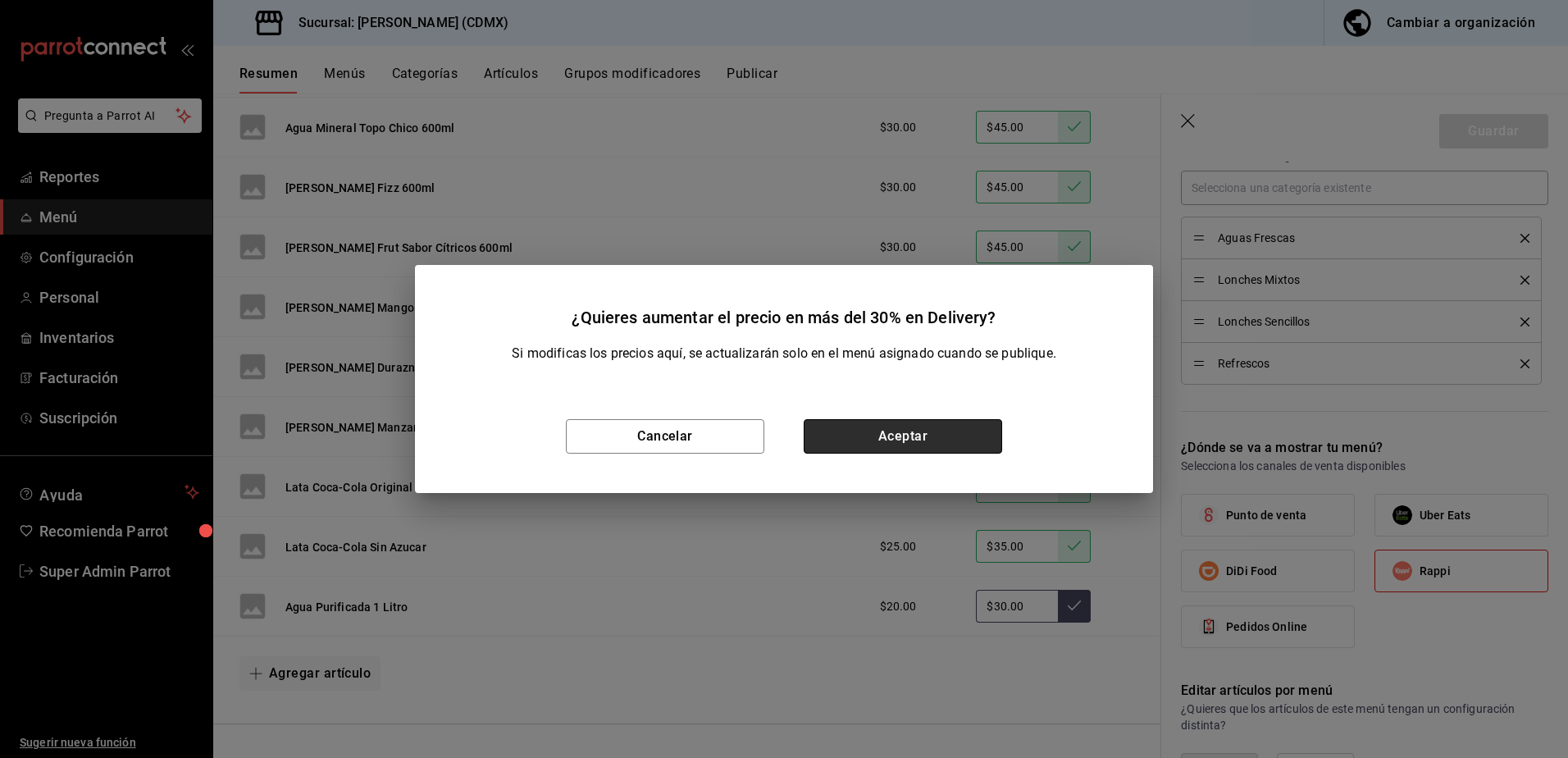
click at [959, 438] on button "Aceptar" at bounding box center [903, 436] width 198 height 35
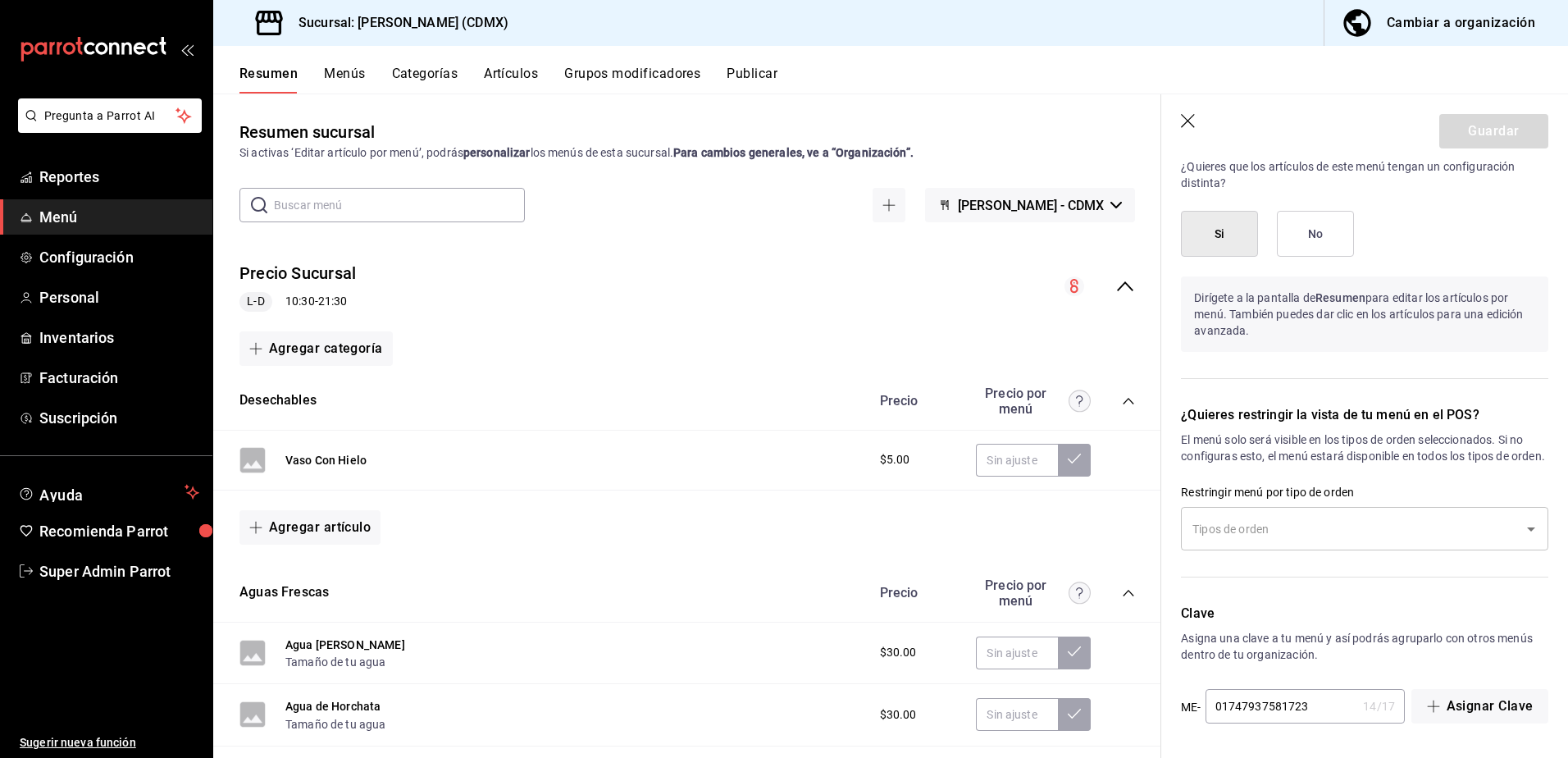
scroll to position [1050, 0]
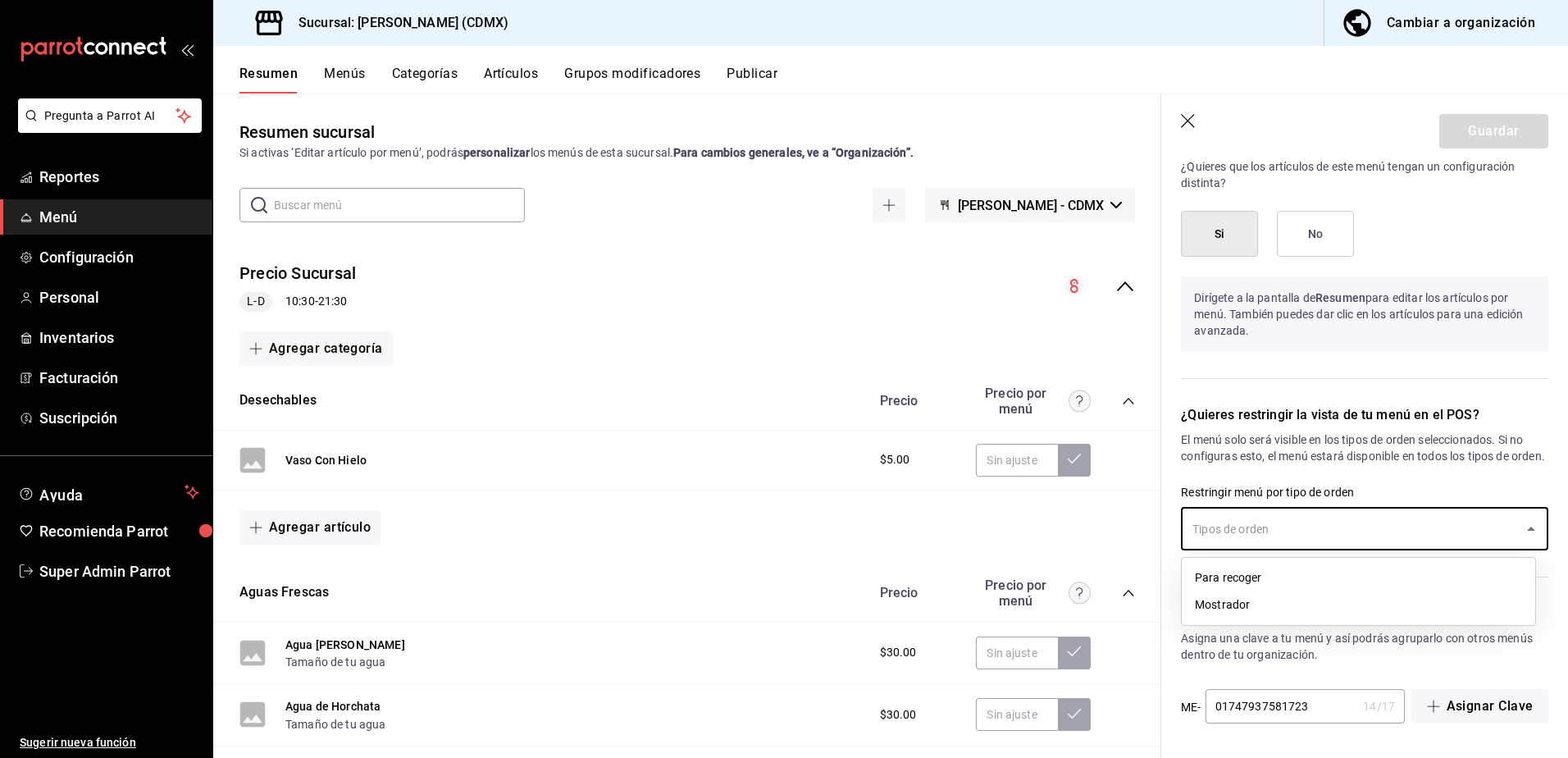
click at [1338, 528] on input "text" at bounding box center [1353, 528] width 328 height 29
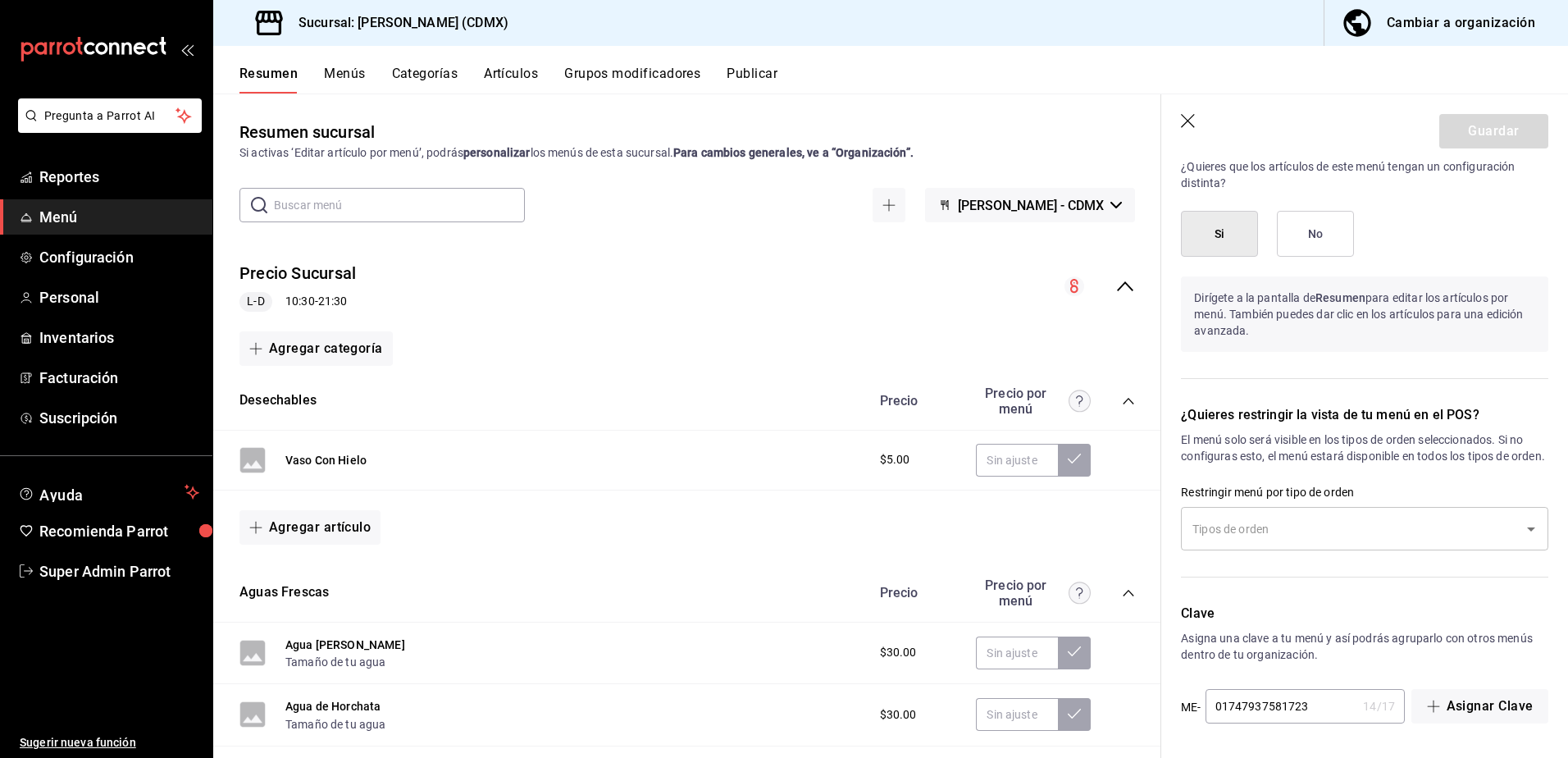
click at [1412, 467] on div "¿Quieres restringir la vista de tu menú en el POS? El menú solo será visible en…" at bounding box center [1356, 485] width 388 height 198
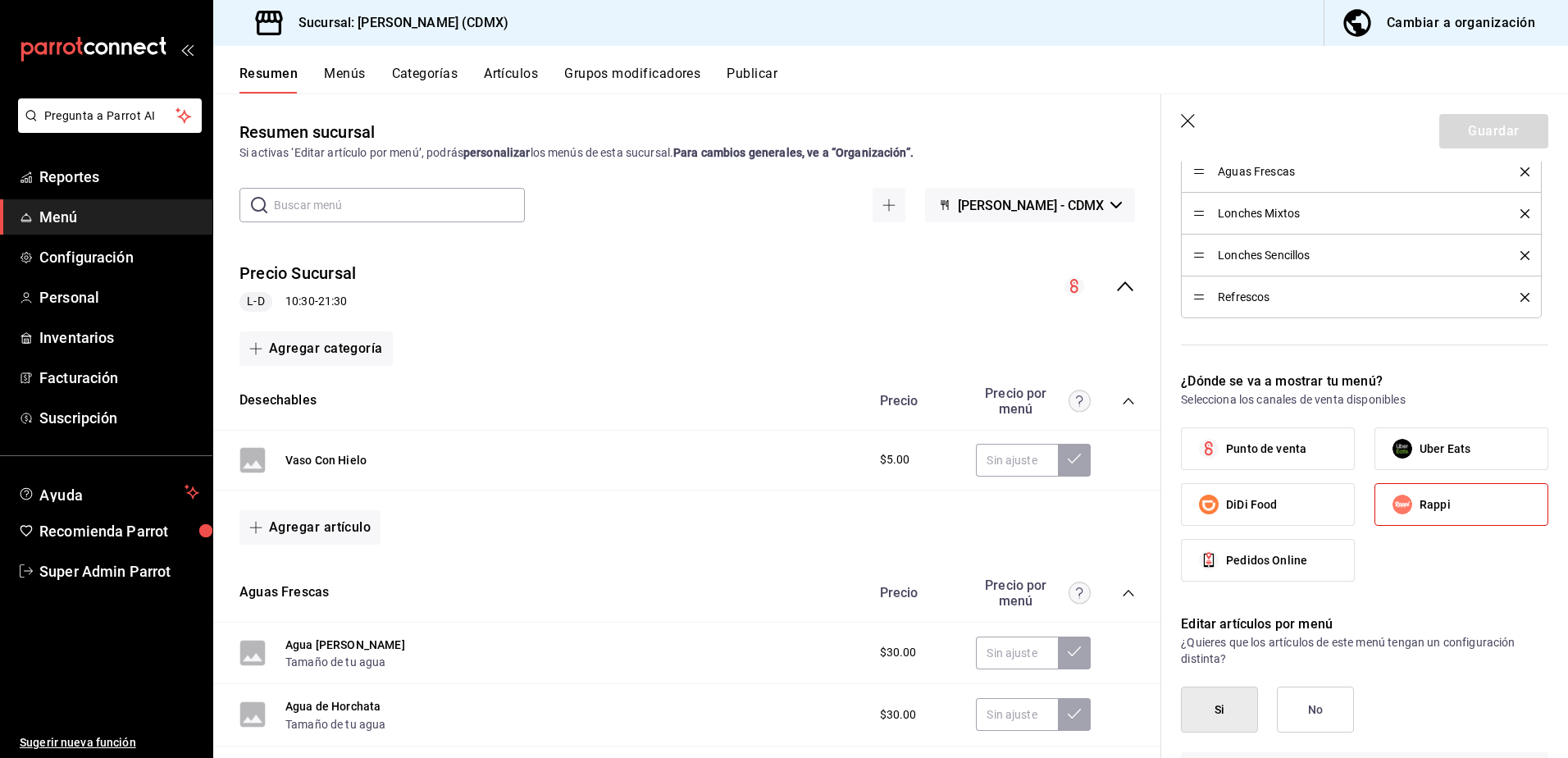
scroll to position [476, 0]
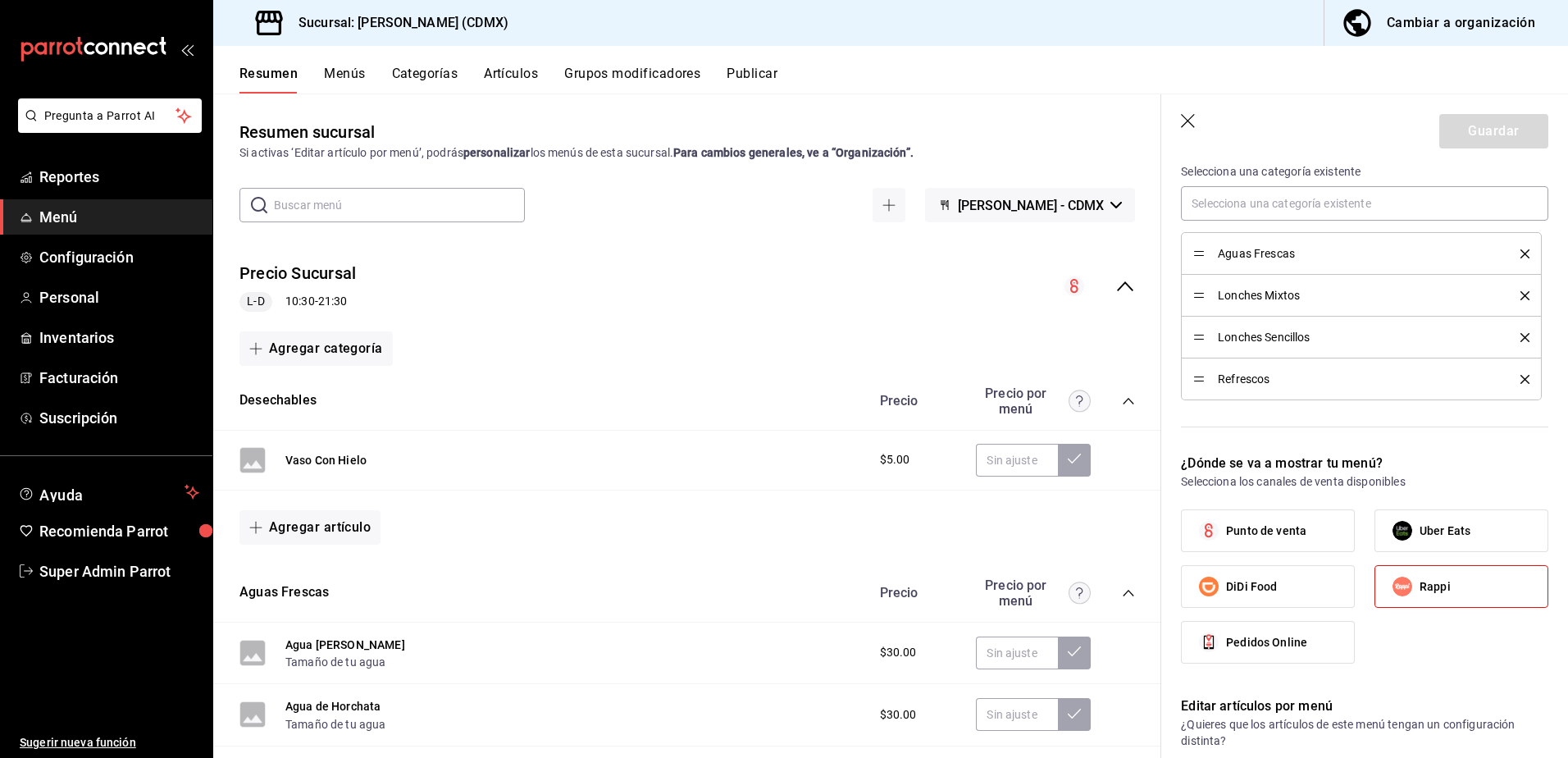
click at [1427, 588] on span "Rappi" at bounding box center [1435, 587] width 31 height 17
click at [1420, 588] on input "Rappi" at bounding box center [1402, 586] width 35 height 35
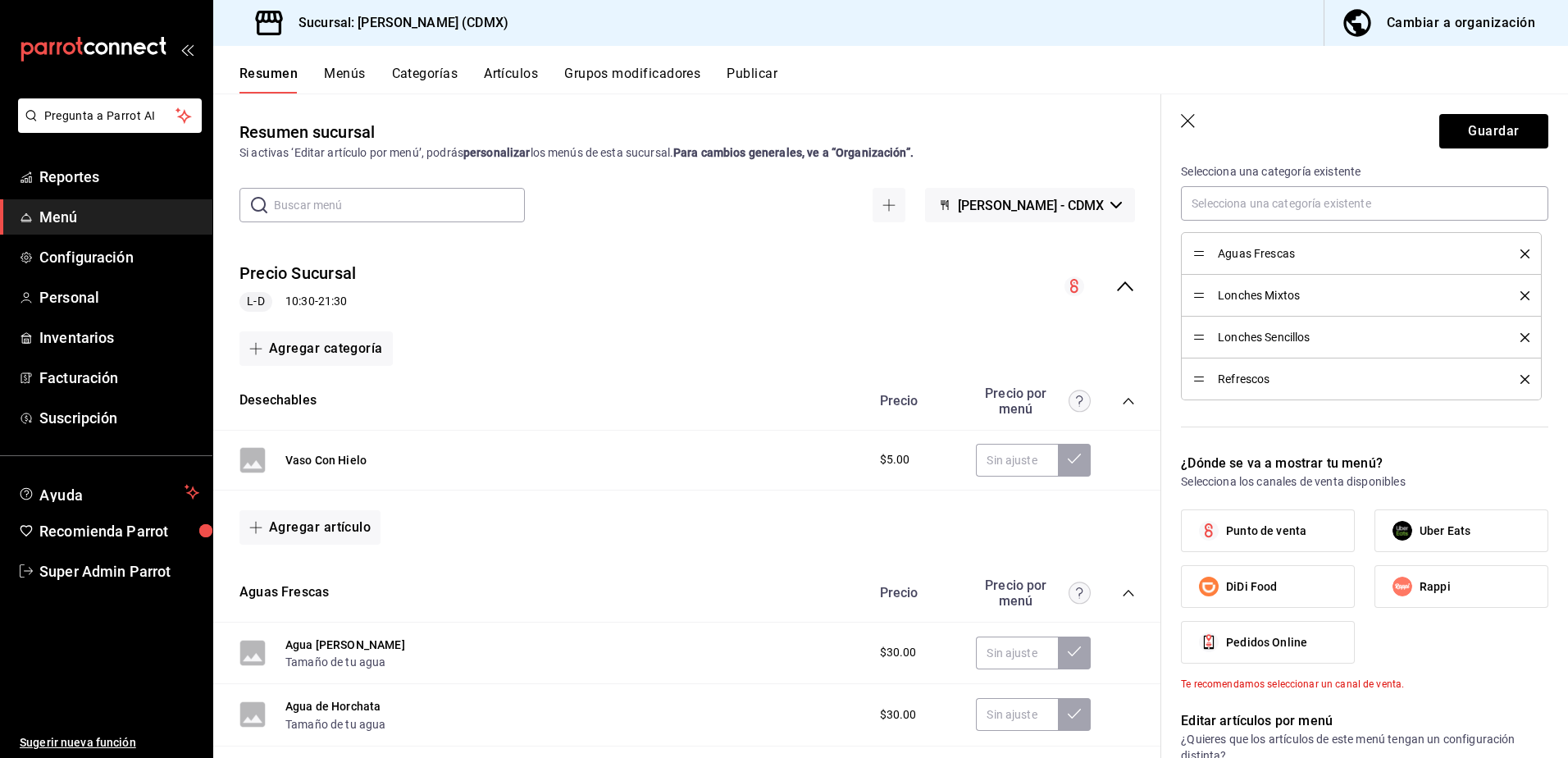
click at [1426, 592] on span "Rappi" at bounding box center [1435, 587] width 31 height 17
click at [1420, 592] on input "Rappi" at bounding box center [1402, 586] width 35 height 35
checkbox input "true"
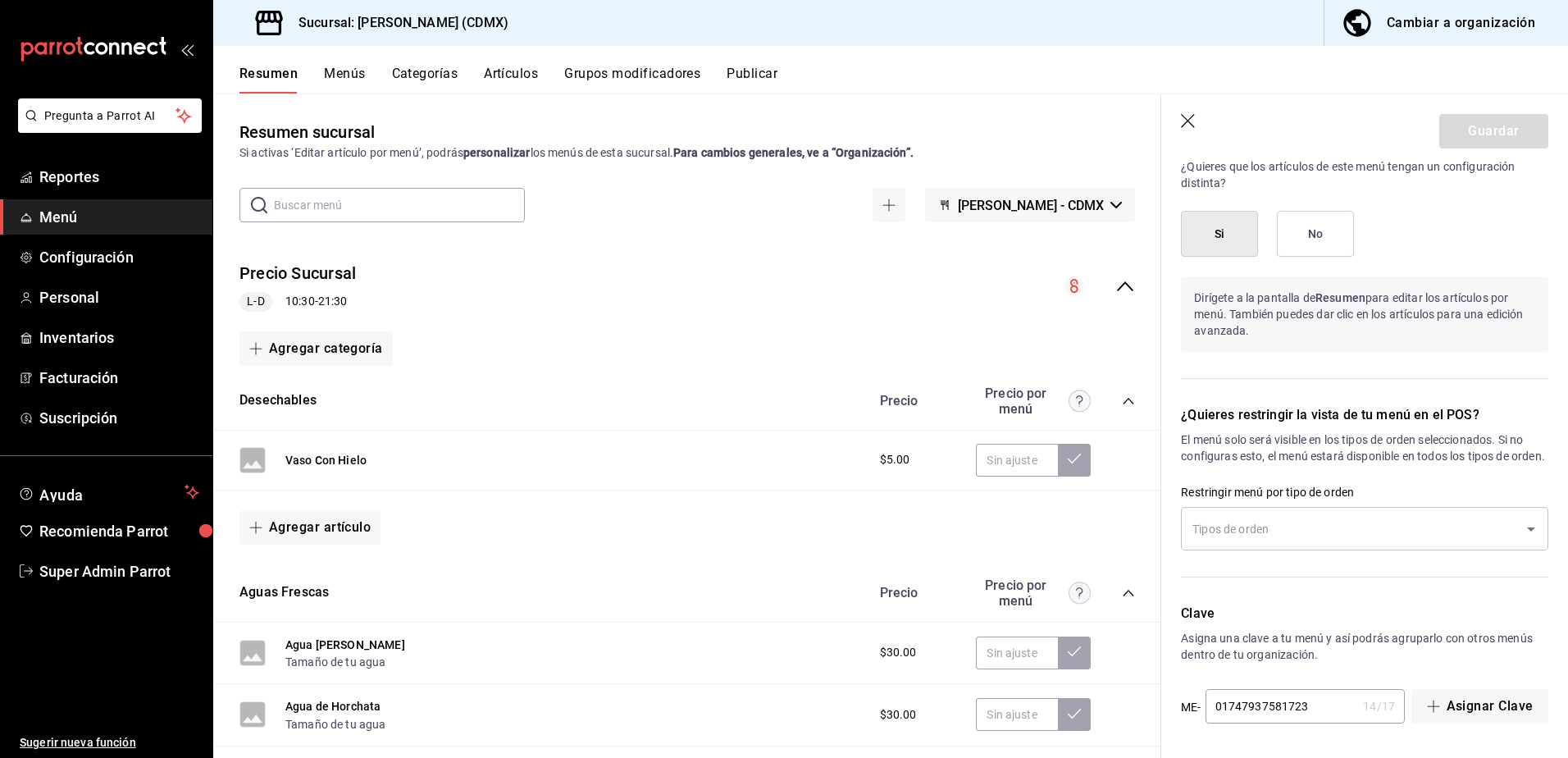
scroll to position [1050, 0]
click at [1486, 693] on button "Asignar Clave" at bounding box center [1480, 706] width 137 height 35
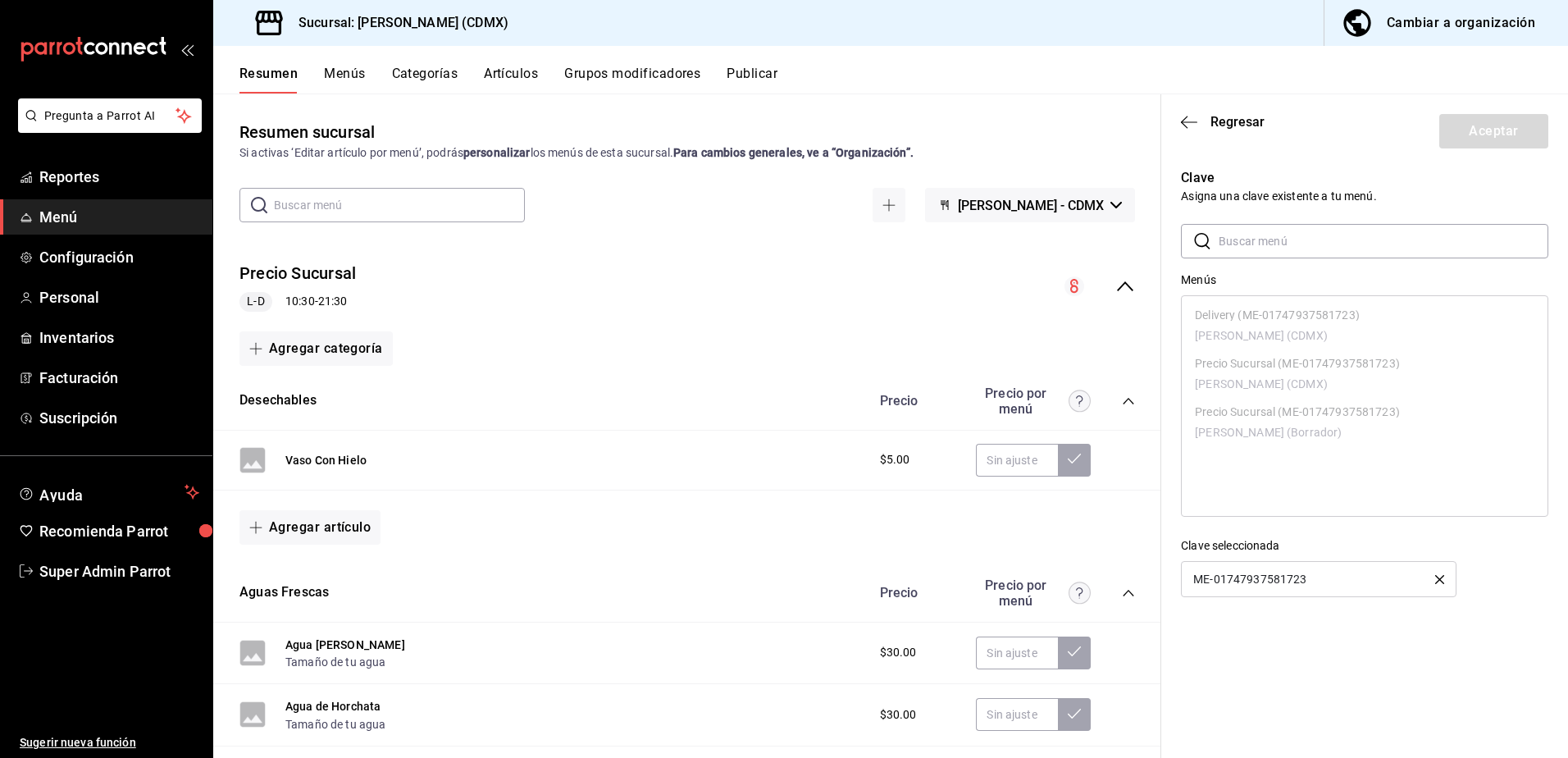
click at [1190, 132] on header "Regresar Aceptar" at bounding box center [1365, 128] width 407 height 67
click at [1224, 121] on span "Regresar" at bounding box center [1238, 122] width 54 height 16
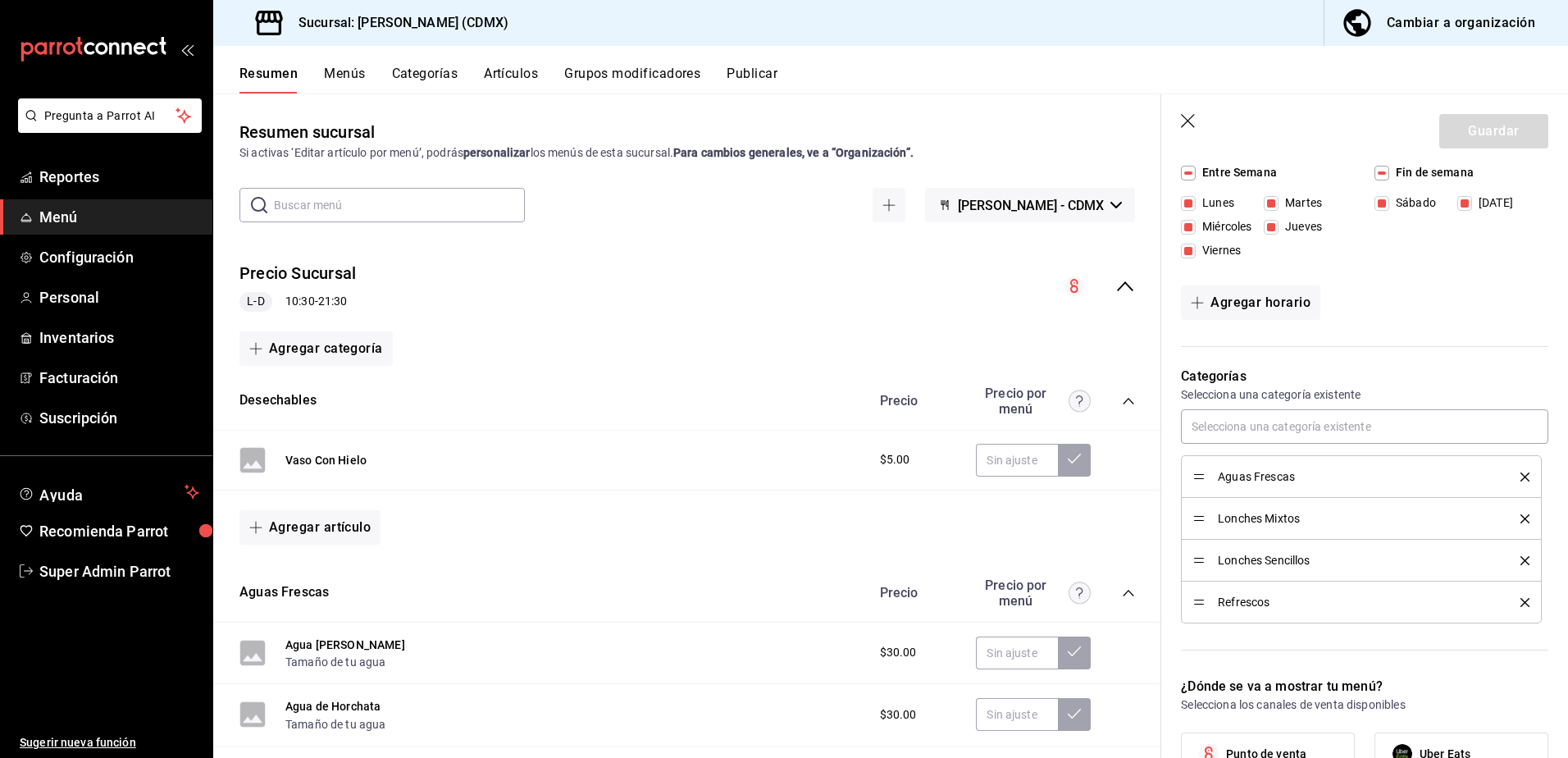
scroll to position [0, 0]
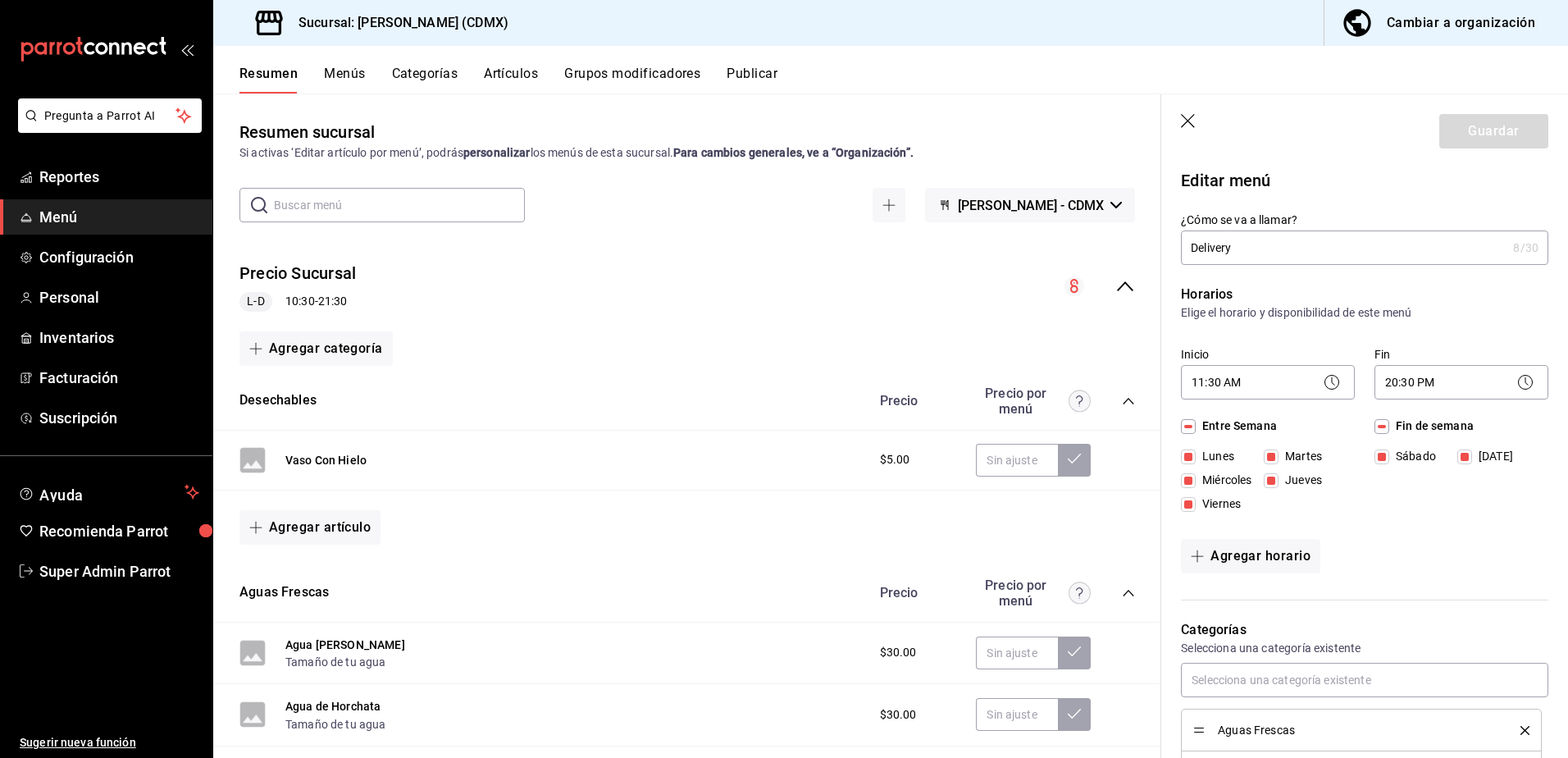
click at [1466, 136] on div "Guardar" at bounding box center [1494, 131] width 110 height 35
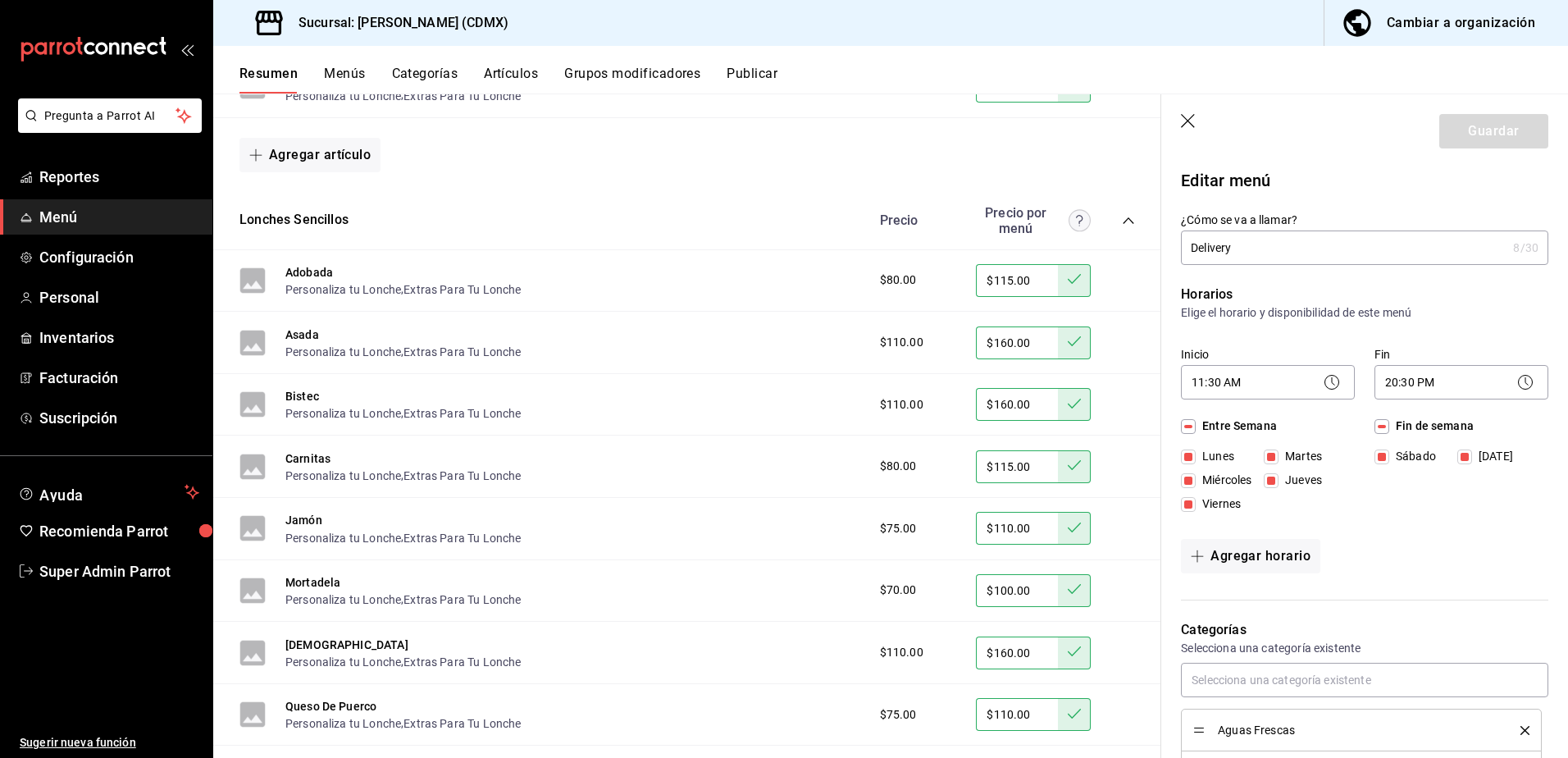
scroll to position [2150, 0]
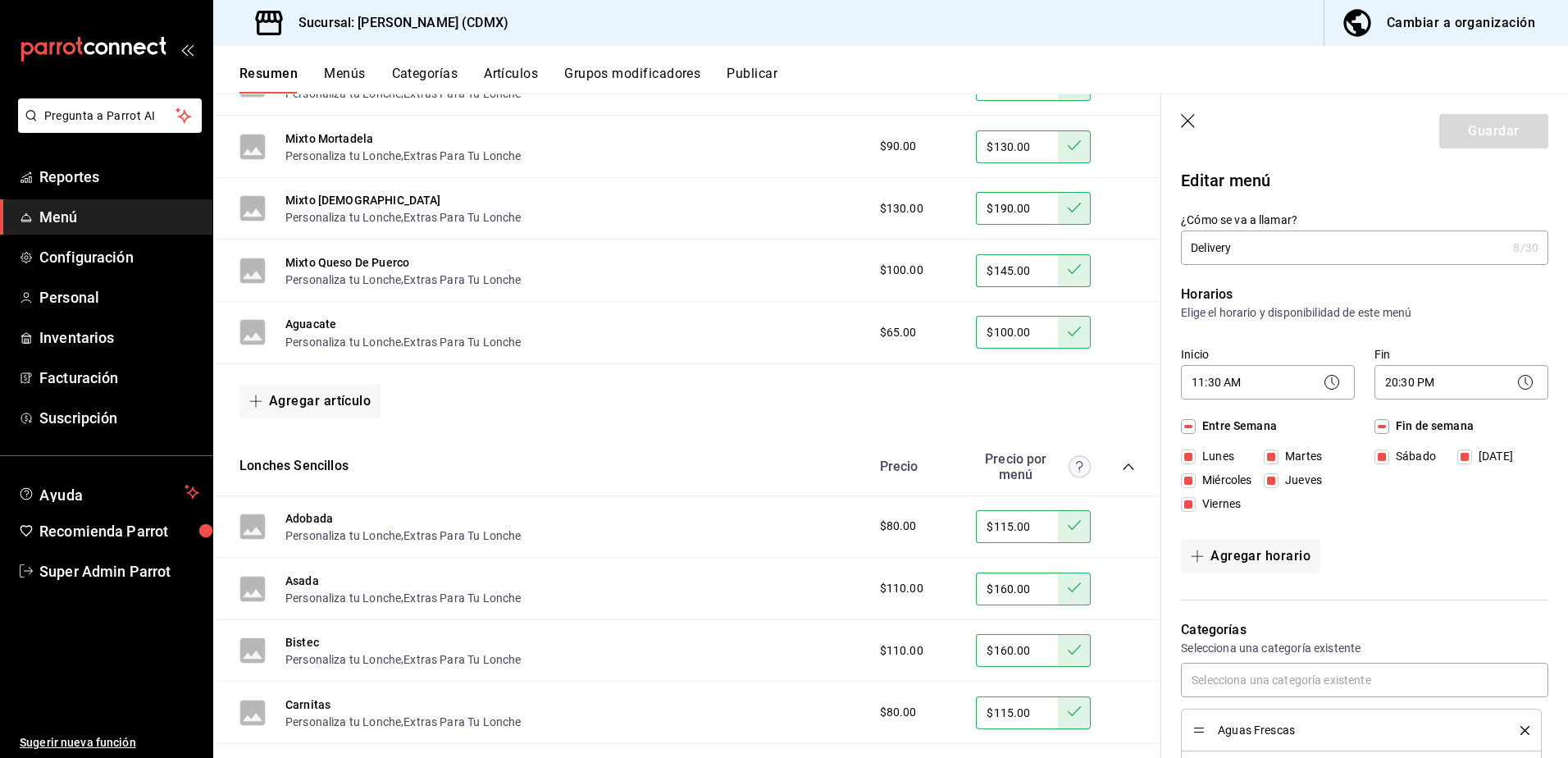
click at [1122, 470] on icon "collapse-category-row" at bounding box center [1129, 467] width 13 height 13
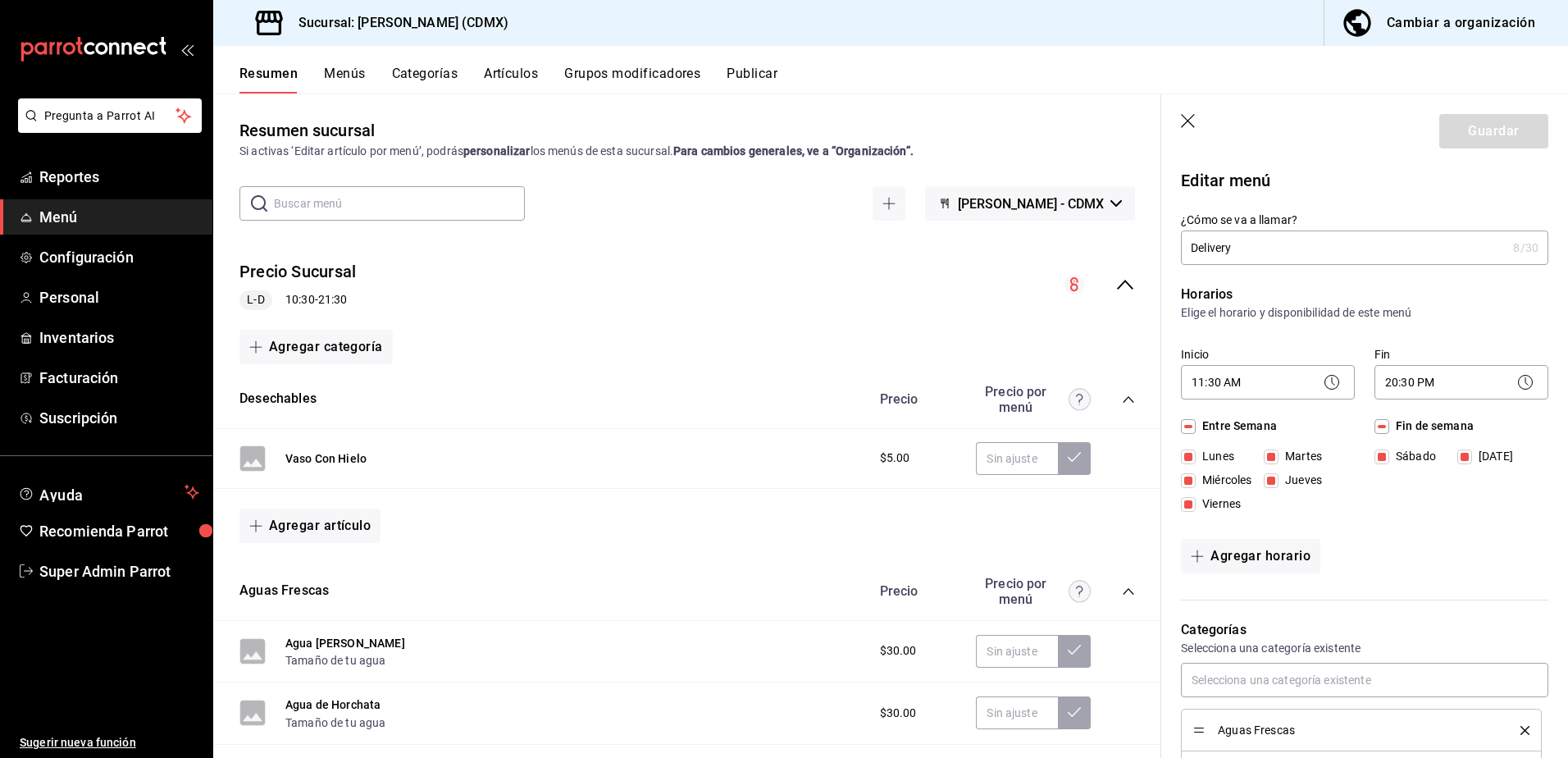
scroll to position [0, 0]
click at [1117, 284] on icon "collapse-menu-row" at bounding box center [1125, 286] width 17 height 10
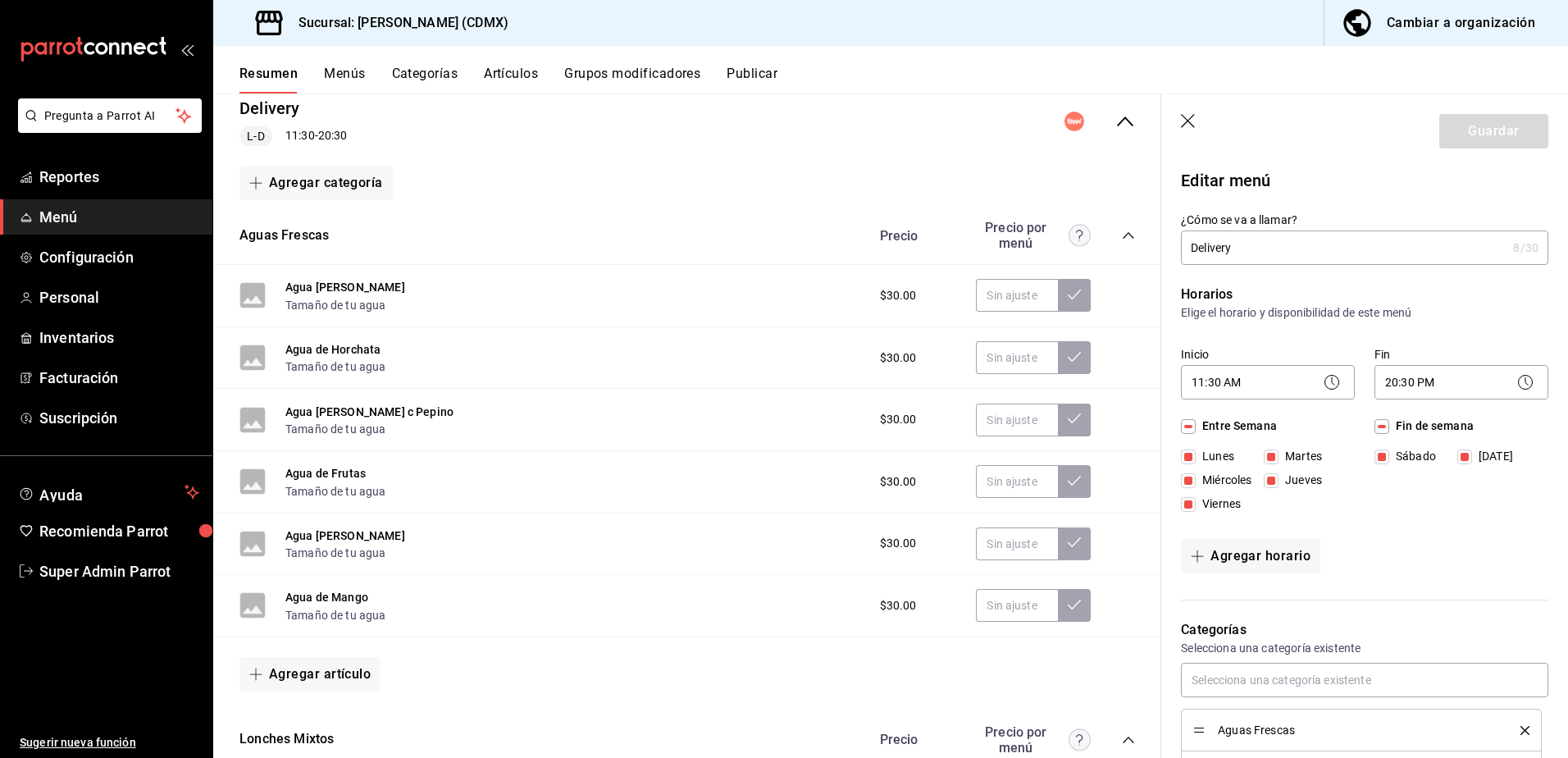
scroll to position [246, 0]
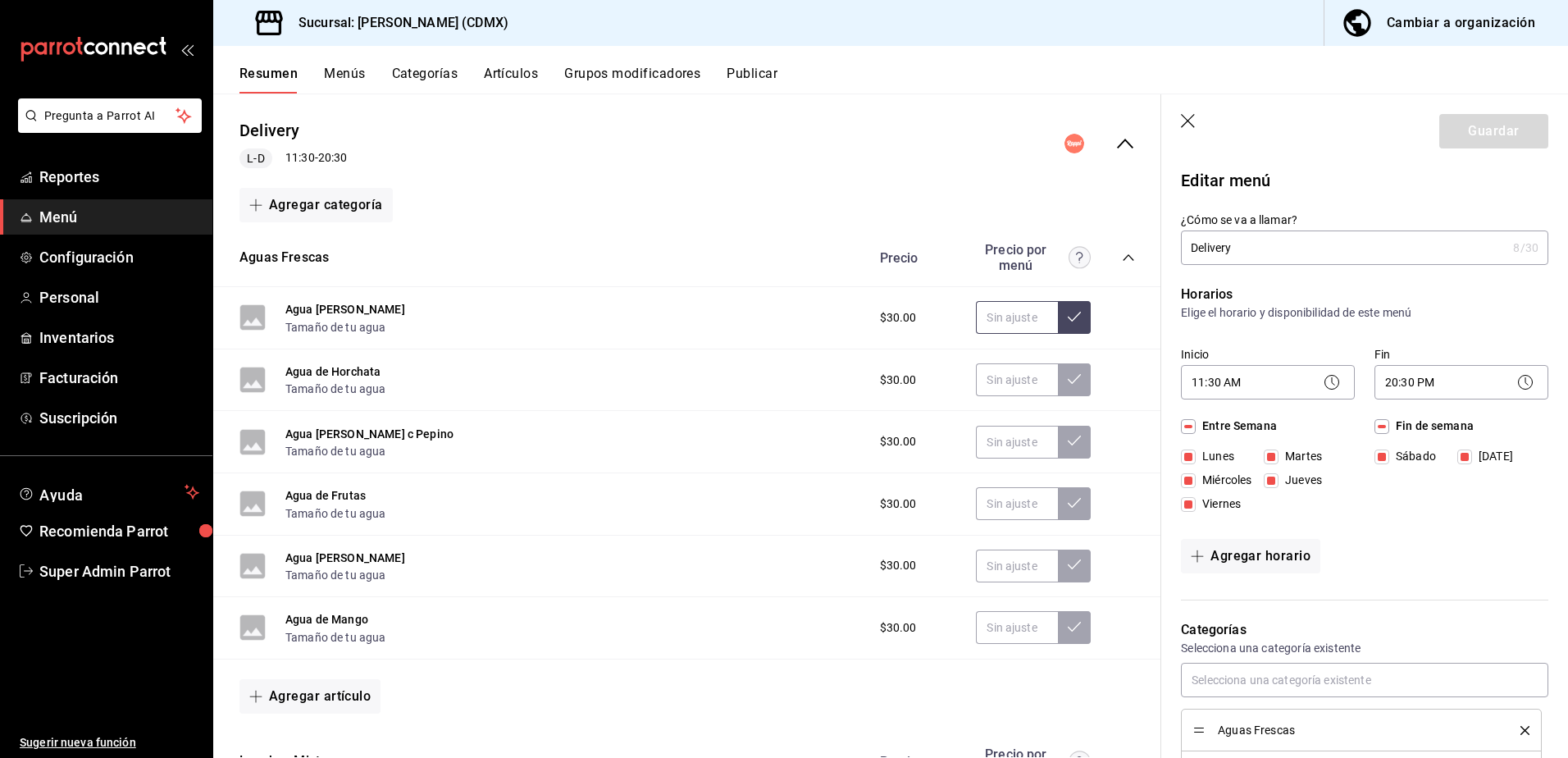
click at [1003, 323] on input "text" at bounding box center [1018, 317] width 82 height 33
type input "$60.00"
click at [1003, 372] on input "text" at bounding box center [1018, 379] width 82 height 33
type input "$60.00"
click at [1003, 313] on input "text" at bounding box center [1018, 317] width 82 height 33
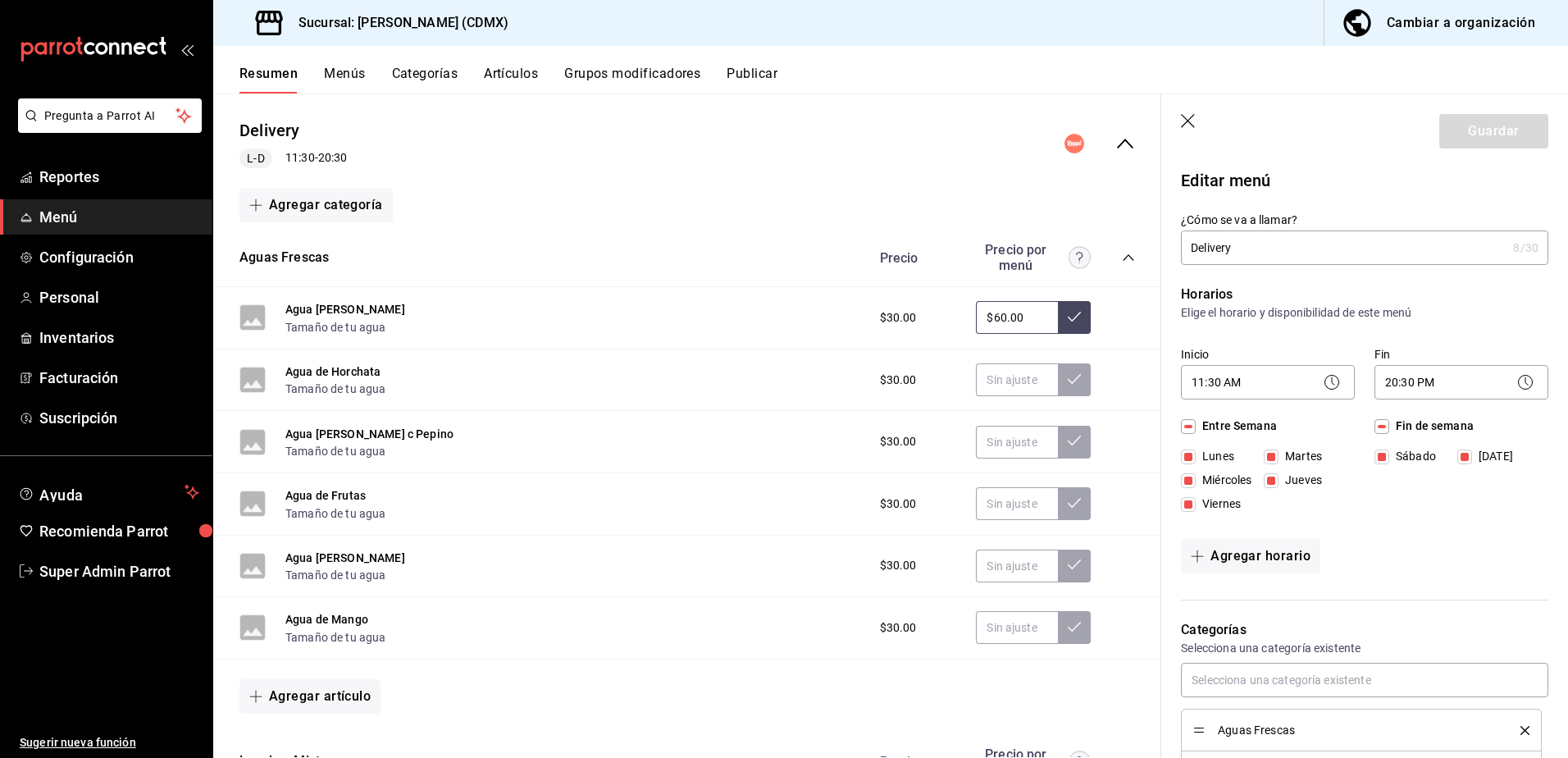
type input "$60.00"
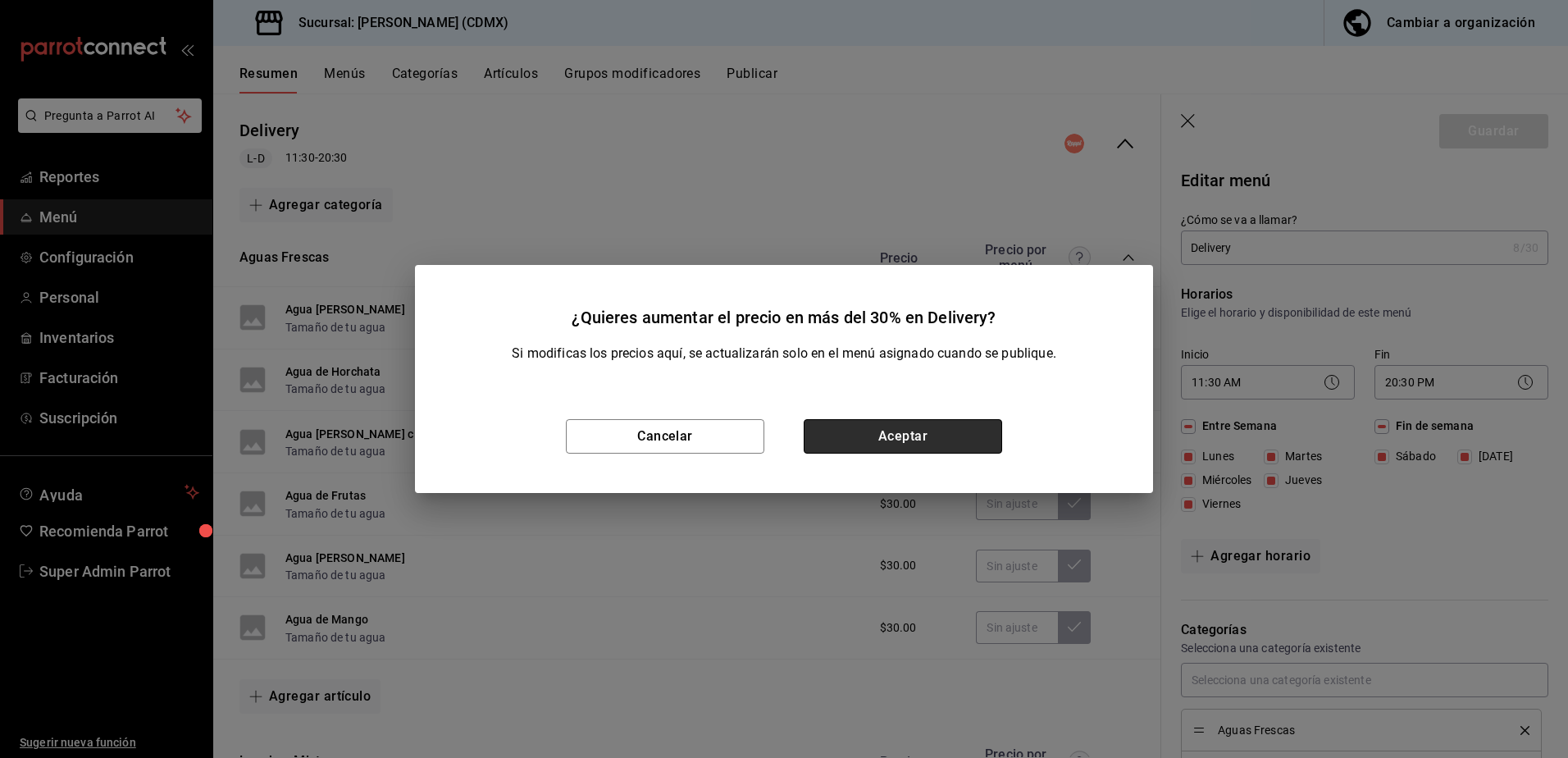
click at [948, 431] on button "Aceptar" at bounding box center [903, 436] width 198 height 35
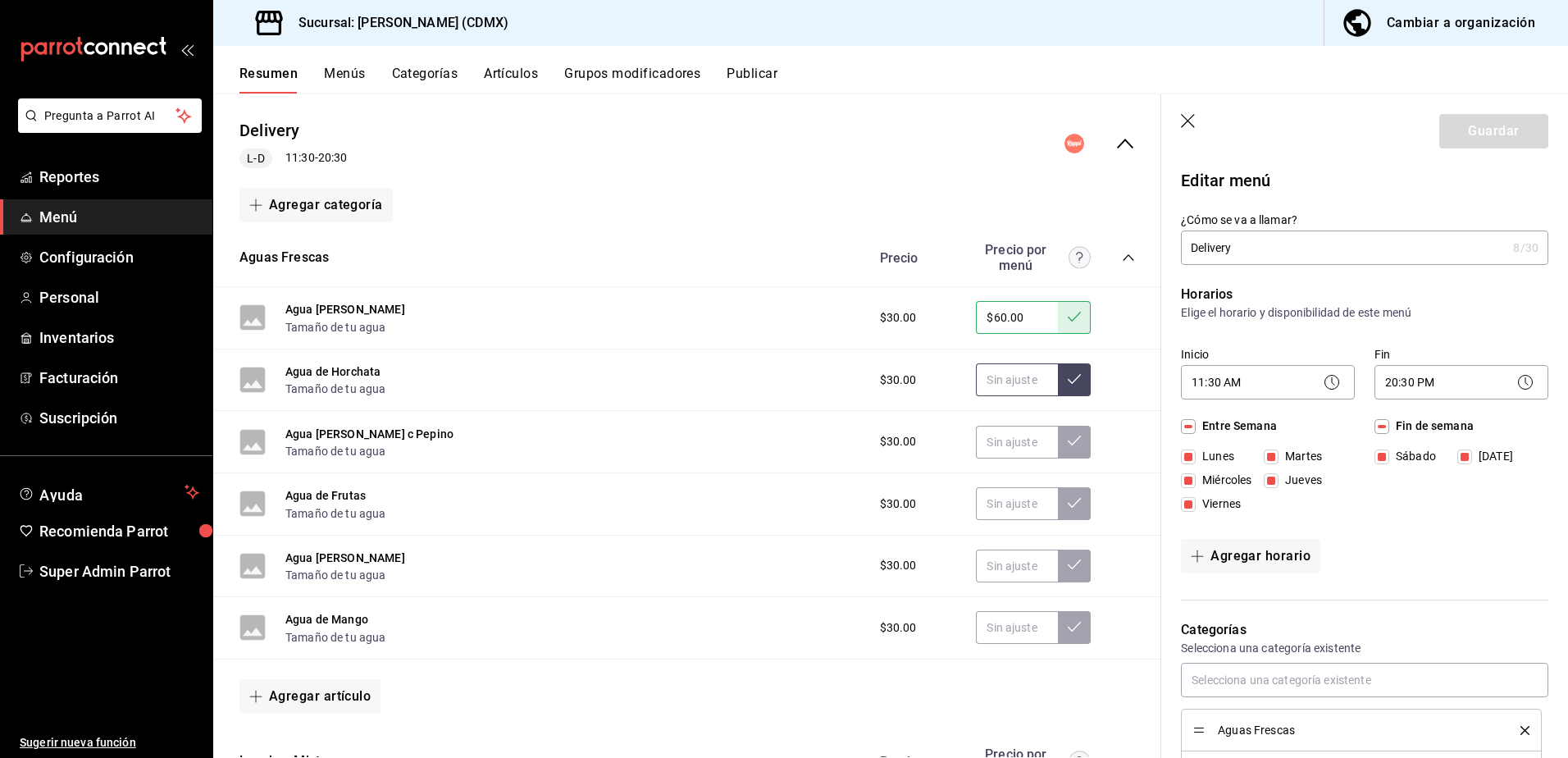
click at [997, 366] on input "text" at bounding box center [1018, 379] width 82 height 33
type input "$60.00"
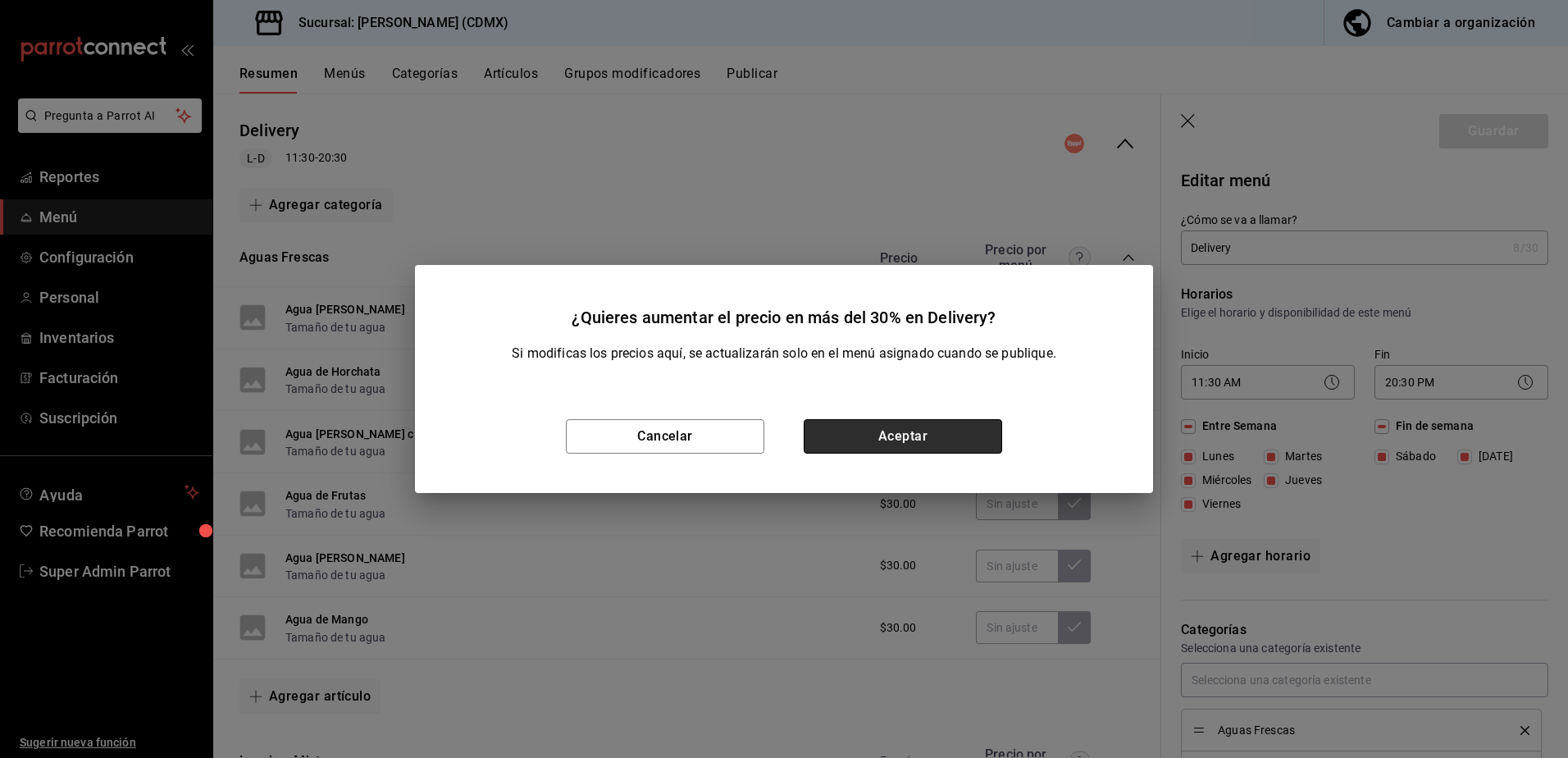
click at [935, 439] on button "Aceptar" at bounding box center [903, 436] width 198 height 35
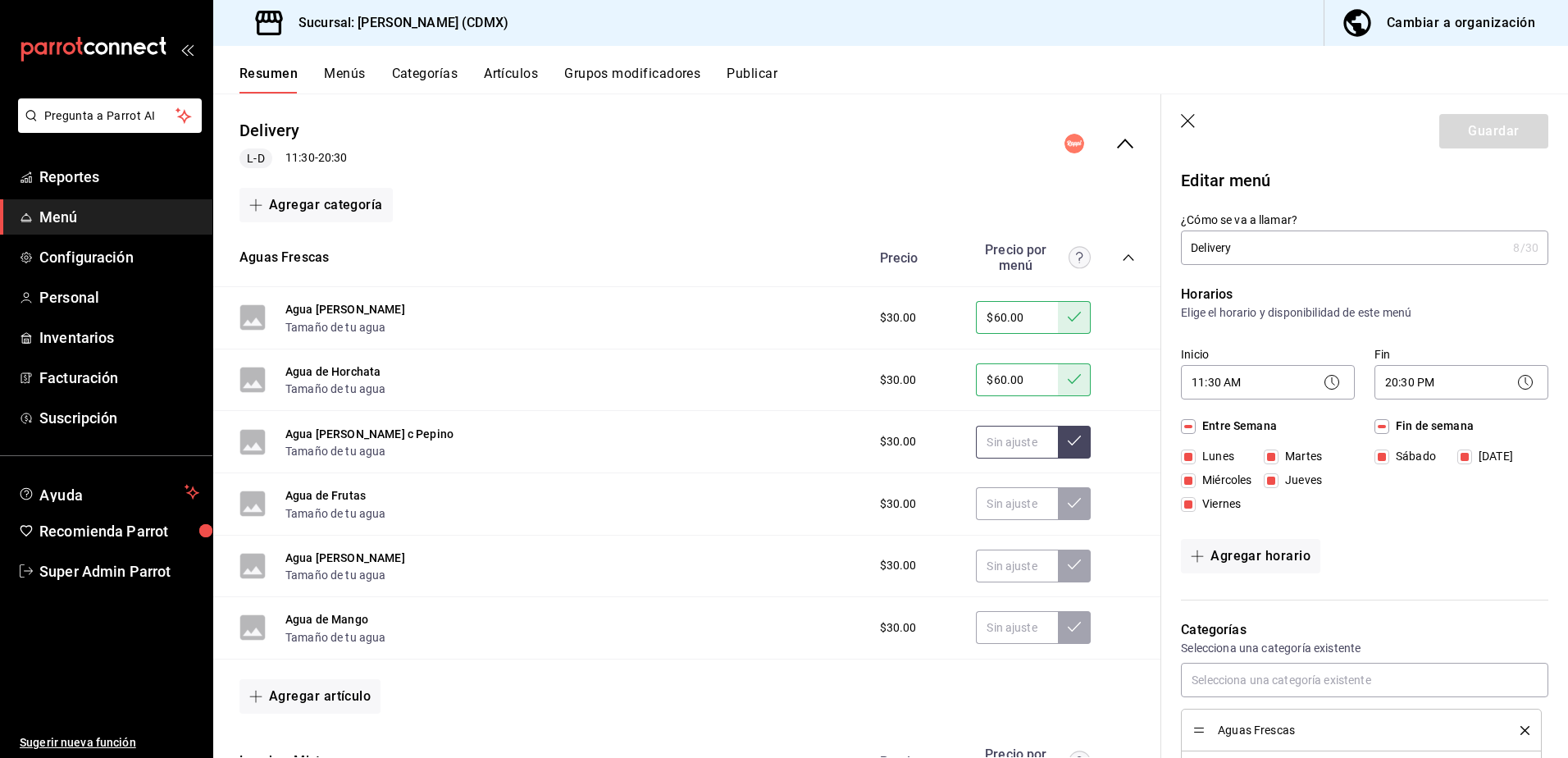
click at [995, 432] on input "text" at bounding box center [1018, 442] width 82 height 33
type input "$60.00"
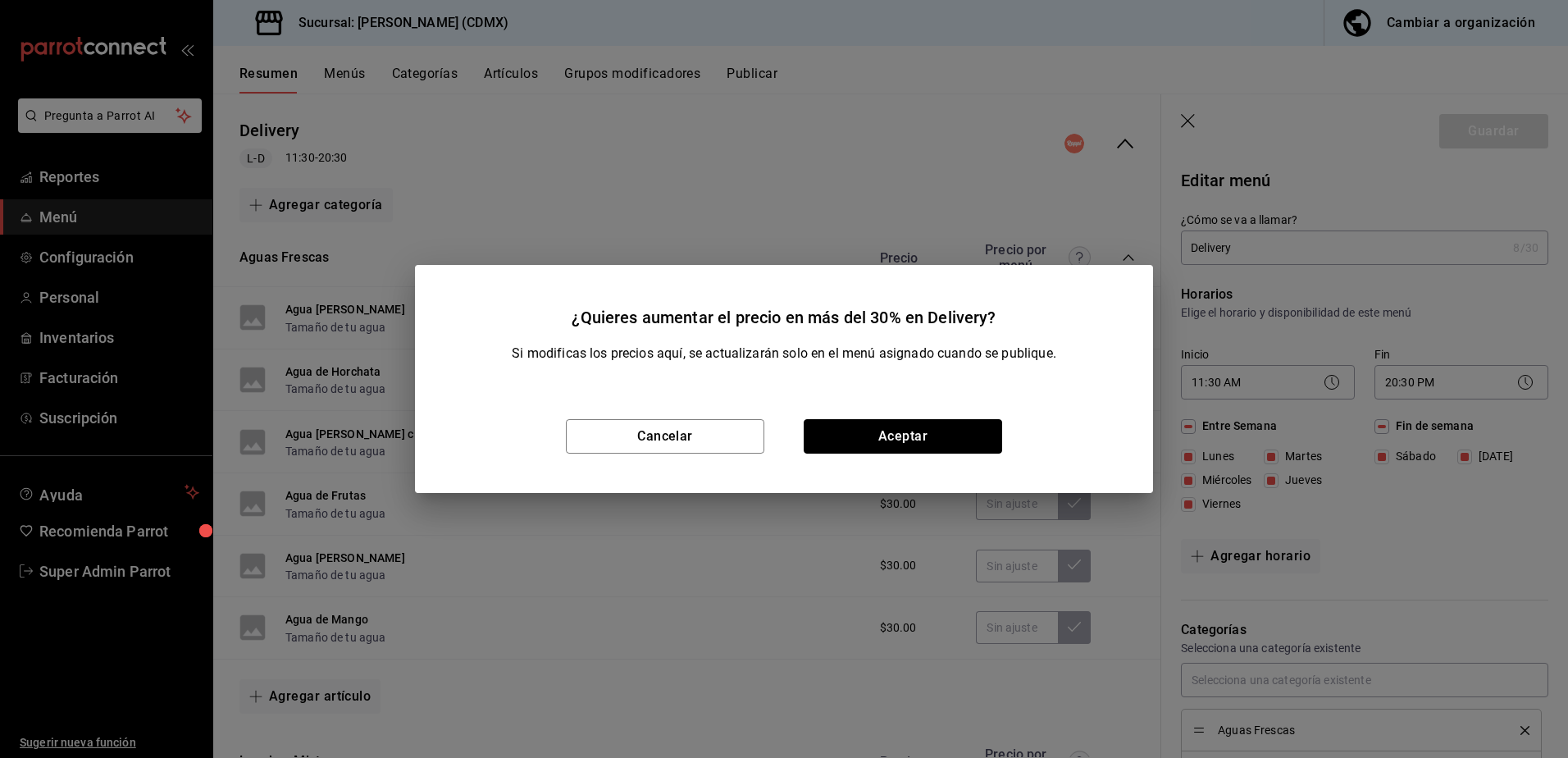
click at [1001, 438] on button "Aceptar" at bounding box center [903, 436] width 198 height 35
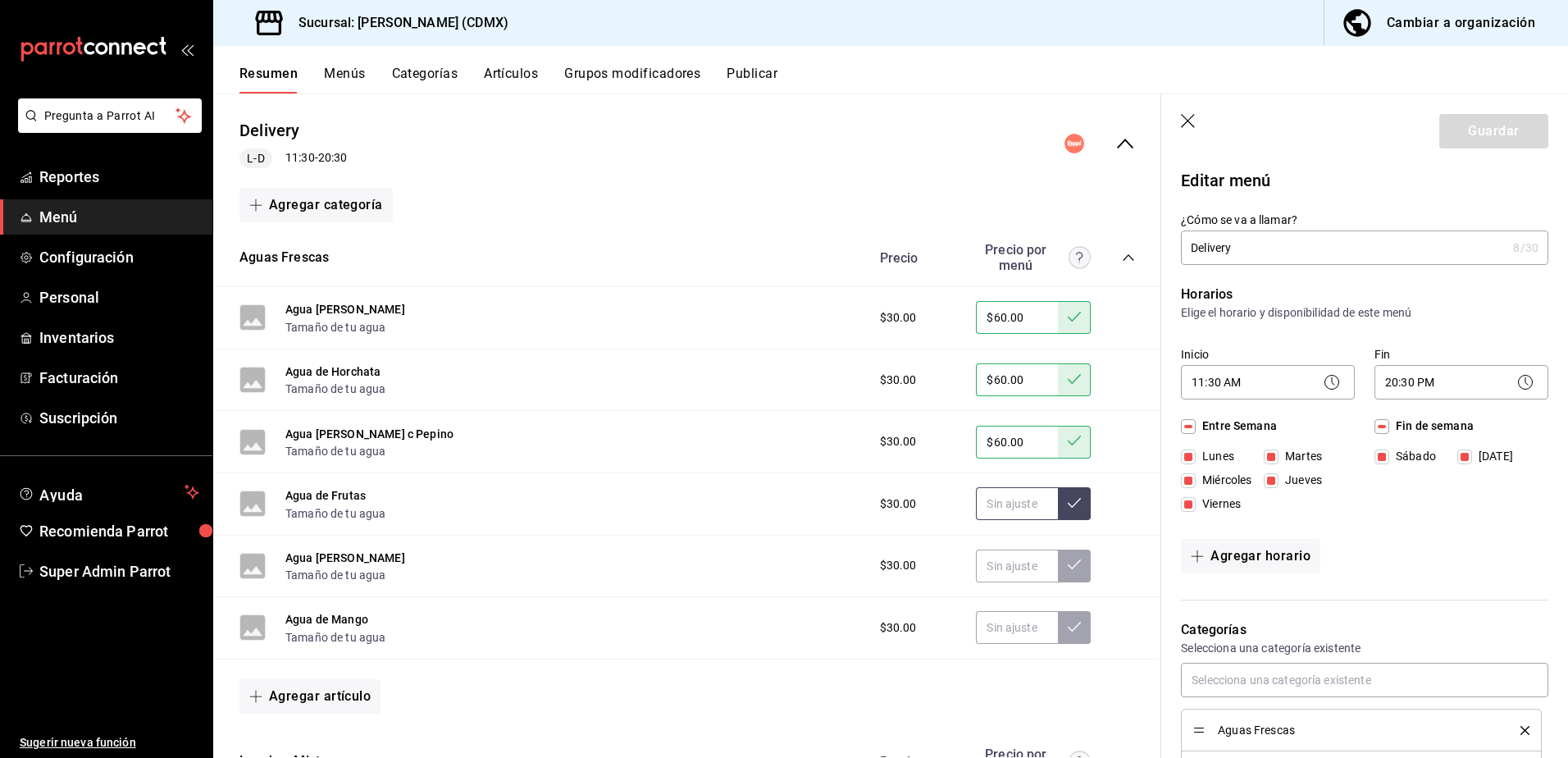
click at [1019, 500] on input "text" at bounding box center [1018, 503] width 82 height 33
type input "$60.00"
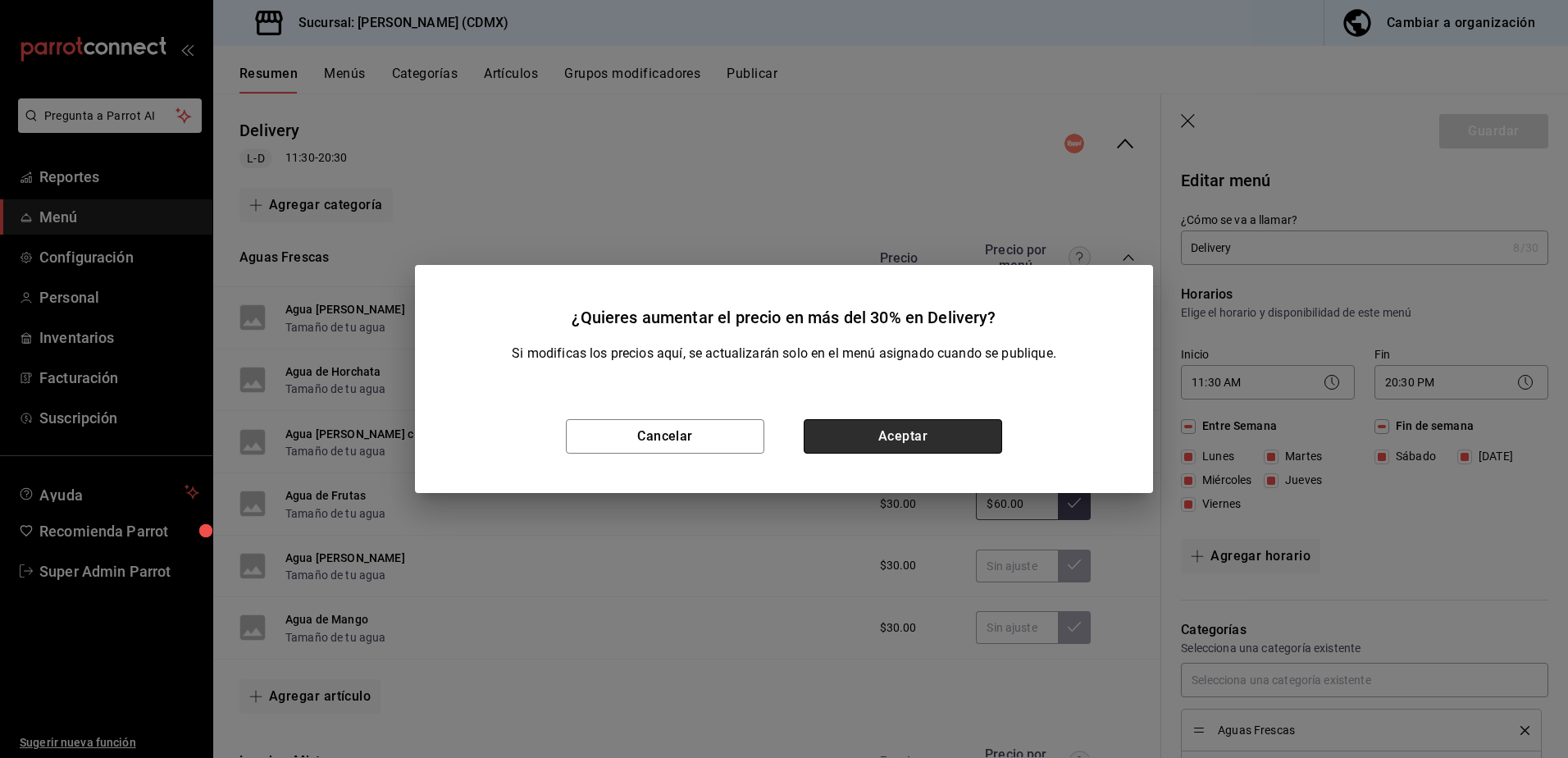
click at [955, 441] on button "Aceptar" at bounding box center [903, 436] width 198 height 35
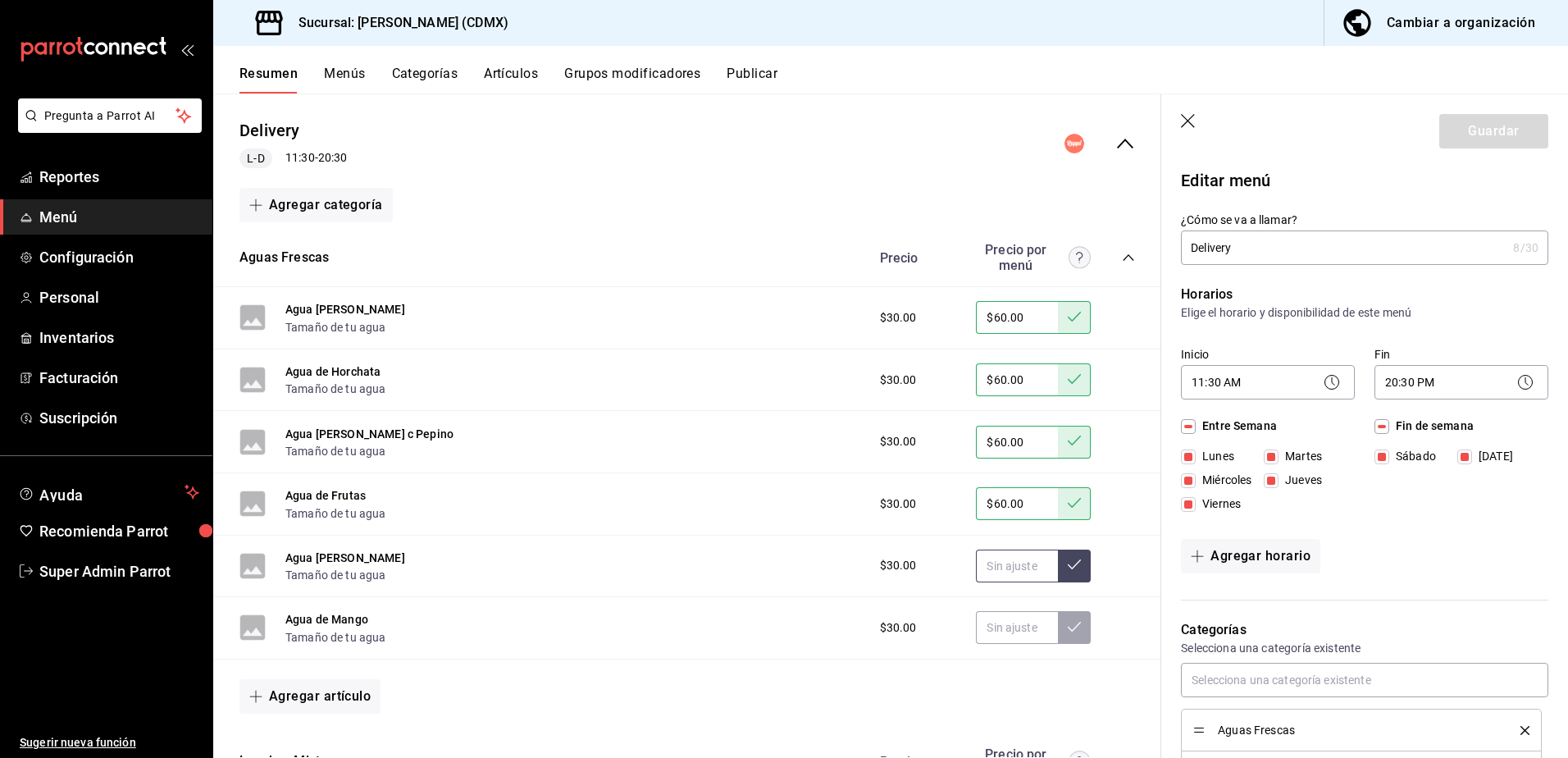
click at [1006, 563] on input "text" at bounding box center [1018, 565] width 82 height 33
type input "$60.00"
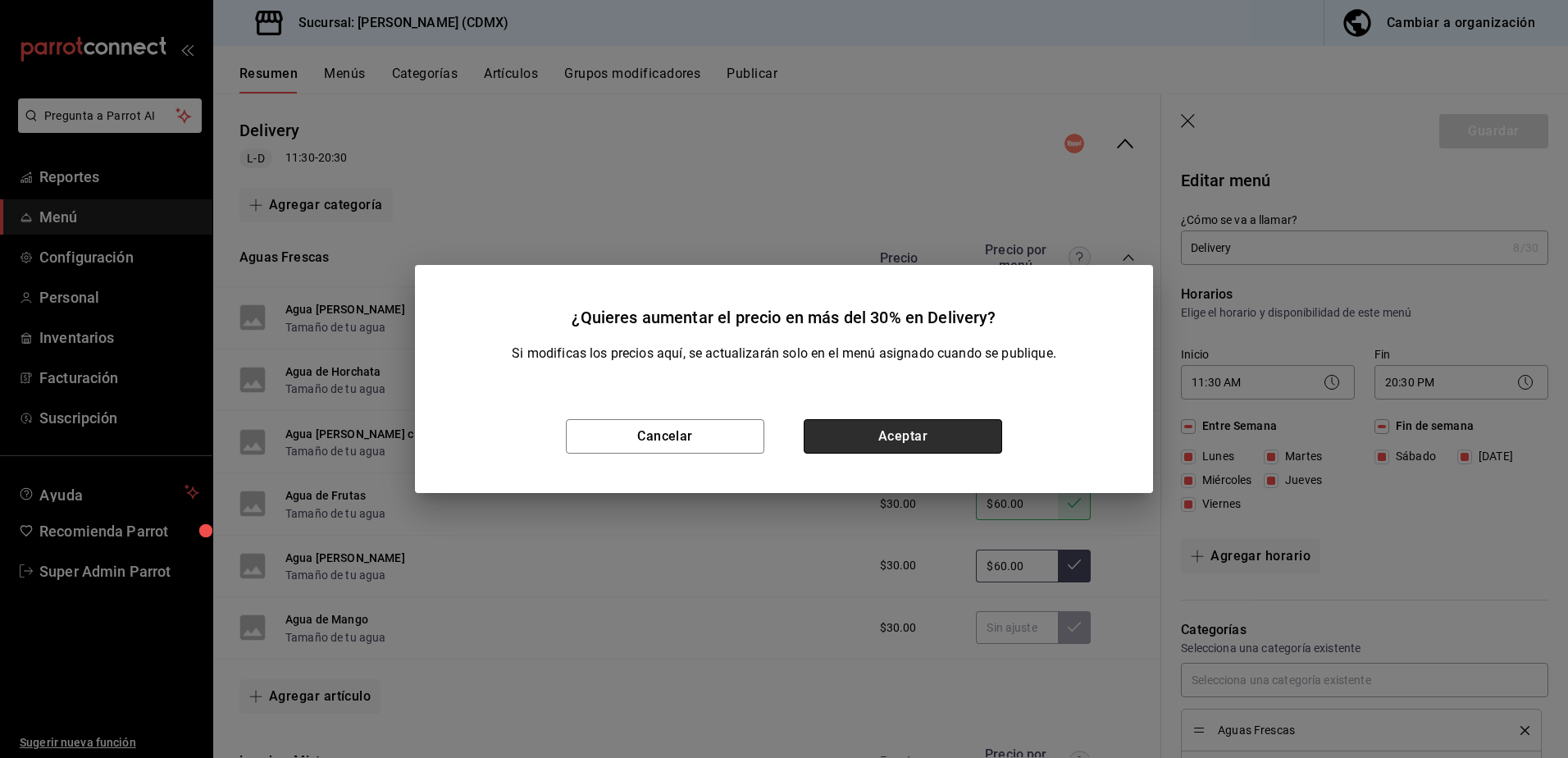
click at [942, 421] on button "Aceptar" at bounding box center [903, 436] width 198 height 35
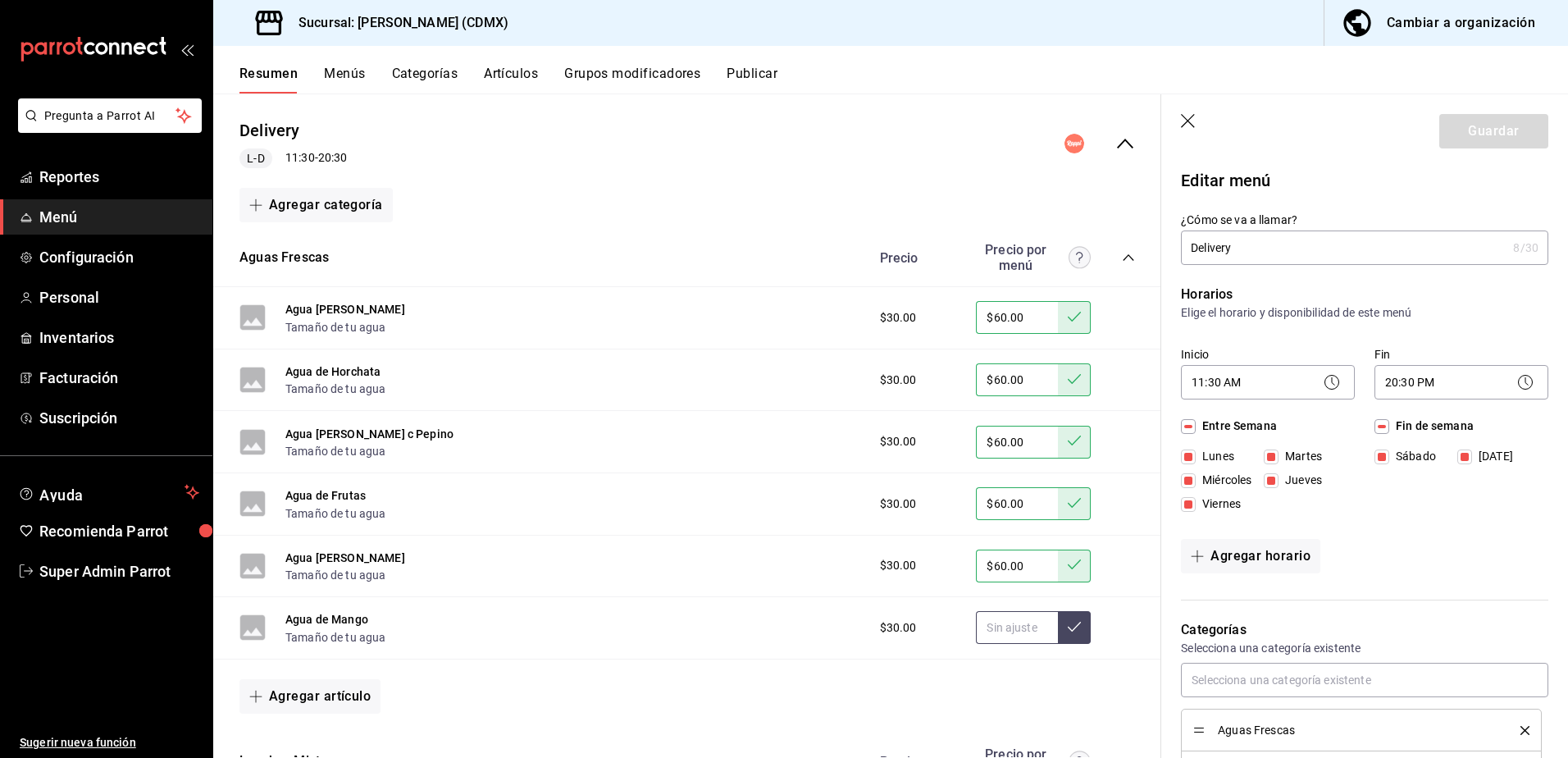
click at [1002, 634] on input "text" at bounding box center [1018, 627] width 82 height 33
type input "$60.00"
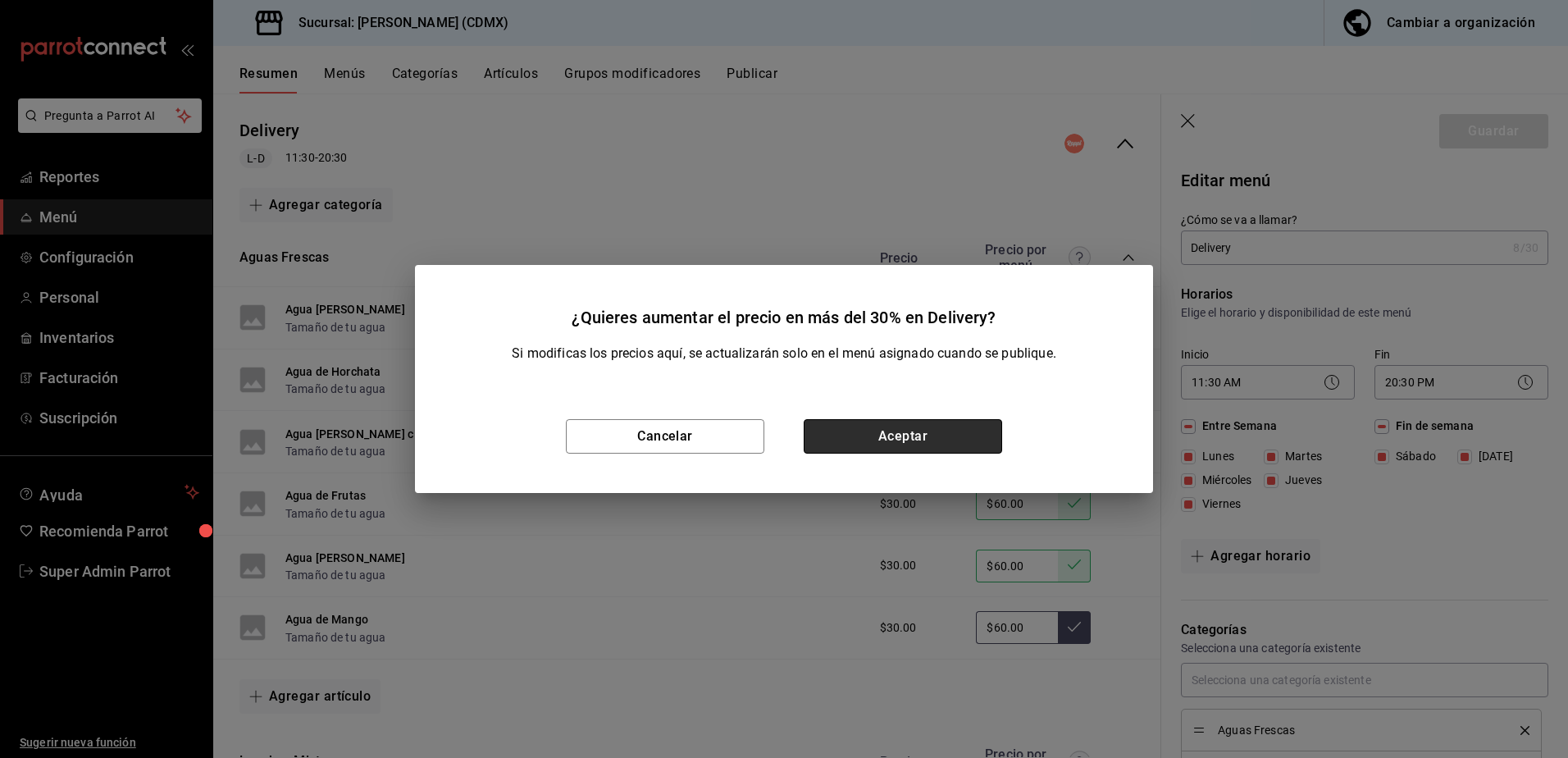
click at [912, 438] on button "Aceptar" at bounding box center [903, 436] width 198 height 35
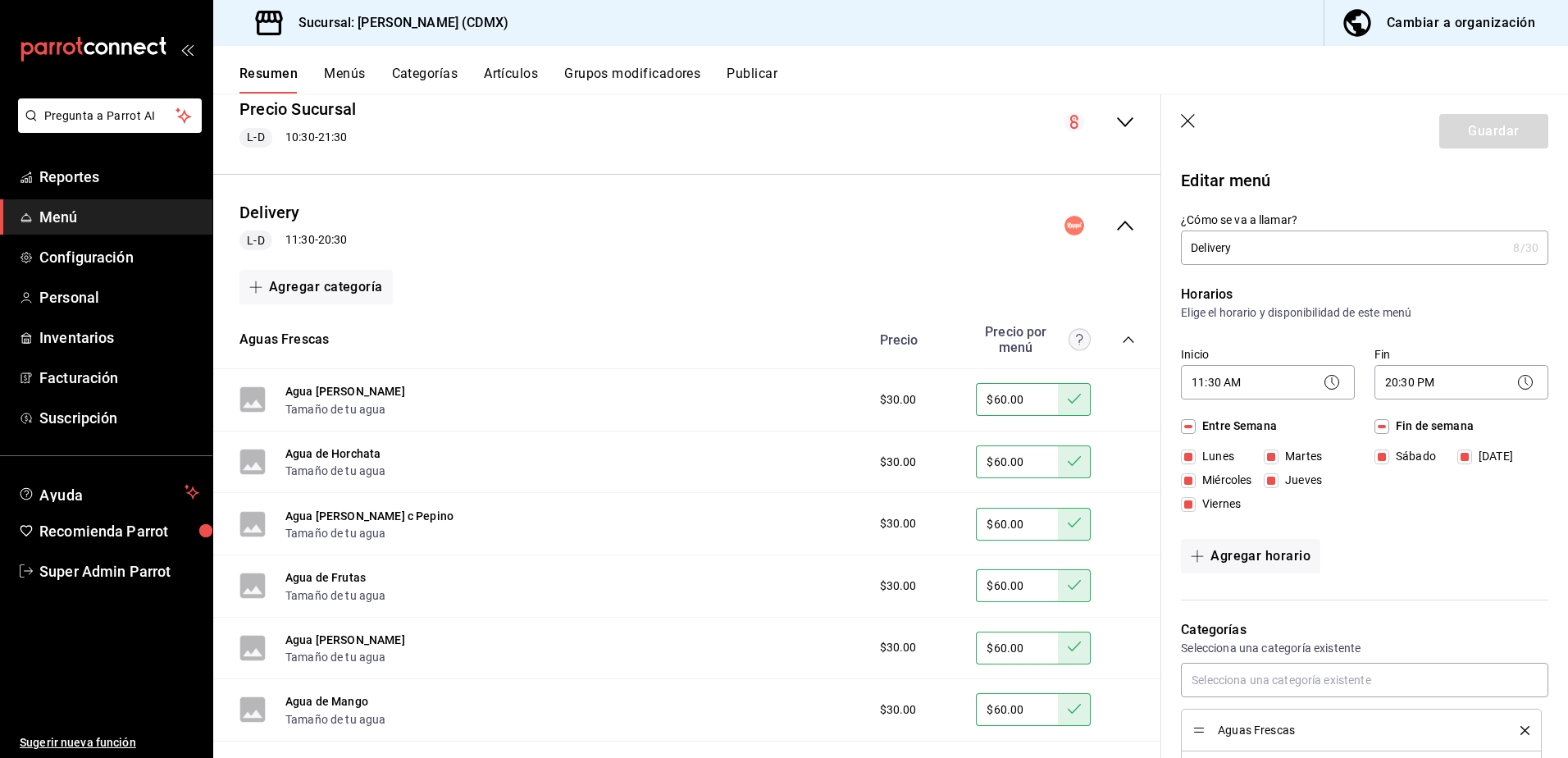
scroll to position [0, 0]
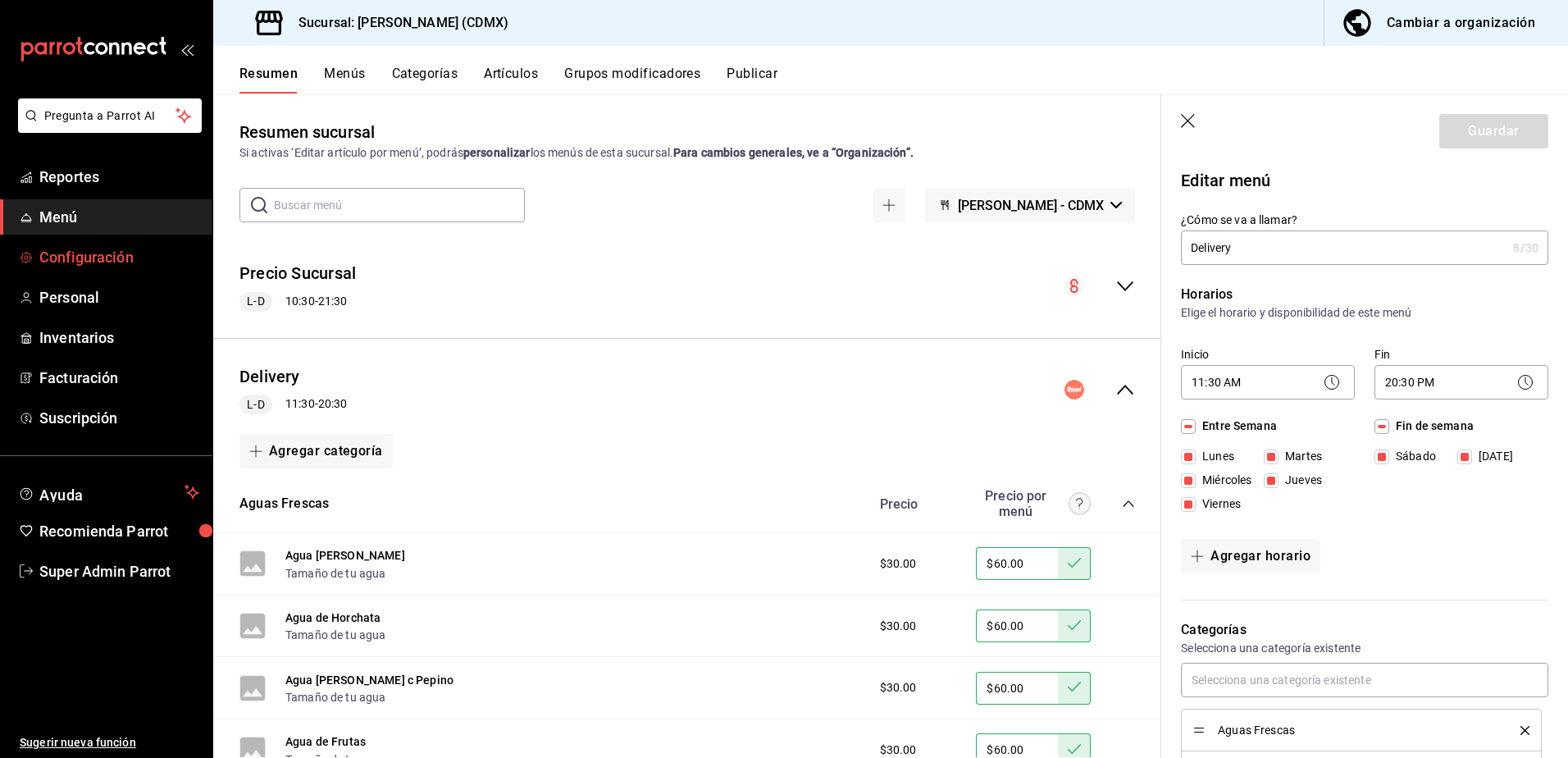
click at [123, 248] on span "Configuración" at bounding box center [119, 257] width 160 height 22
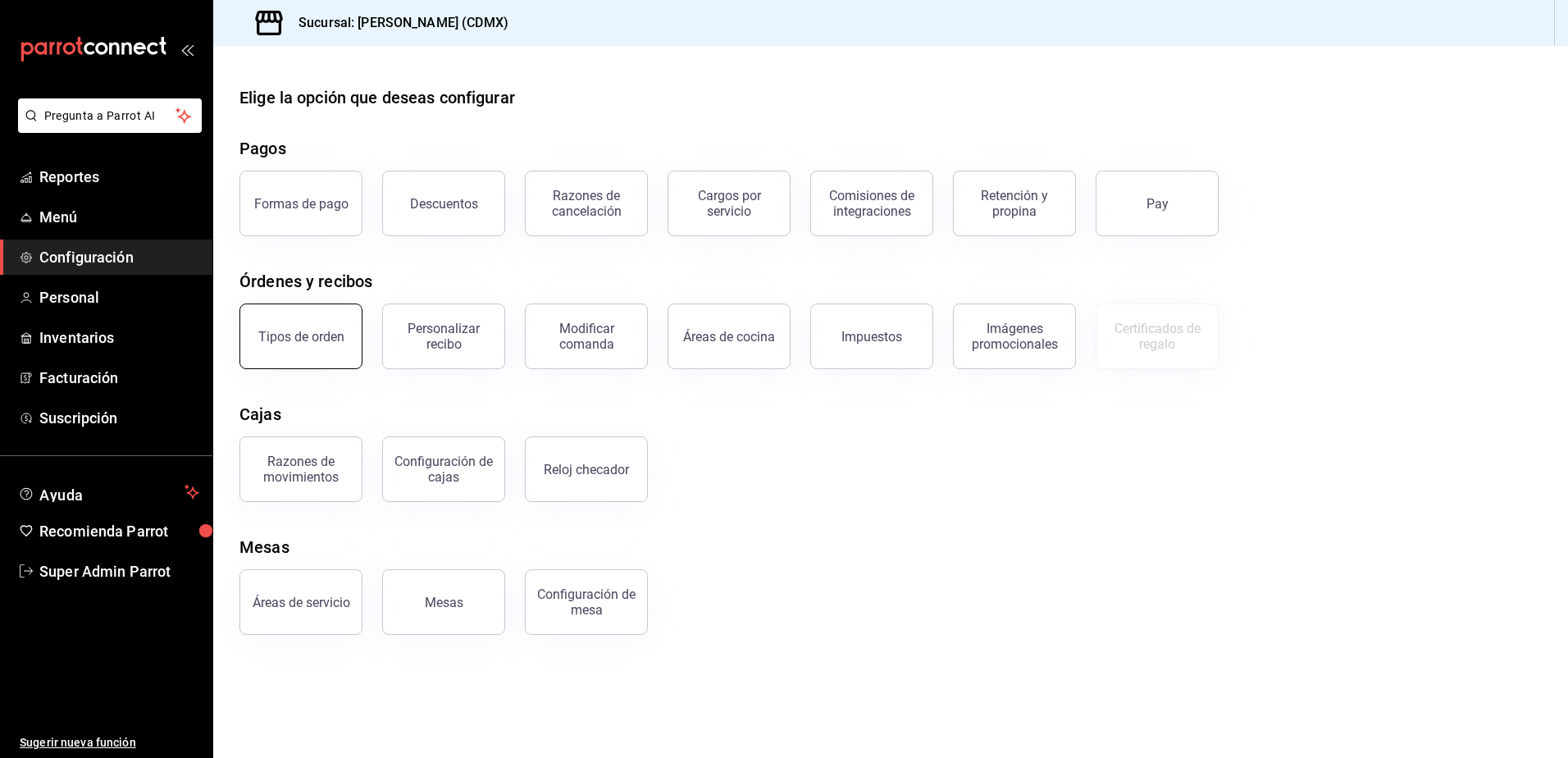
click at [309, 333] on div "Tipos de orden" at bounding box center [301, 336] width 86 height 16
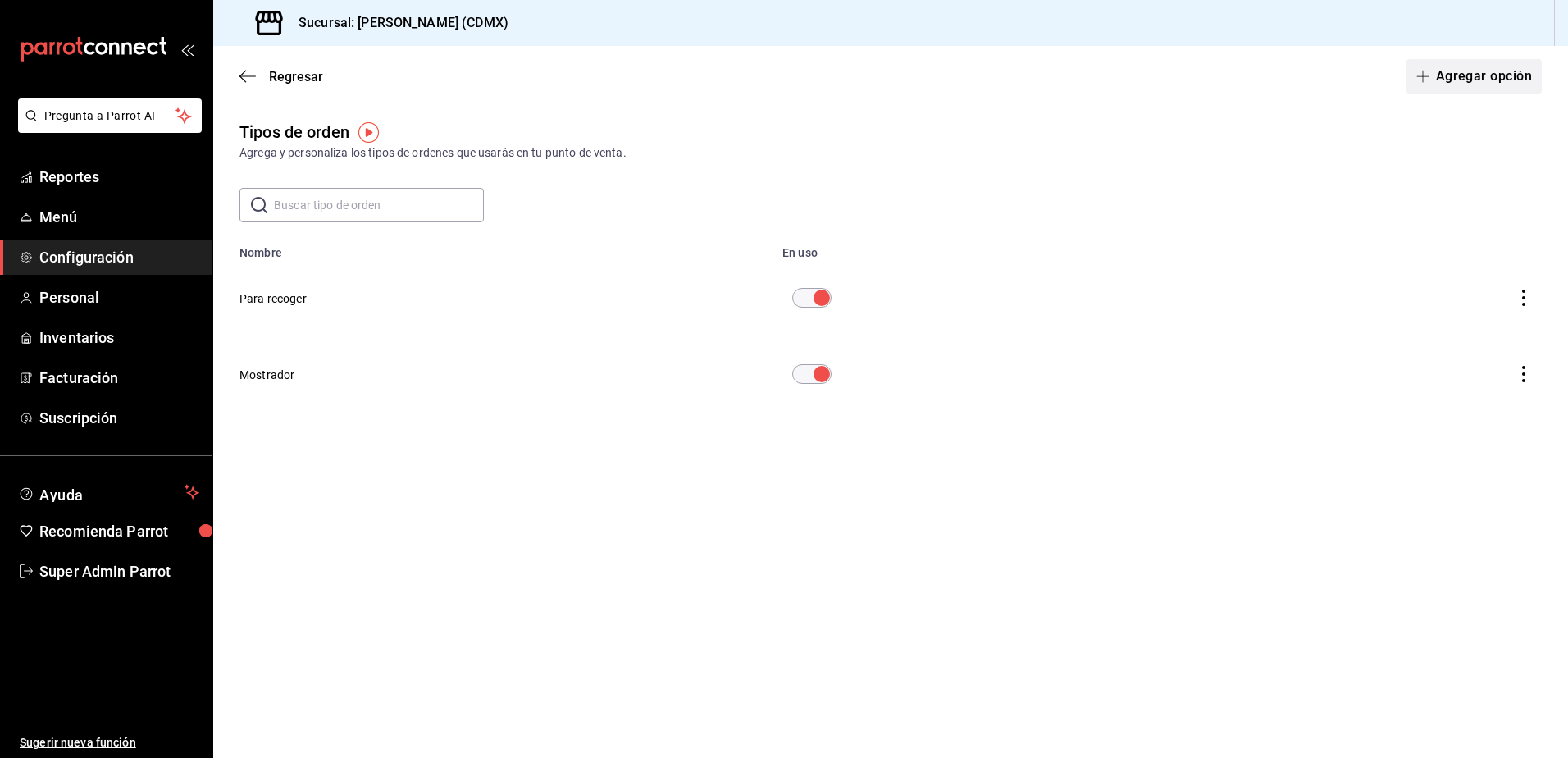
click at [1487, 74] on button "Agregar opción" at bounding box center [1474, 76] width 136 height 35
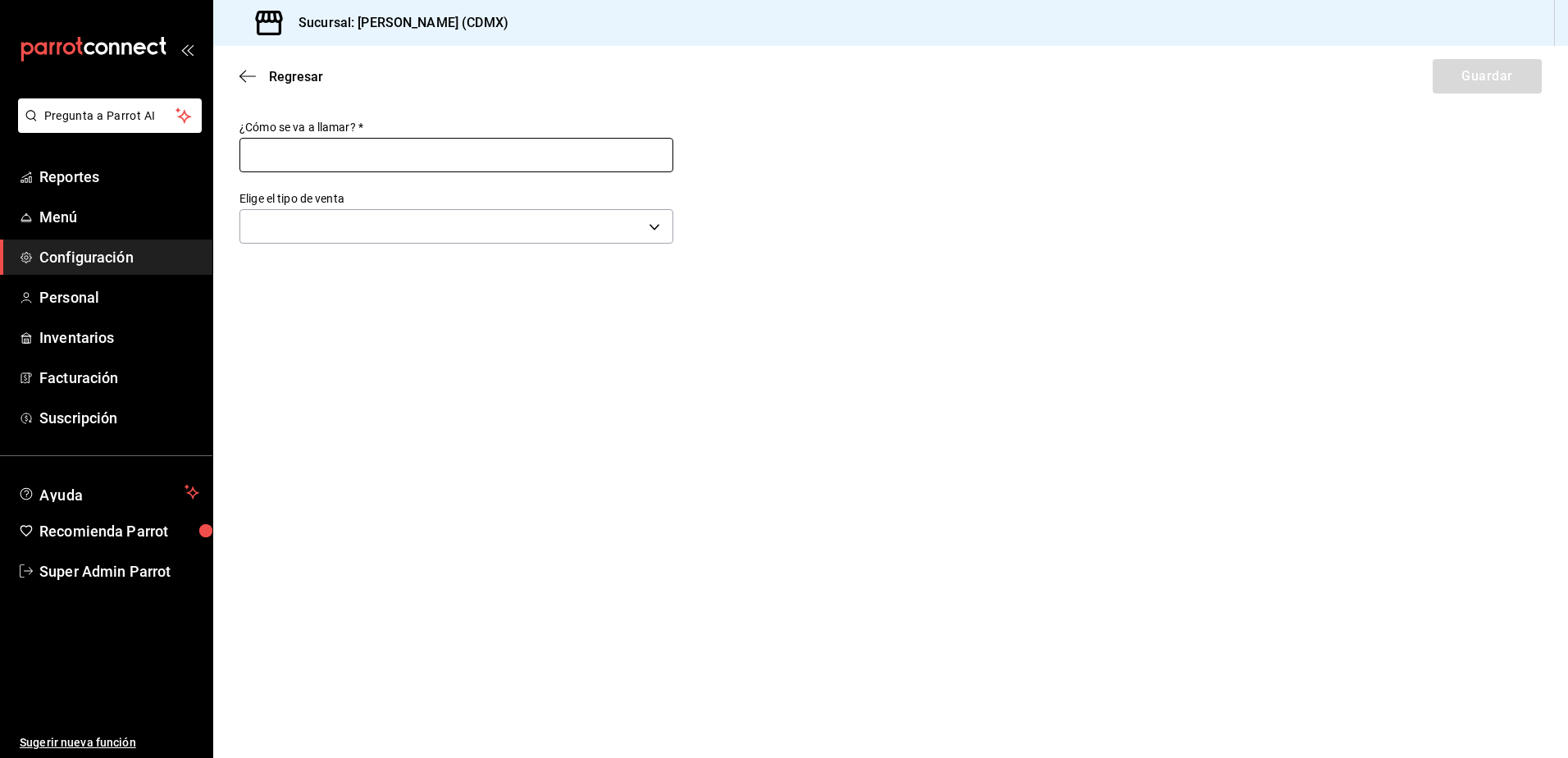
click at [412, 166] on input "text" at bounding box center [457, 154] width 434 height 35
click at [393, 220] on body "Pregunta a Parrot AI Reportes Menú Configuración Personal Inventarios Facturaci…" at bounding box center [784, 379] width 1568 height 758
click at [248, 76] on div at bounding box center [784, 379] width 1568 height 758
click at [269, 71] on span "Regresar" at bounding box center [281, 77] width 83 height 16
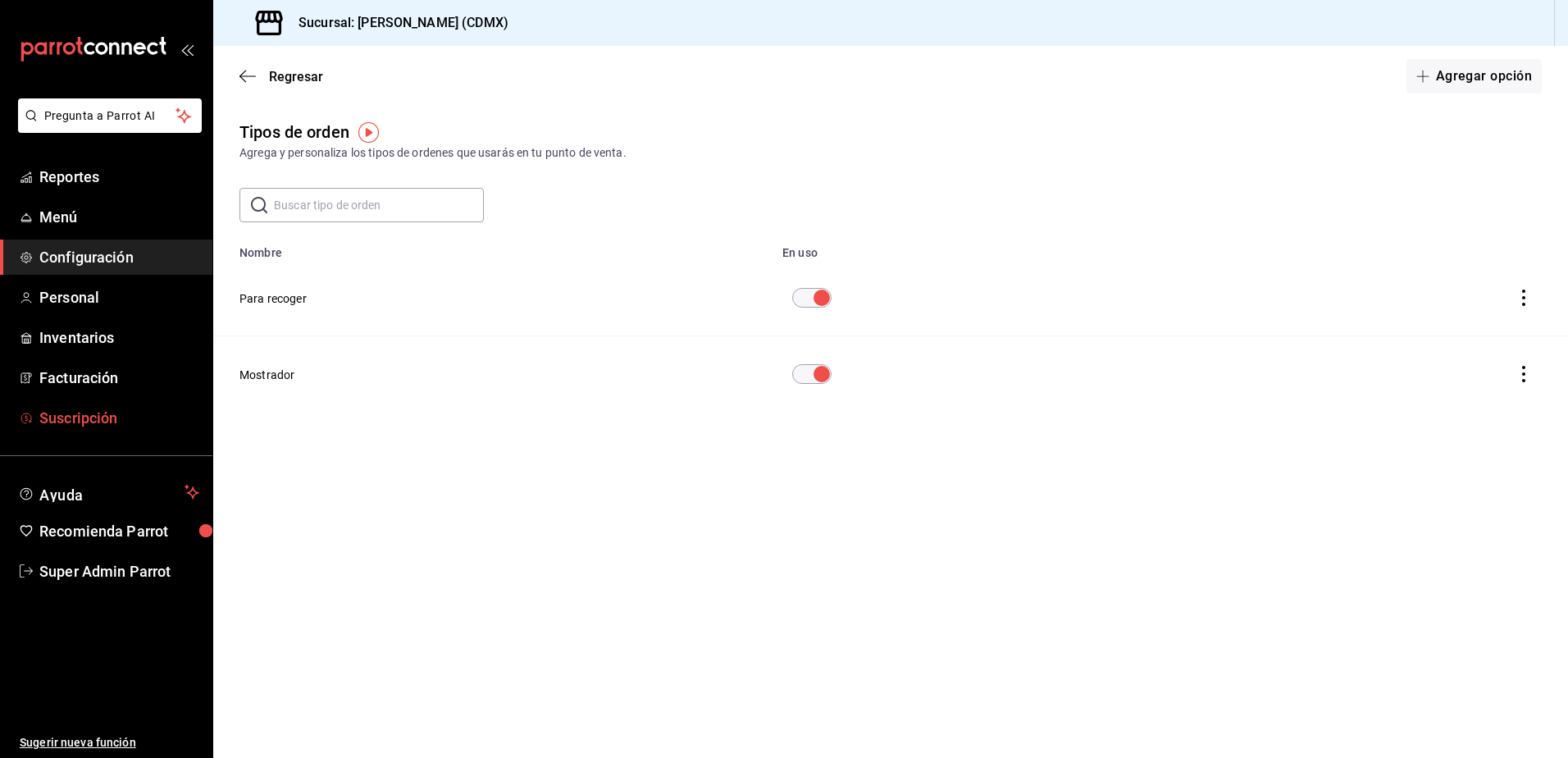
click at [82, 425] on span "Suscripción" at bounding box center [119, 418] width 160 height 22
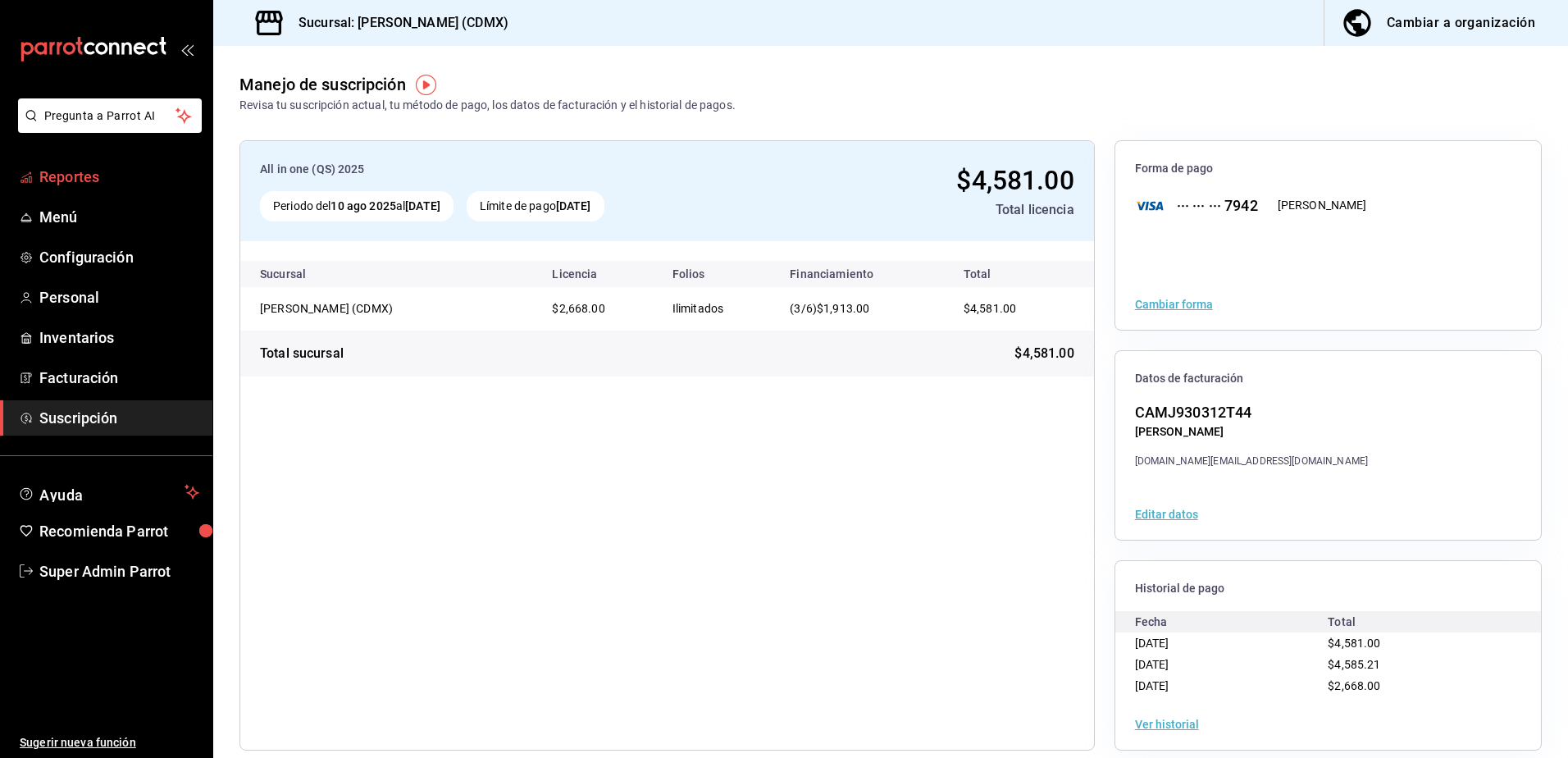
click at [91, 187] on span "Reportes" at bounding box center [119, 177] width 160 height 22
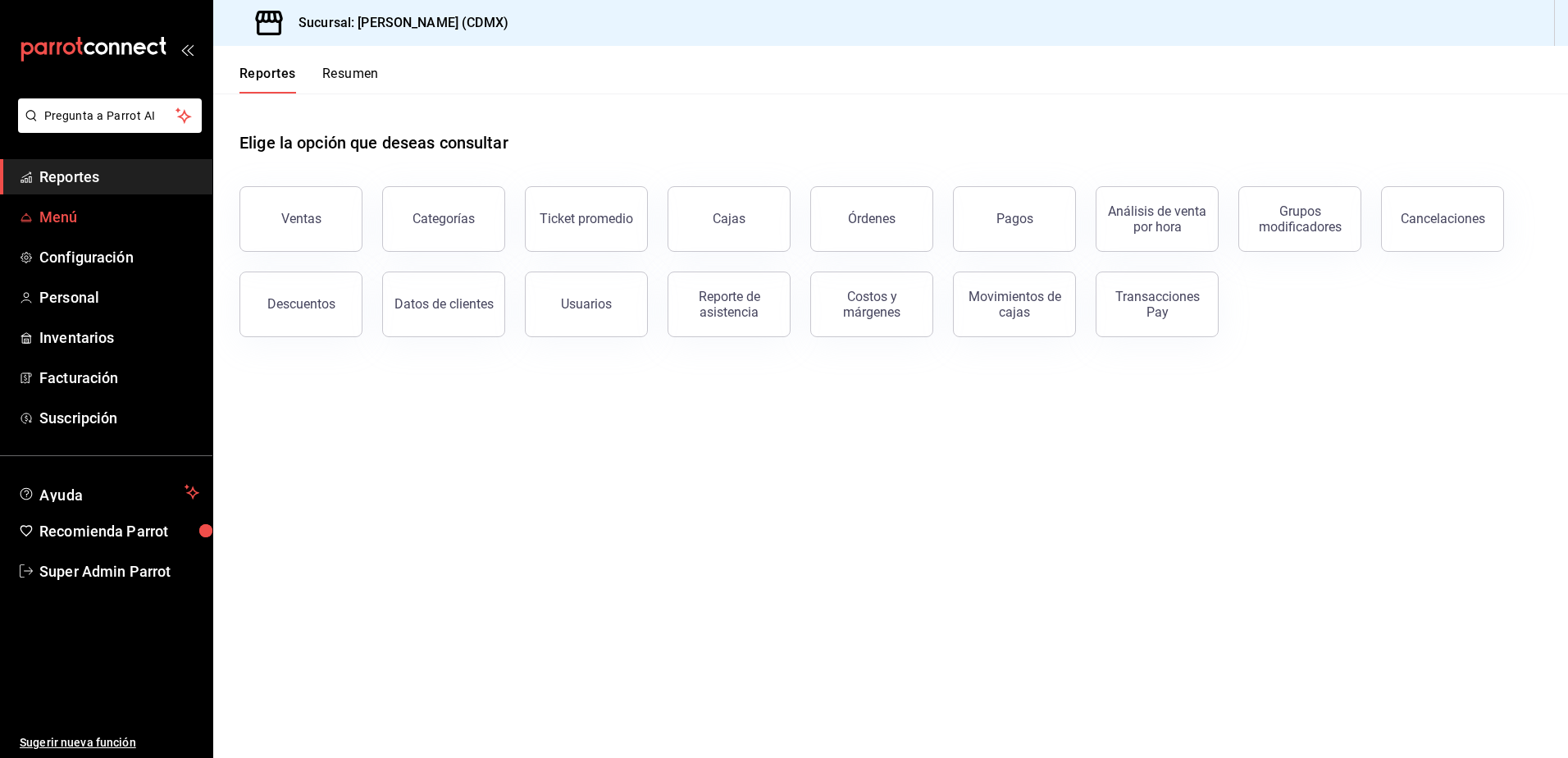
click at [68, 219] on span "Menú" at bounding box center [119, 217] width 160 height 22
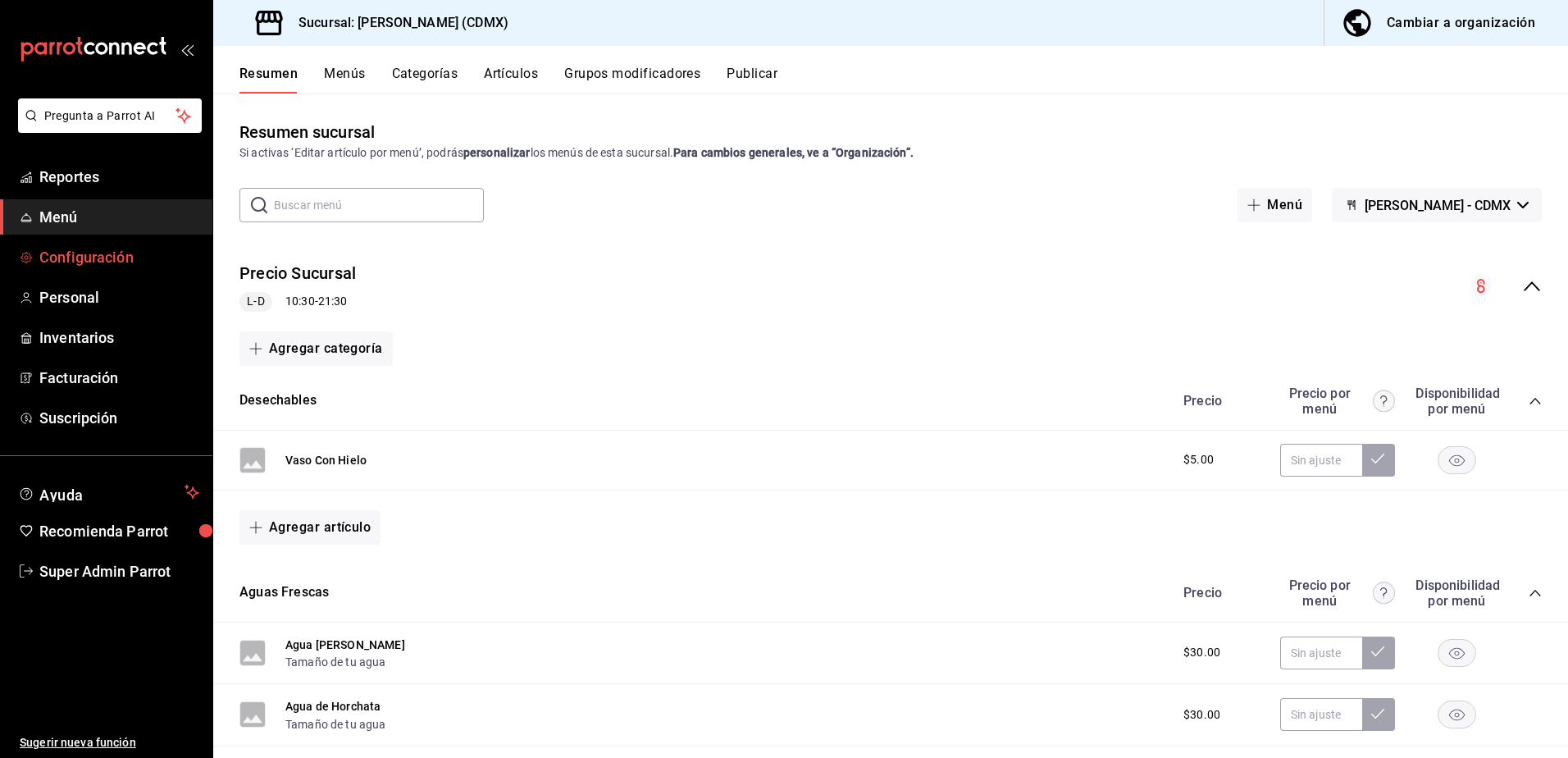
click at [147, 255] on span "Configuración" at bounding box center [119, 257] width 160 height 22
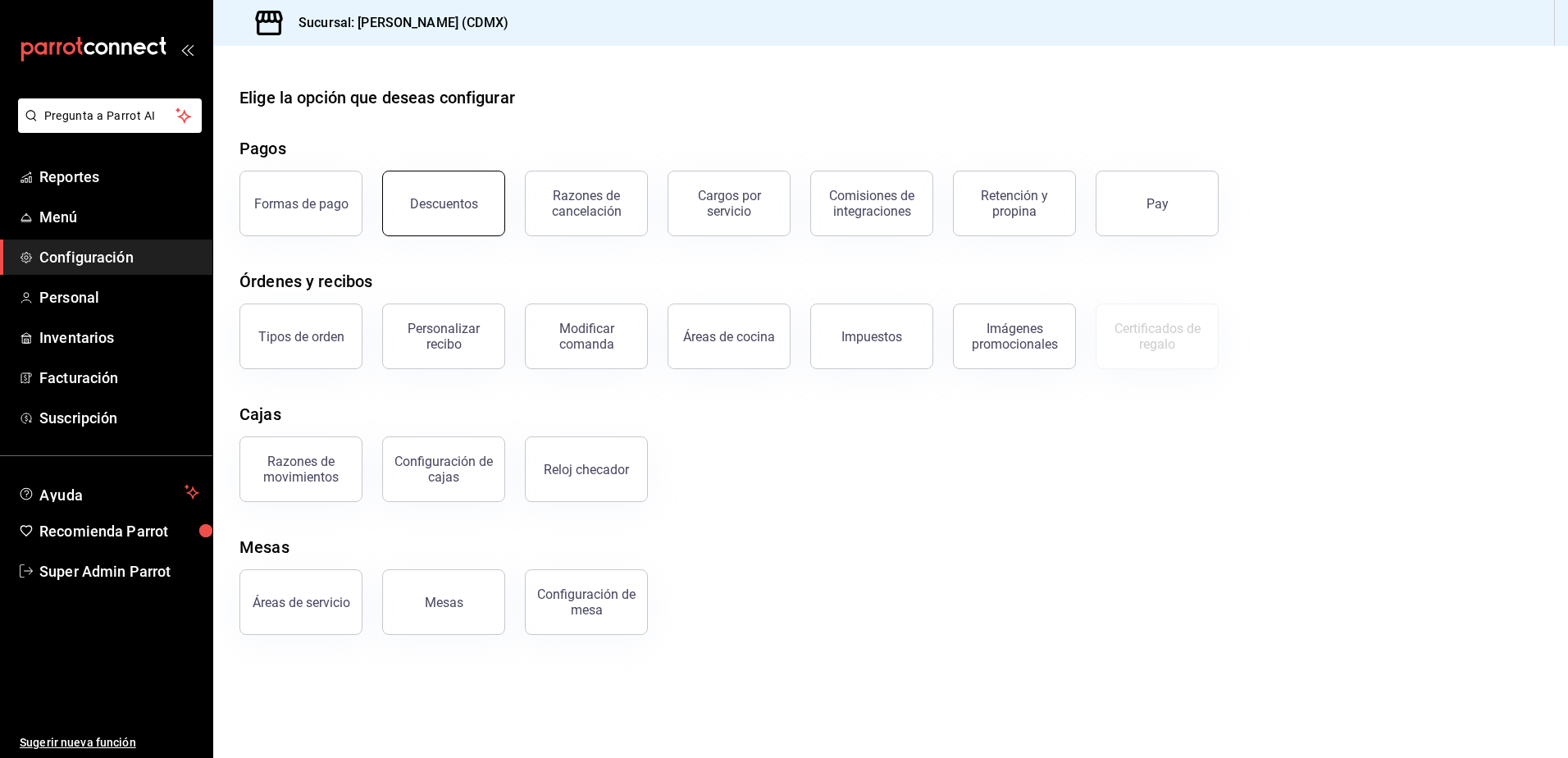
click at [434, 208] on div "Descuentos" at bounding box center [444, 203] width 68 height 16
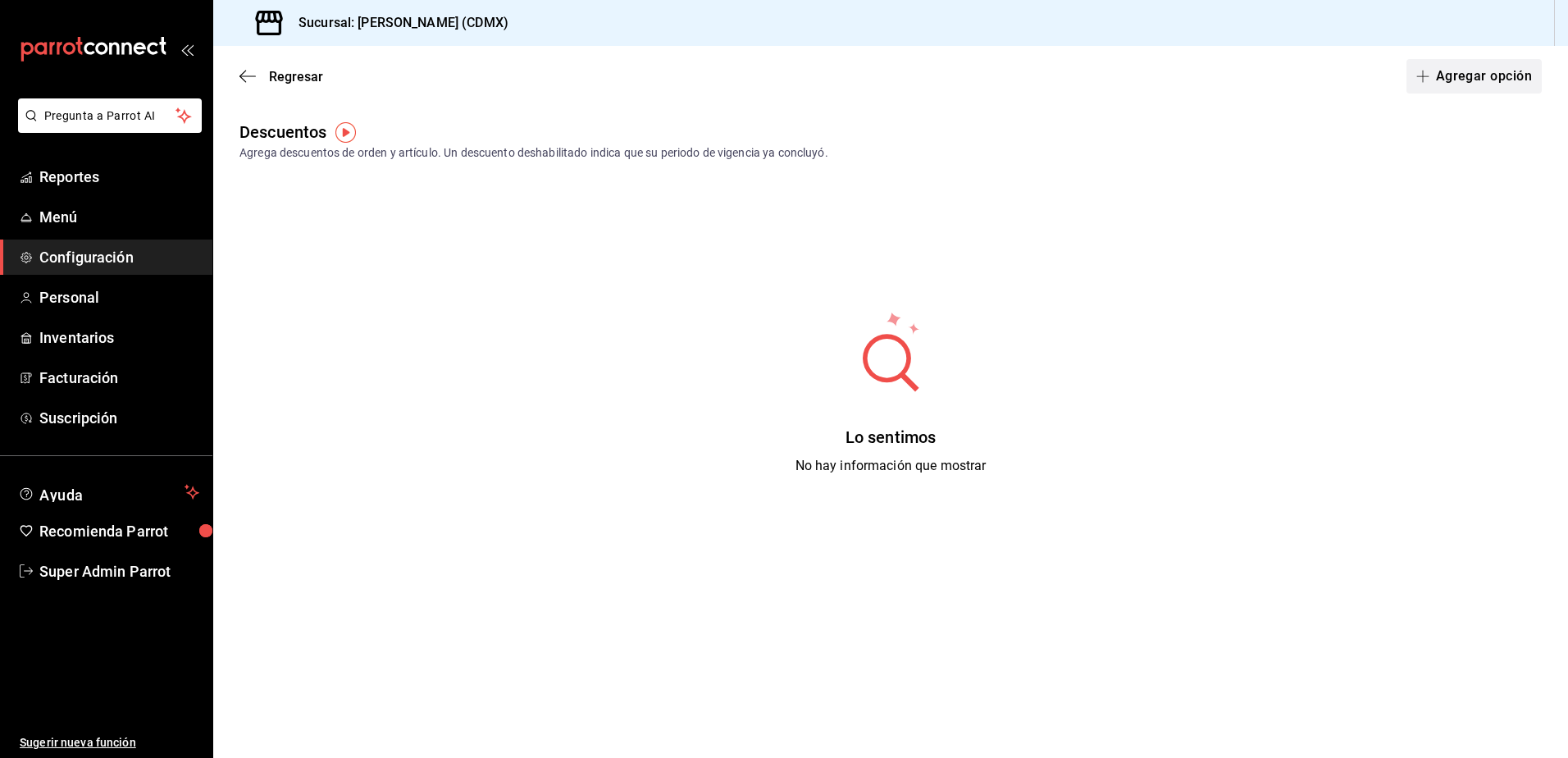
click at [1495, 86] on button "Agregar opción" at bounding box center [1474, 76] width 136 height 35
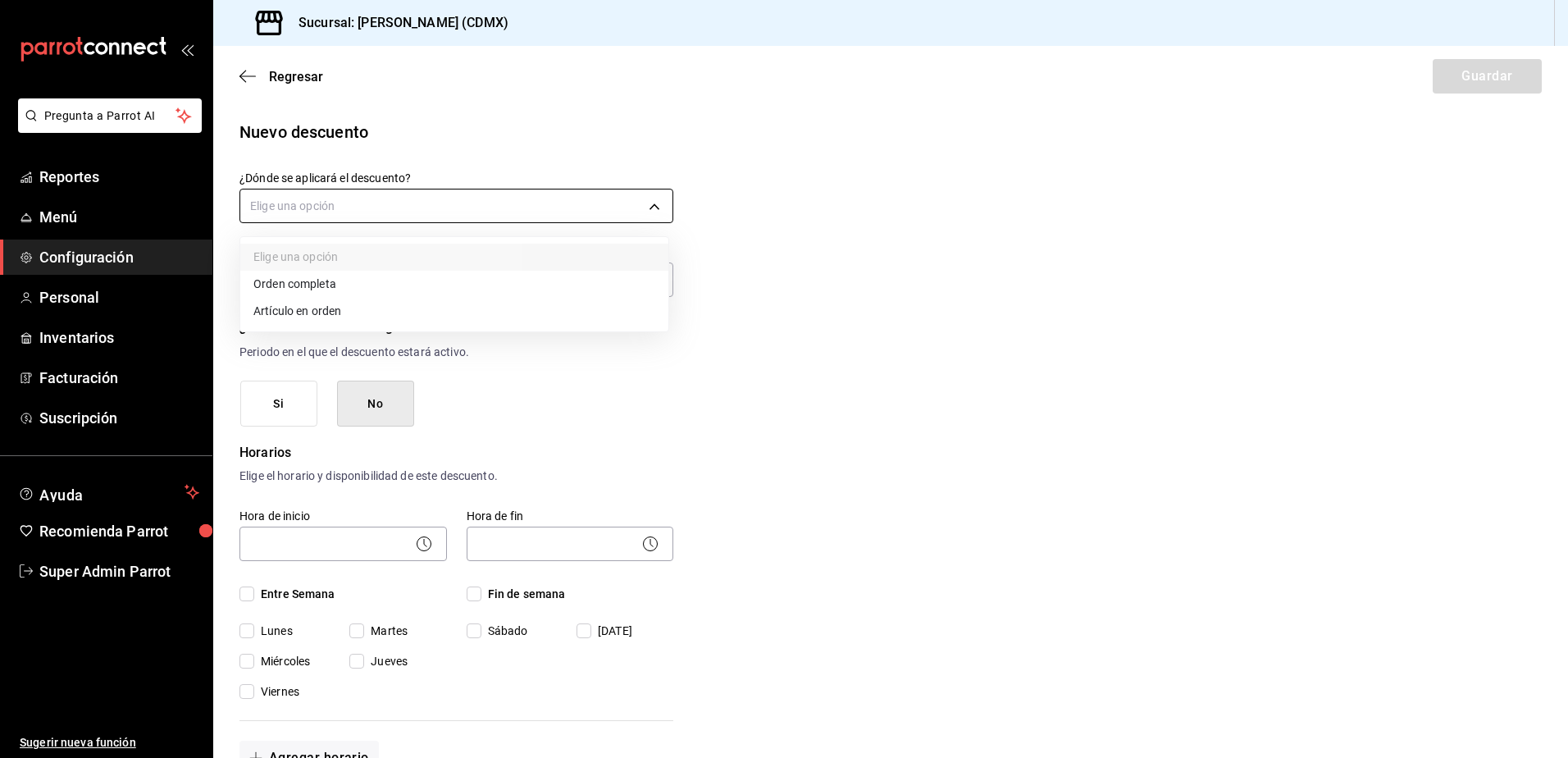
click at [405, 199] on body "Pregunta a Parrot AI Reportes Menú Configuración Personal Inventarios Facturaci…" at bounding box center [784, 379] width 1568 height 758
click at [333, 311] on li "Artículo en orden" at bounding box center [454, 311] width 428 height 27
type input "ORDER_ITEM"
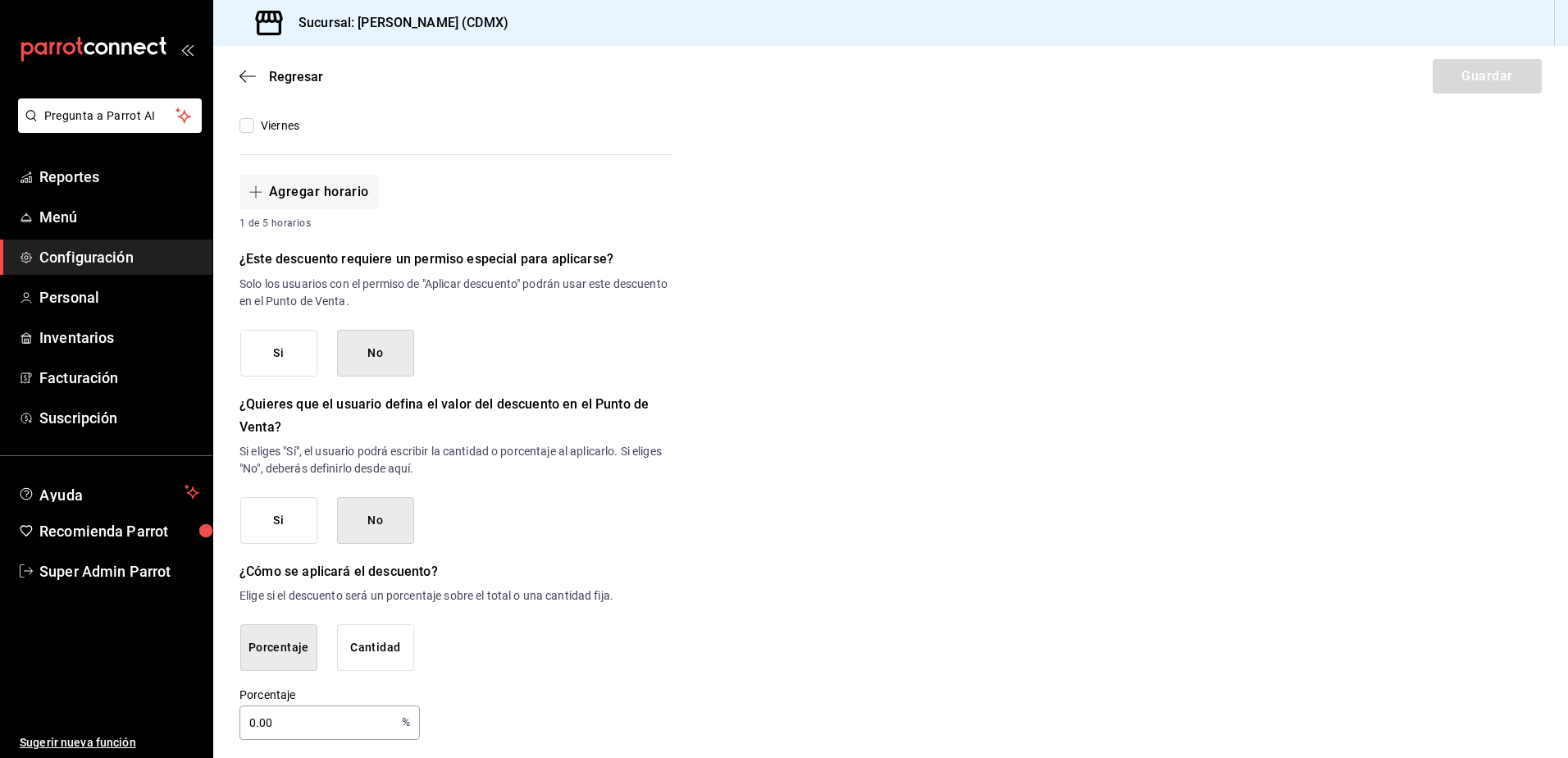
scroll to position [574, 0]
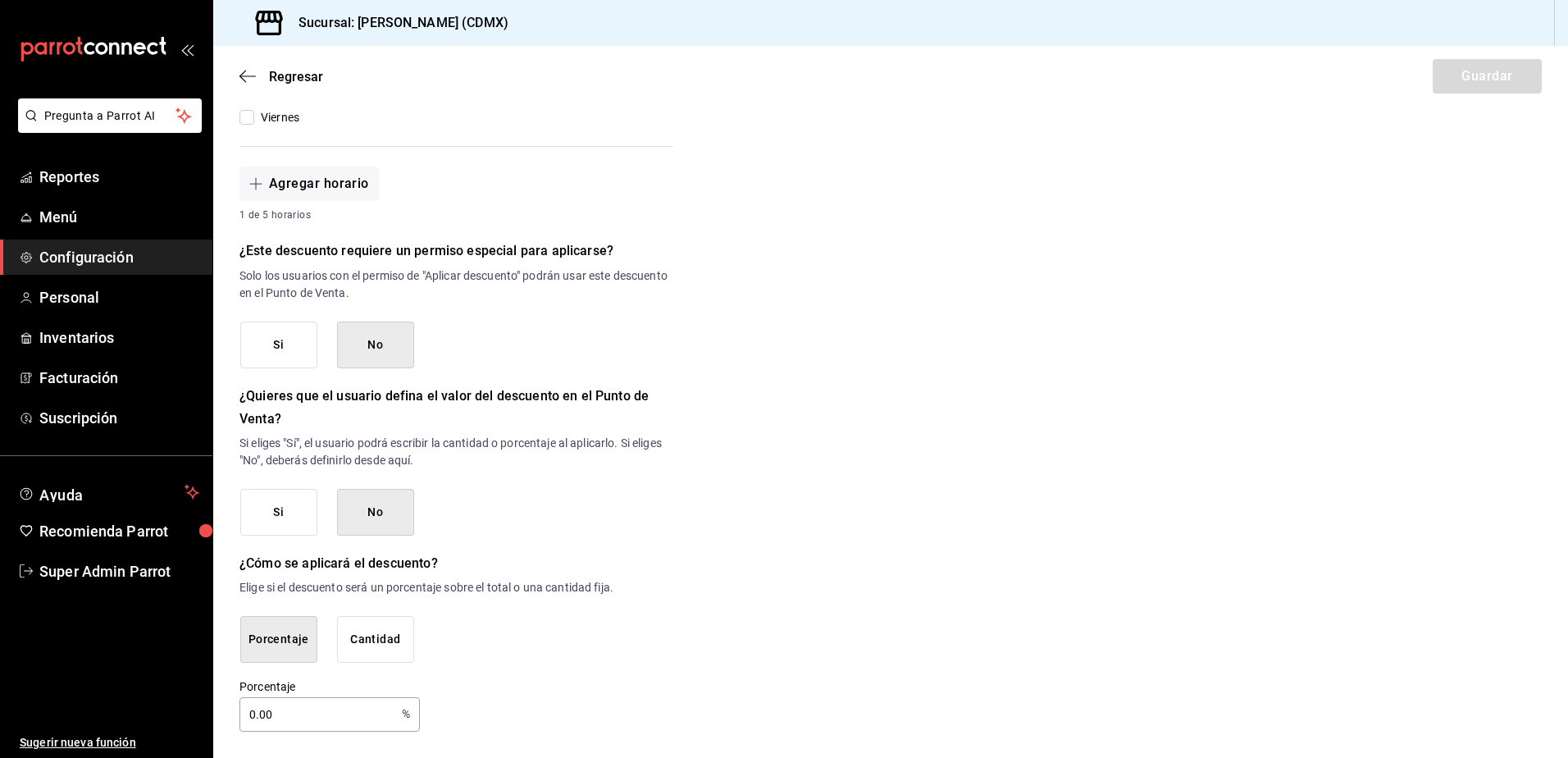
click at [286, 339] on button "Si" at bounding box center [279, 344] width 77 height 47
click at [396, 518] on button "No" at bounding box center [375, 512] width 77 height 47
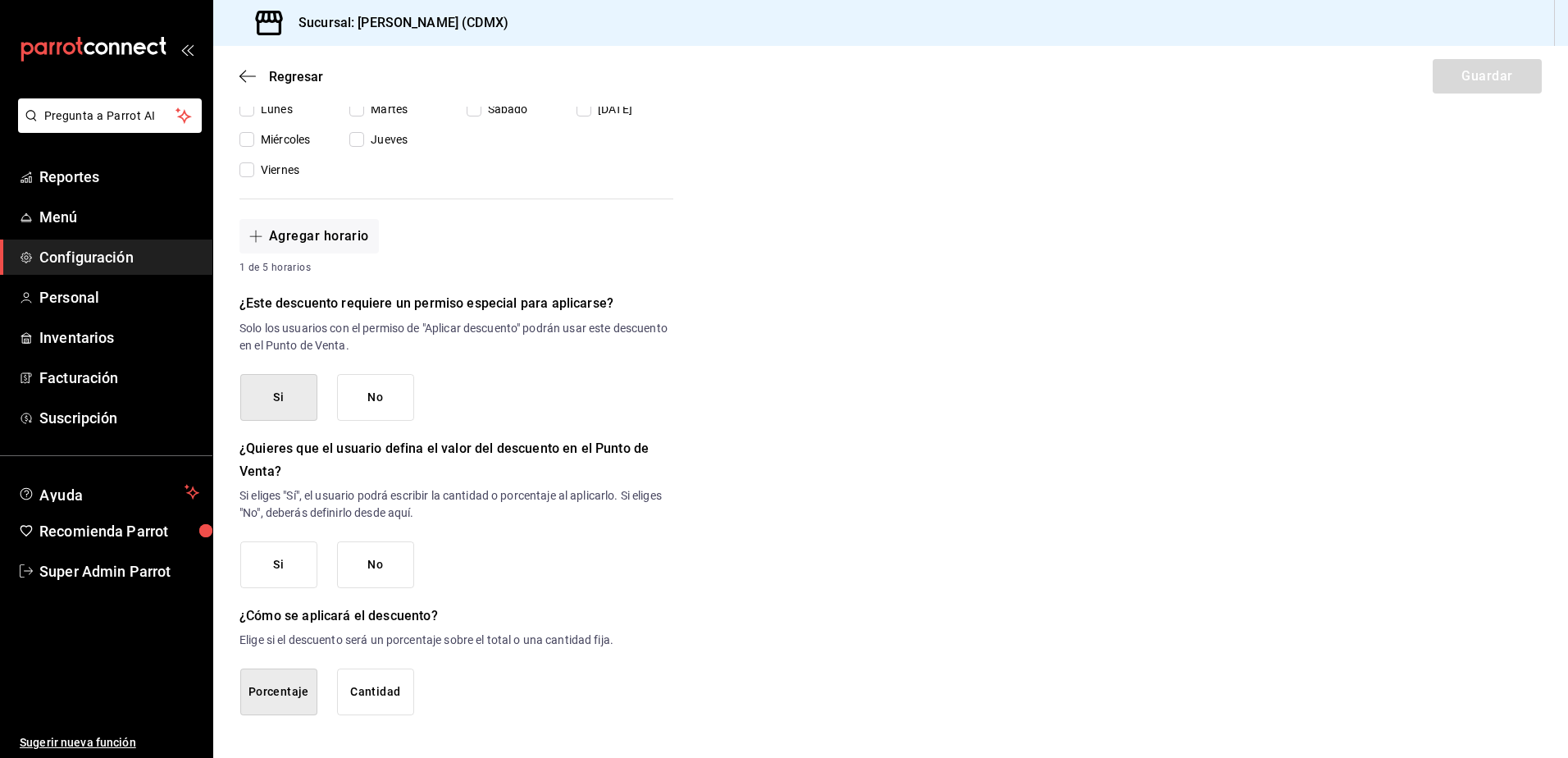
scroll to position [521, 0]
click at [388, 576] on button "No" at bounding box center [375, 564] width 77 height 47
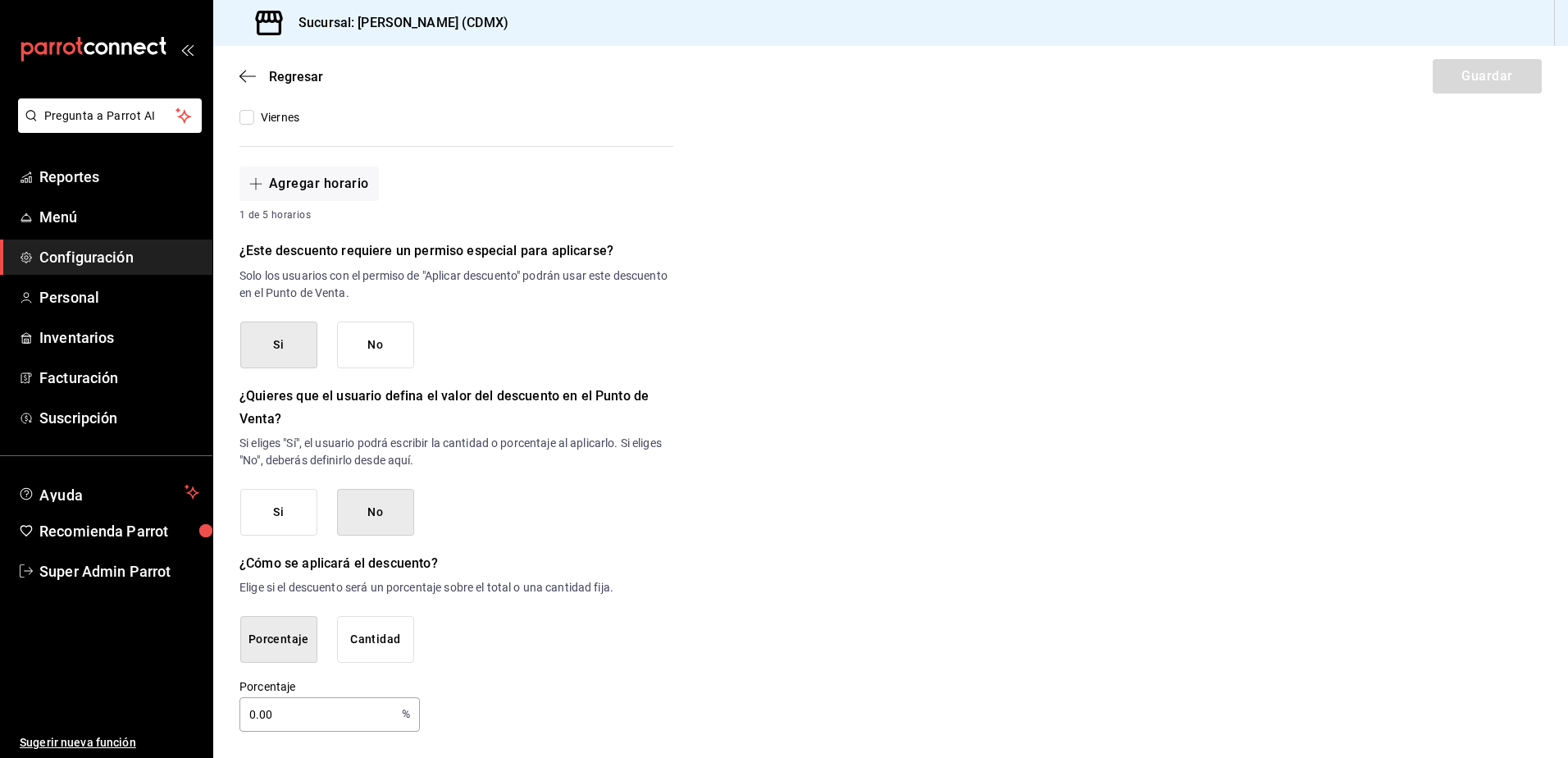
click at [321, 693] on input "0.00" at bounding box center [317, 714] width 155 height 33
click at [301, 630] on button "Porcentaje" at bounding box center [279, 639] width 77 height 47
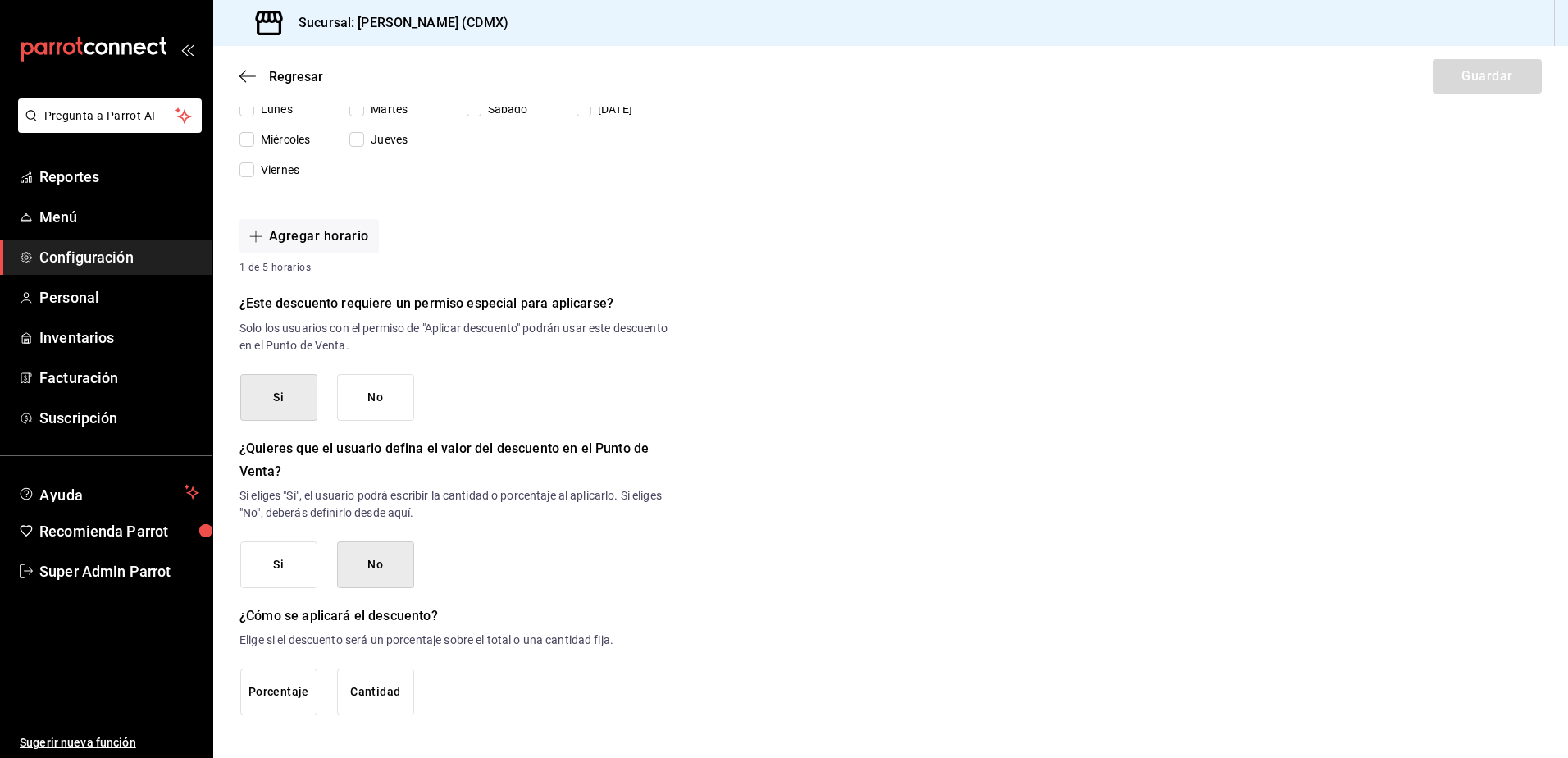
scroll to position [521, 0]
click at [300, 693] on button "Porcentaje" at bounding box center [279, 692] width 77 height 47
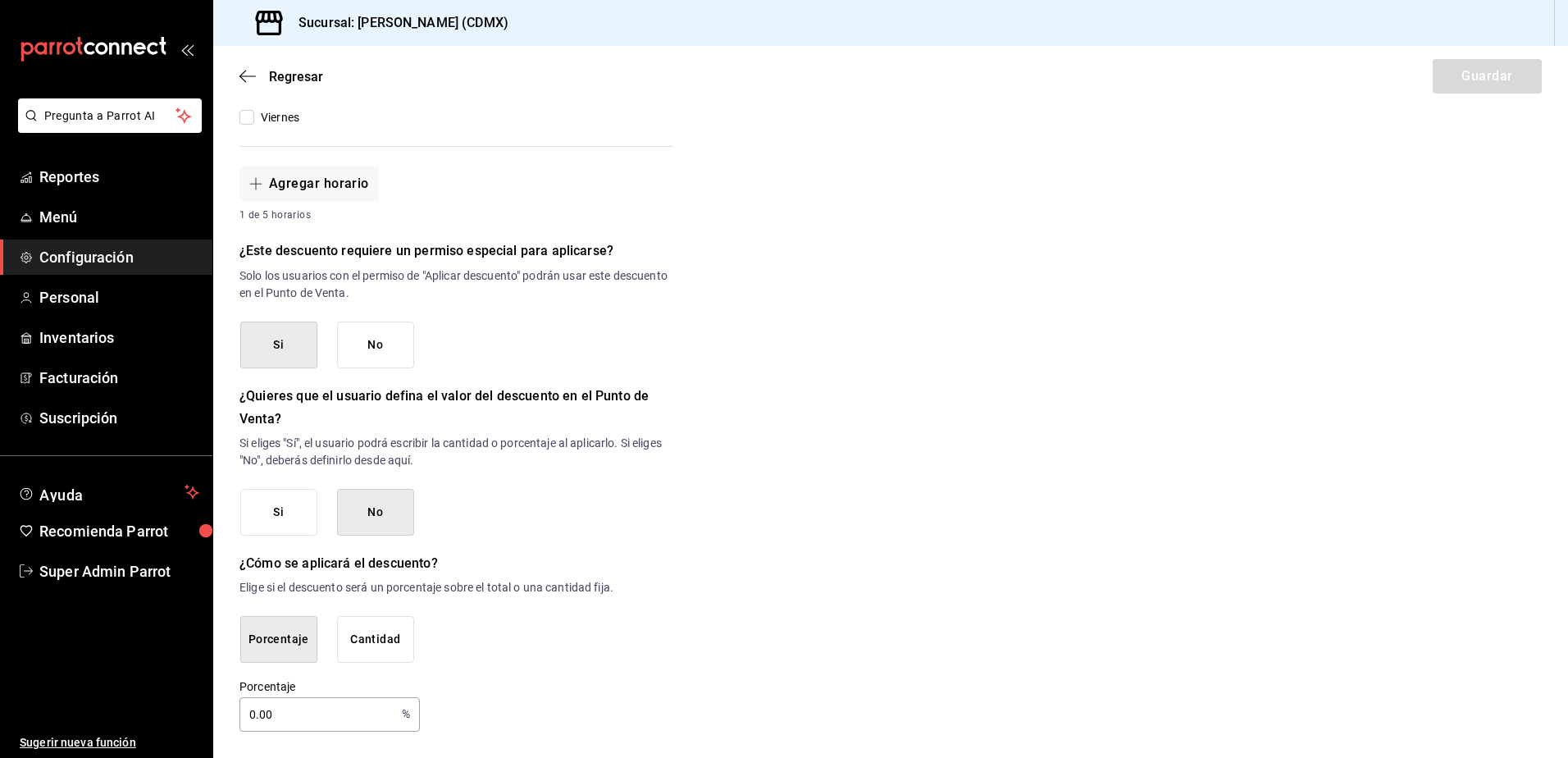
click at [272, 693] on input "0.00" at bounding box center [317, 714] width 155 height 33
click at [264, 693] on input "0.00" at bounding box center [317, 714] width 155 height 33
type input "15"
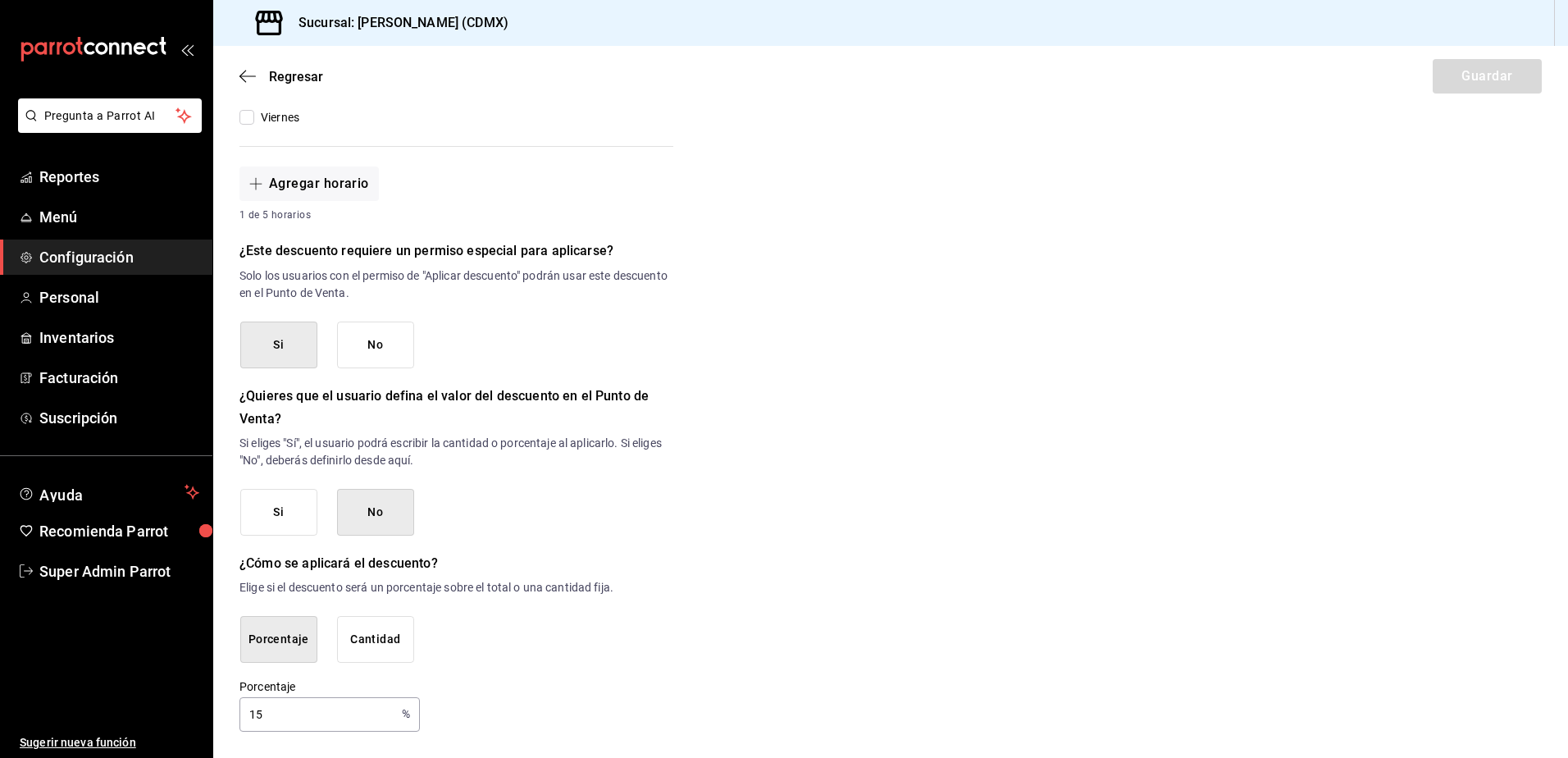
click at [480, 693] on div "Porcentaje 15 % Porcentaje" at bounding box center [457, 705] width 434 height 52
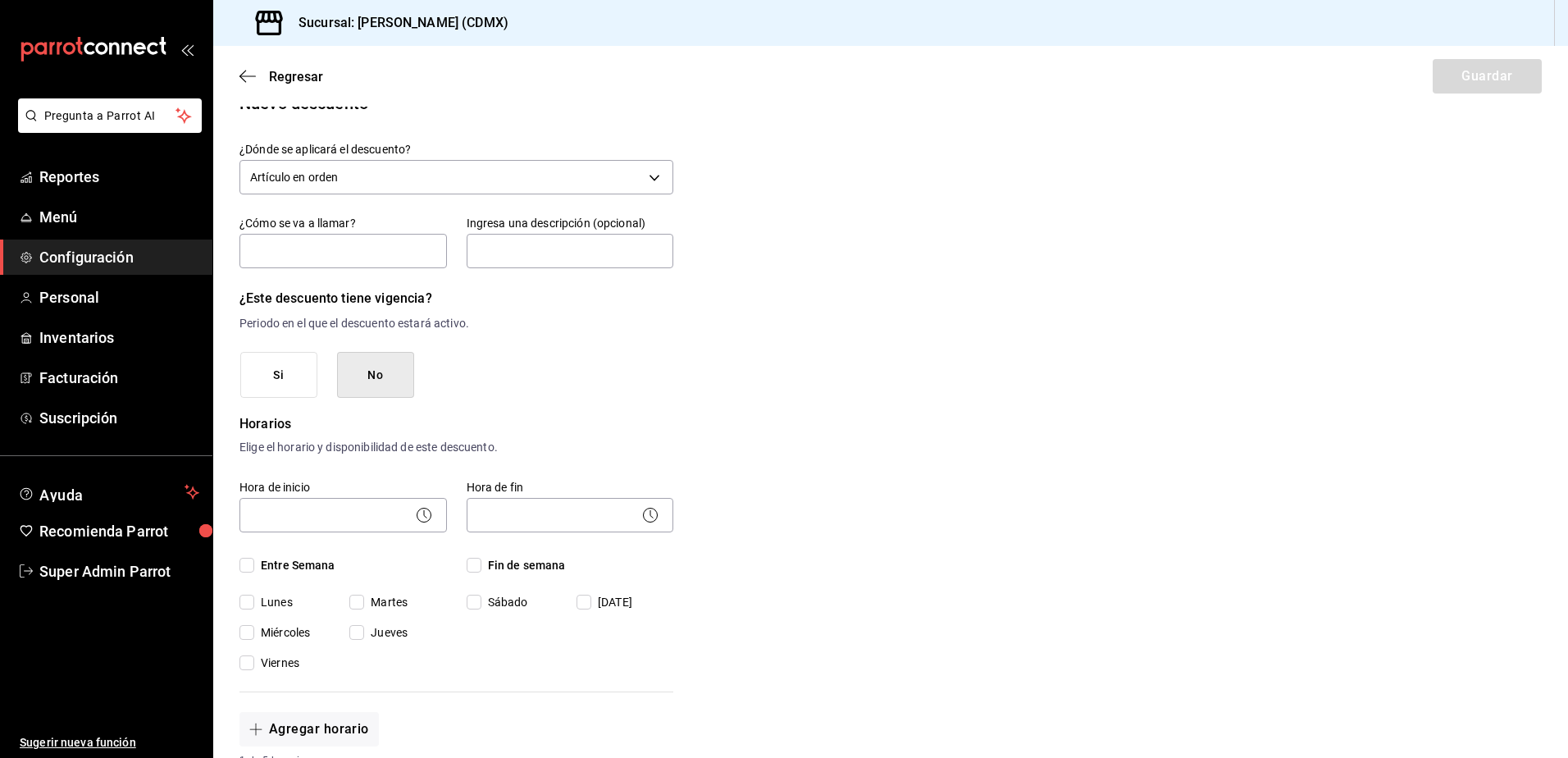
scroll to position [0, 0]
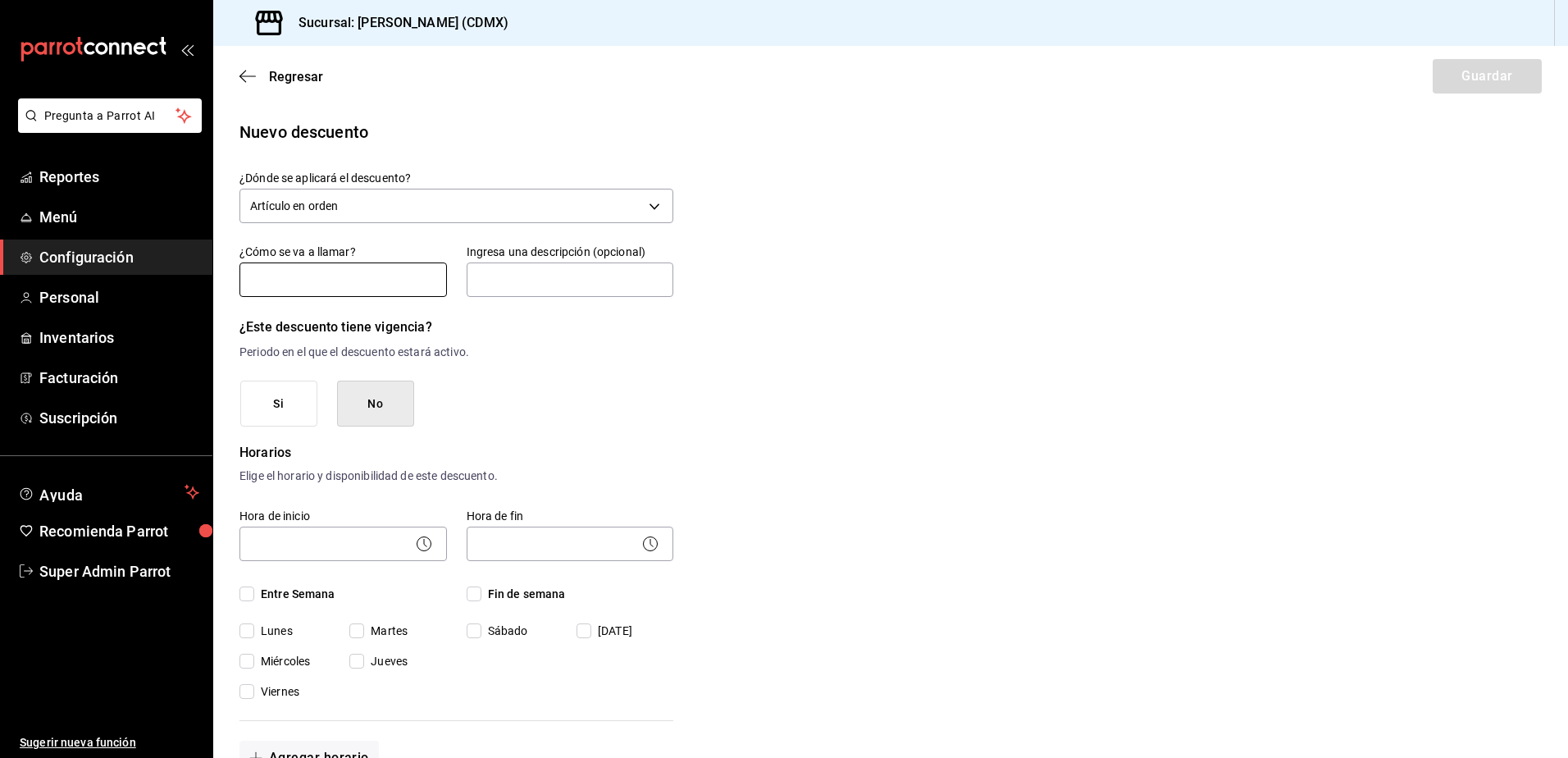
click at [325, 276] on input "text" at bounding box center [344, 279] width 208 height 35
type input "D"
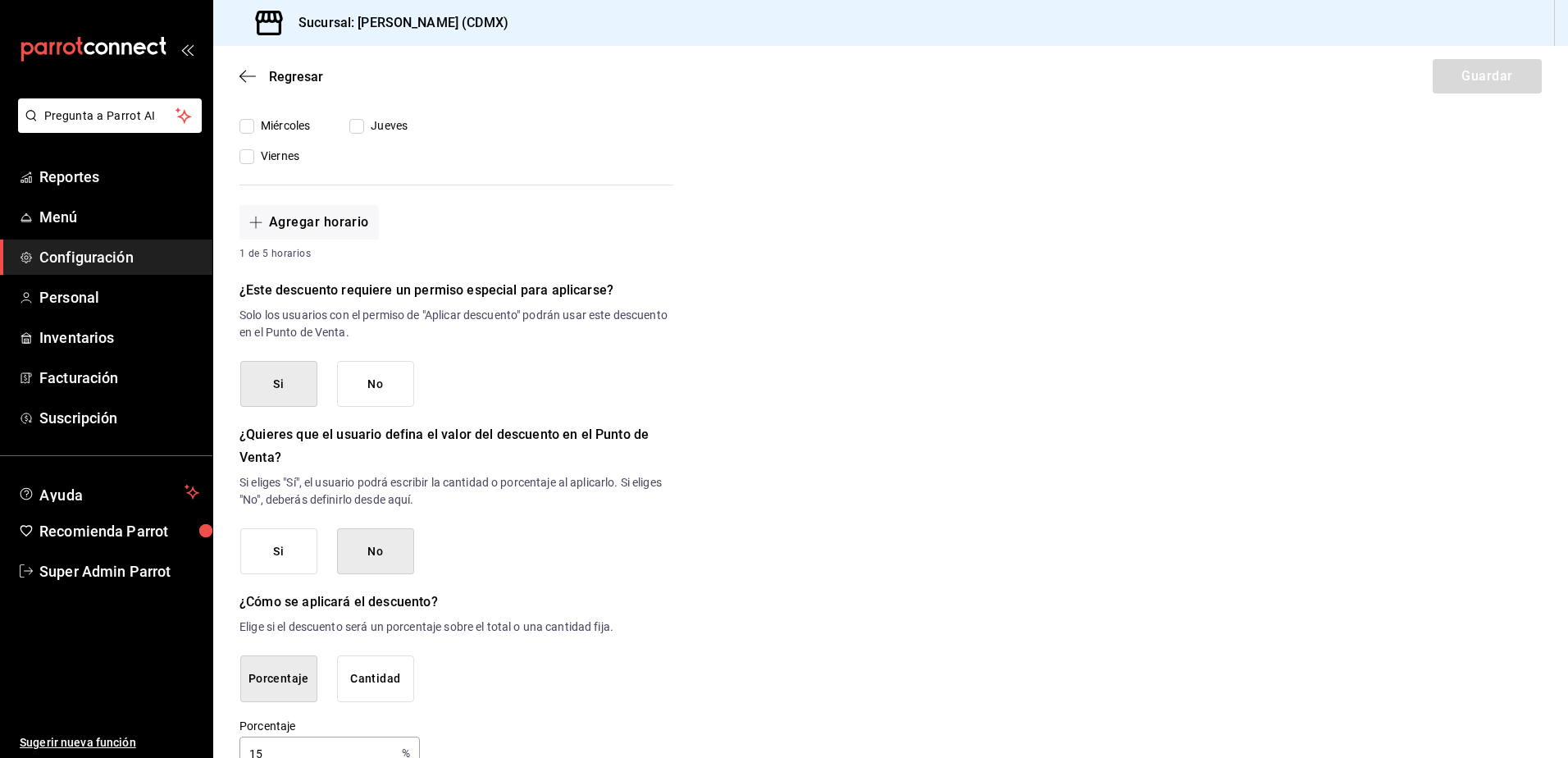
scroll to position [598, 0]
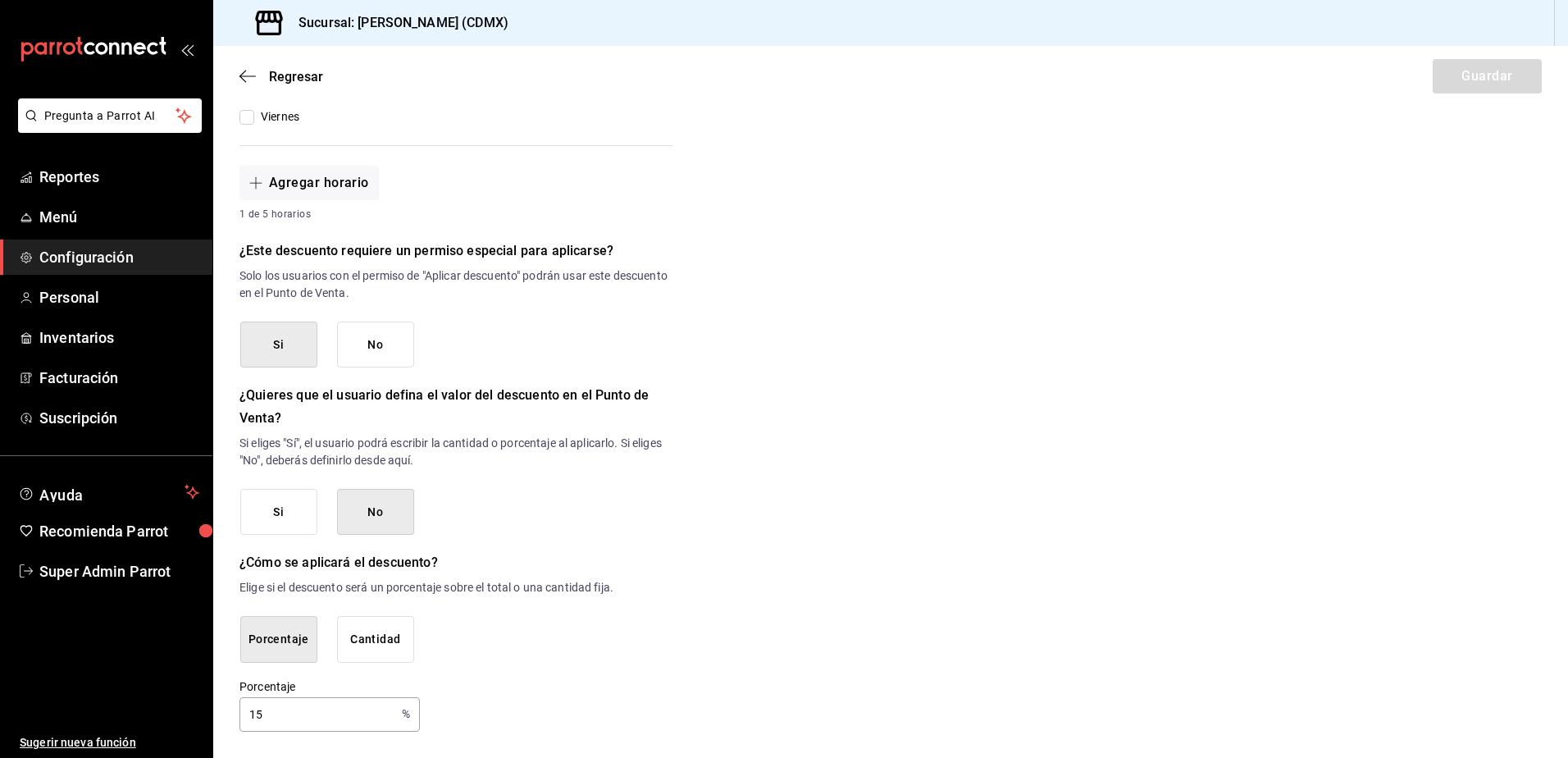
click at [284, 693] on input "15" at bounding box center [317, 713] width 155 height 33
type input "100"
click at [615, 693] on div "Porcentaje 100 % Porcentaje" at bounding box center [457, 705] width 434 height 52
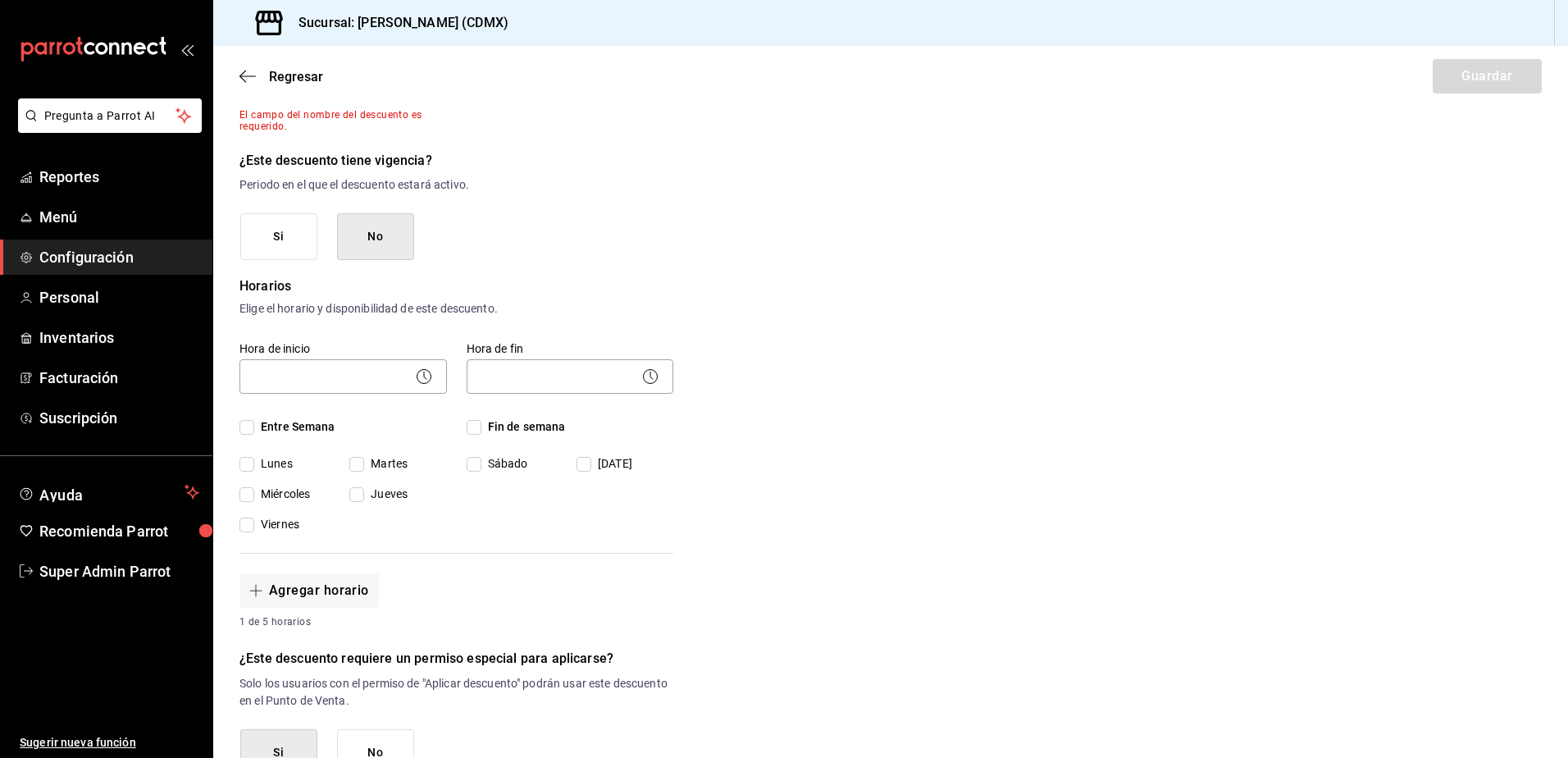
scroll to position [188, 0]
click at [248, 431] on input "Entre Semana" at bounding box center [247, 430] width 15 height 15
checkbox input "true"
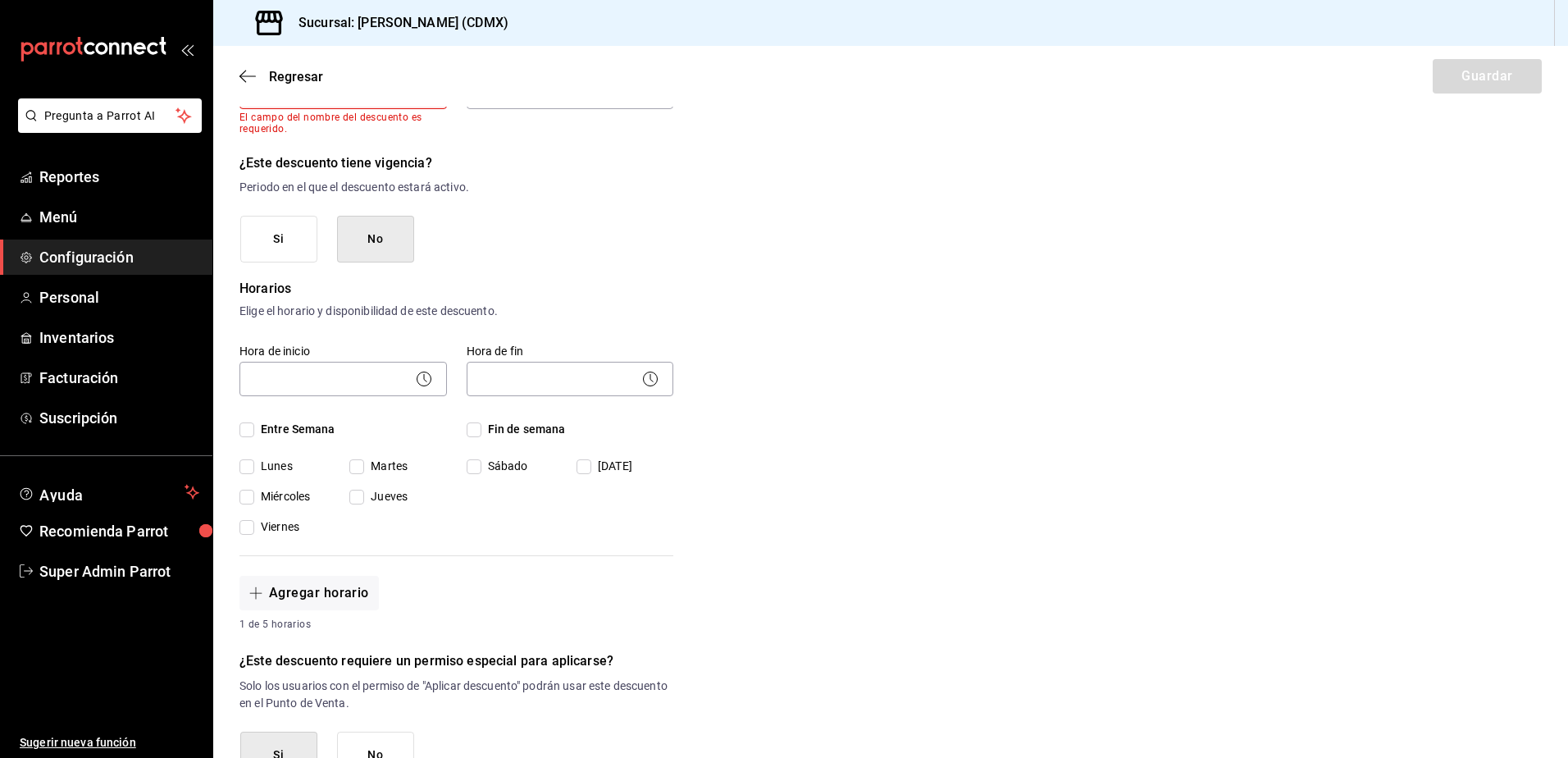
checkbox input "true"
click at [474, 432] on input "Fin de semana" at bounding box center [475, 430] width 15 height 15
checkbox input "true"
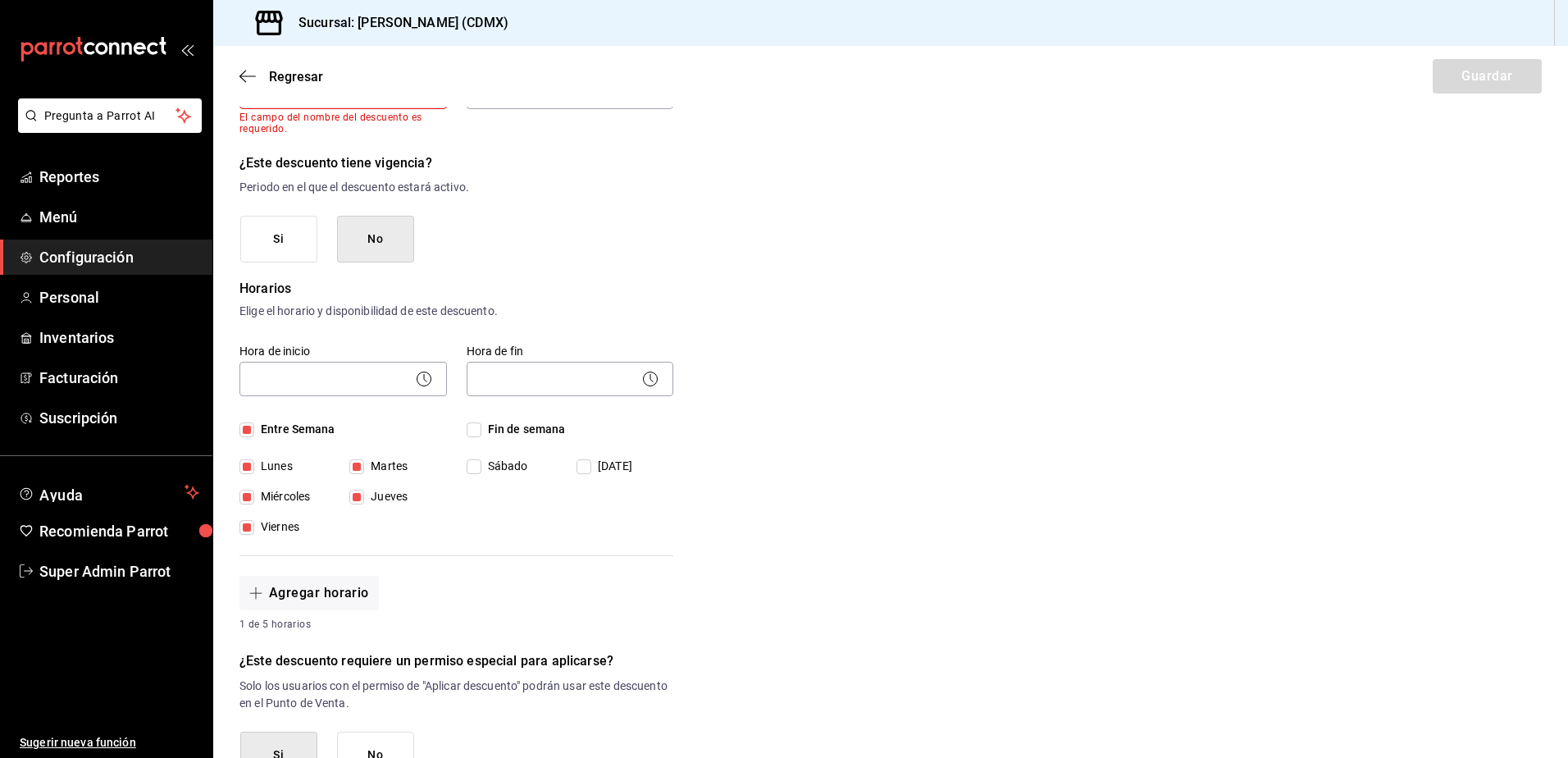
checkbox input "true"
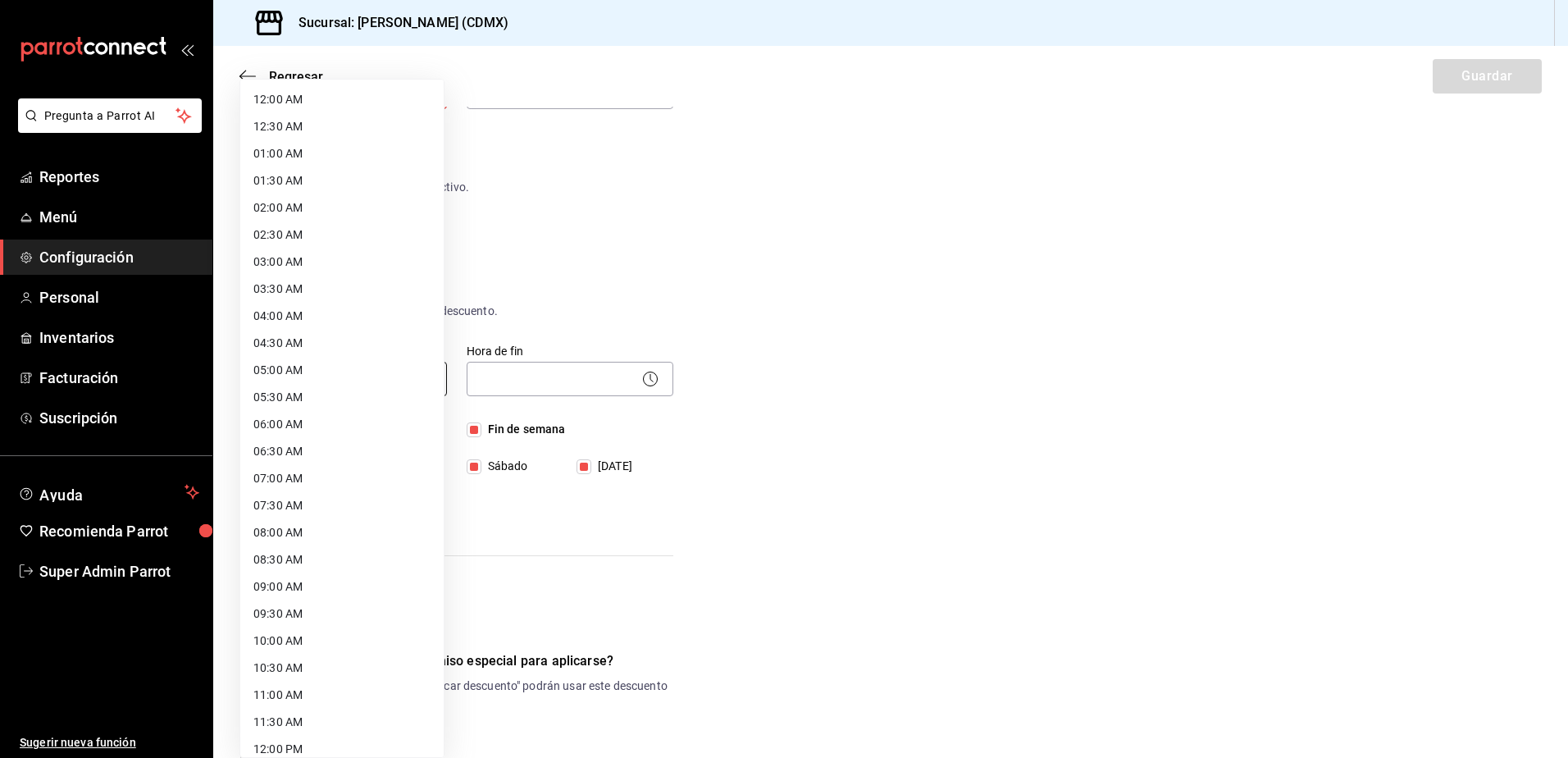
click at [381, 383] on body "Pregunta a Parrot AI Reportes Menú Configuración Personal Inventarios Facturaci…" at bounding box center [784, 379] width 1568 height 758
click at [321, 441] on li "11:00 AM" at bounding box center [342, 448] width 203 height 27
type input "11:00"
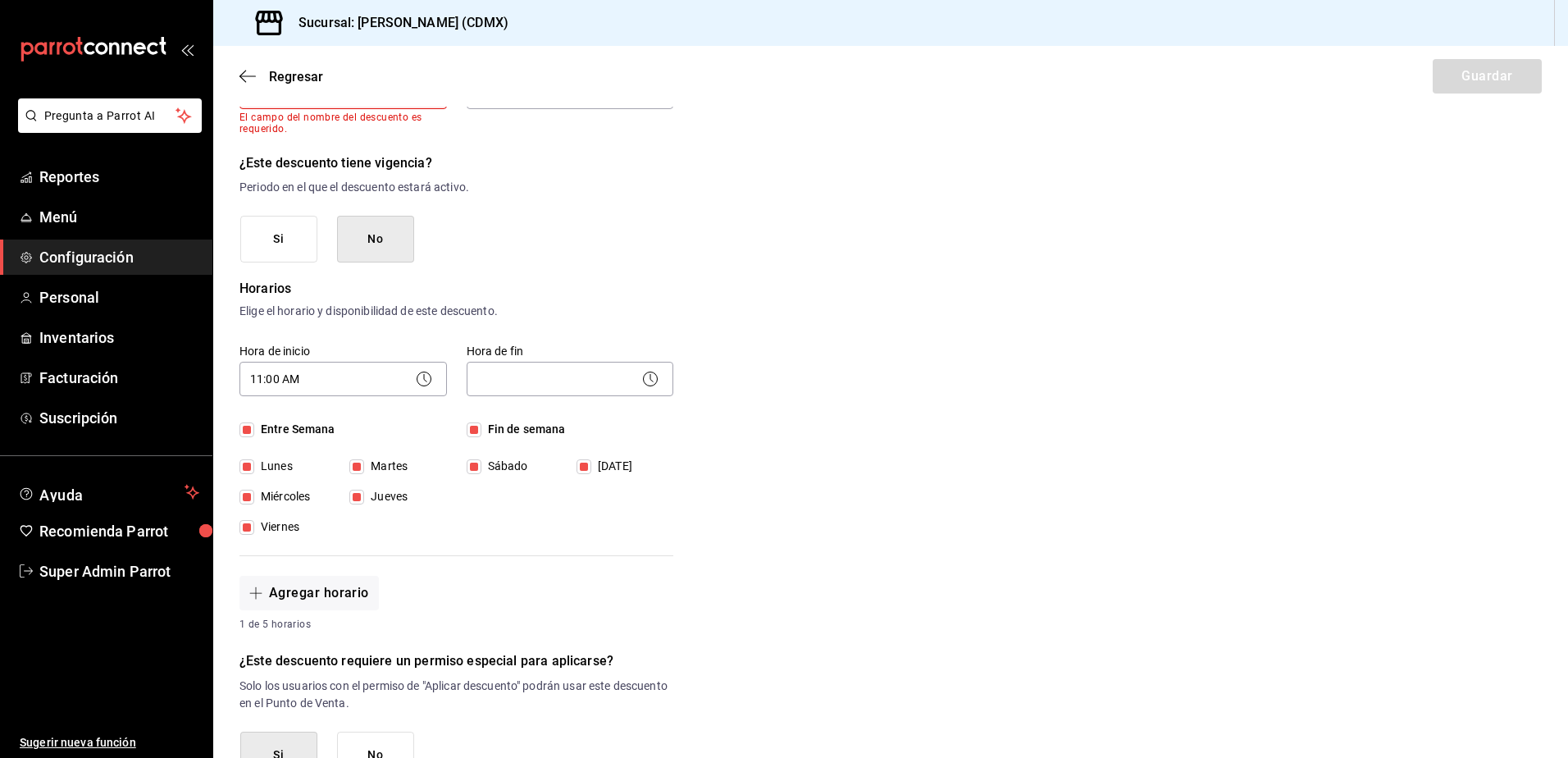
click at [642, 372] on icon at bounding box center [650, 378] width 20 height 20
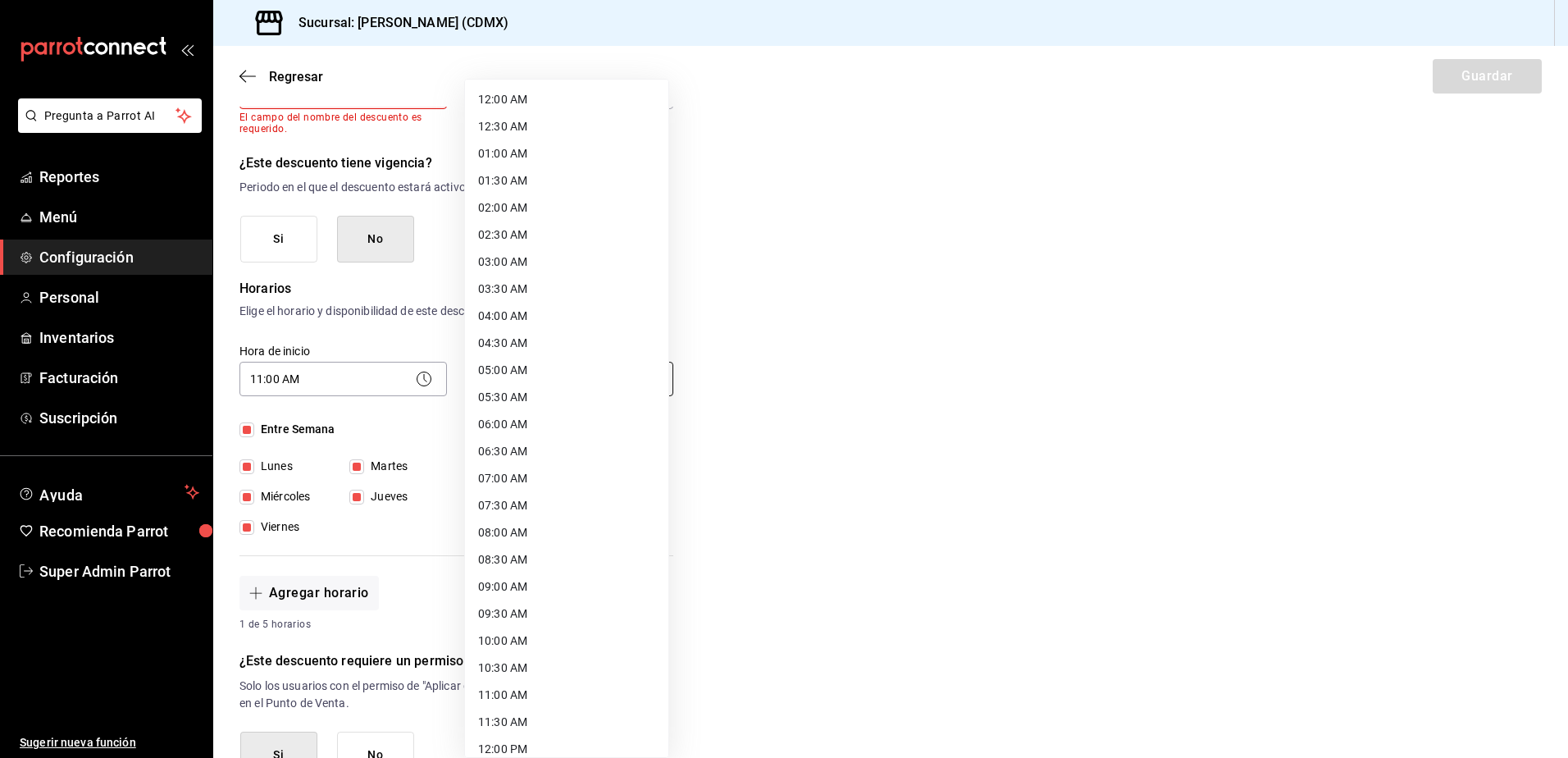
click at [607, 389] on body "Pregunta a Parrot AI Reportes Menú Configuración Personal Inventarios Facturaci…" at bounding box center [784, 379] width 1568 height 758
click at [521, 426] on li "06:00 AM" at bounding box center [566, 424] width 203 height 27
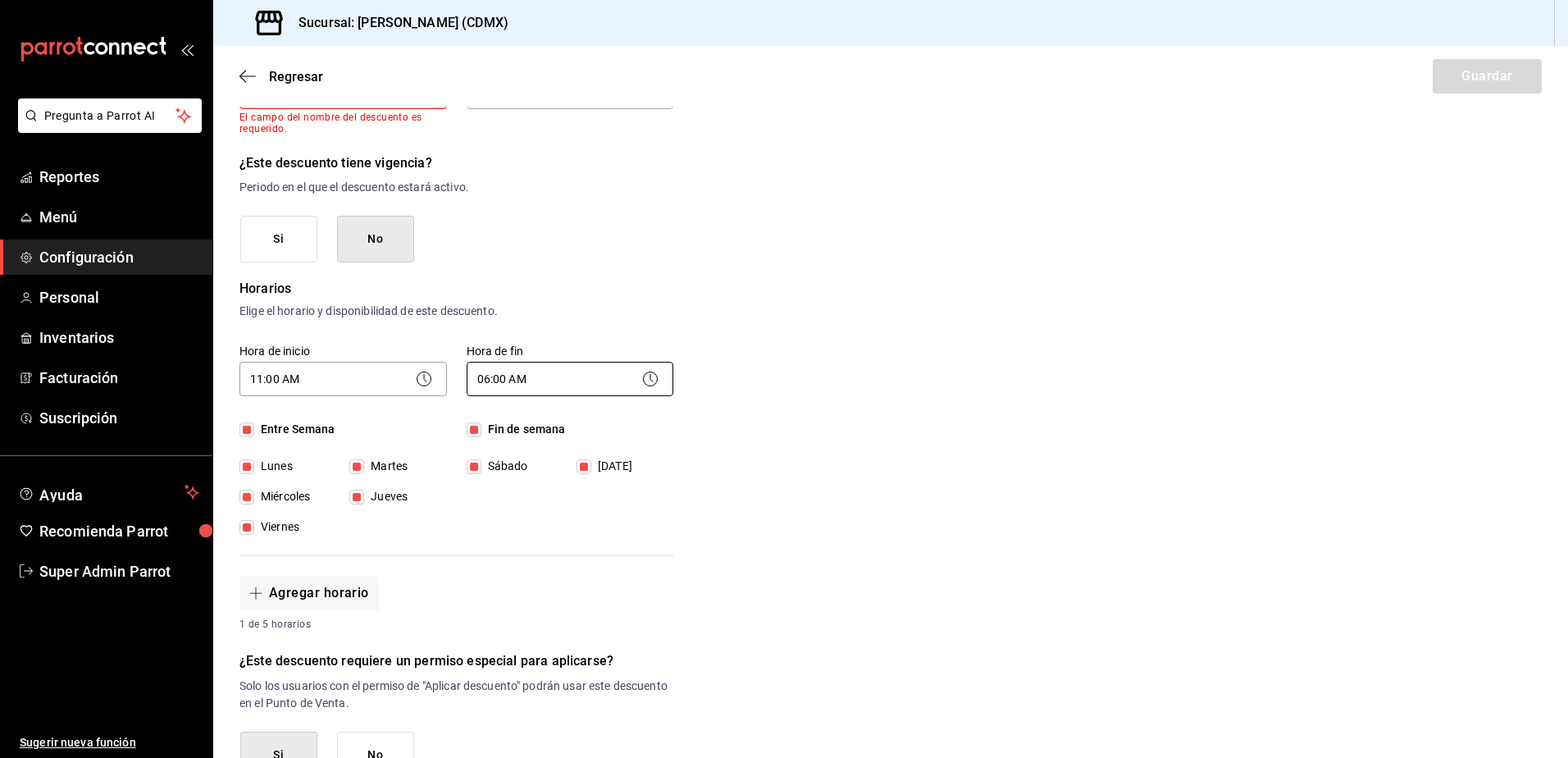
click at [521, 376] on body "Pregunta a Parrot AI Reportes Menú Configuración Personal Inventarios Facturaci…" at bounding box center [784, 379] width 1568 height 758
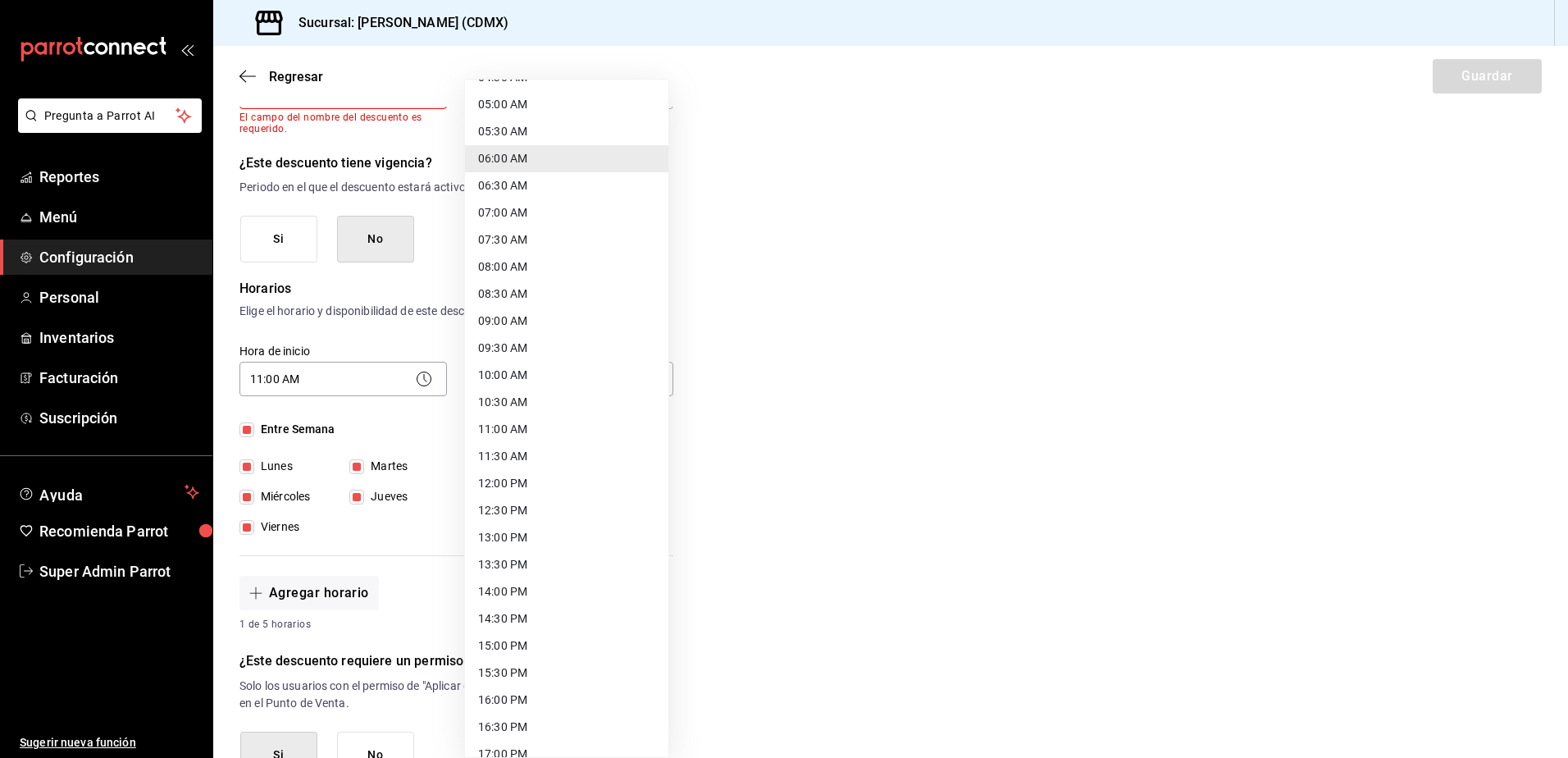
scroll to position [492, 0]
click at [515, 579] on li "18:00 PM" at bounding box center [566, 581] width 203 height 27
type input "18:00"
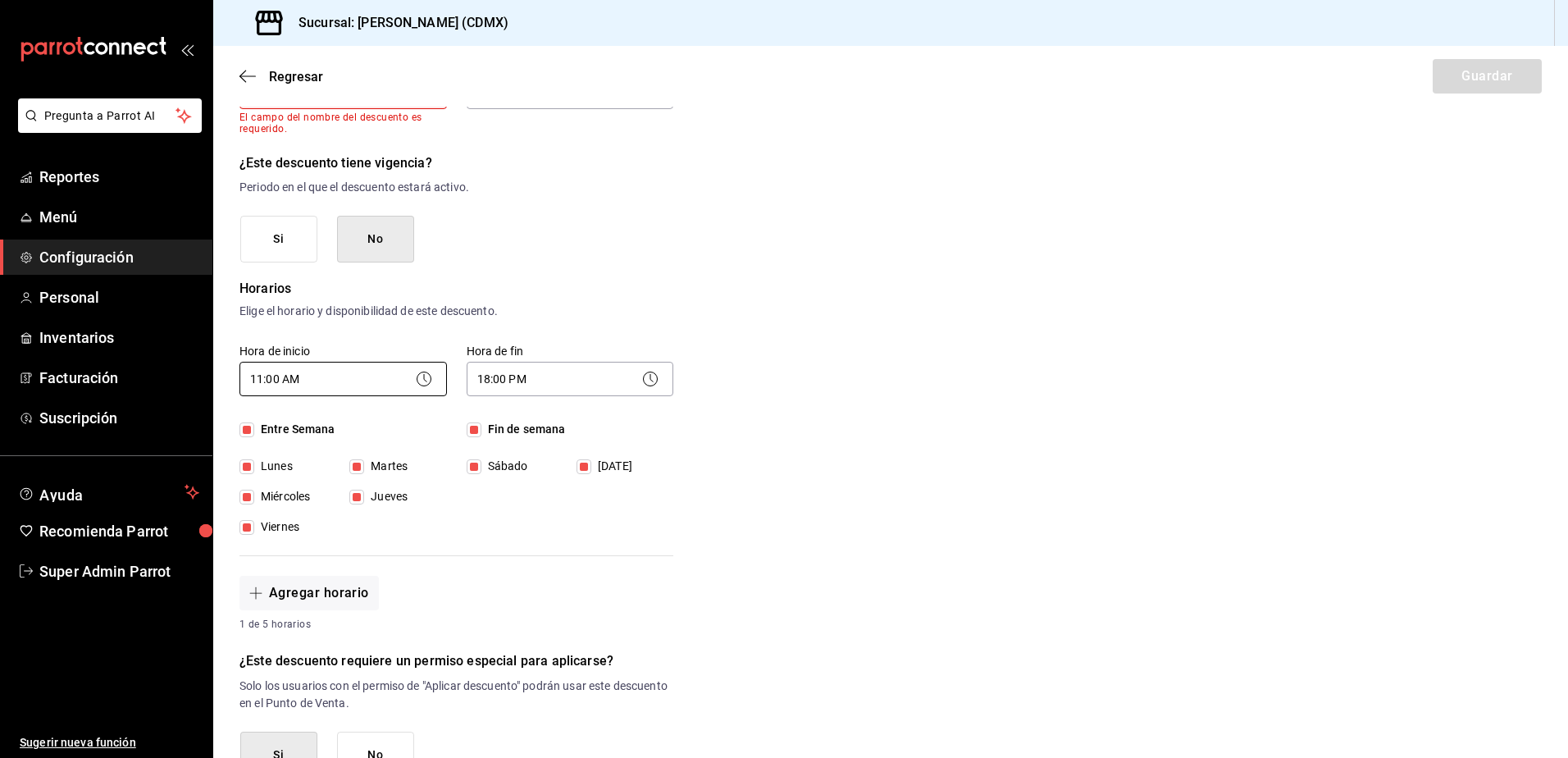
click at [315, 380] on body "Pregunta a Parrot AI Reportes Menú Configuración Personal Inventarios Facturaci…" at bounding box center [784, 379] width 1568 height 758
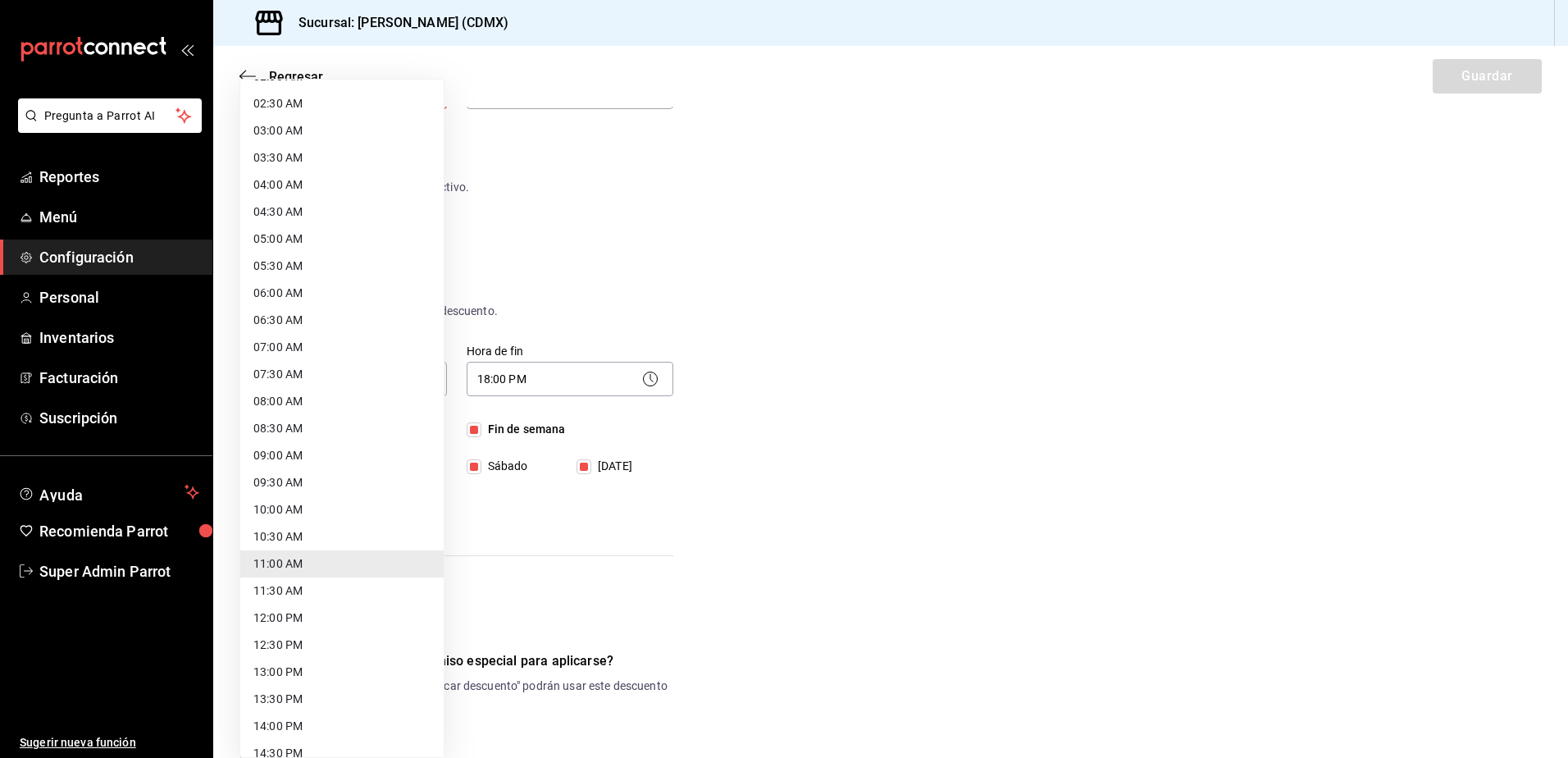
scroll to position [164, 0]
click at [277, 582] on li "12:00 PM" at bounding box center [342, 585] width 203 height 27
type input "12:00"
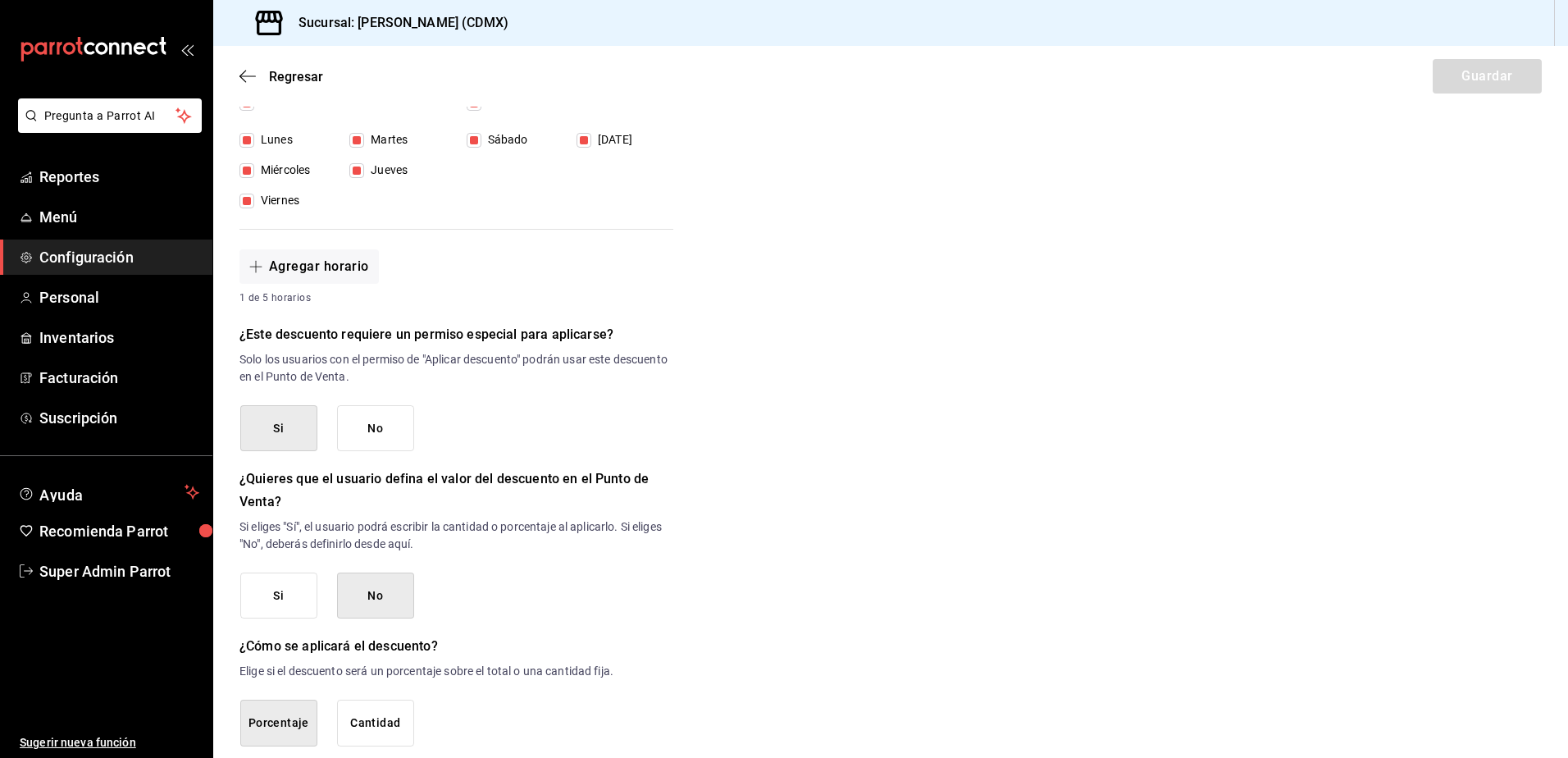
scroll to position [516, 0]
click at [374, 589] on button "No" at bounding box center [375, 594] width 77 height 47
click at [377, 589] on button "No" at bounding box center [375, 594] width 77 height 47
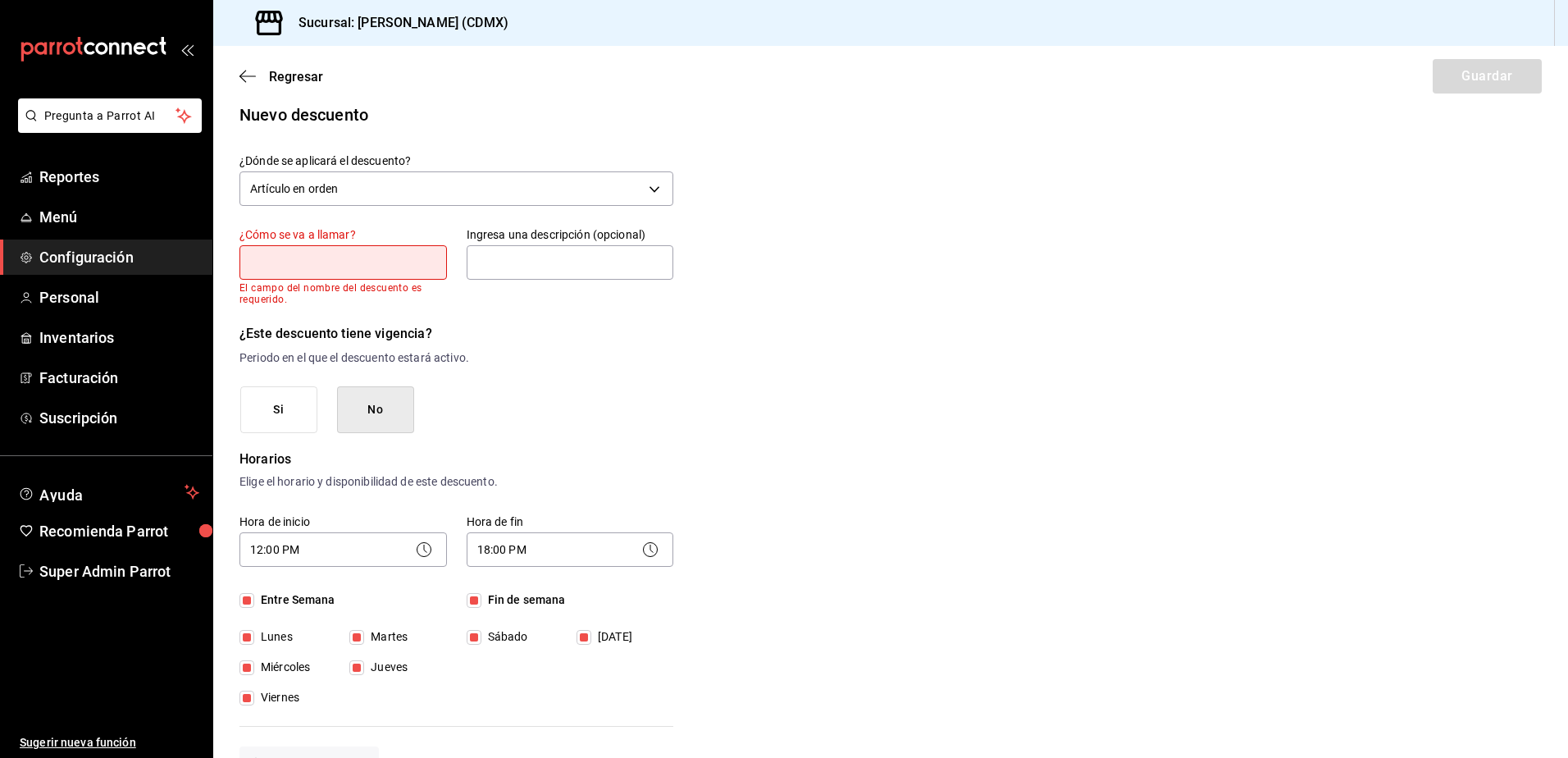
scroll to position [0, 0]
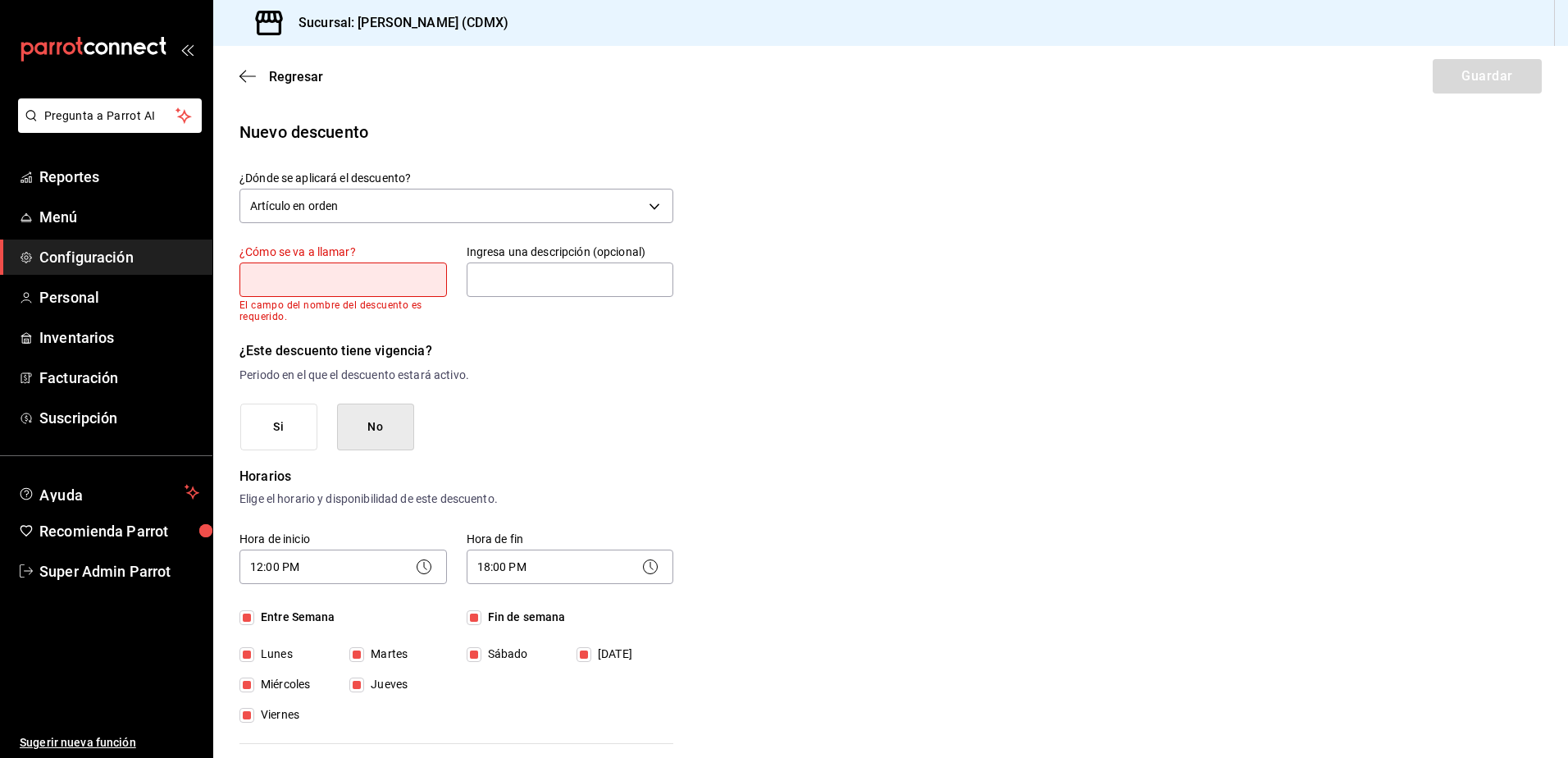
click at [330, 256] on label "¿Cómo se va a llamar?" at bounding box center [344, 252] width 208 height 11
click at [329, 273] on input "text" at bounding box center [344, 279] width 208 height 35
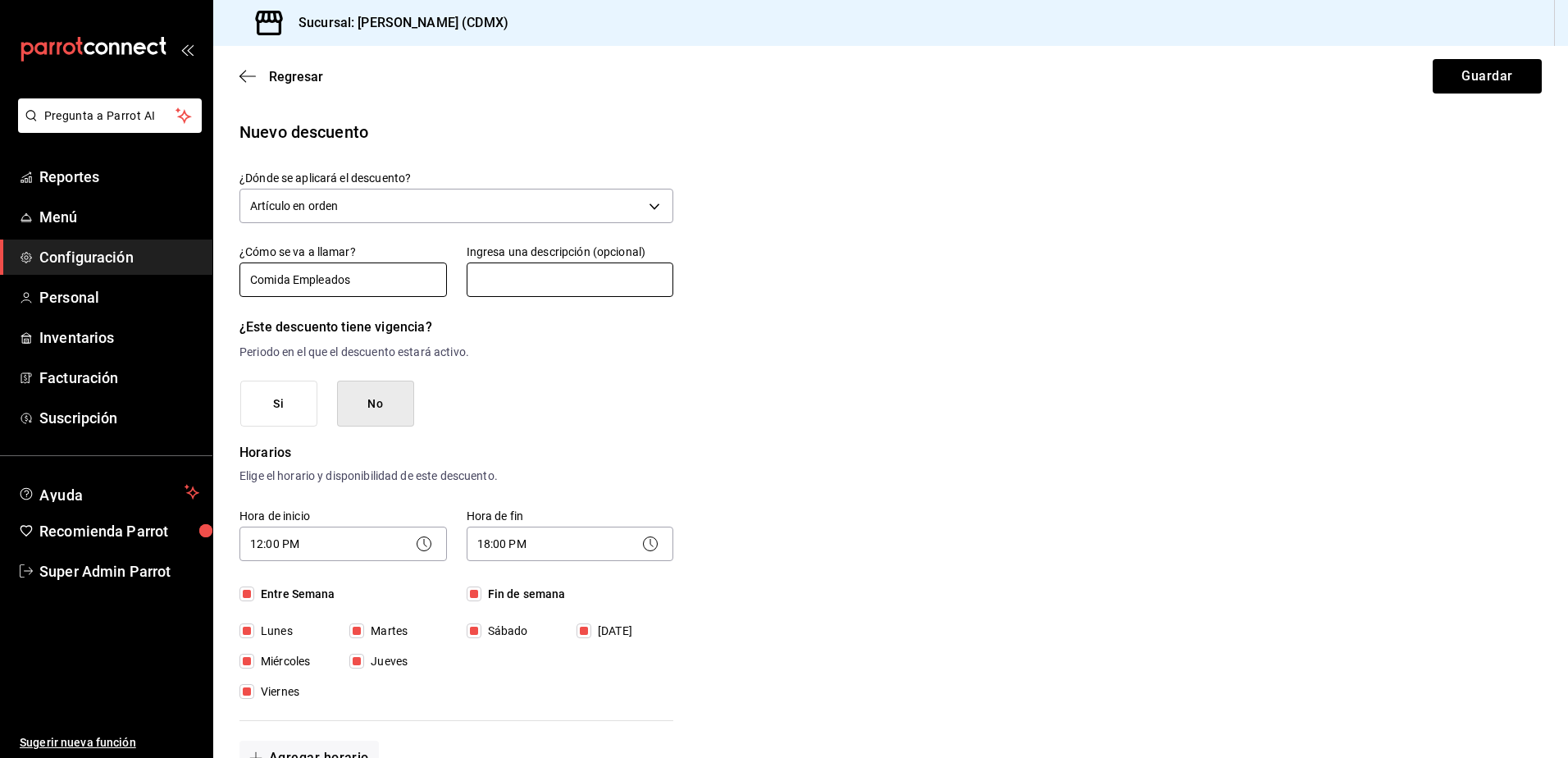
type input "Comida Empleados"
click at [561, 284] on input "text" at bounding box center [571, 279] width 208 height 35
drag, startPoint x: 542, startPoint y: 282, endPoint x: 531, endPoint y: 289, distance: 13.0
click at [539, 284] on input "Comida de empleados" at bounding box center [571, 279] width 208 height 35
type input "Comida de Empleados"
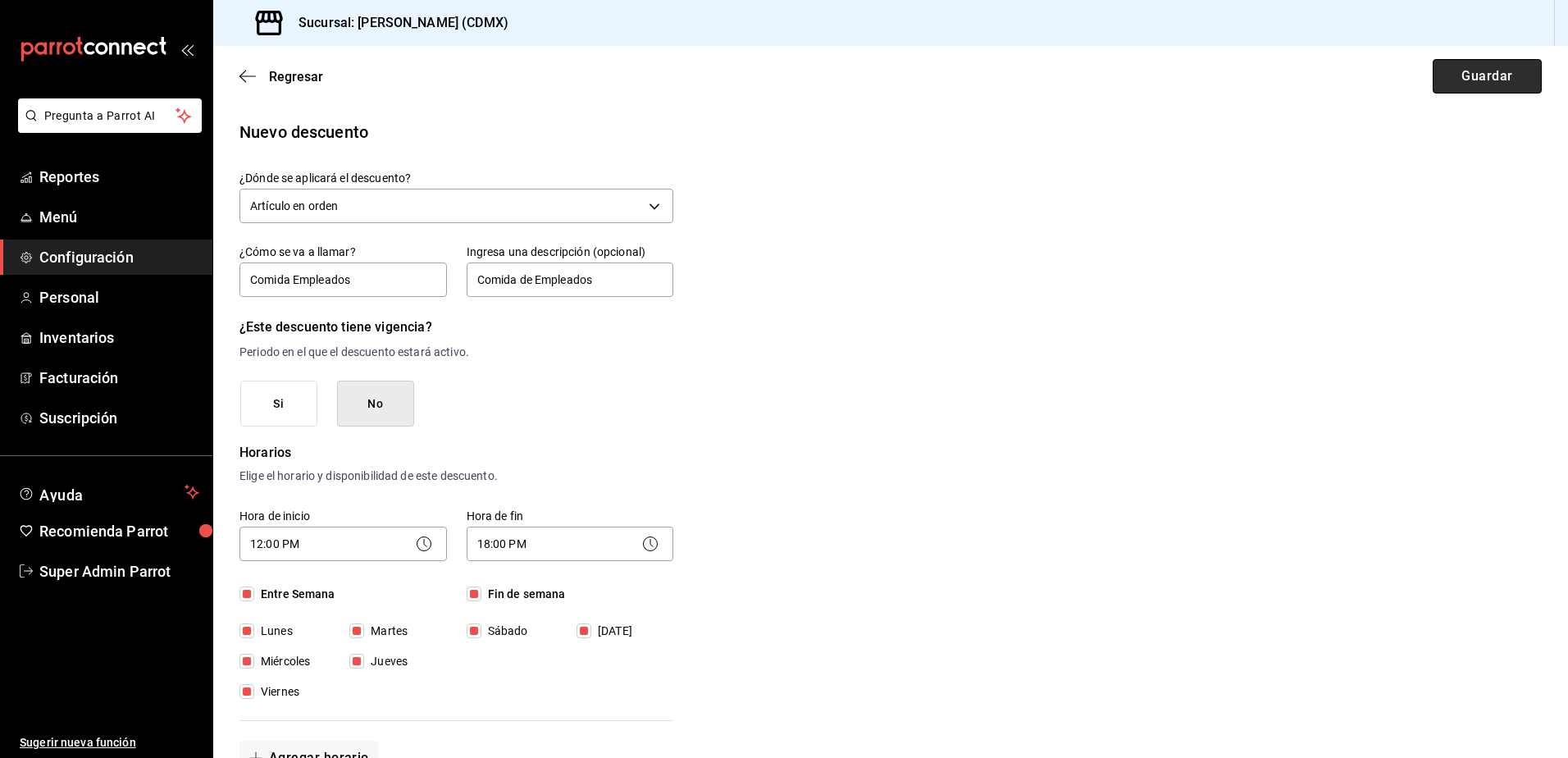
click at [1476, 80] on button "Guardar" at bounding box center [1487, 76] width 110 height 35
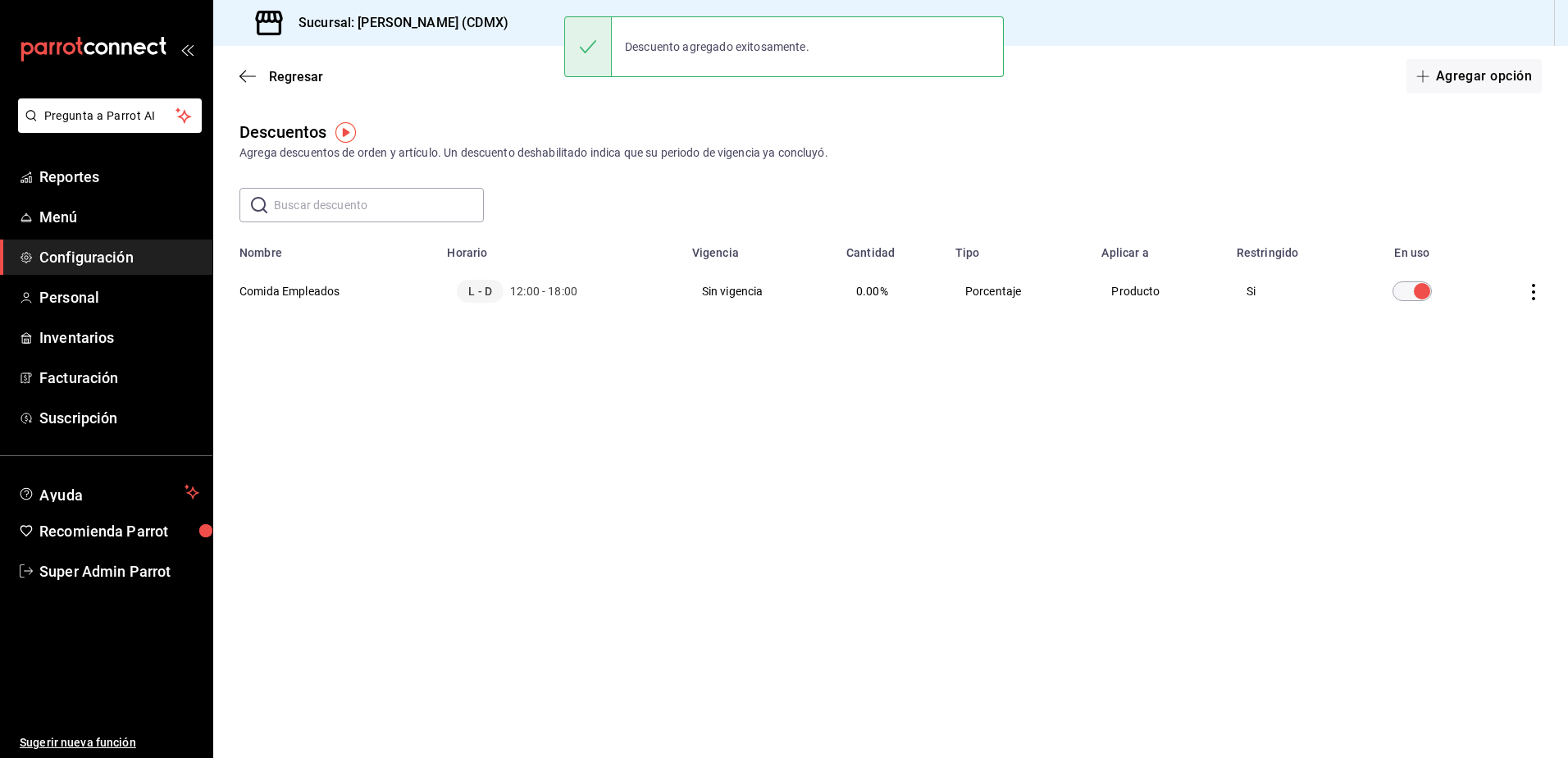
click at [1533, 294] on icon "actions" at bounding box center [1534, 292] width 17 height 17
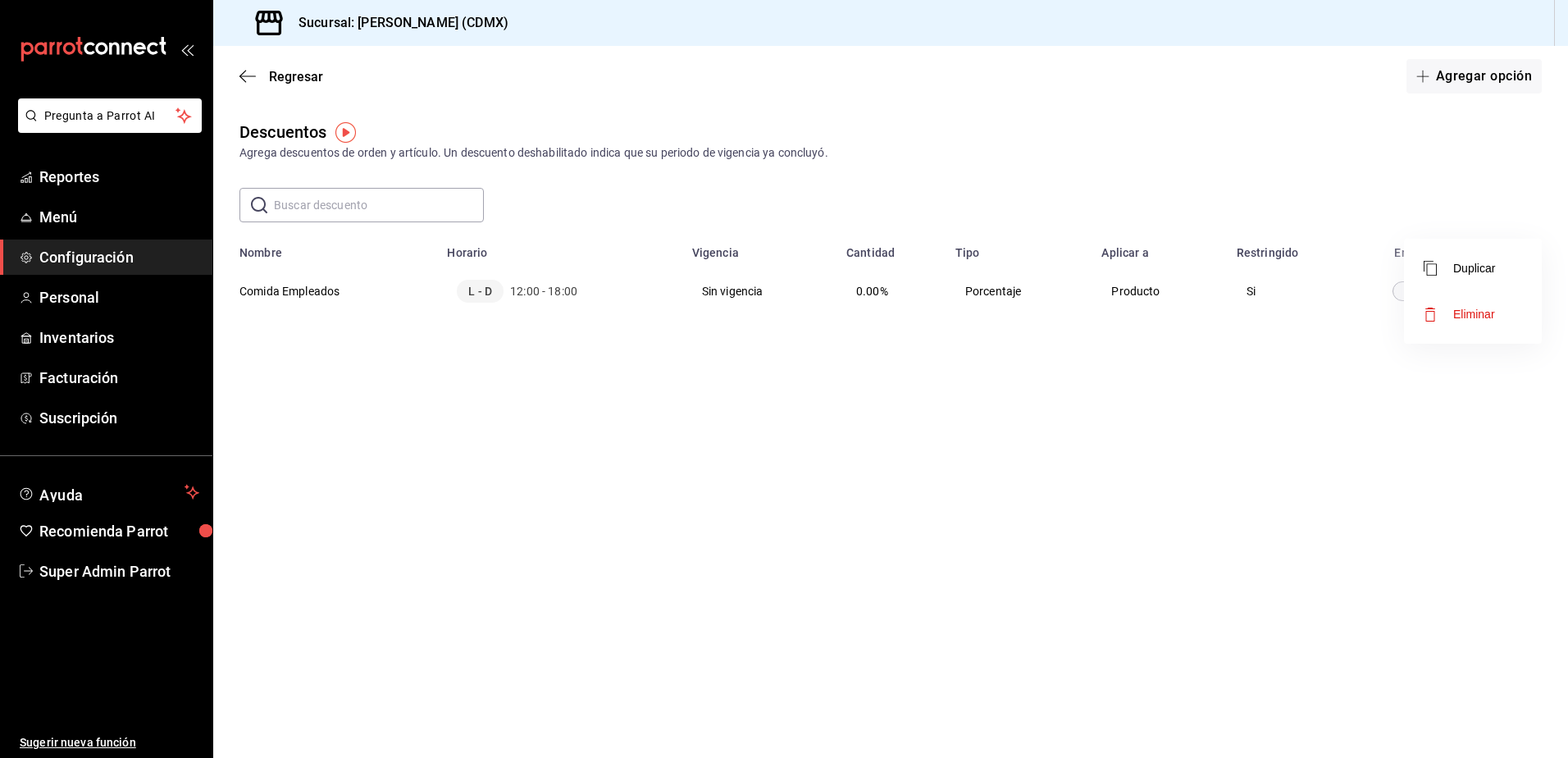
click at [1375, 497] on div at bounding box center [784, 379] width 1568 height 758
click at [255, 75] on icon "button" at bounding box center [248, 77] width 17 height 15
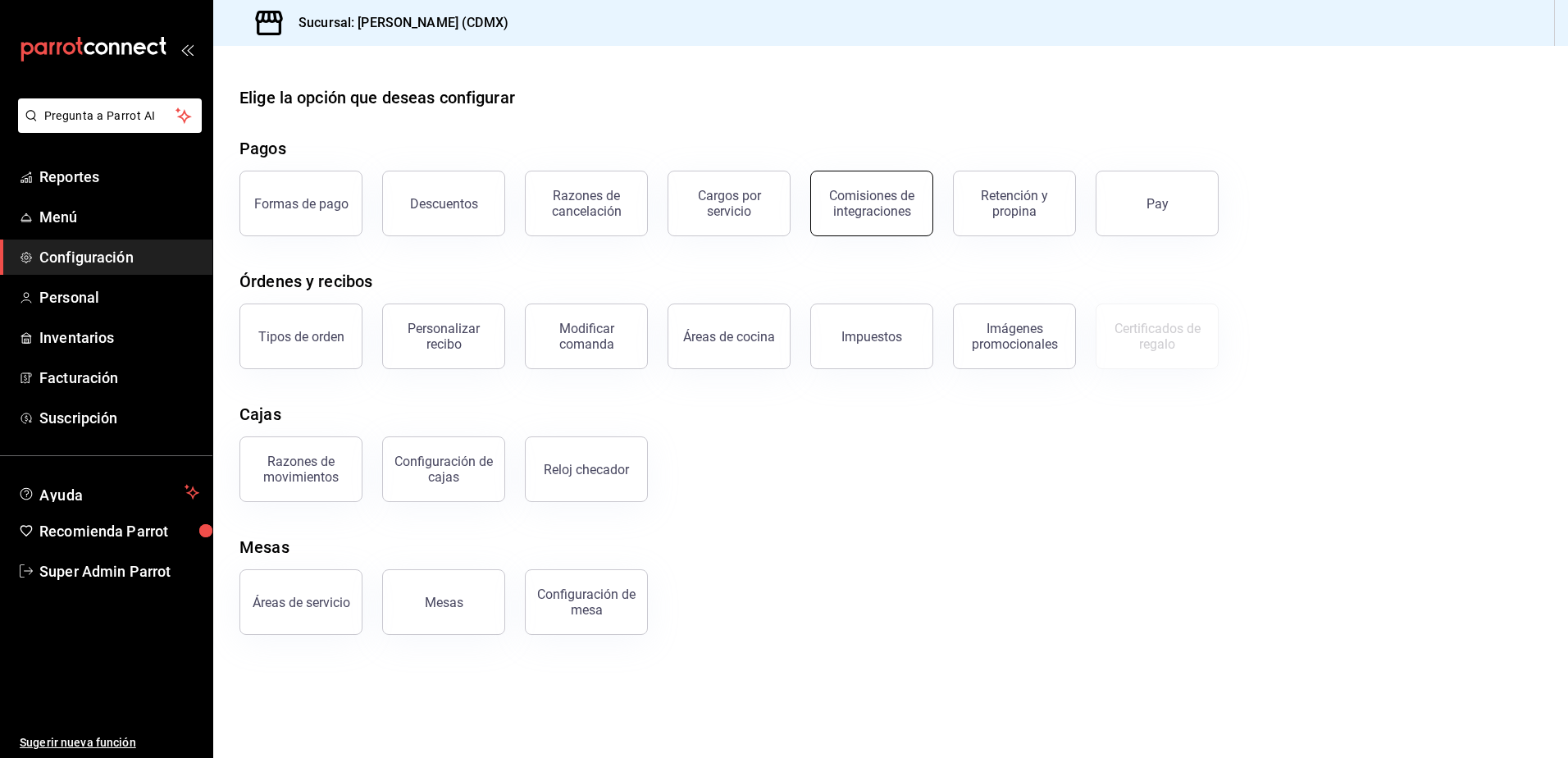
click at [883, 205] on div "Comisiones de integraciones" at bounding box center [872, 203] width 102 height 31
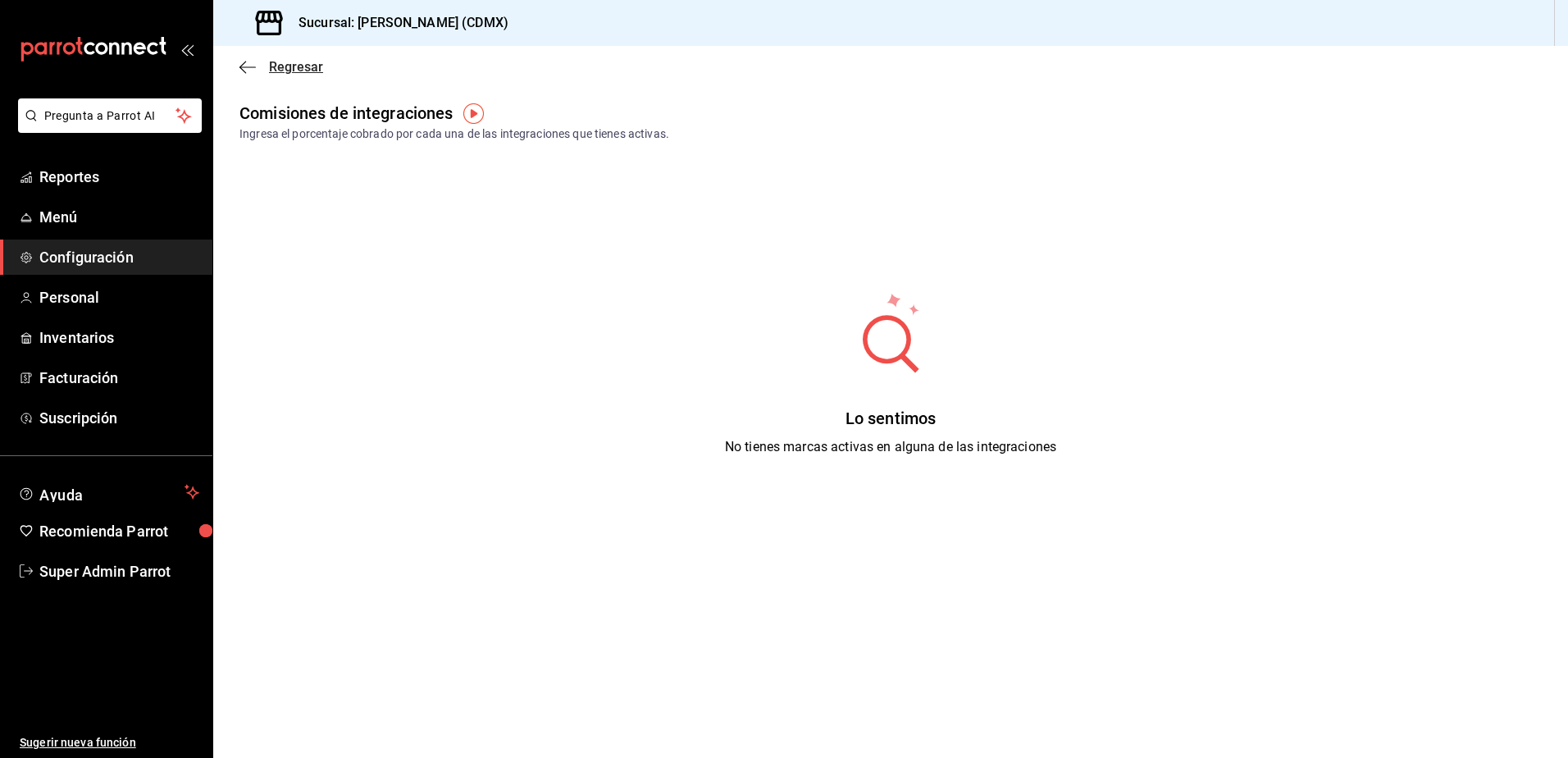
click at [245, 61] on icon "button" at bounding box center [248, 67] width 17 height 15
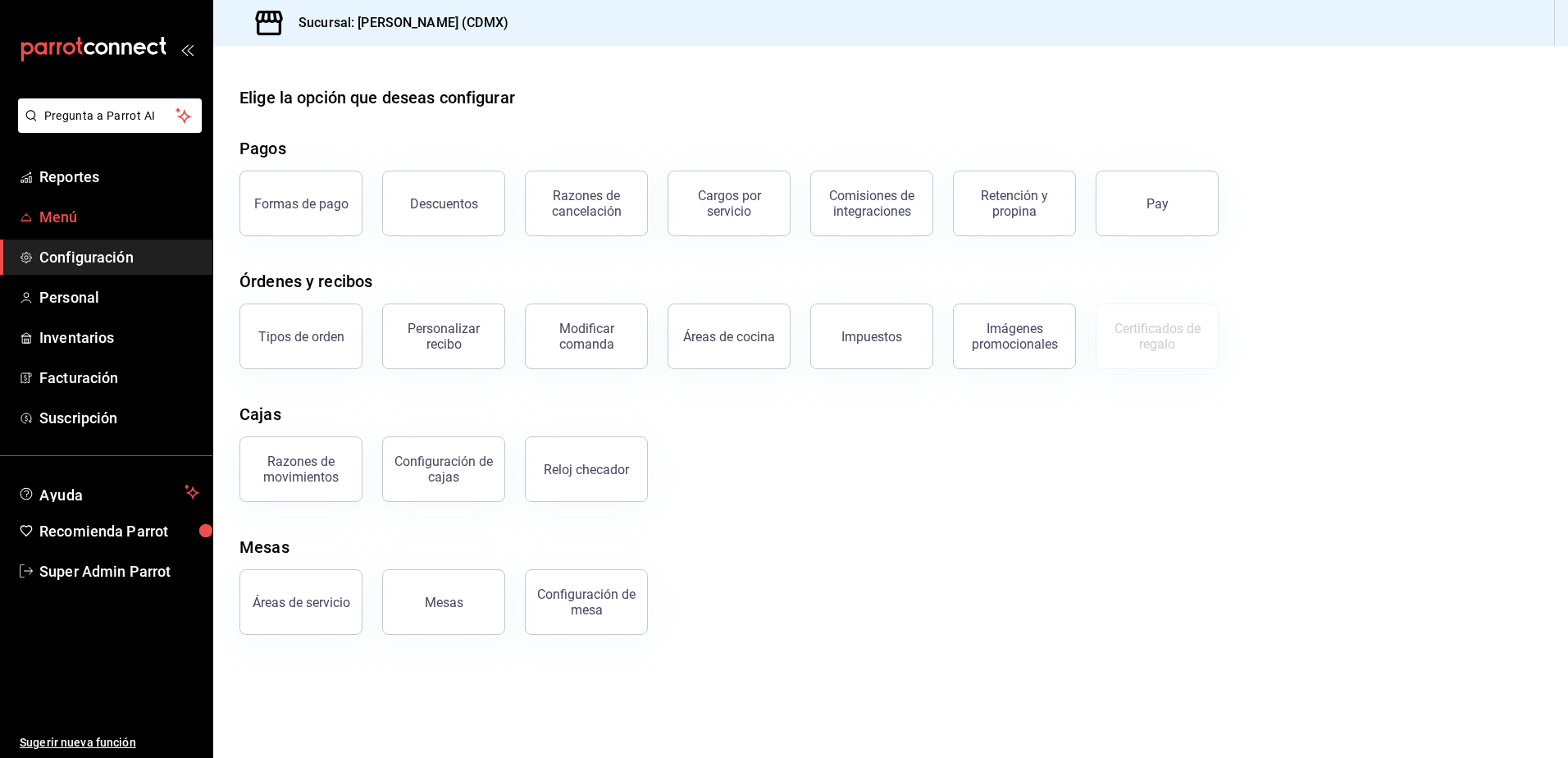
click at [68, 226] on span "Menú" at bounding box center [119, 217] width 160 height 22
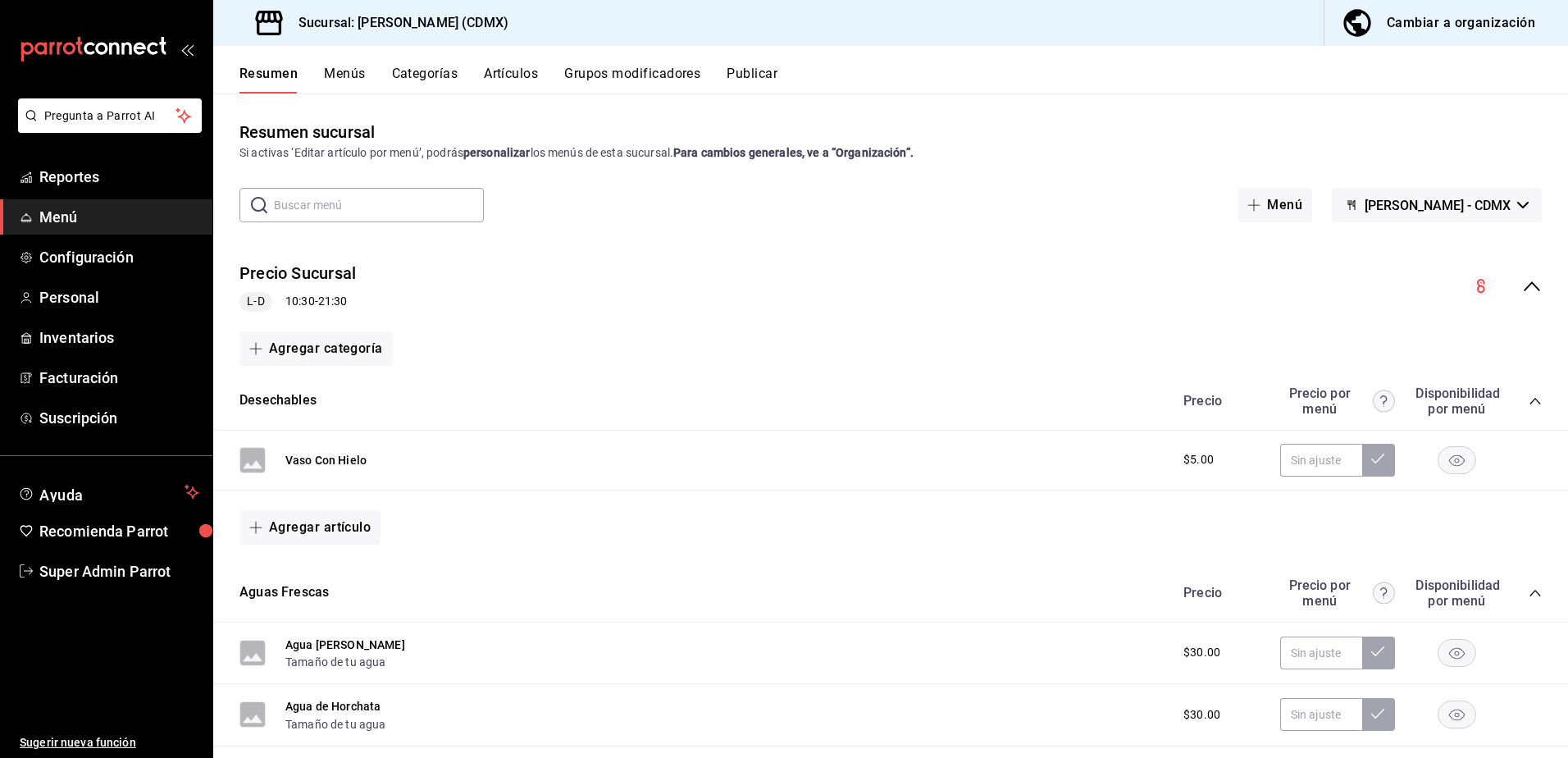
click at [339, 70] on button "Menús" at bounding box center [344, 80] width 41 height 28
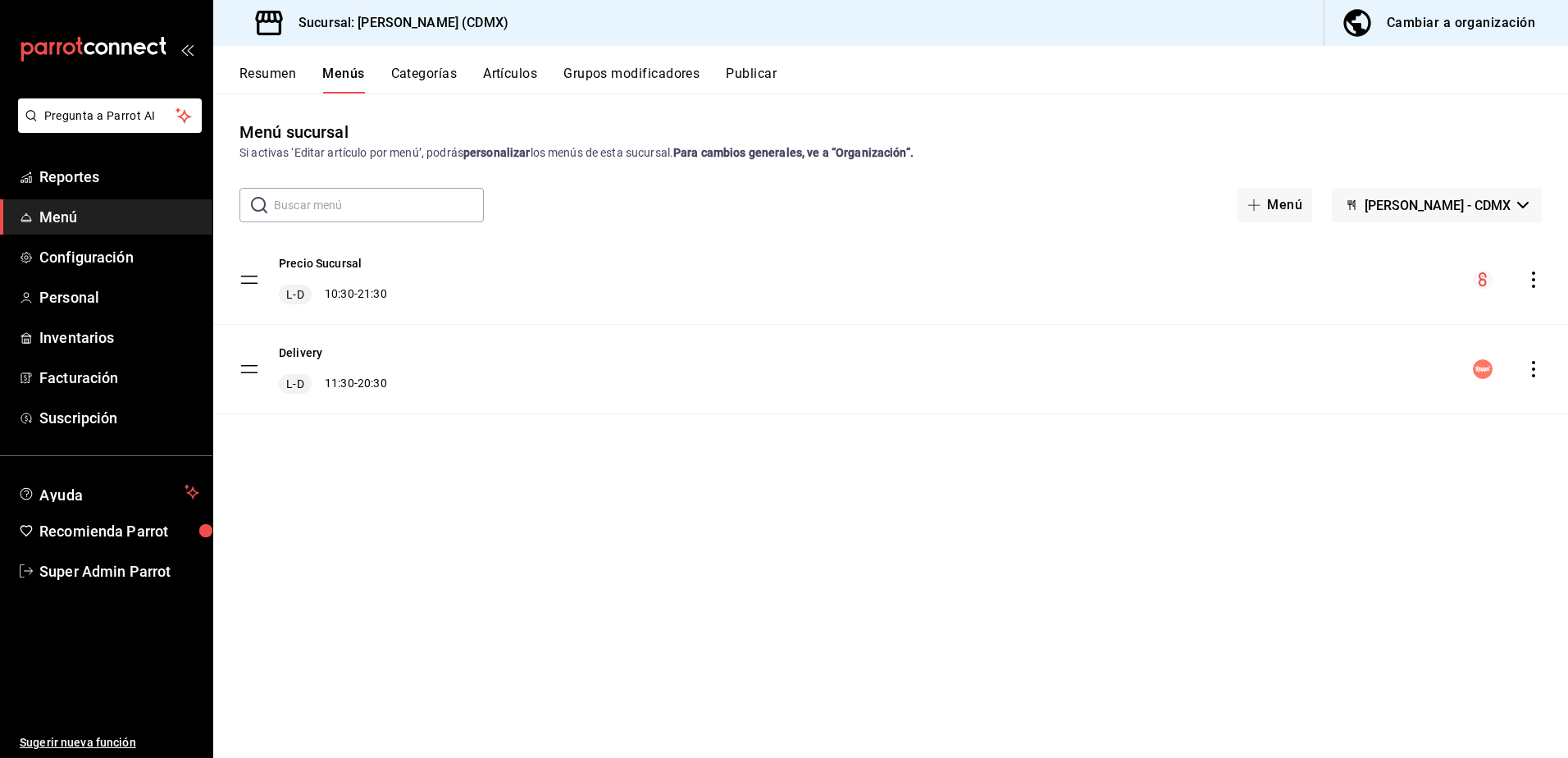
click at [1540, 370] on icon "actions" at bounding box center [1534, 370] width 17 height 17
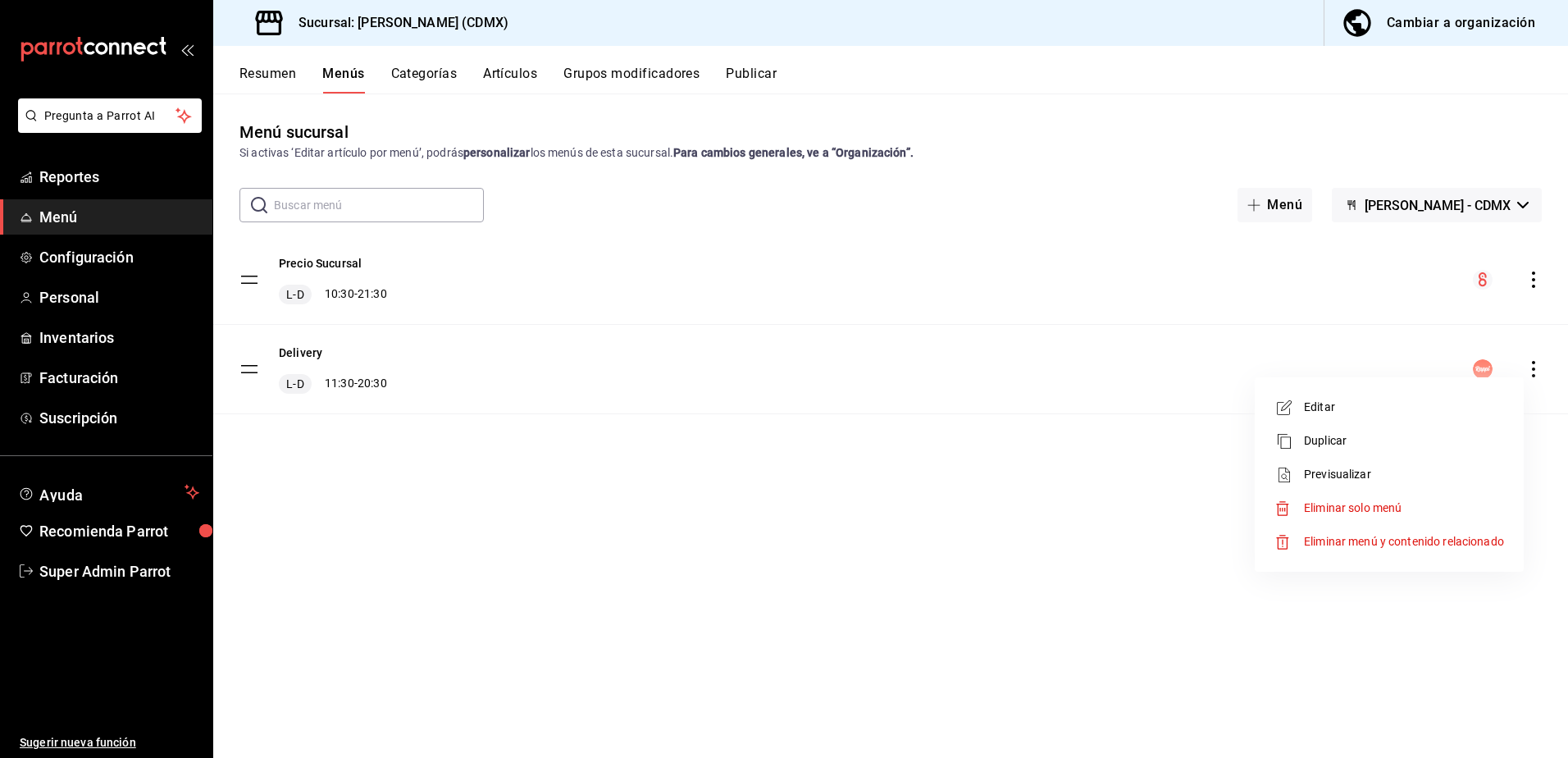
click at [1328, 474] on span "Previsualizar" at bounding box center [1404, 474] width 200 height 17
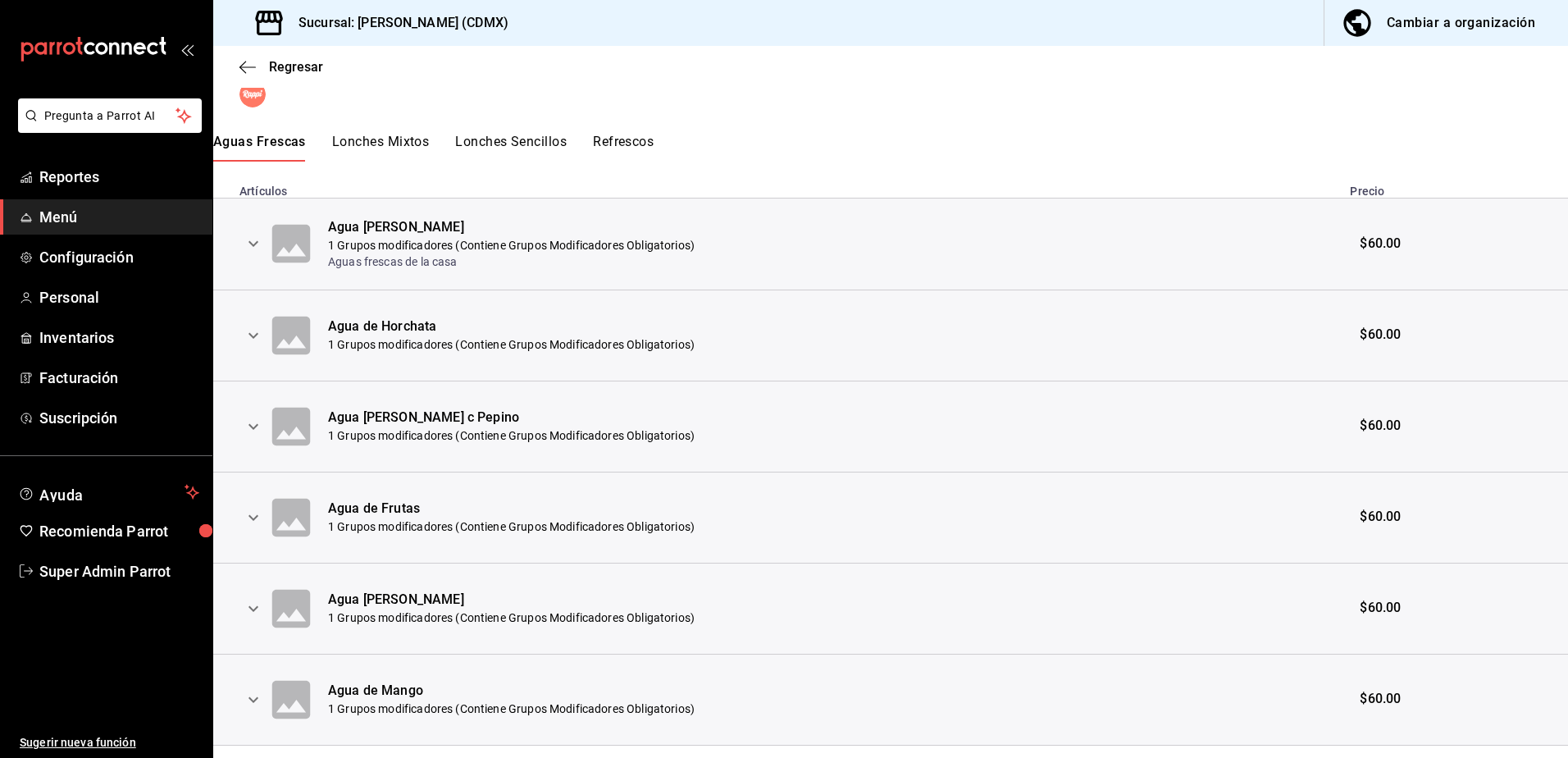
scroll to position [336, 0]
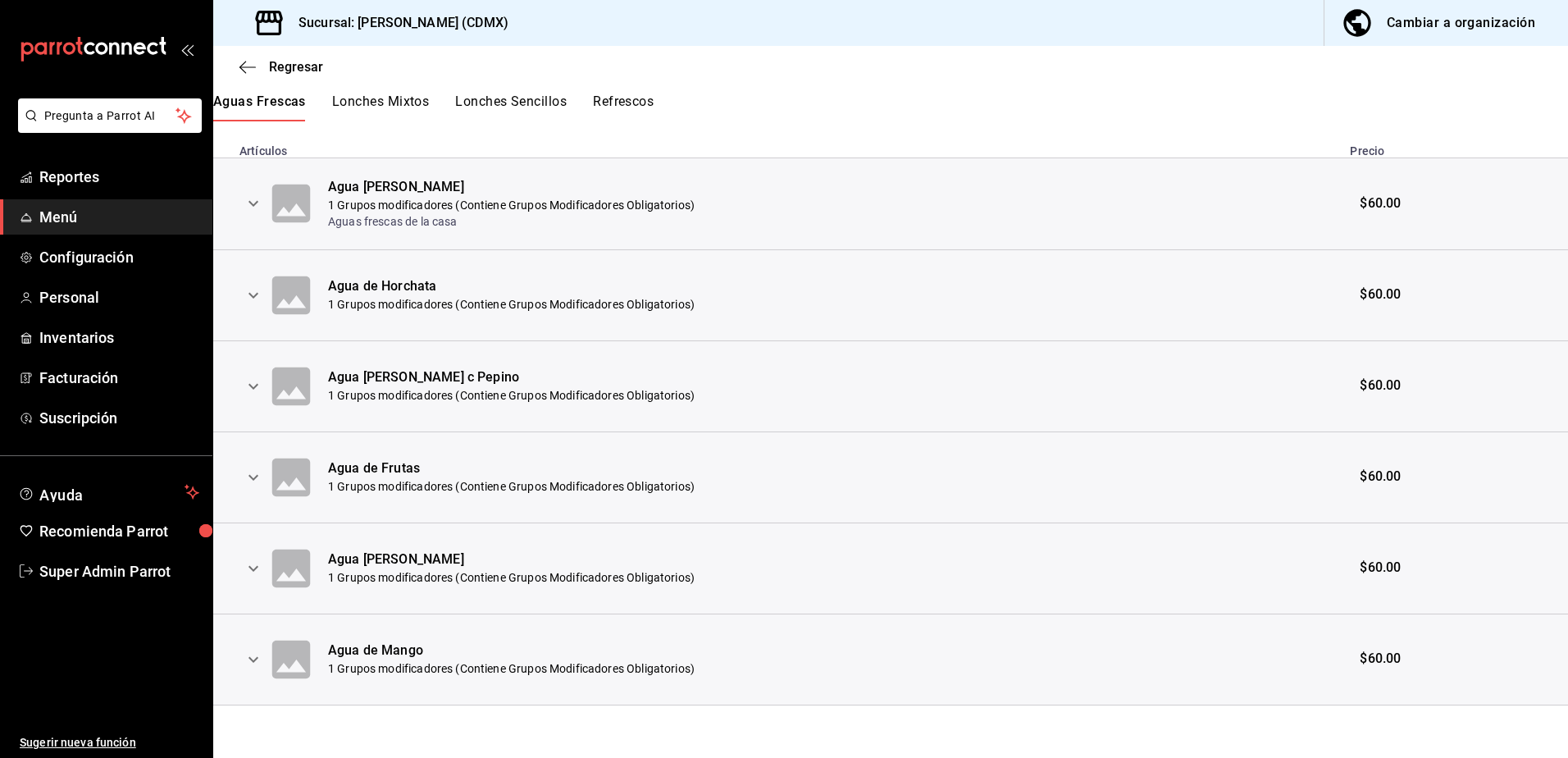
click at [254, 205] on icon "expand row" at bounding box center [253, 204] width 10 height 6
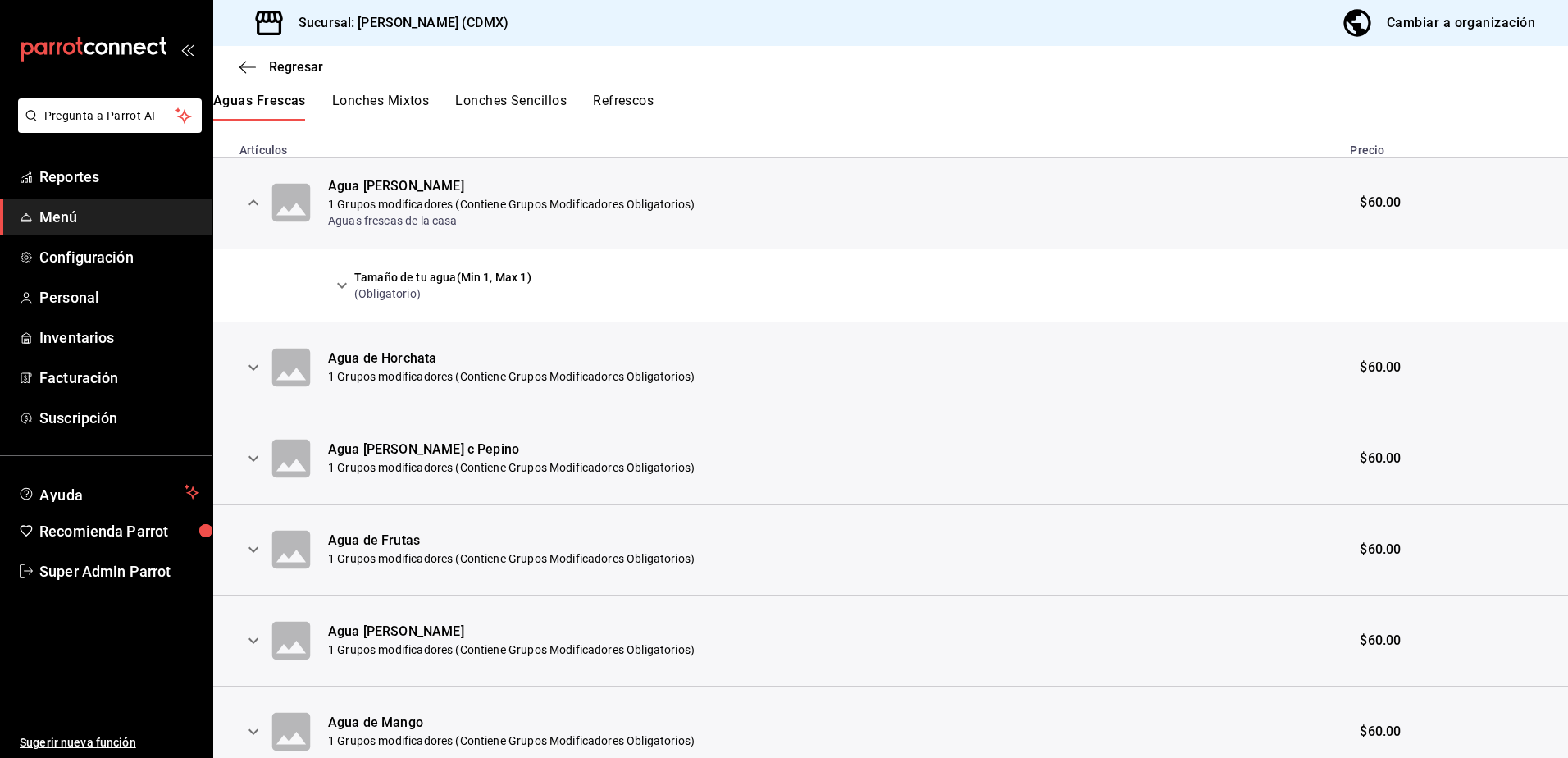
click at [336, 287] on icon "expand row" at bounding box center [342, 284] width 20 height 20
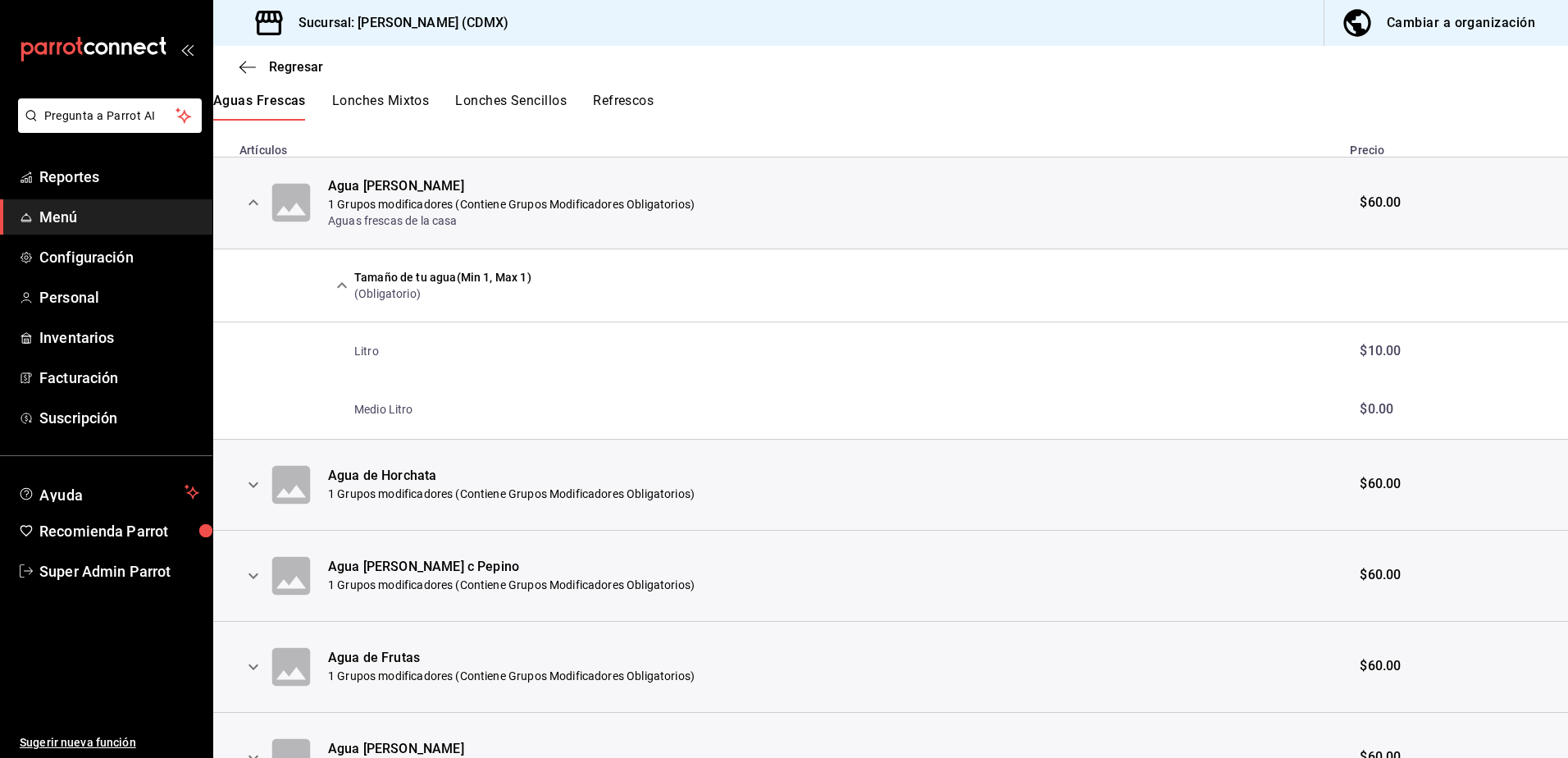
click at [1377, 355] on span "$10.00" at bounding box center [1381, 350] width 41 height 16
click at [371, 353] on p "Litro" at bounding box center [367, 351] width 24 height 17
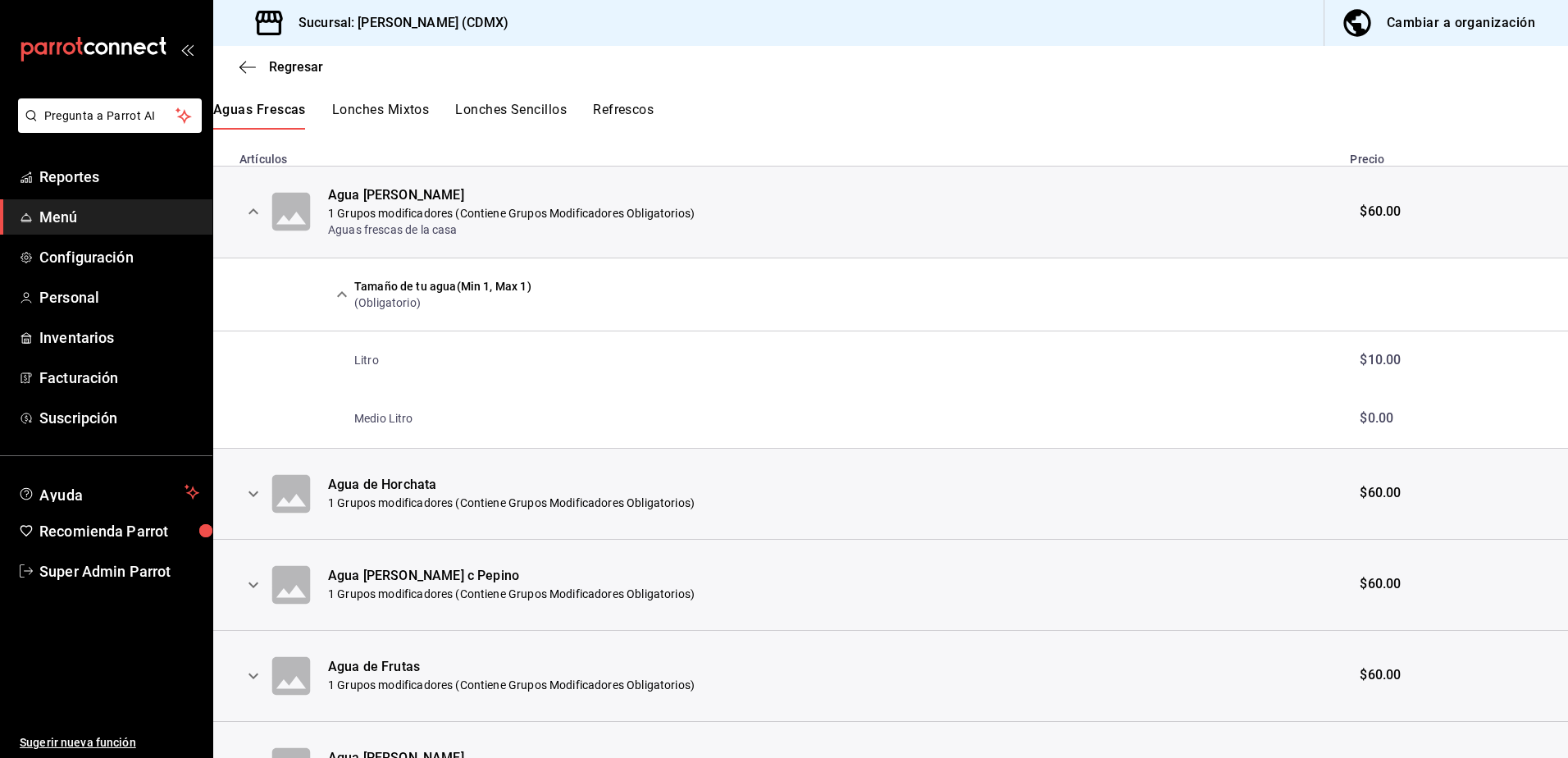
scroll to position [328, 0]
click at [256, 203] on icon "expand row" at bounding box center [253, 211] width 20 height 20
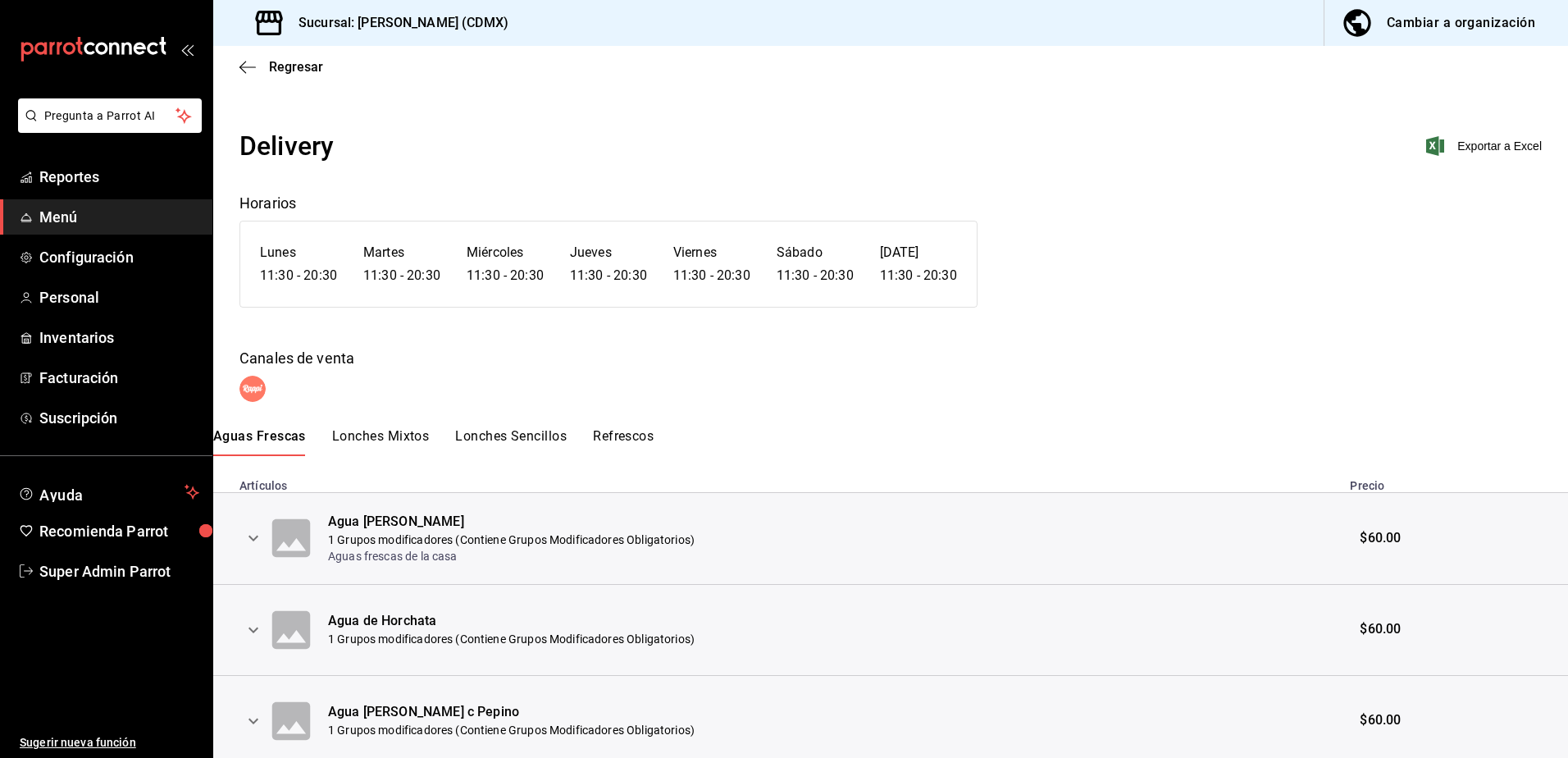
scroll to position [0, 0]
click at [370, 440] on button "Lonches Mixtos" at bounding box center [380, 443] width 96 height 28
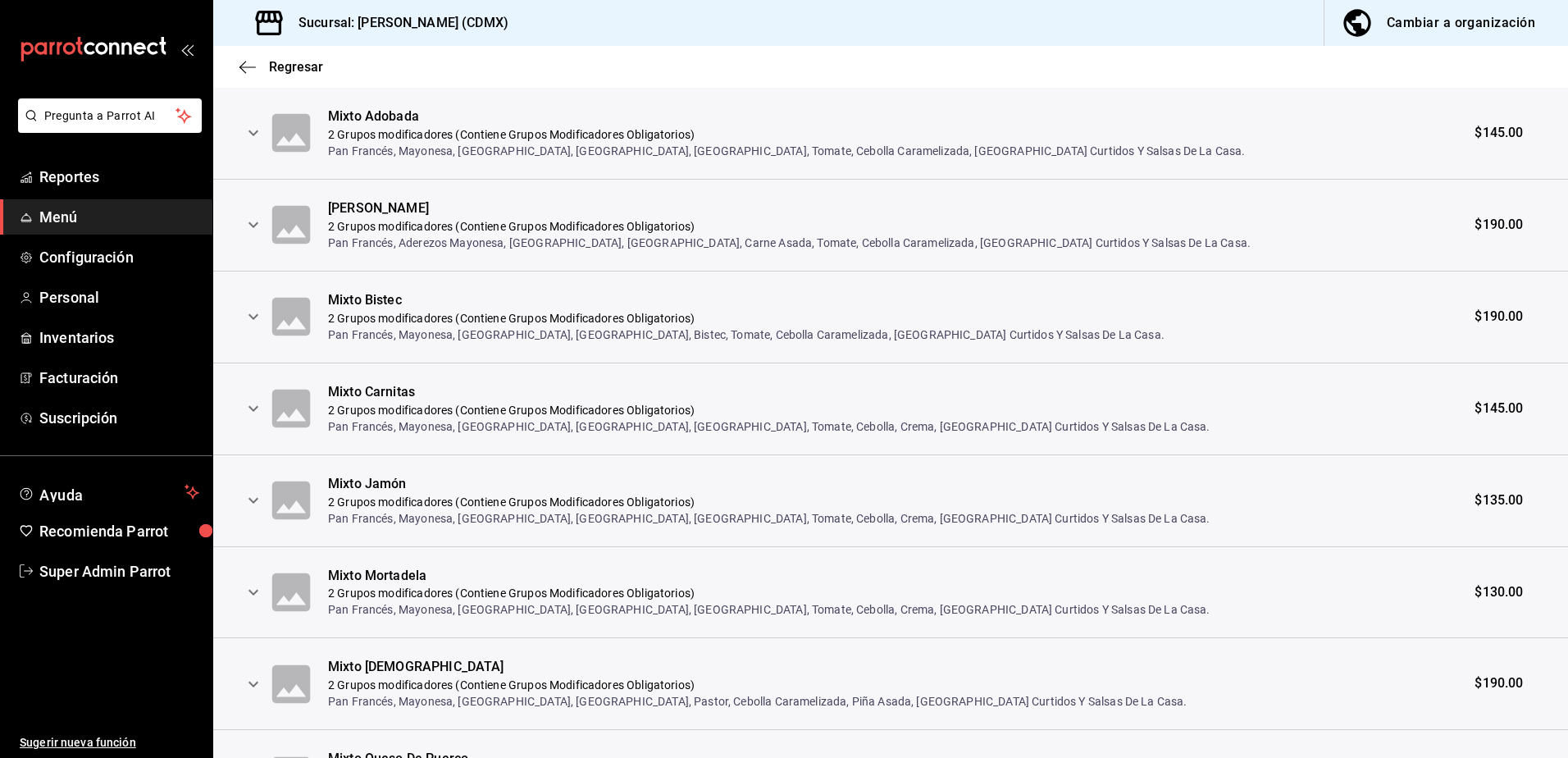
scroll to position [410, 0]
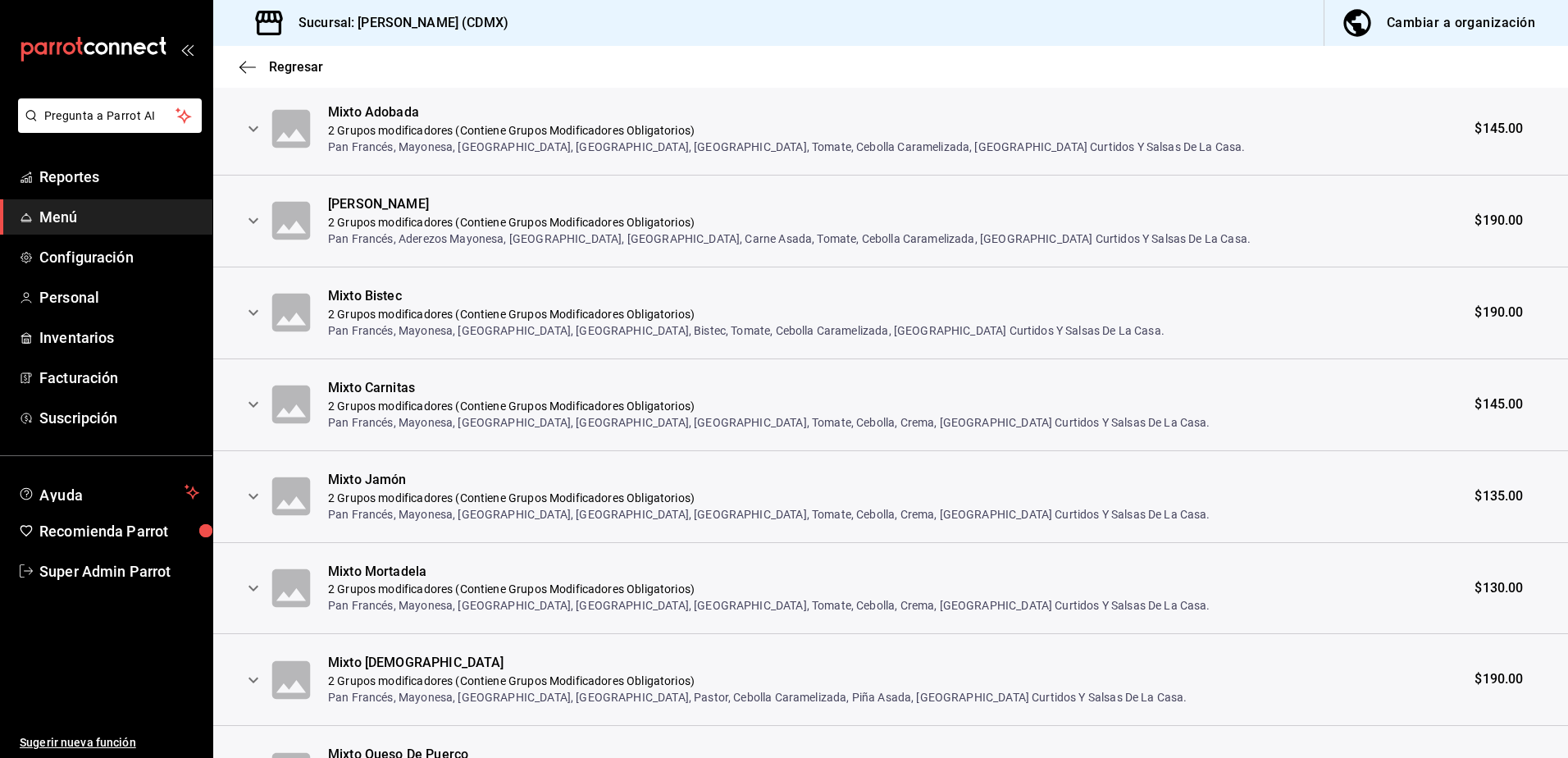
click at [255, 125] on icon "expand row" at bounding box center [253, 128] width 20 height 20
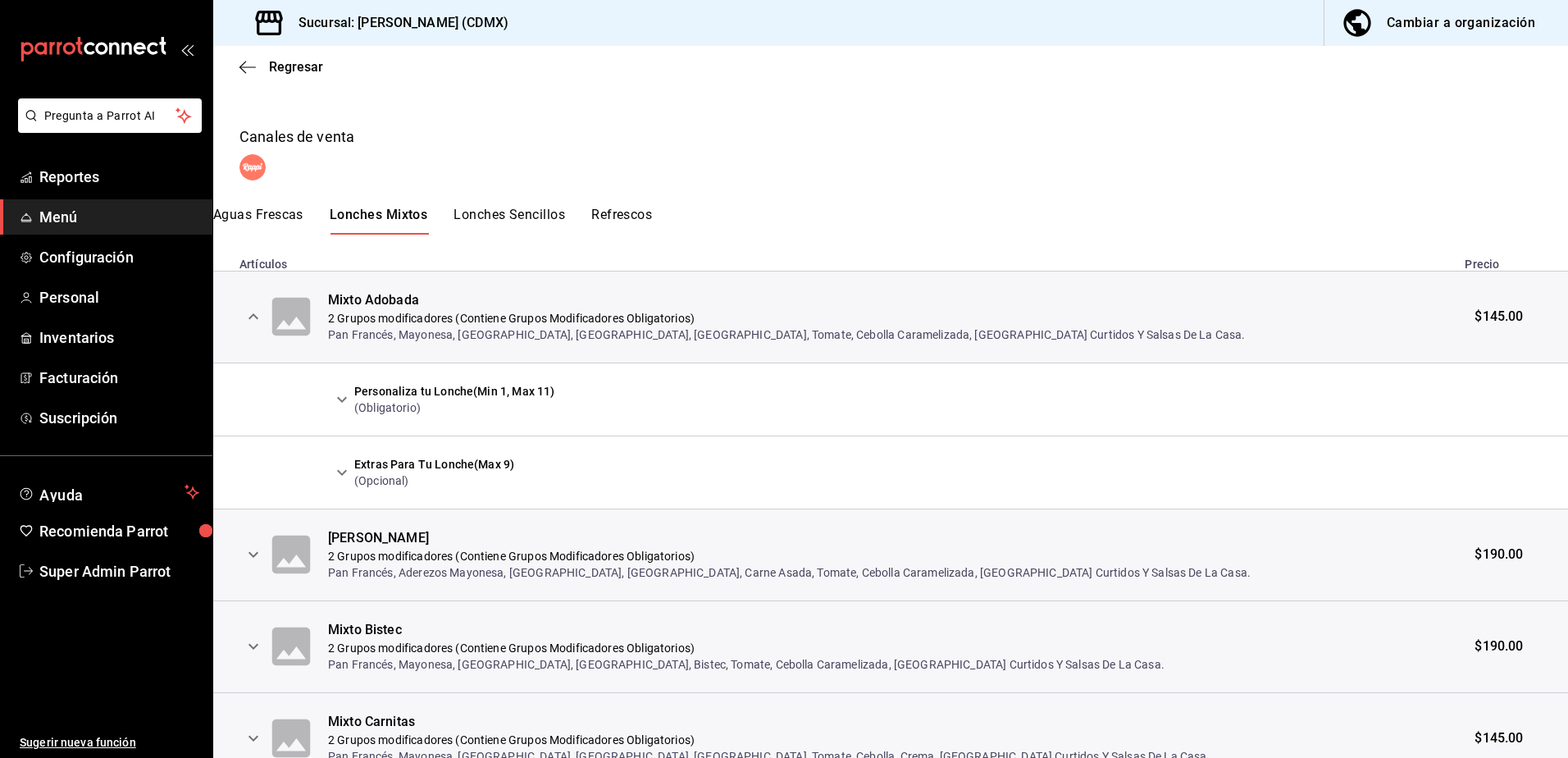
scroll to position [0, 0]
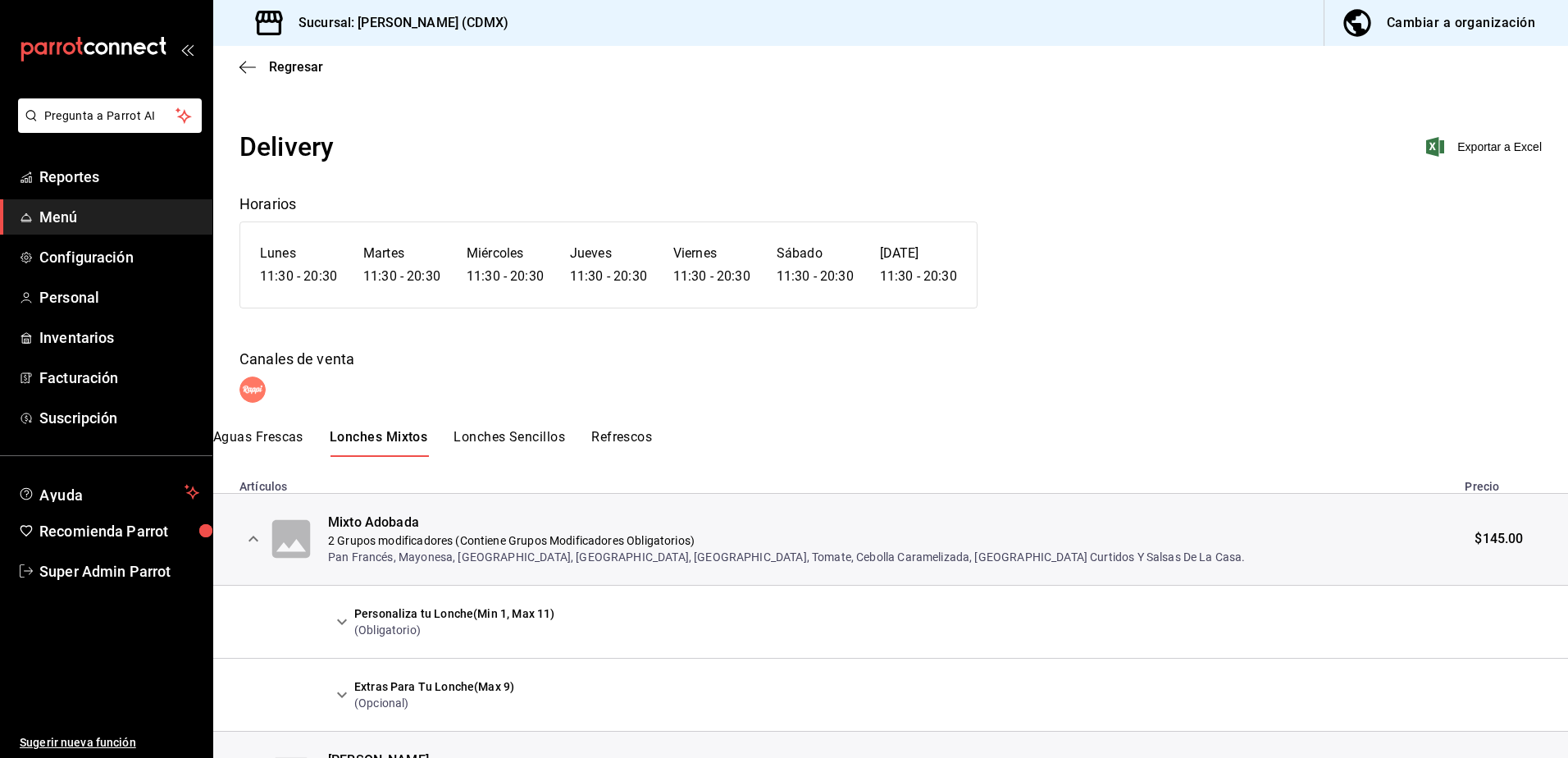
click at [984, 387] on div at bounding box center [890, 389] width 1302 height 26
click at [253, 539] on icon "expand row" at bounding box center [253, 538] width 10 height 6
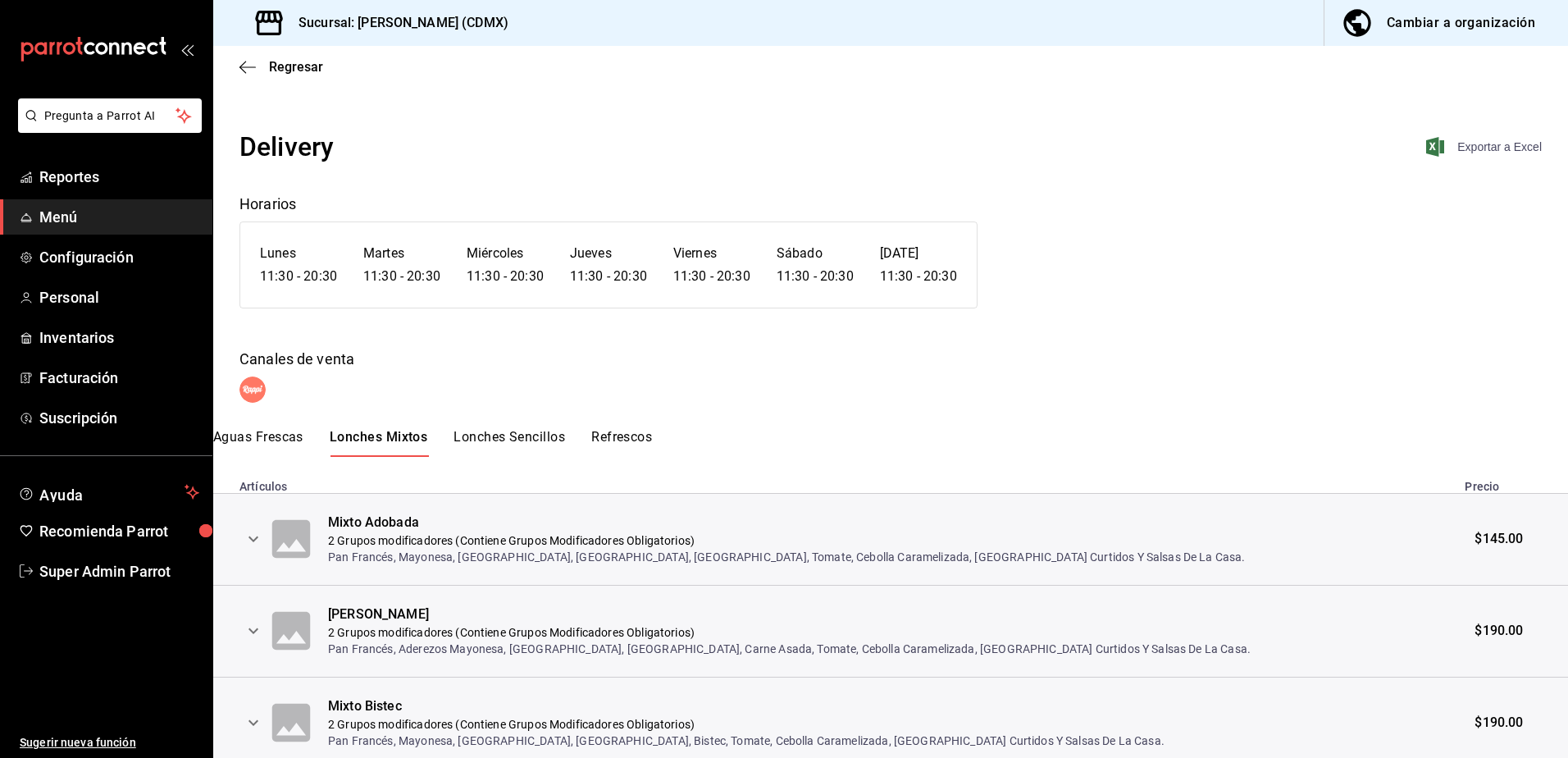
click at [1471, 148] on span "Exportar a Excel" at bounding box center [1486, 146] width 112 height 20
click at [249, 66] on icon "button" at bounding box center [248, 66] width 17 height 1
